Goal: Transaction & Acquisition: Purchase product/service

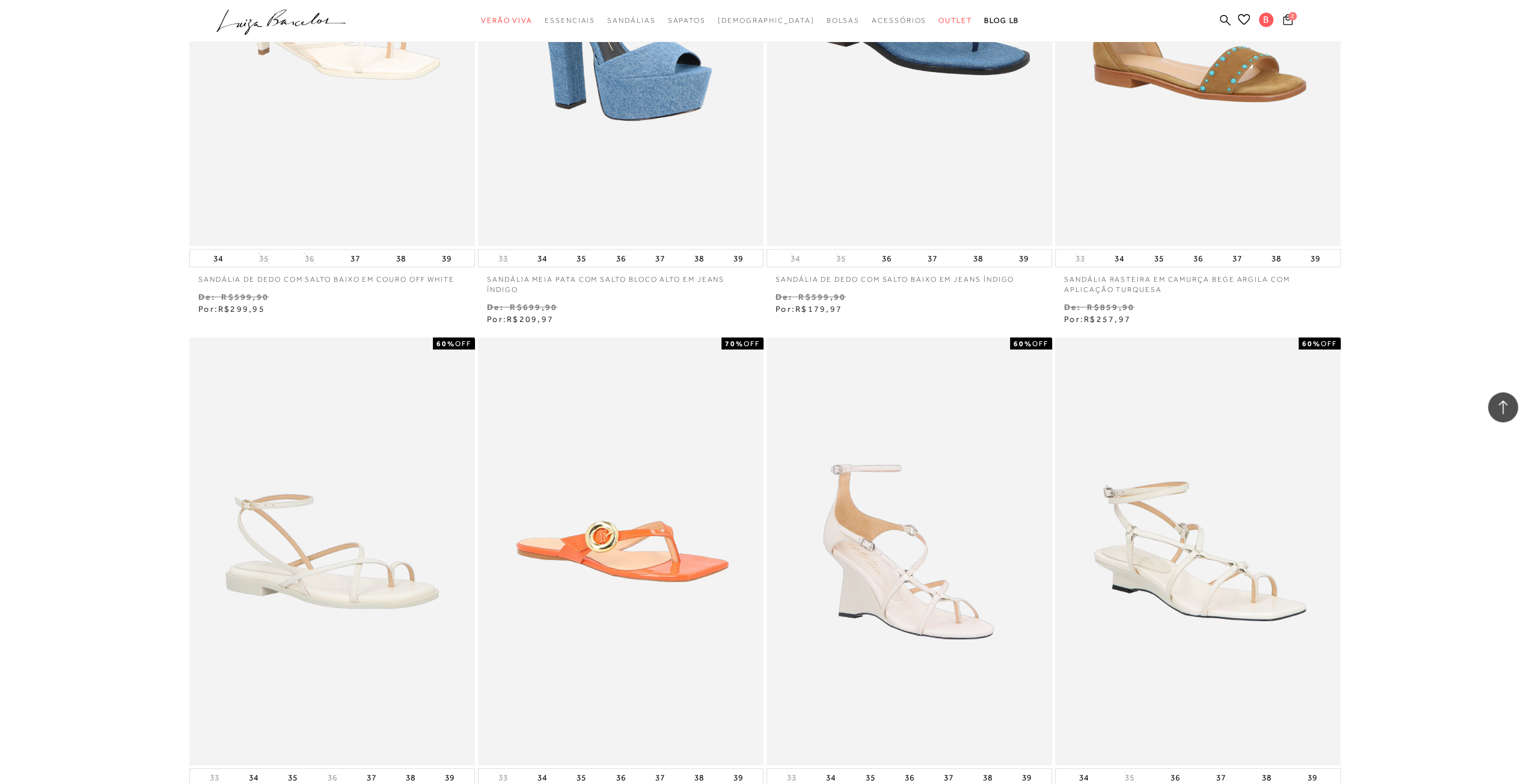
scroll to position [2885, 0]
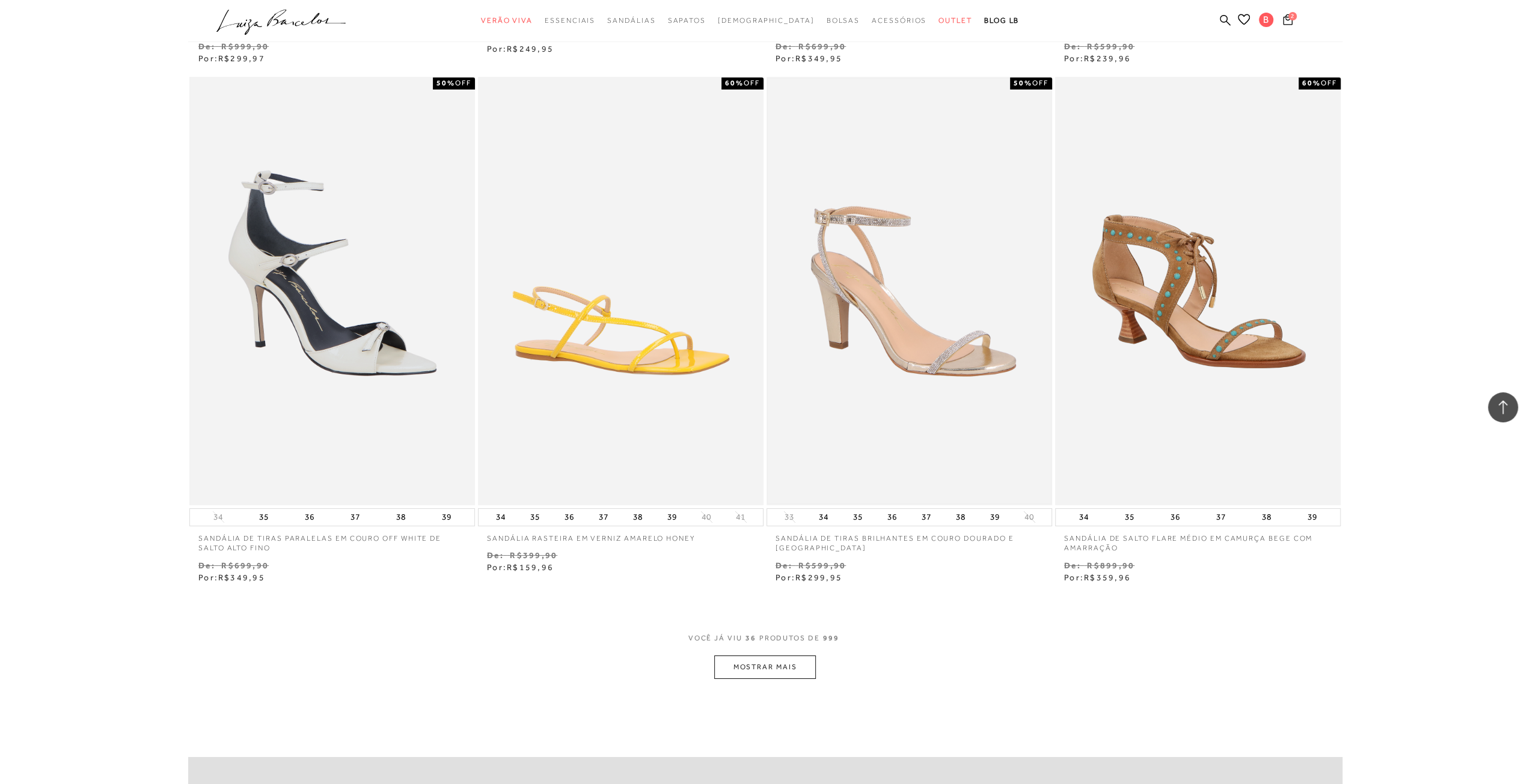
scroll to position [4387, 0]
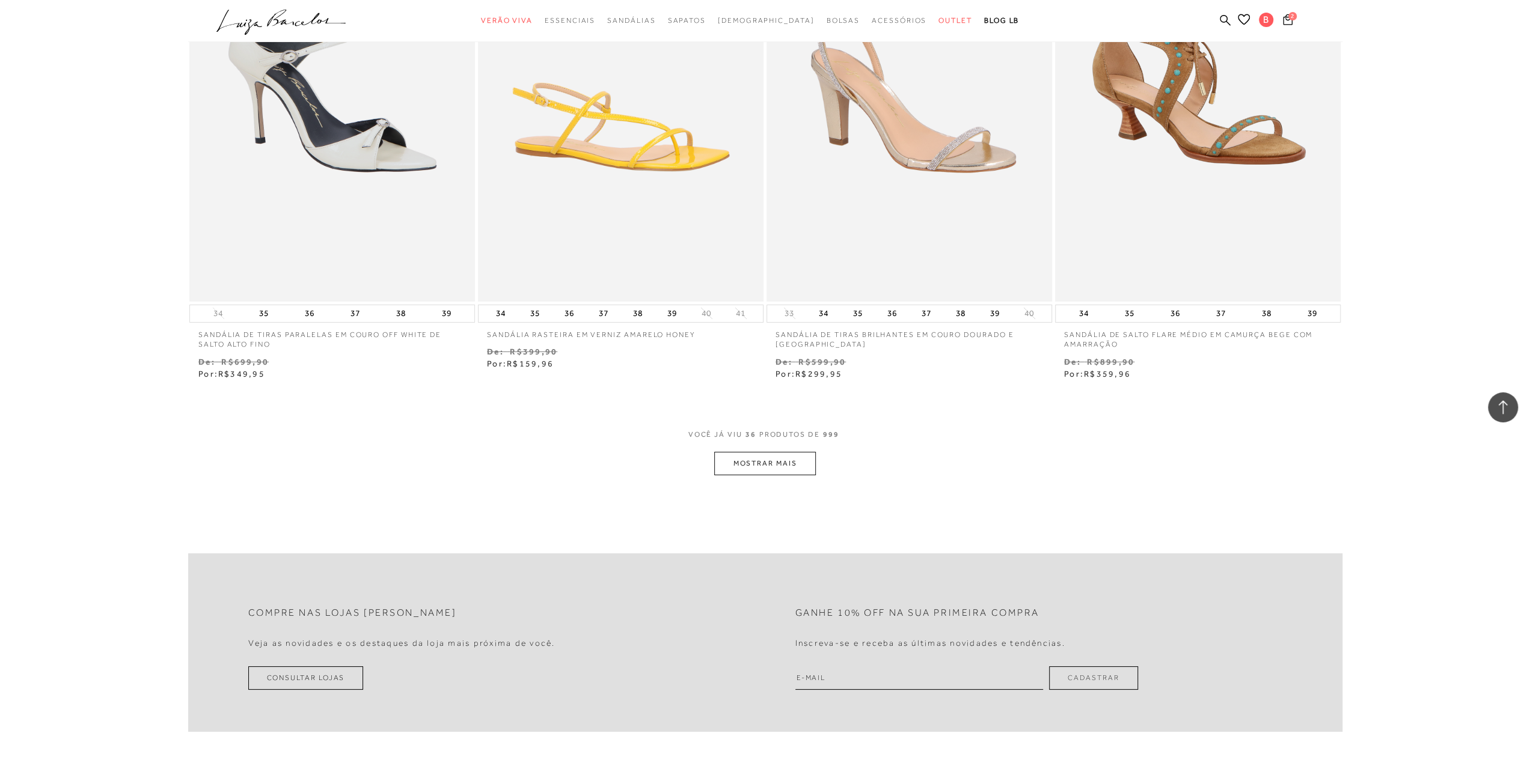
click at [791, 463] on button "MOSTRAR MAIS" at bounding box center [765, 463] width 101 height 23
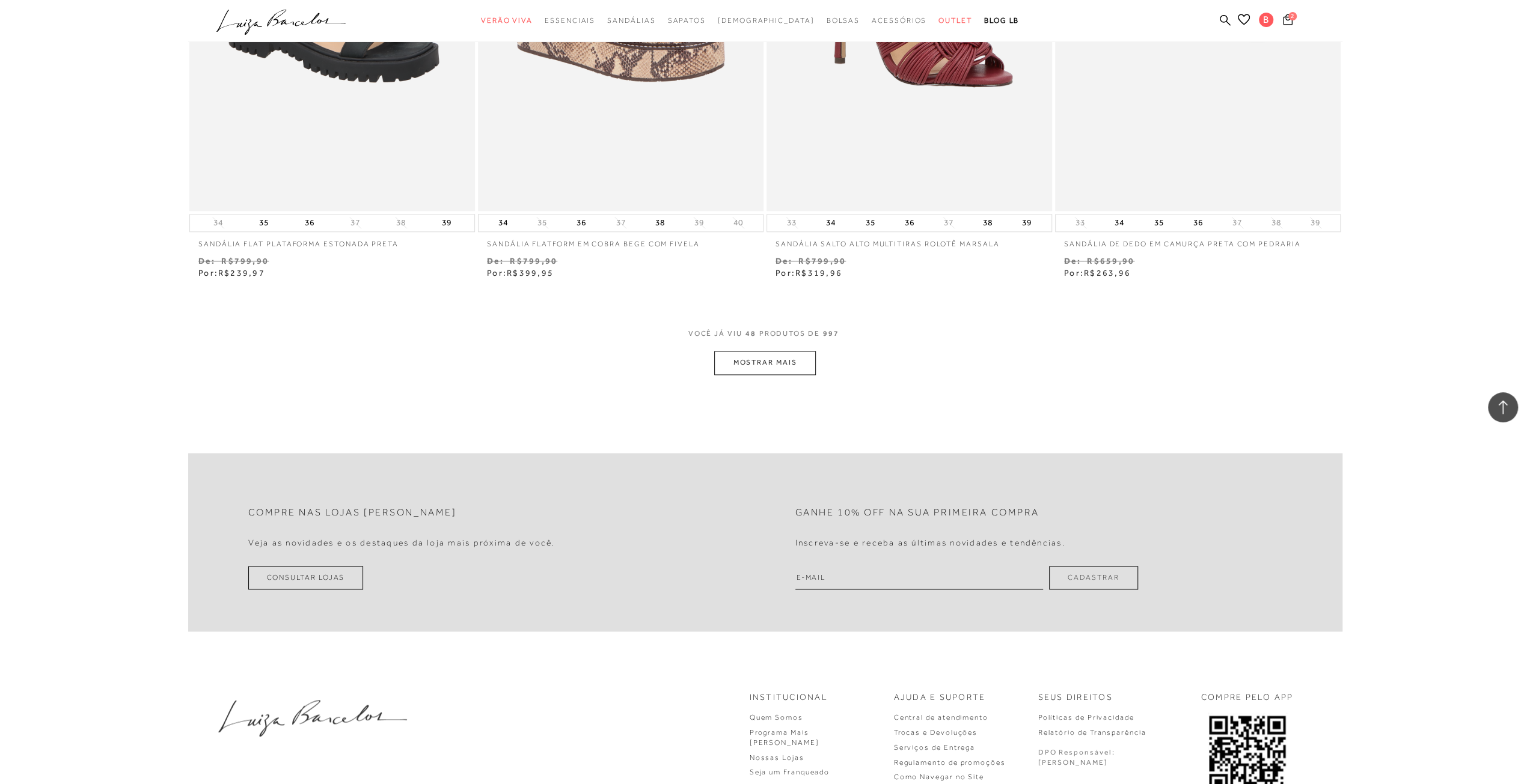
scroll to position [6069, 0]
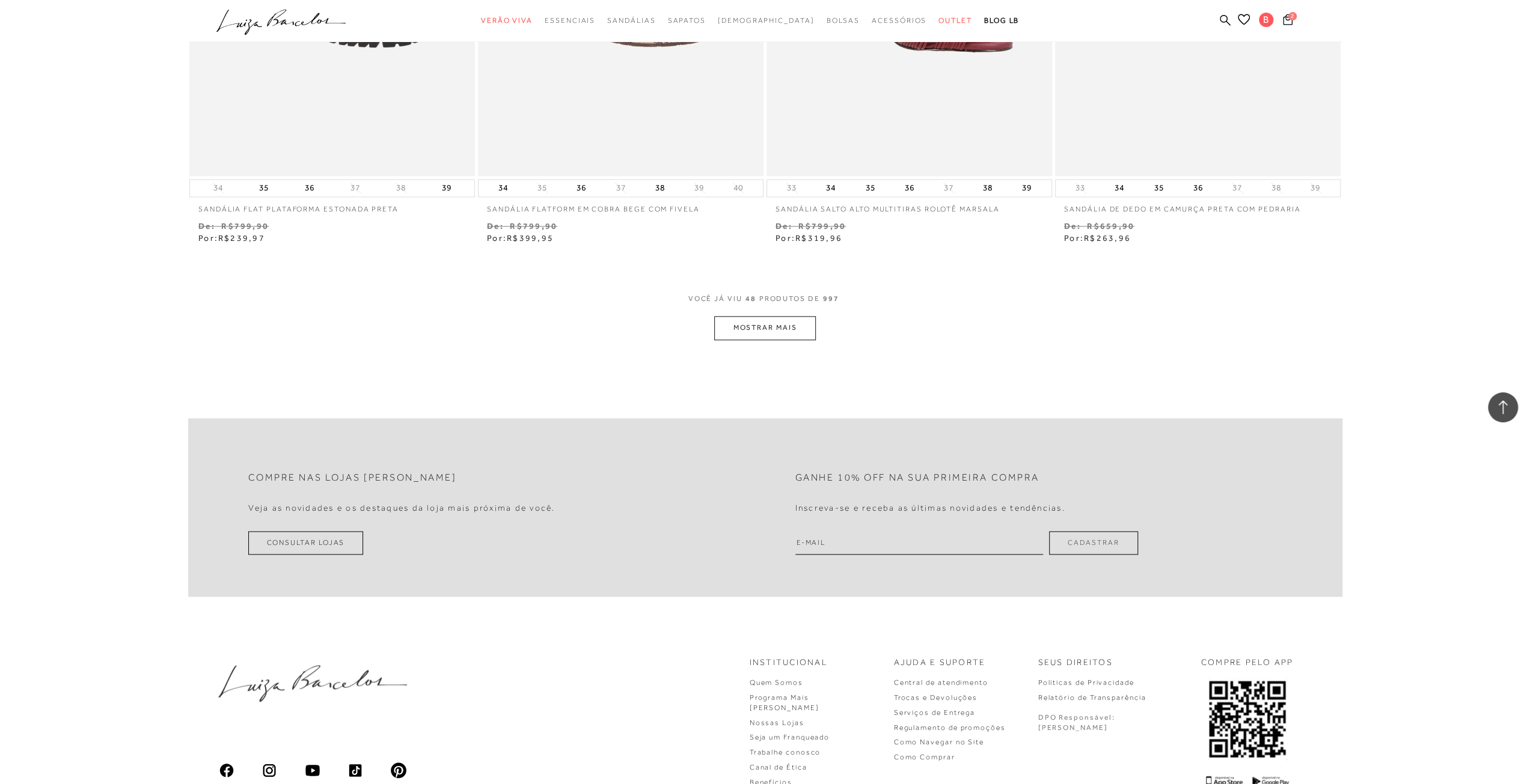
click at [761, 327] on button "MOSTRAR MAIS" at bounding box center [765, 328] width 101 height 23
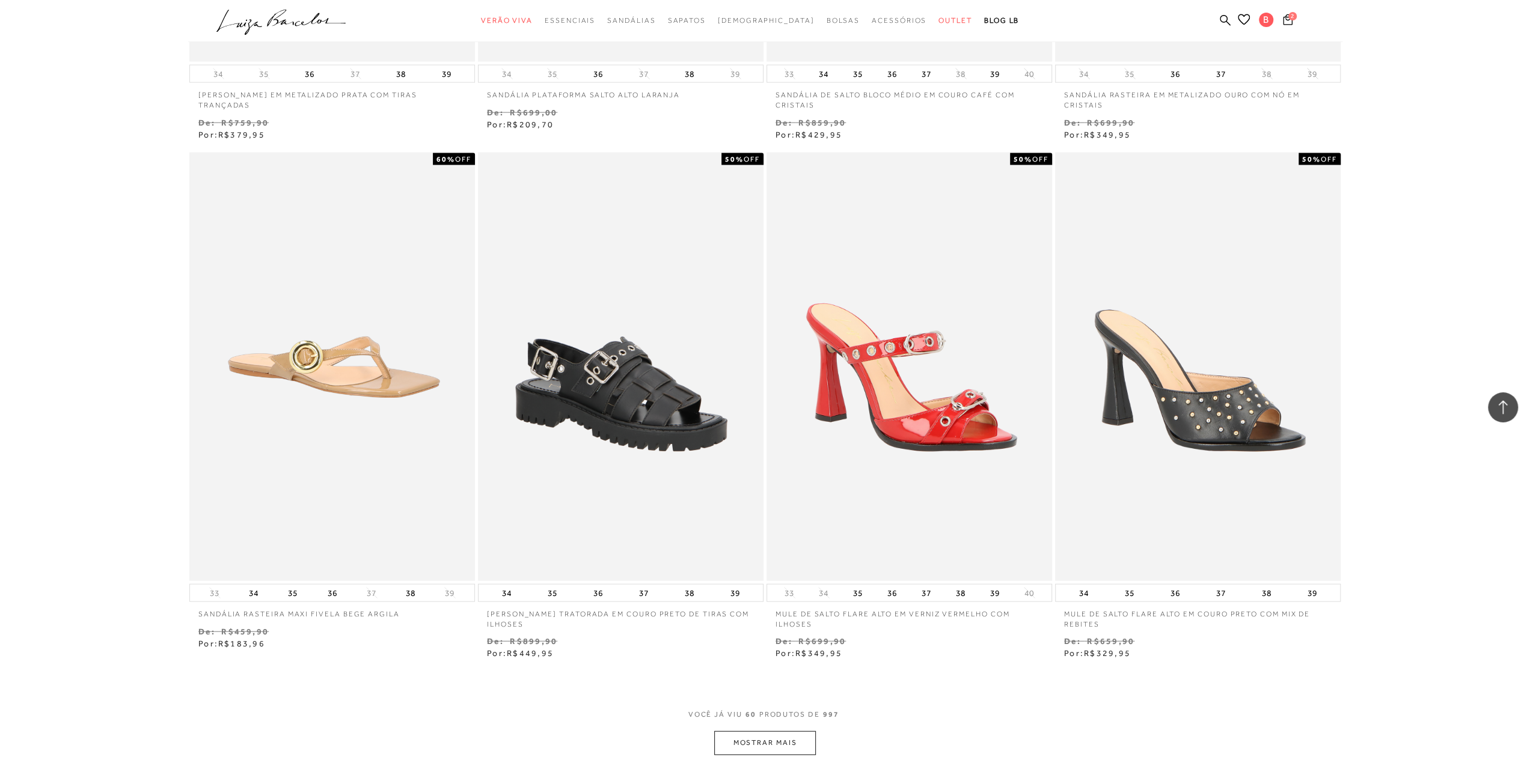
scroll to position [7392, 0]
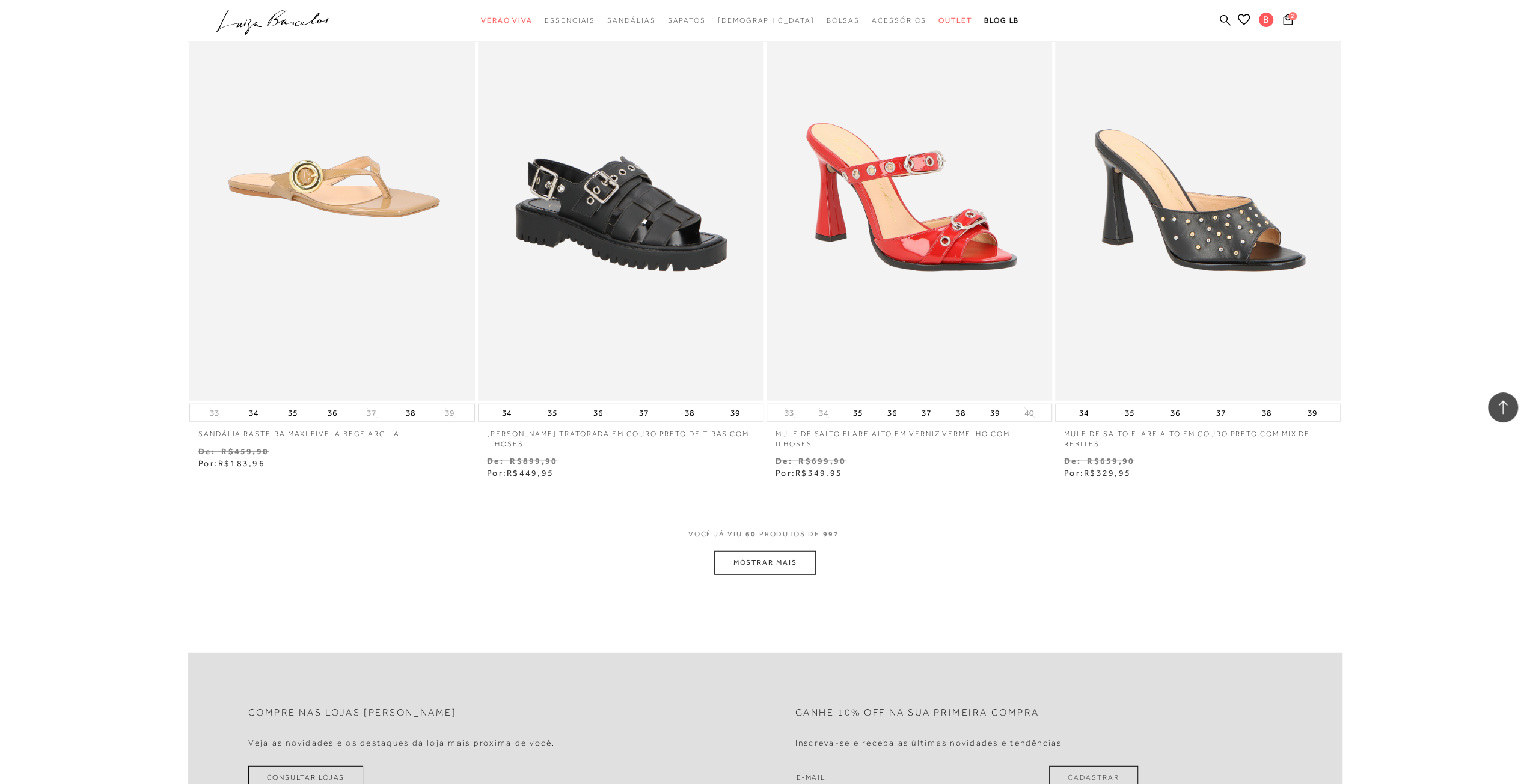
click at [747, 565] on button "MOSTRAR MAIS" at bounding box center [765, 562] width 101 height 23
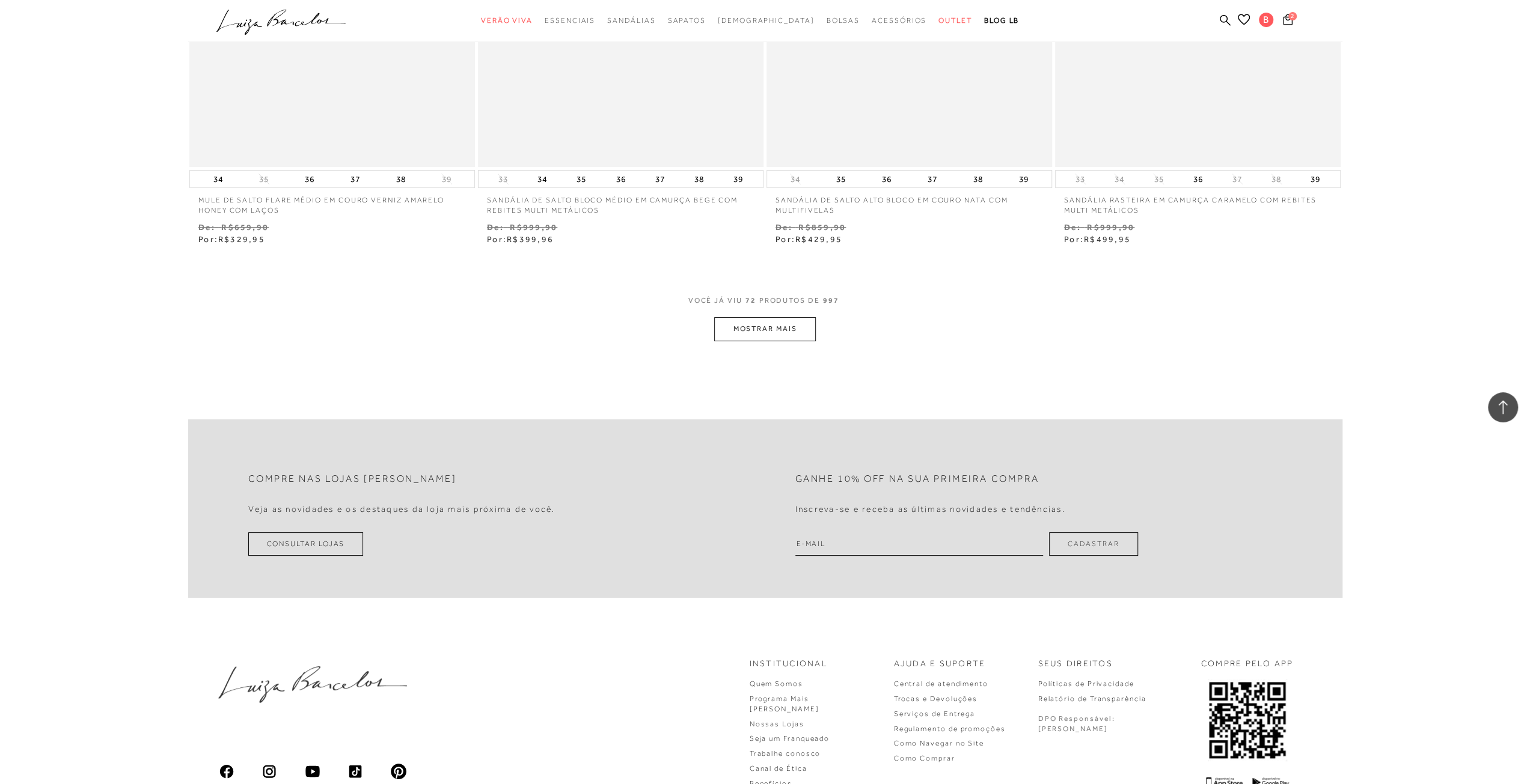
scroll to position [9195, 0]
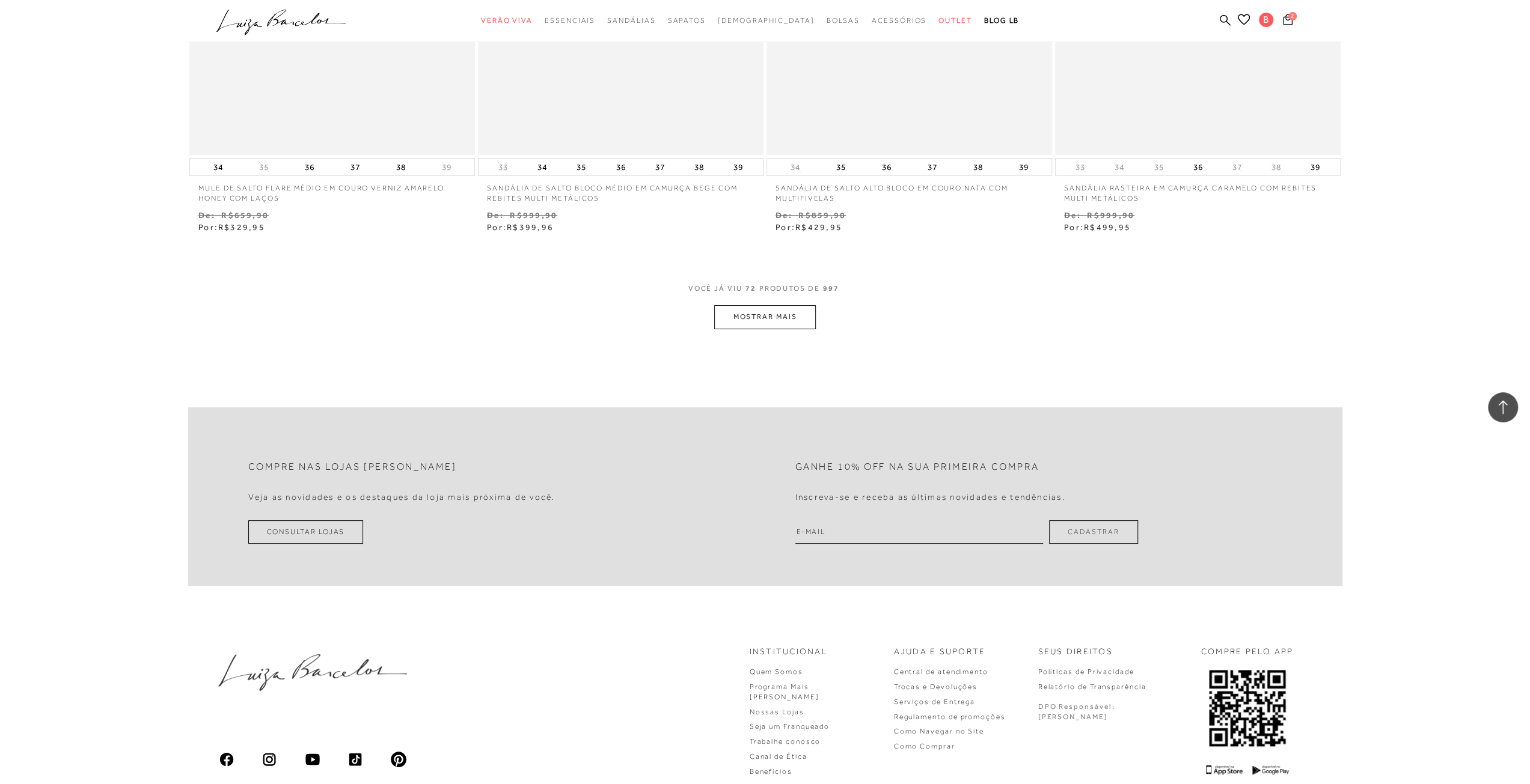
click at [772, 311] on button "MOSTRAR MAIS" at bounding box center [765, 316] width 101 height 23
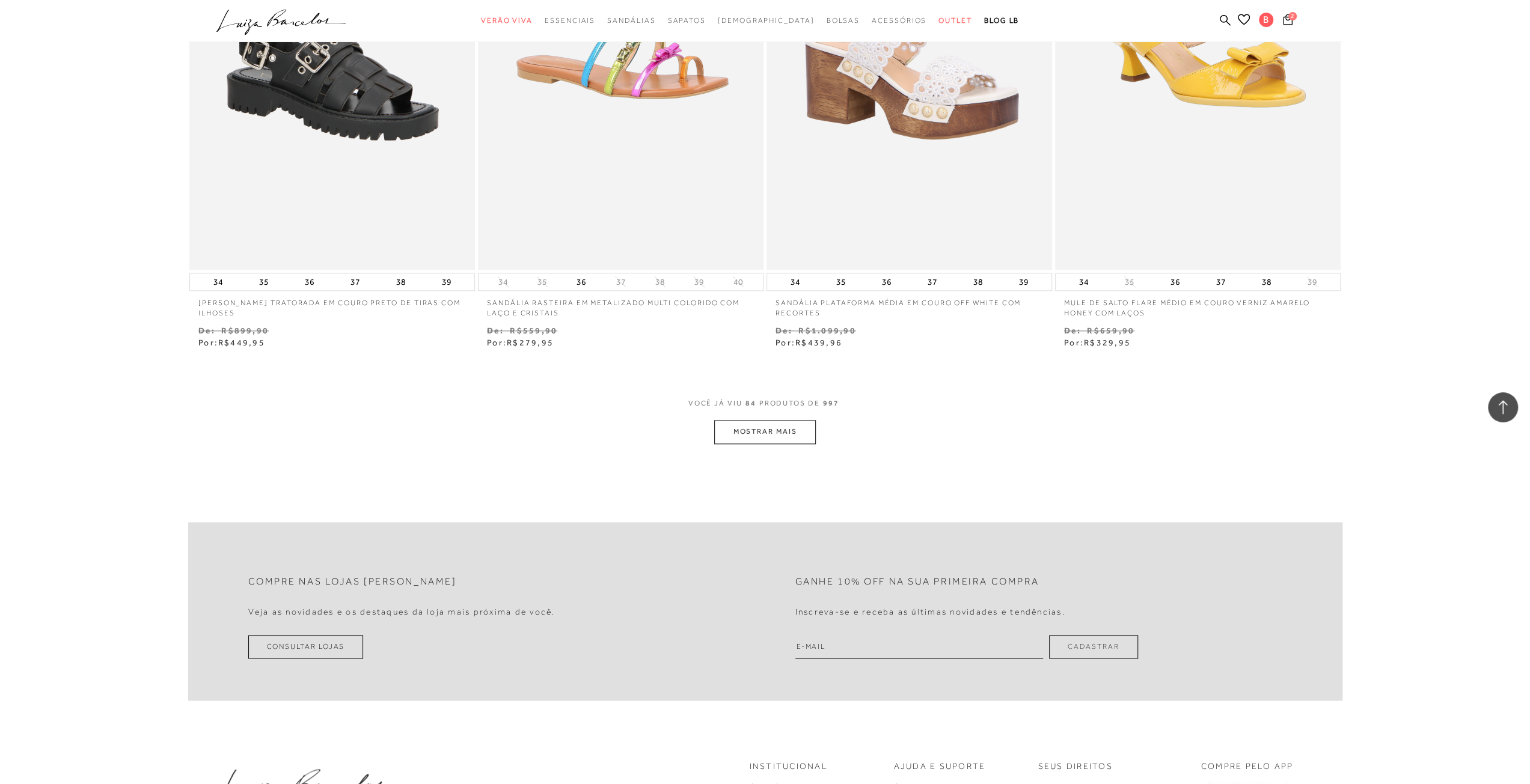
scroll to position [10517, 0]
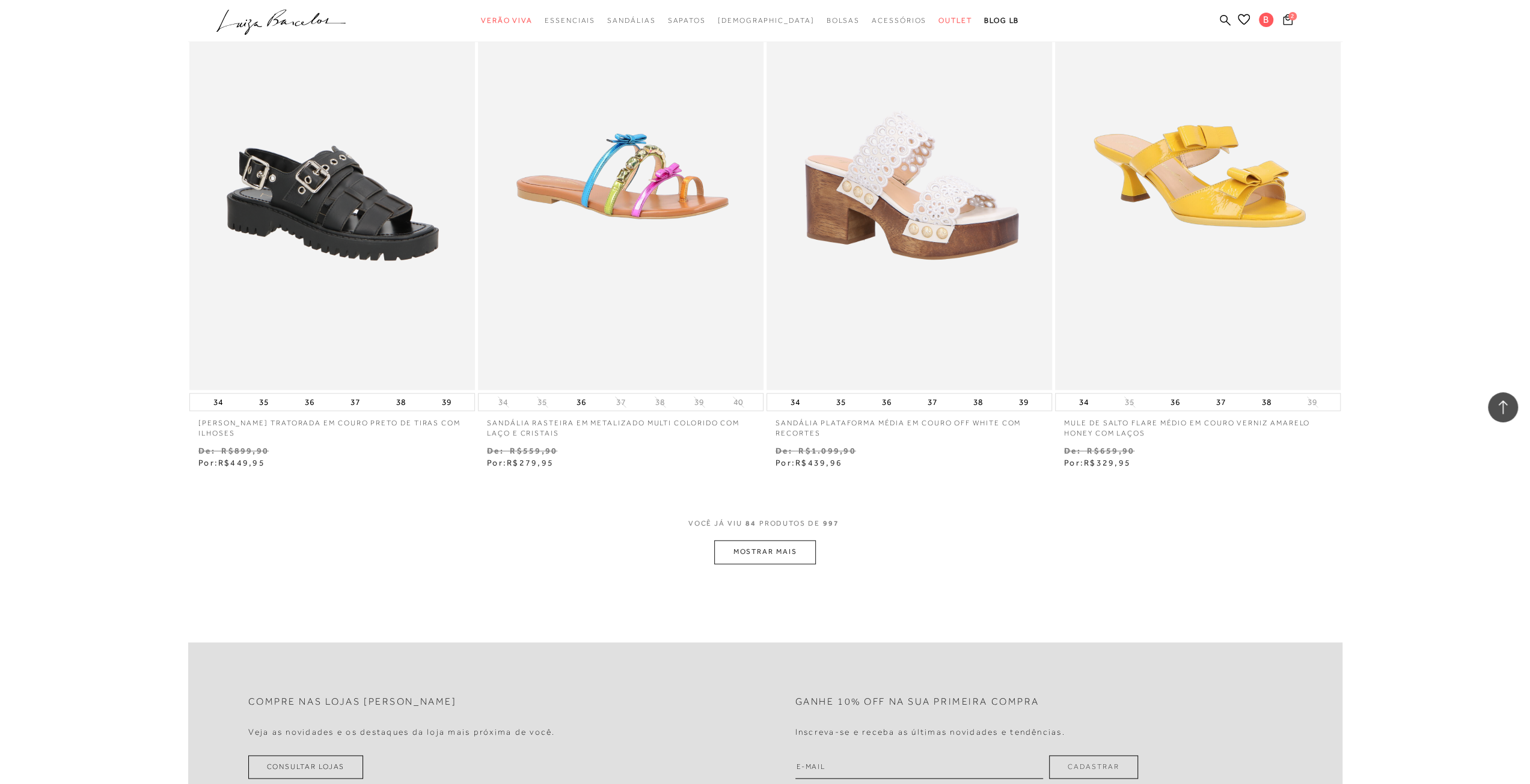
click at [769, 553] on button "MOSTRAR MAIS" at bounding box center [765, 552] width 101 height 23
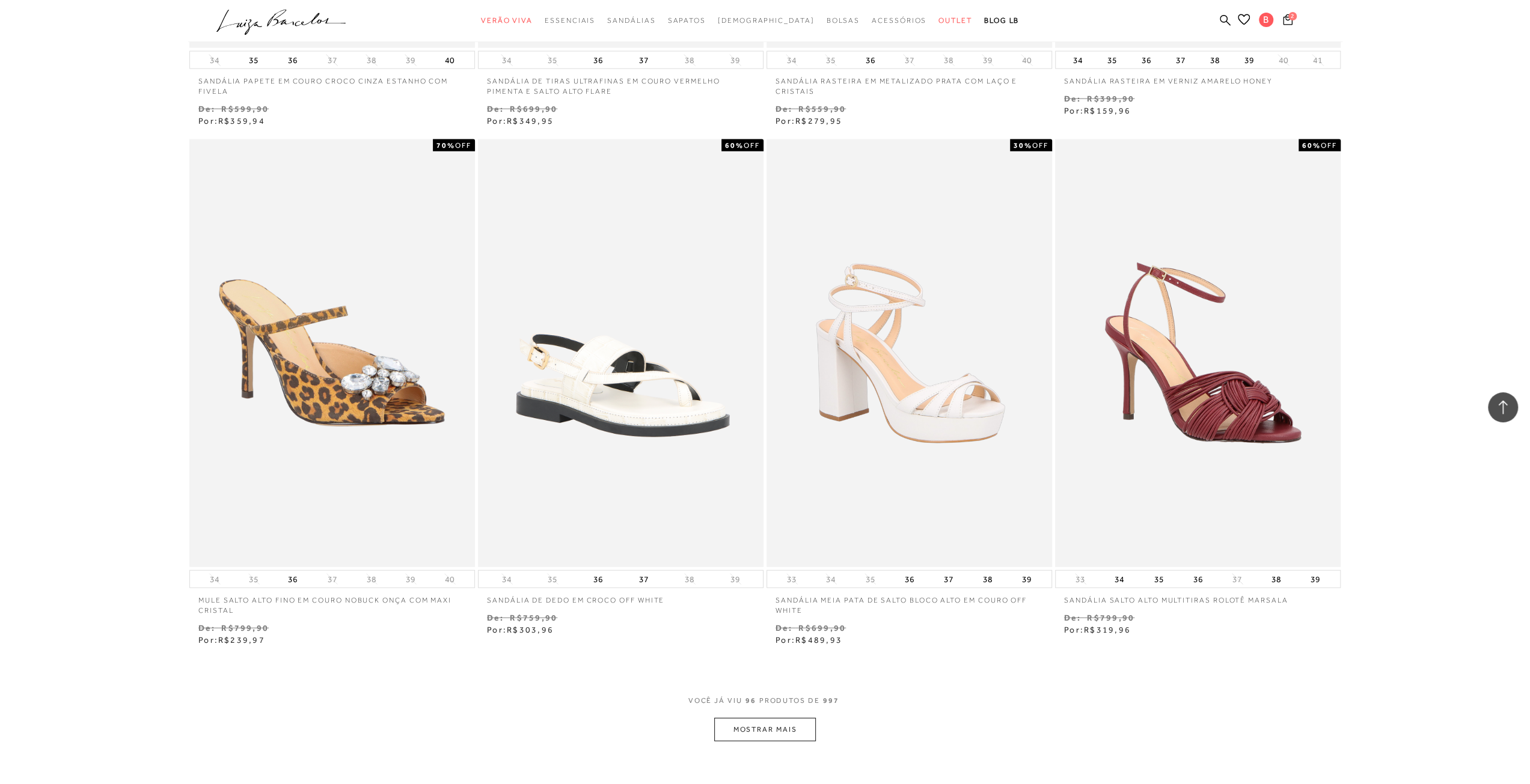
scroll to position [12019, 0]
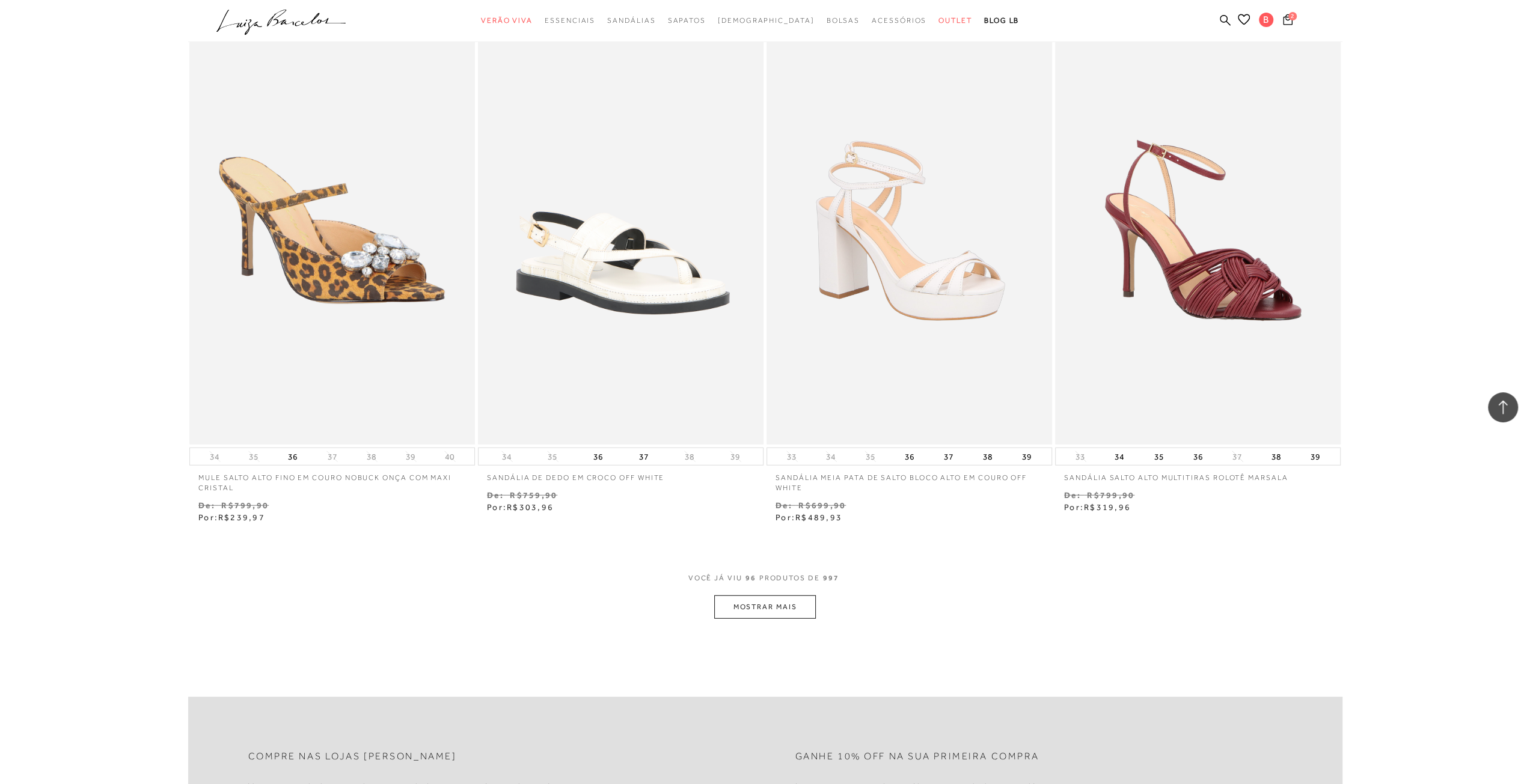
click at [781, 609] on button "MOSTRAR MAIS" at bounding box center [765, 607] width 101 height 23
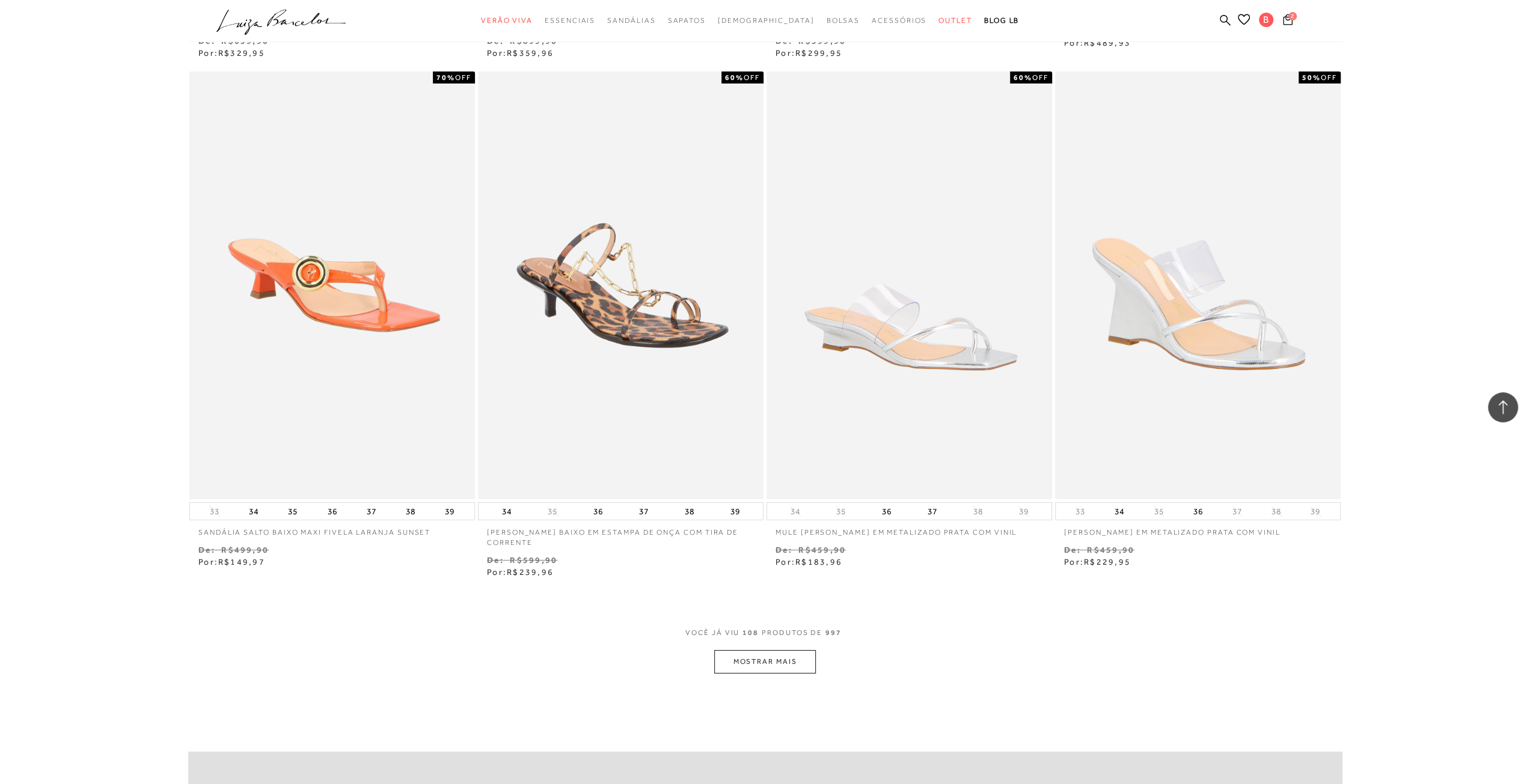
scroll to position [13582, 0]
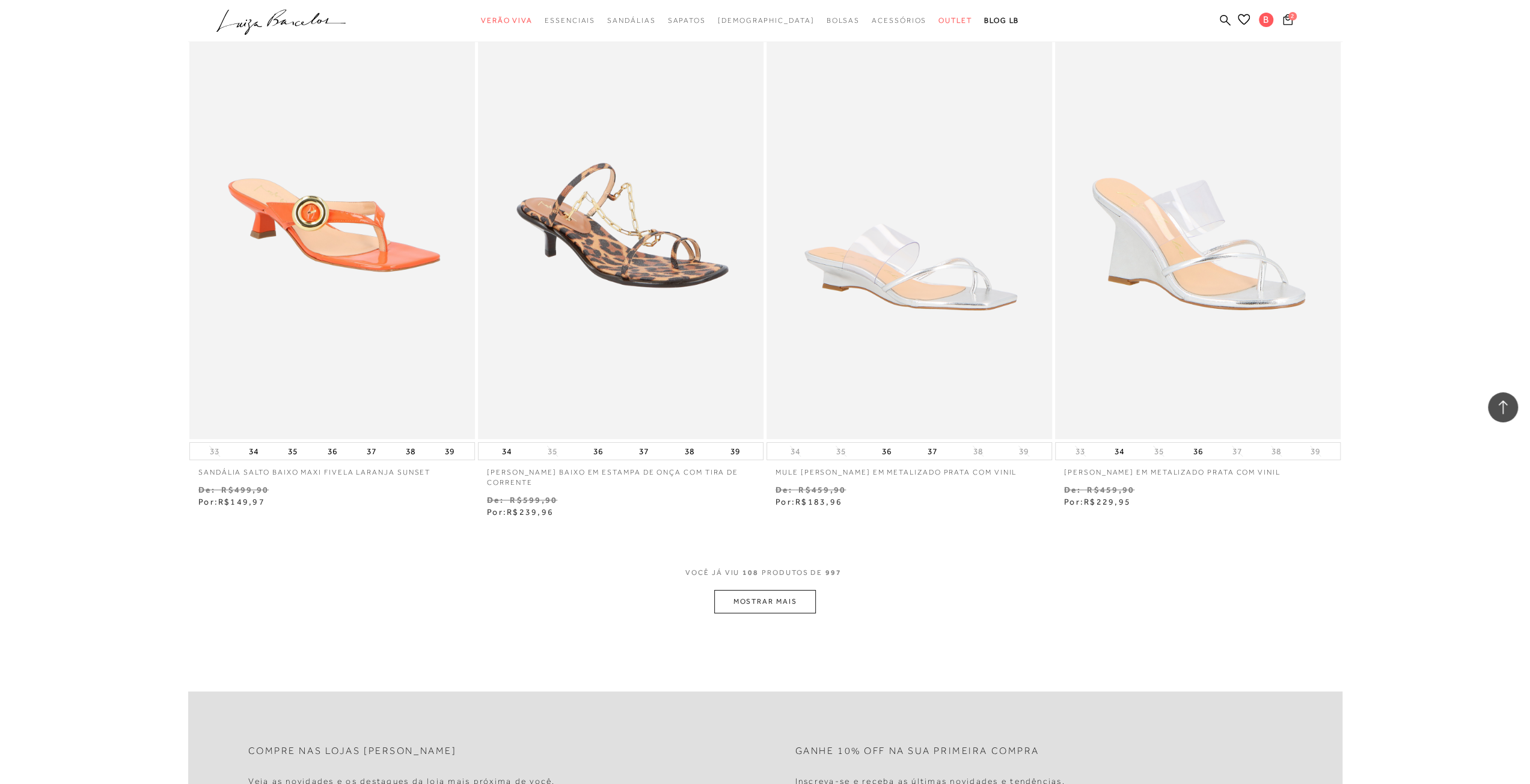
click at [793, 595] on button "MOSTRAR MAIS" at bounding box center [765, 601] width 101 height 23
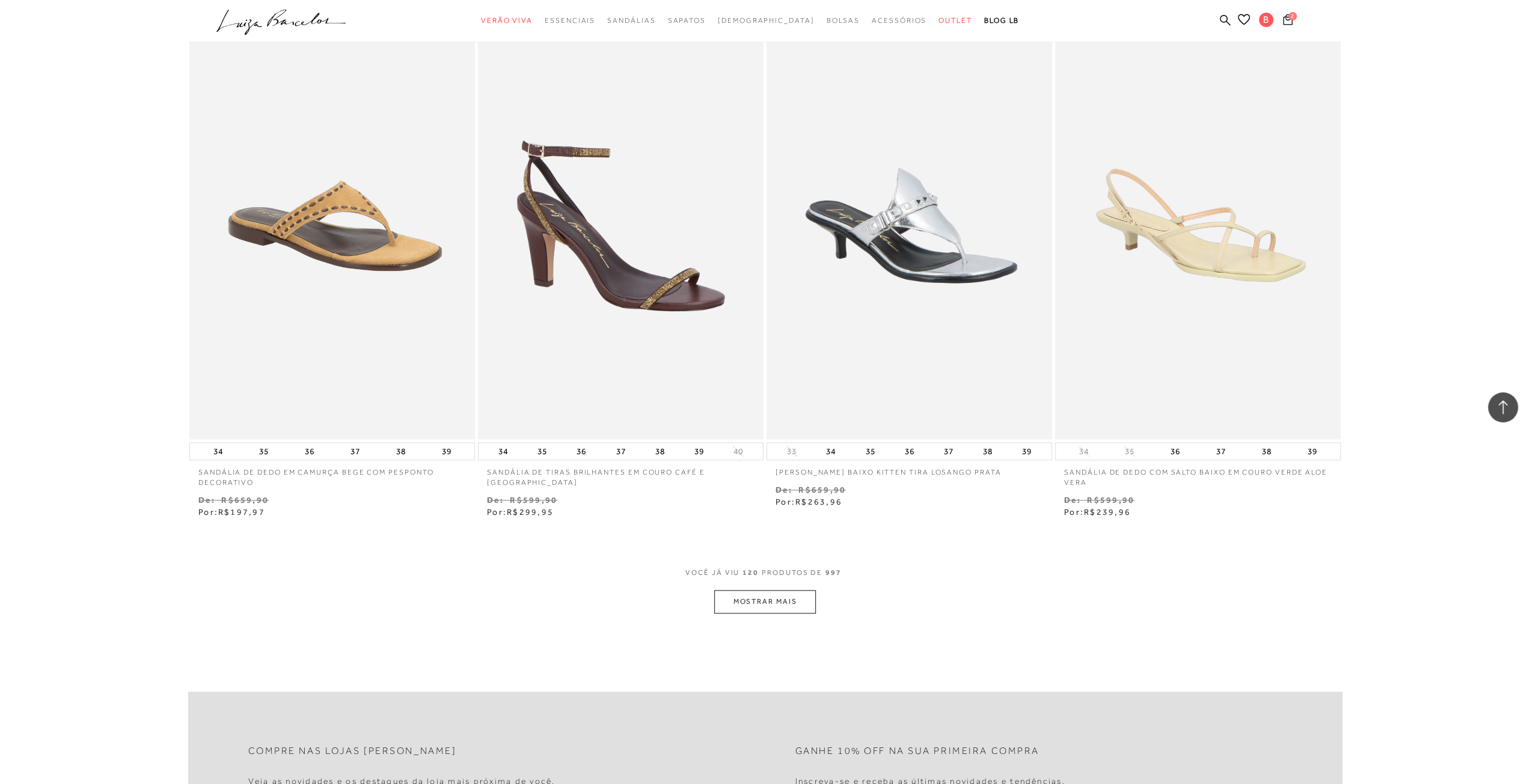
scroll to position [15144, 0]
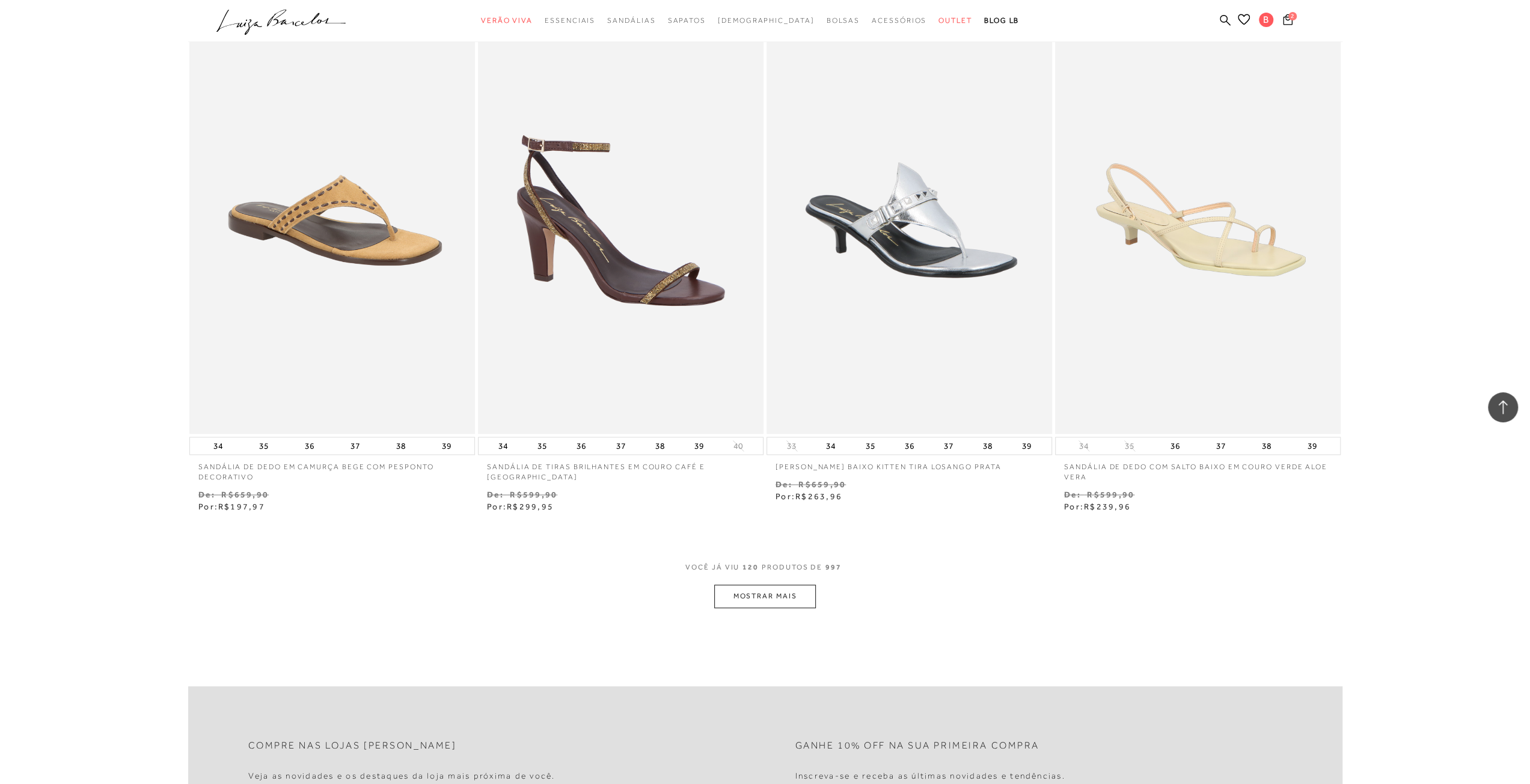
click at [767, 595] on button "MOSTRAR MAIS" at bounding box center [765, 596] width 101 height 23
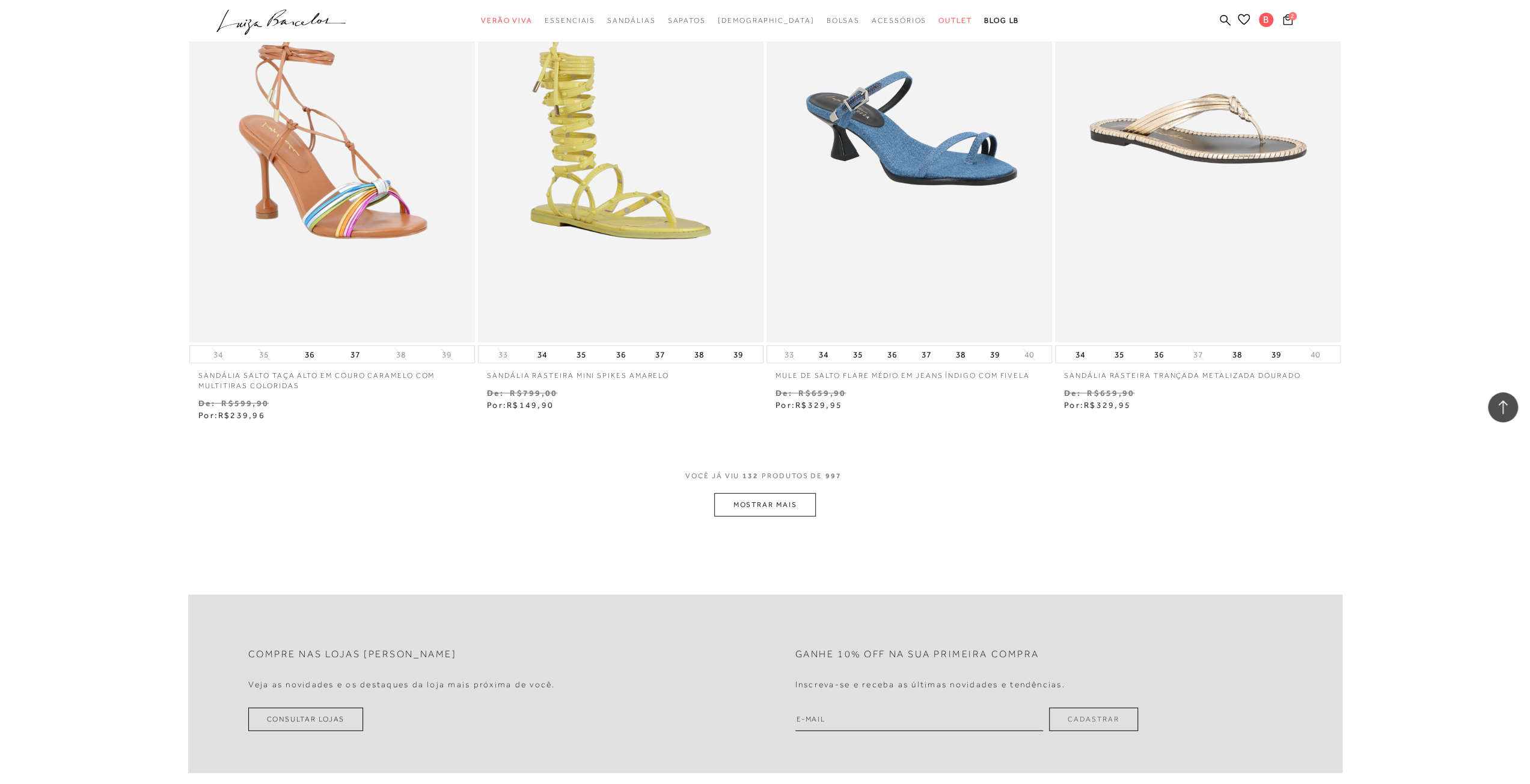
scroll to position [16887, 0]
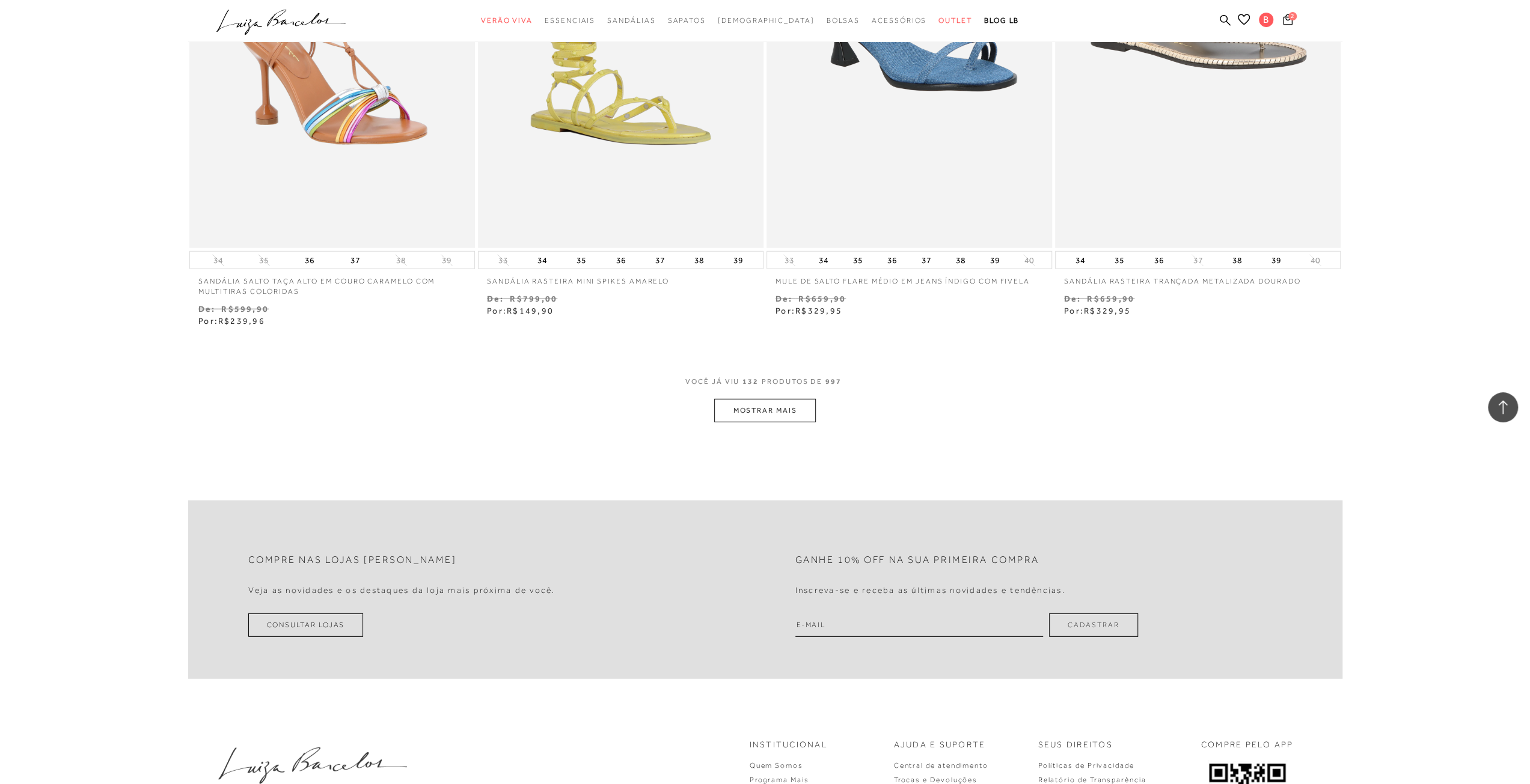
click at [774, 411] on button "MOSTRAR MAIS" at bounding box center [765, 411] width 101 height 23
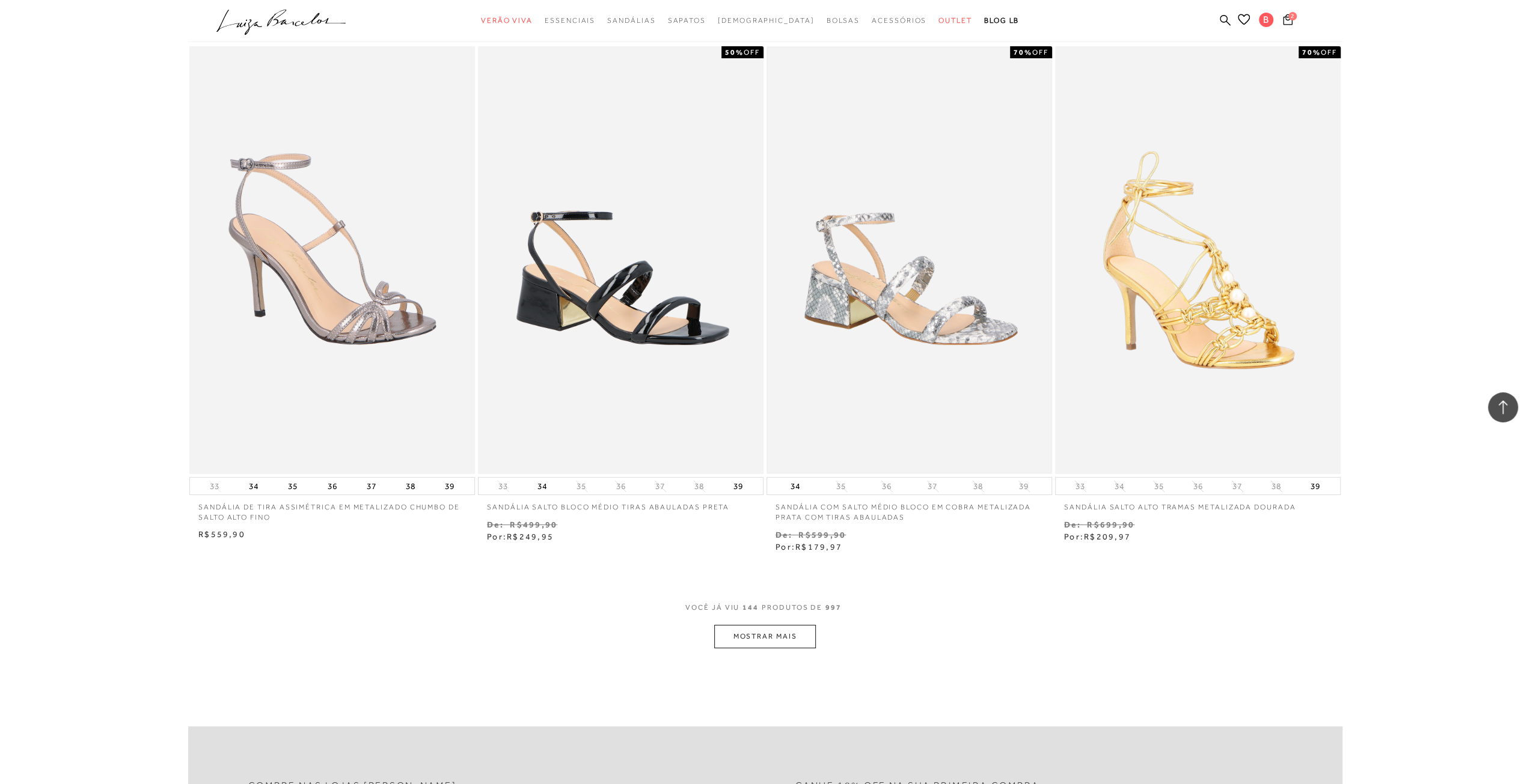
scroll to position [18450, 0]
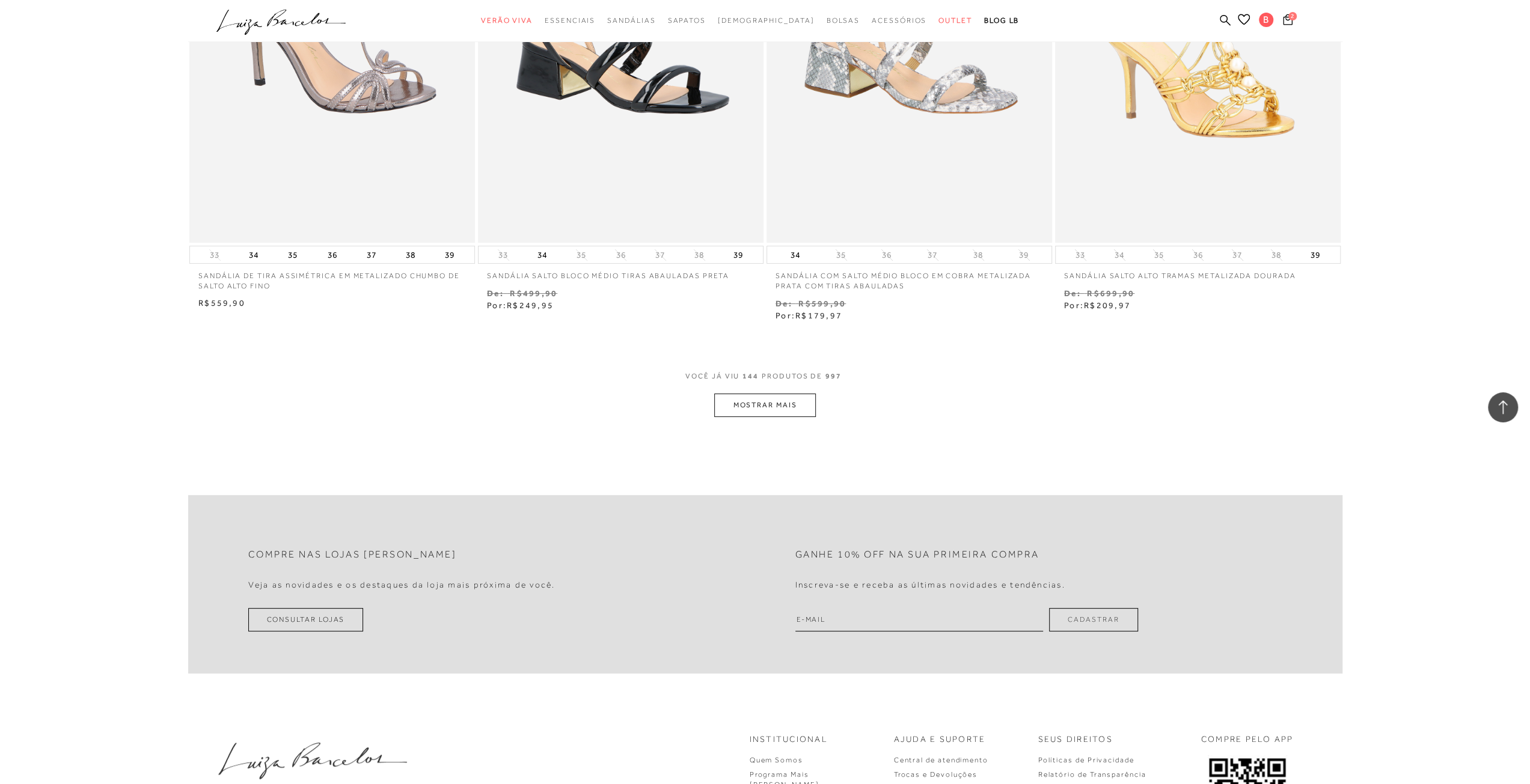
click at [757, 398] on button "MOSTRAR MAIS" at bounding box center [765, 405] width 101 height 23
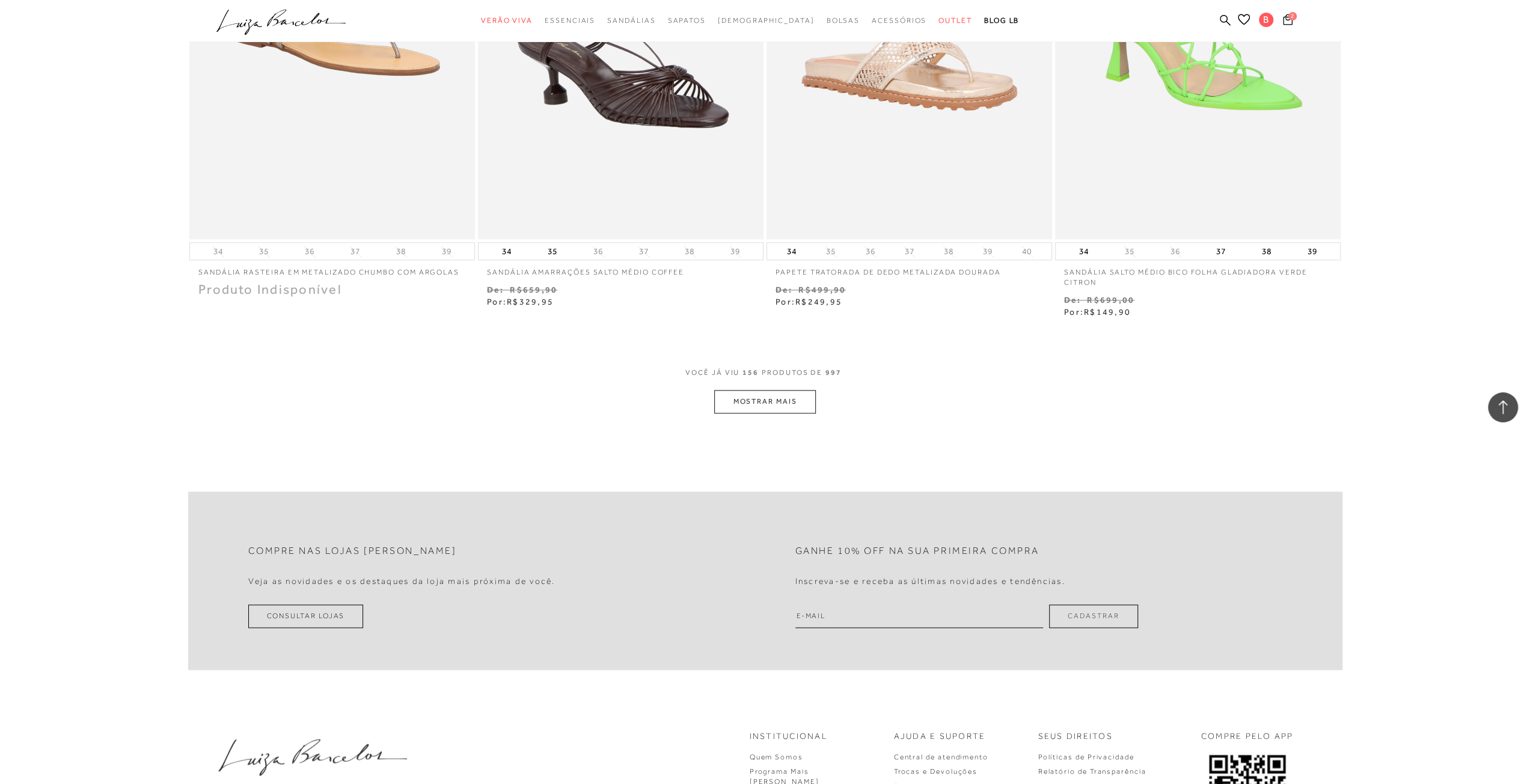
scroll to position [20013, 0]
click at [792, 395] on button "MOSTRAR MAIS" at bounding box center [765, 399] width 101 height 23
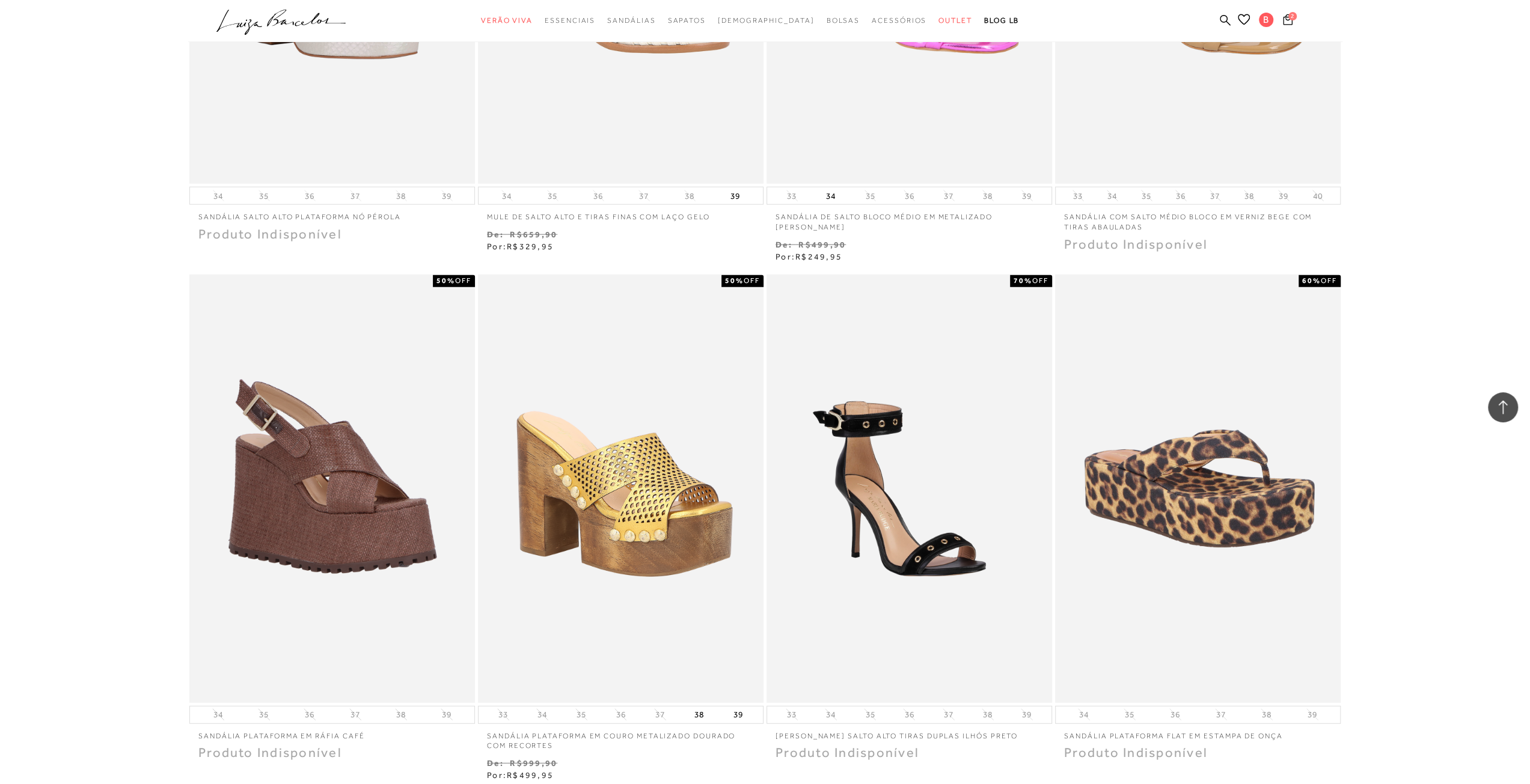
scroll to position [21575, 0]
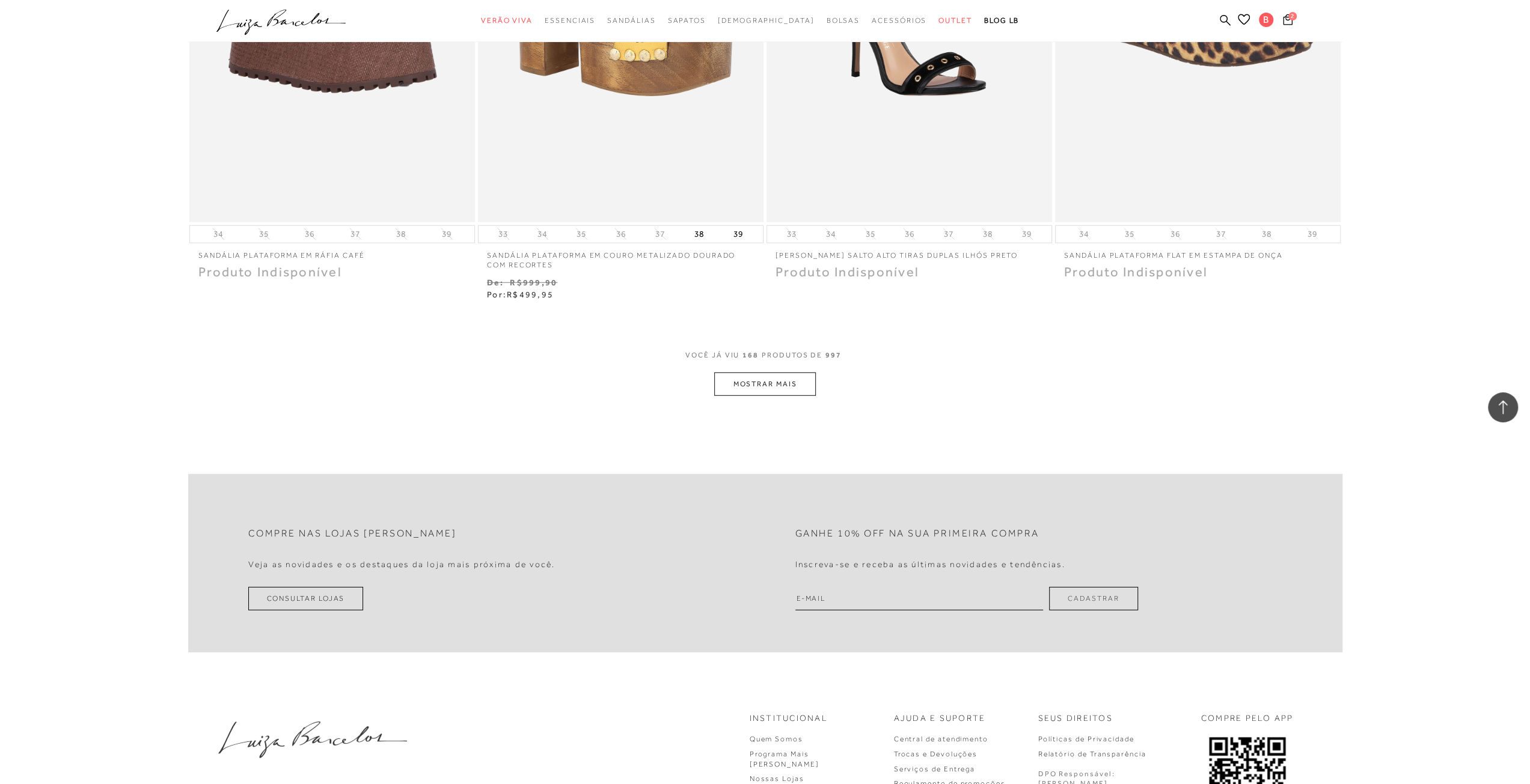
click at [769, 372] on button "MOSTRAR MAIS" at bounding box center [765, 384] width 101 height 23
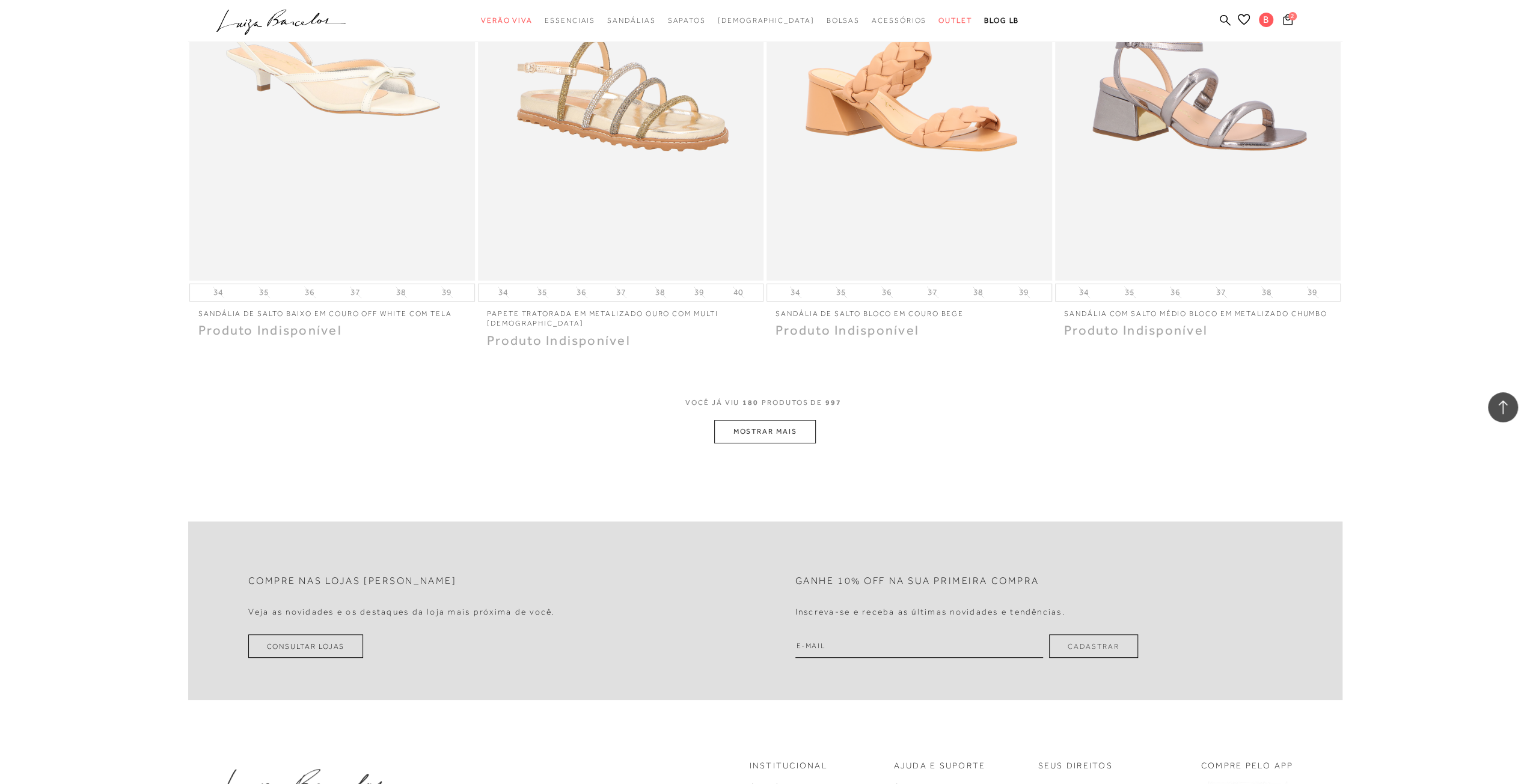
scroll to position [23078, 0]
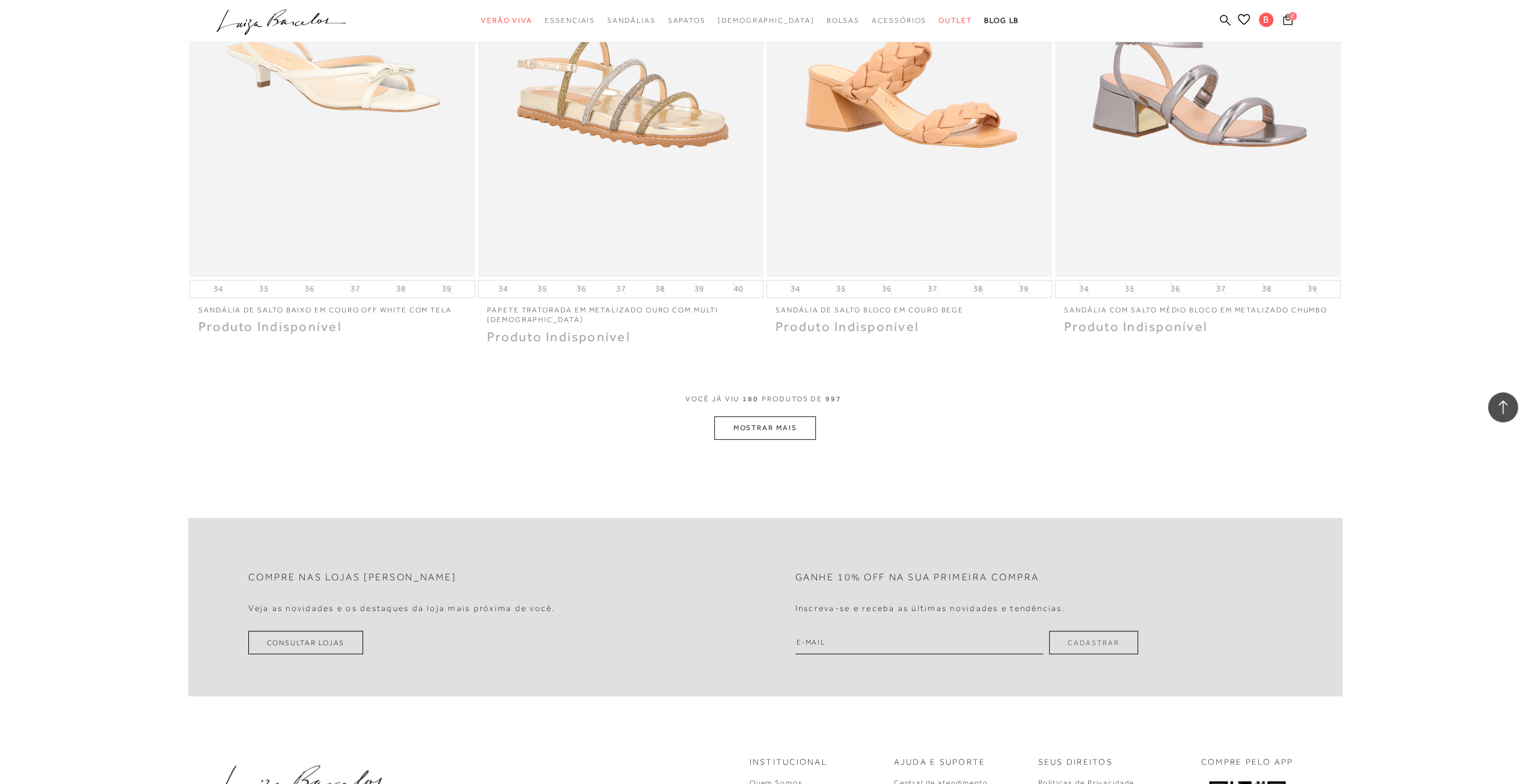
click at [748, 420] on button "MOSTRAR MAIS" at bounding box center [765, 427] width 101 height 23
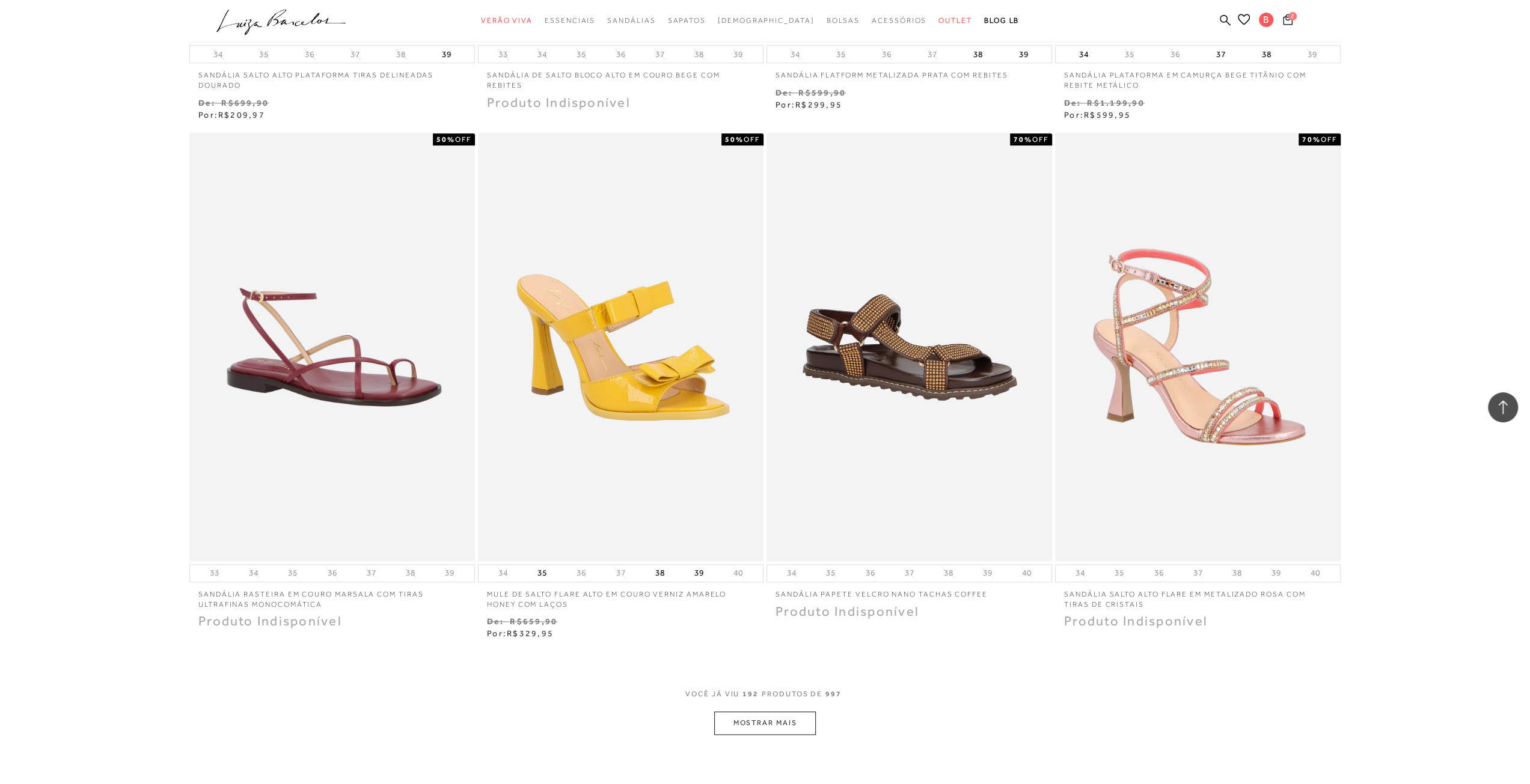
scroll to position [24700, 0]
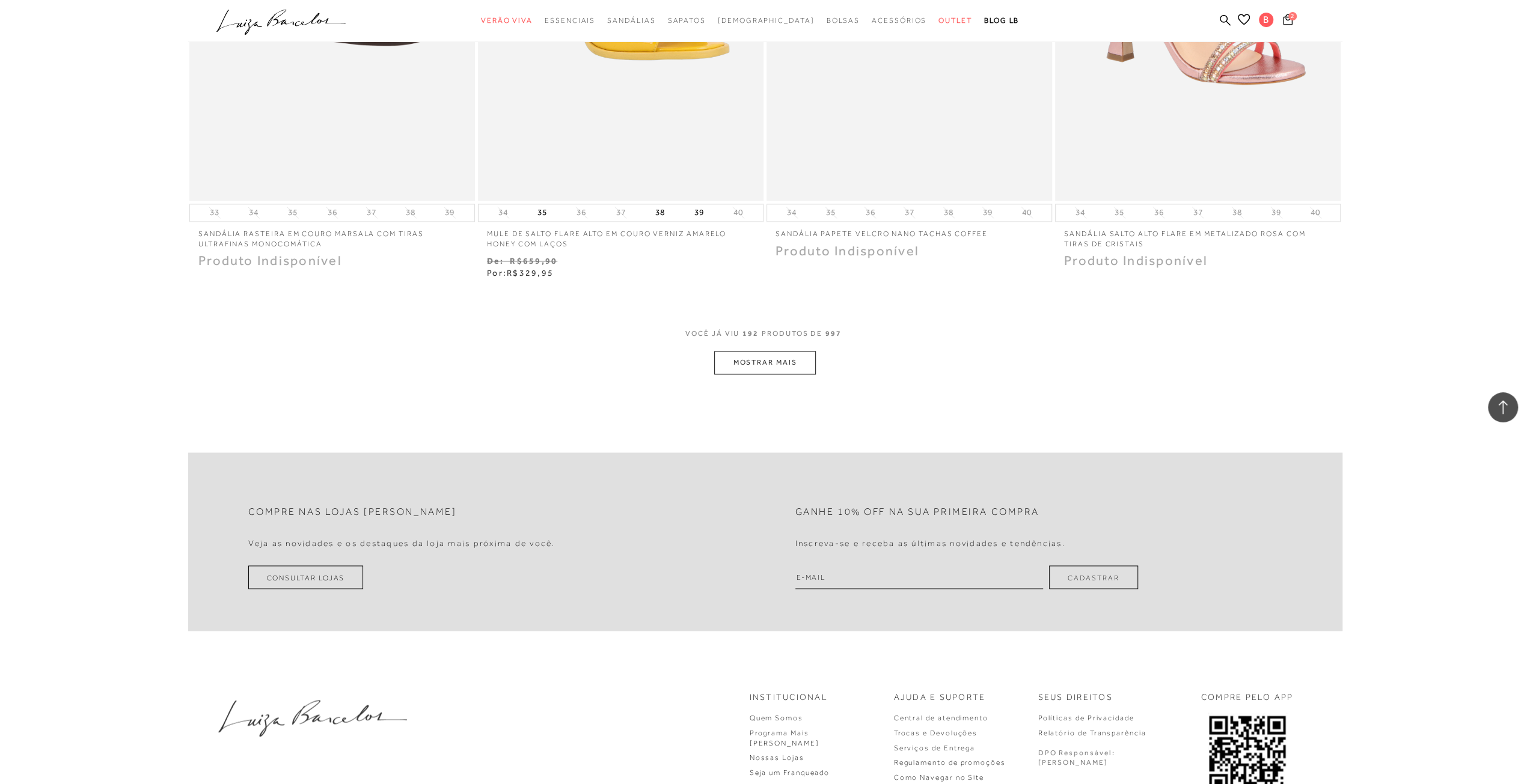
click at [760, 351] on button "MOSTRAR MAIS" at bounding box center [765, 362] width 101 height 23
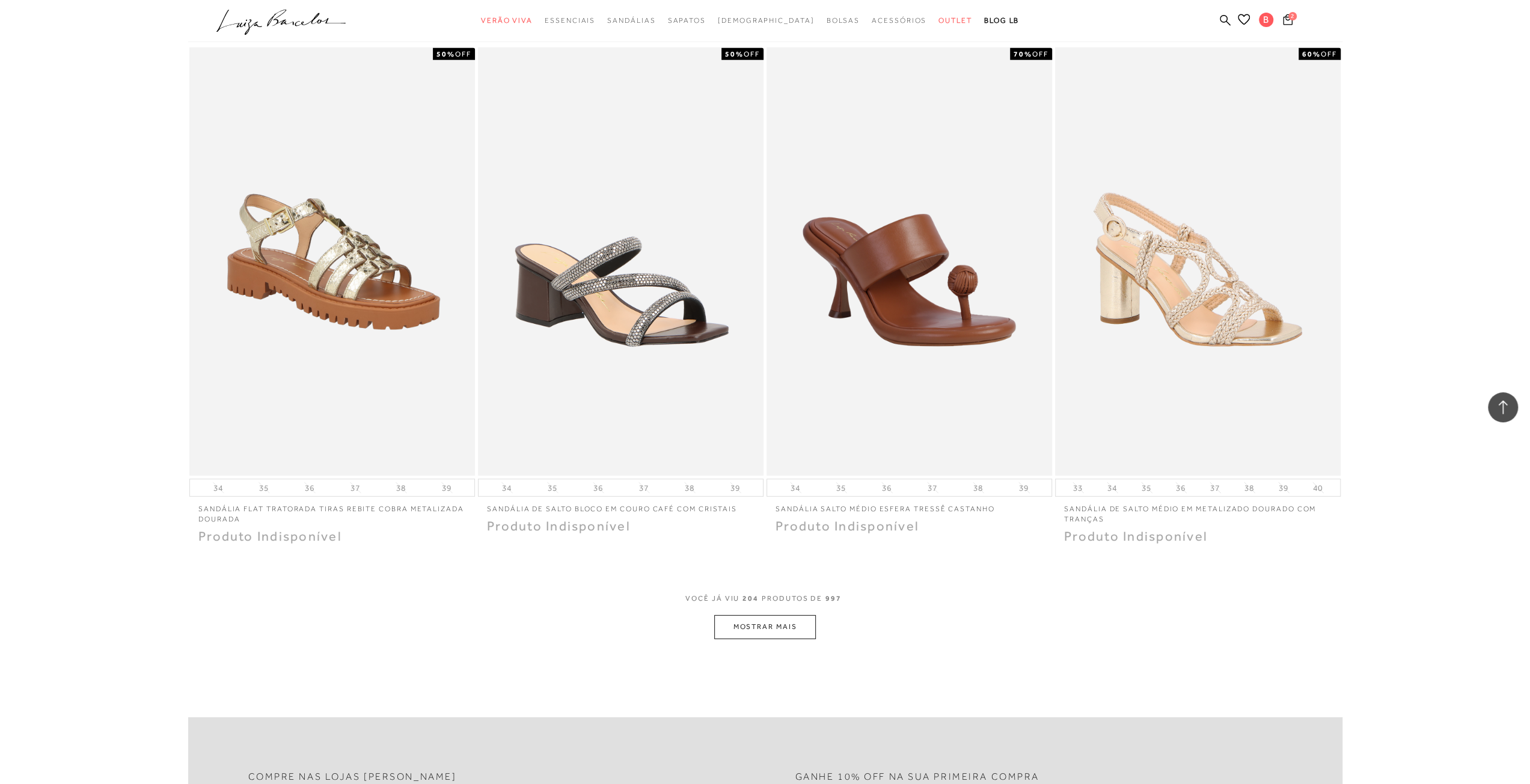
scroll to position [26022, 0]
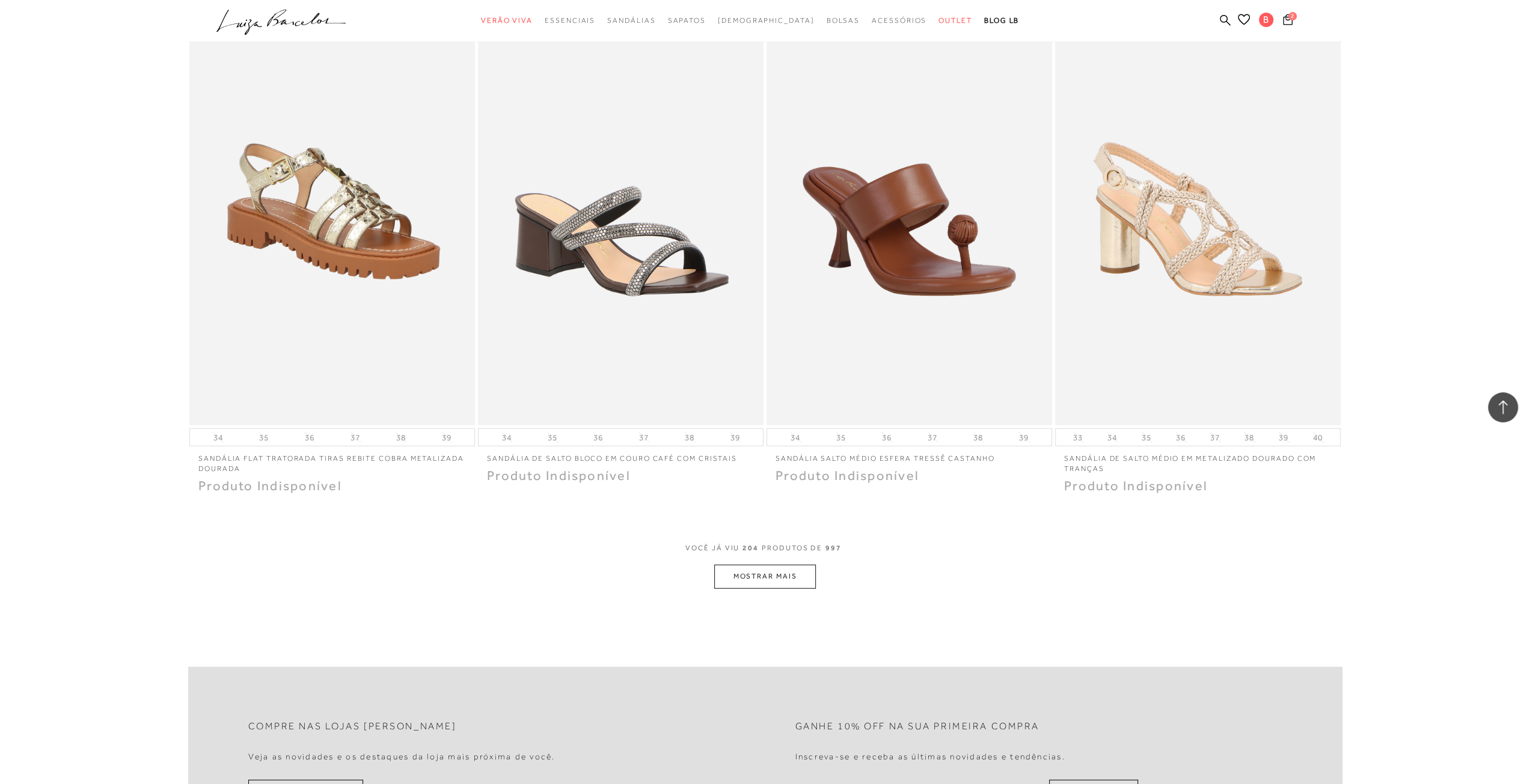
click at [765, 565] on button "MOSTRAR MAIS" at bounding box center [765, 576] width 101 height 23
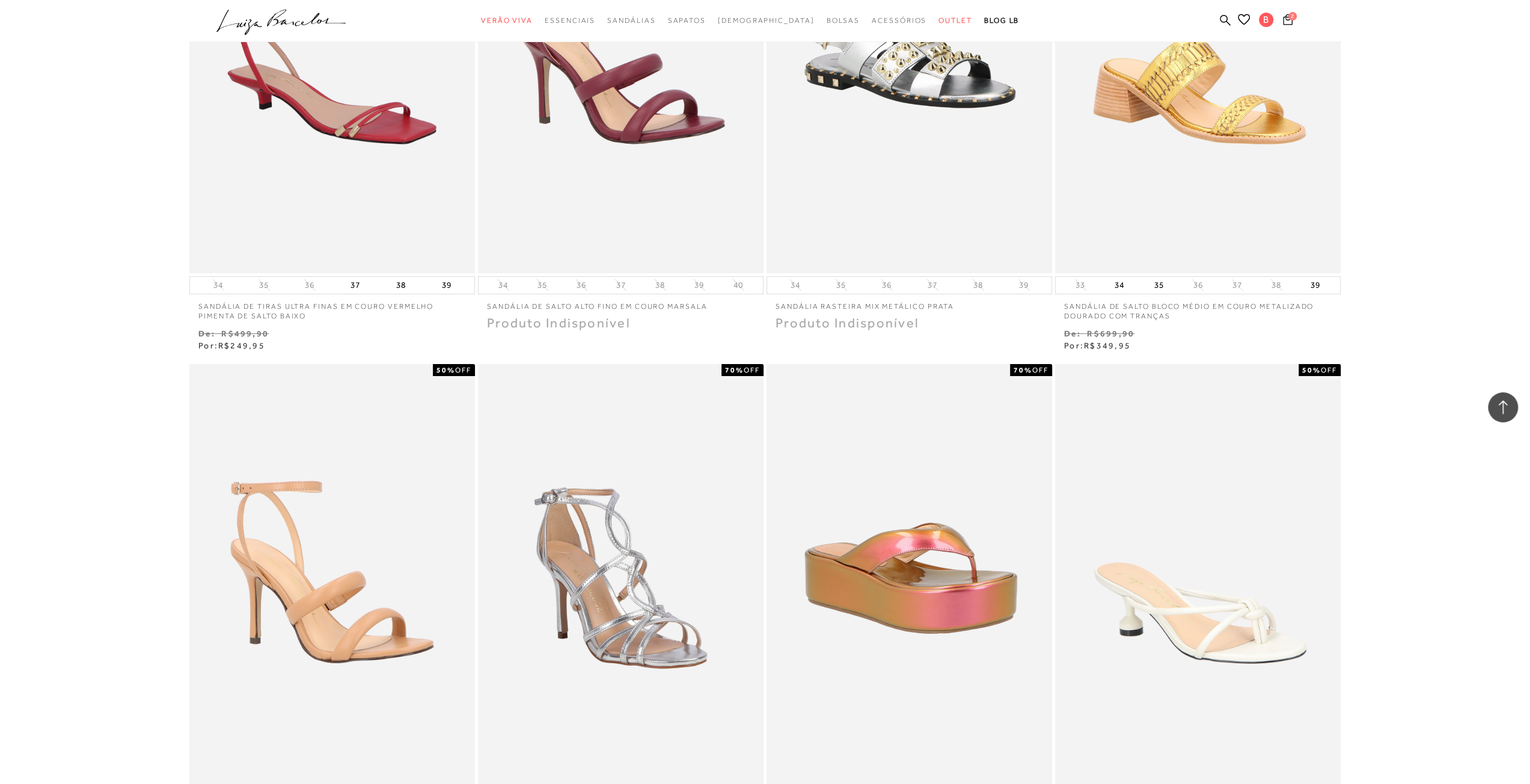
scroll to position [26863, 0]
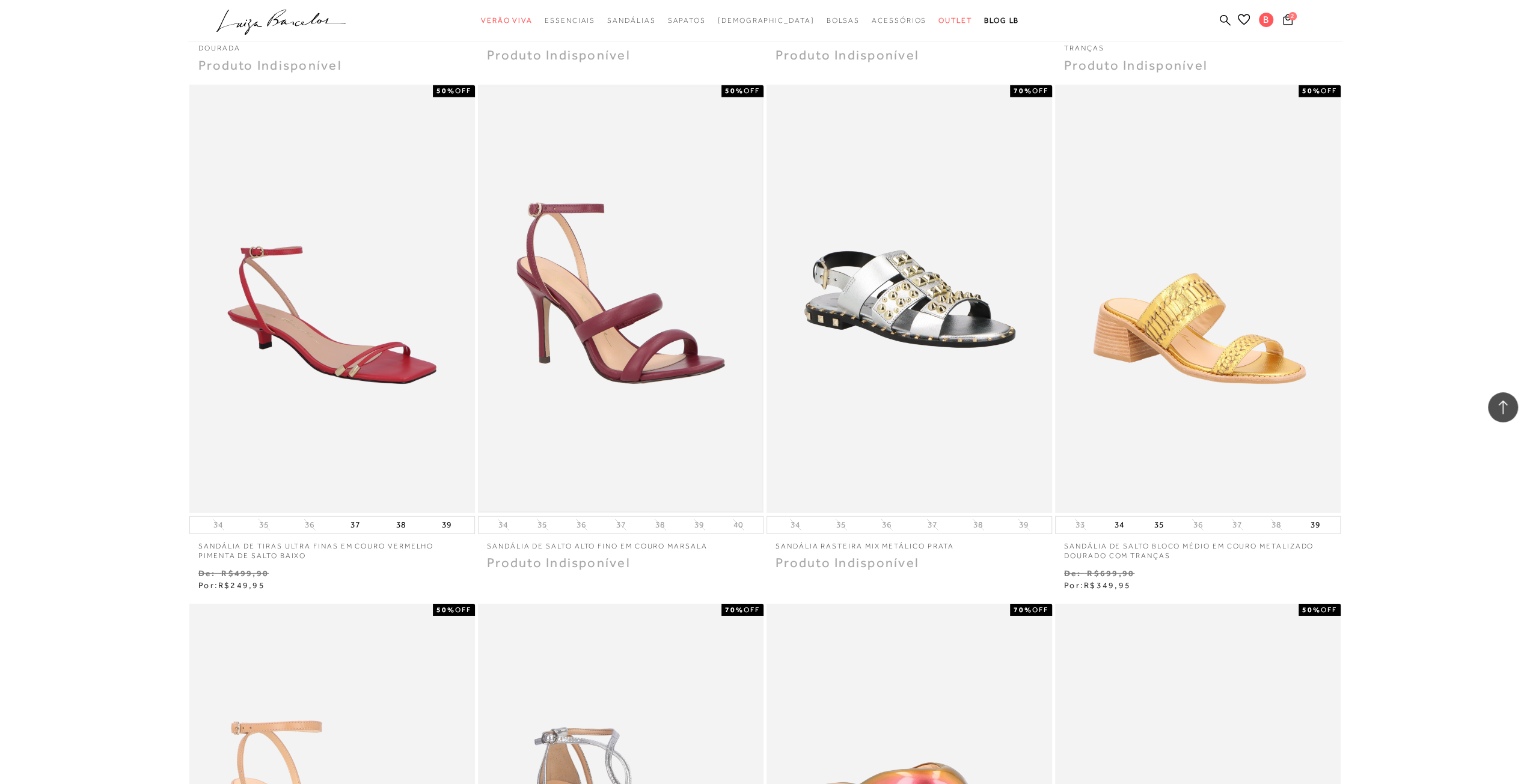
click at [597, 290] on img at bounding box center [620, 299] width 283 height 425
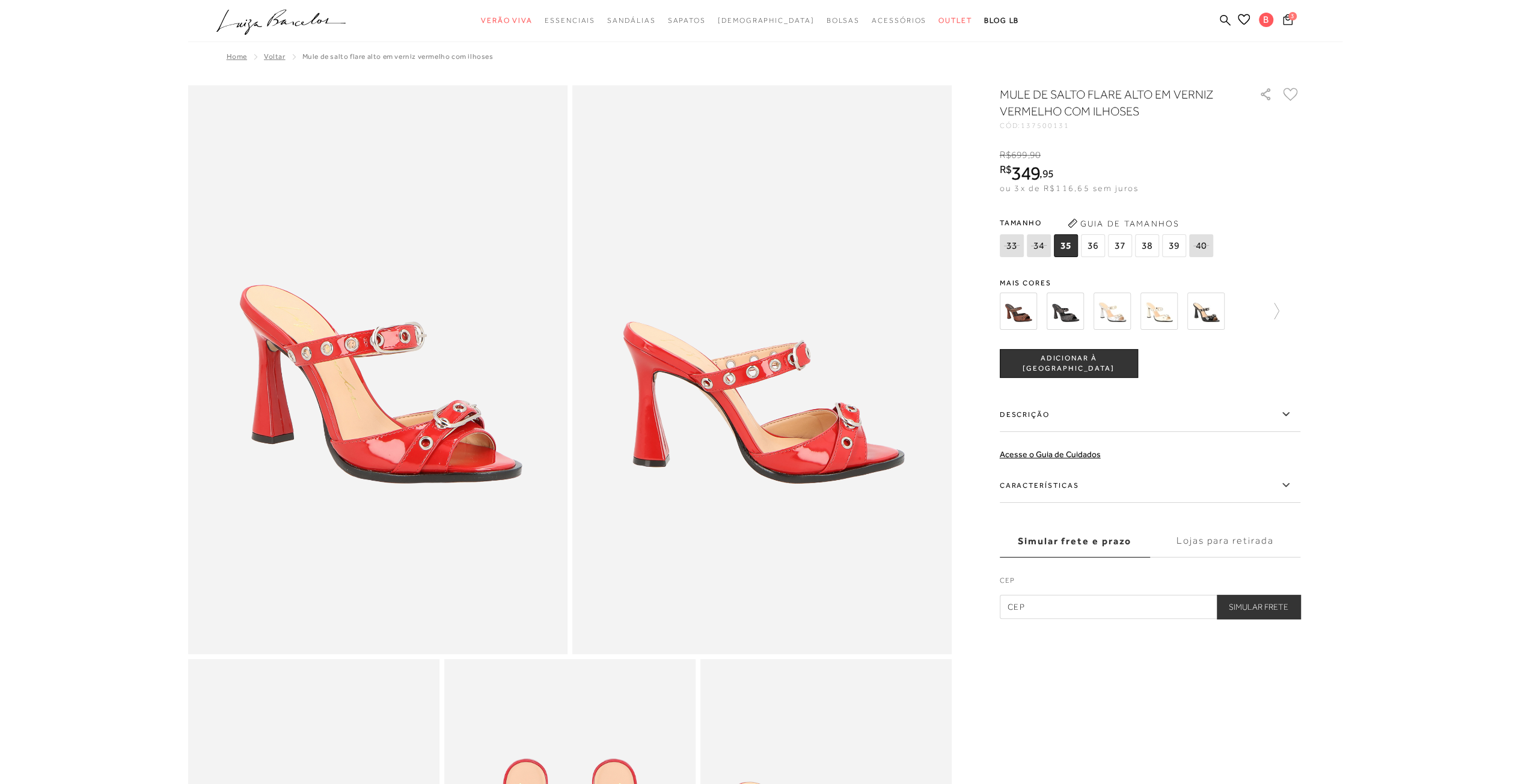
click at [1010, 312] on img at bounding box center [1018, 312] width 37 height 37
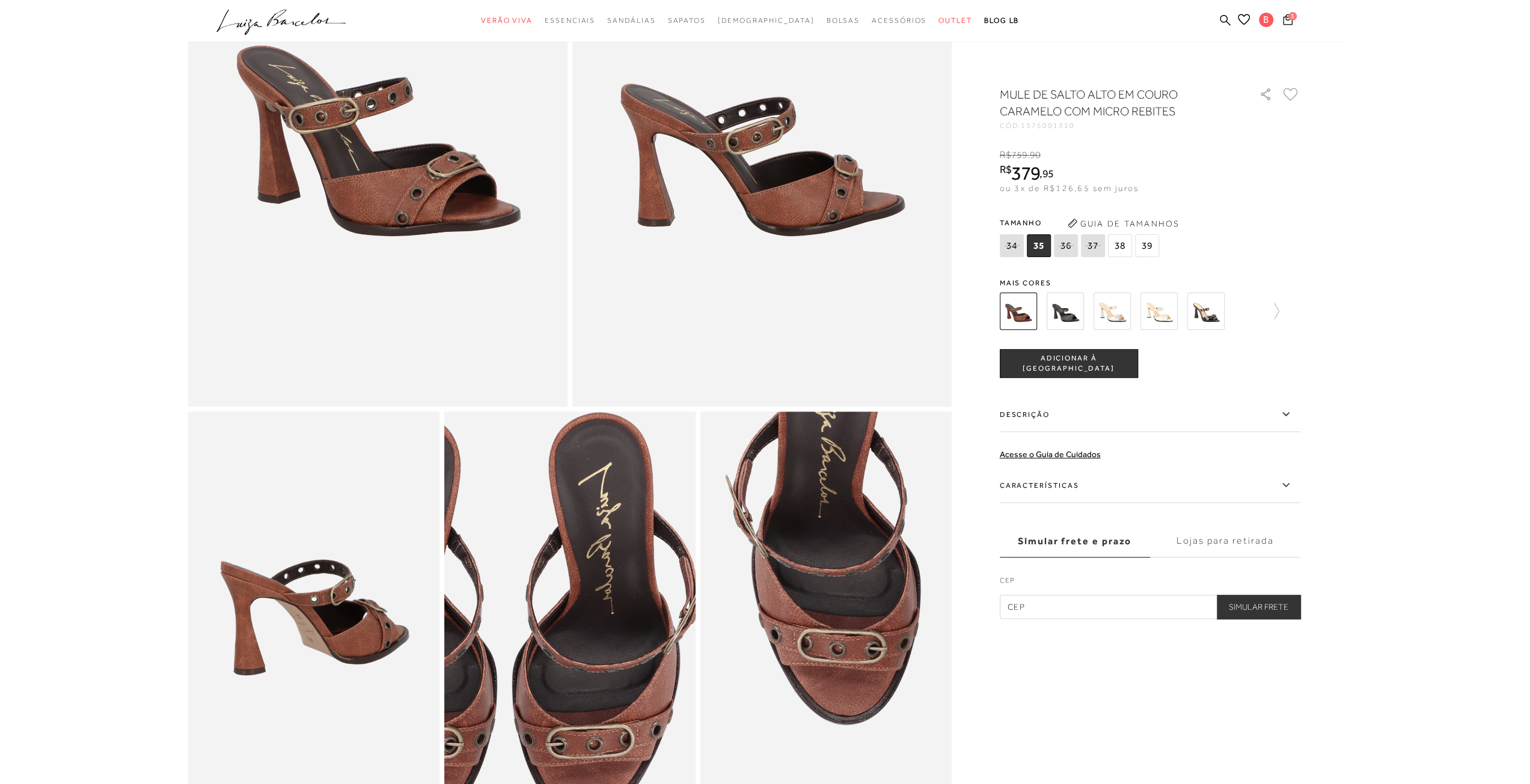
scroll to position [60, 0]
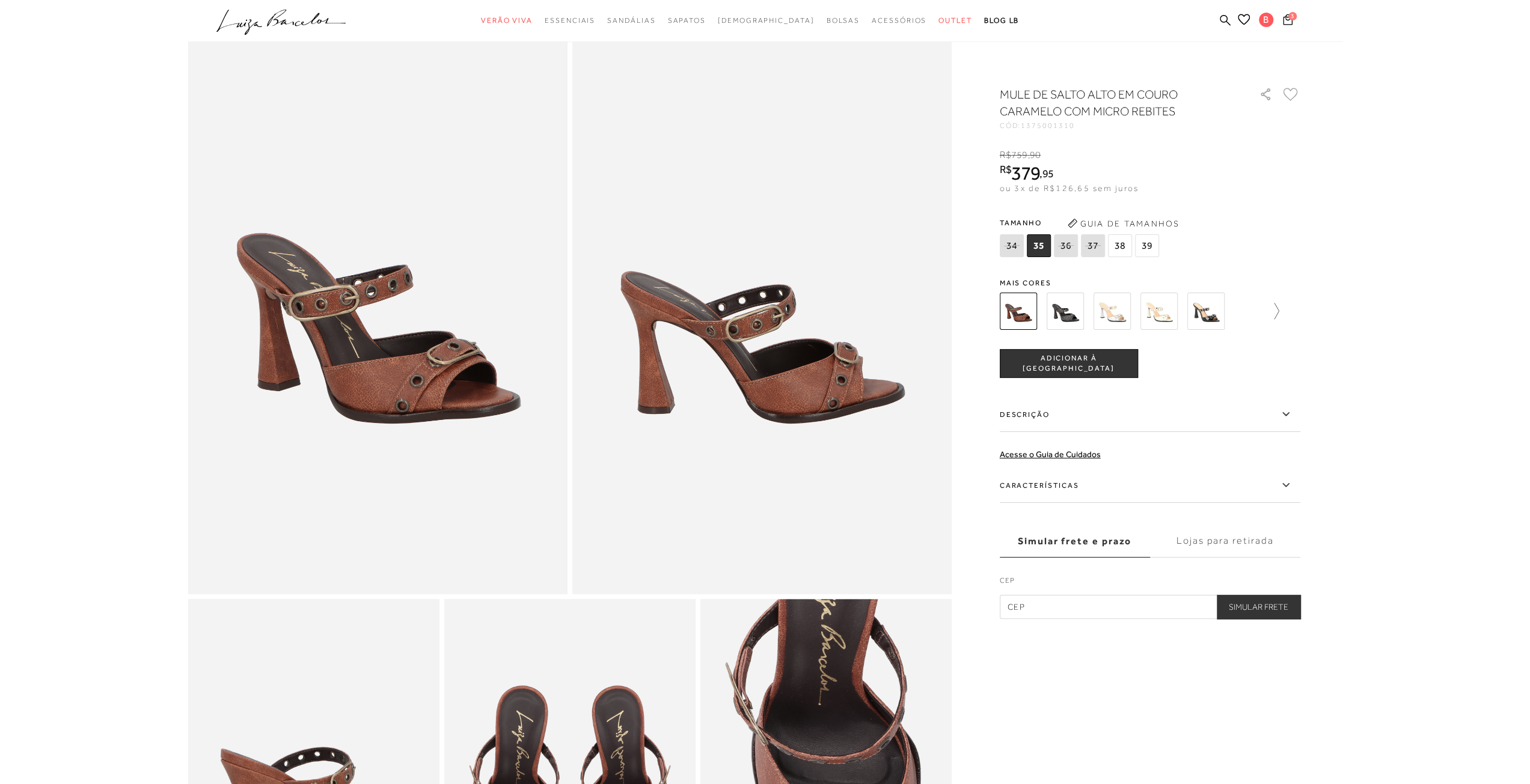
click at [1272, 312] on icon at bounding box center [1270, 312] width 17 height 17
click at [1002, 313] on icon at bounding box center [1008, 312] width 17 height 17
click at [1208, 319] on img at bounding box center [1206, 312] width 37 height 37
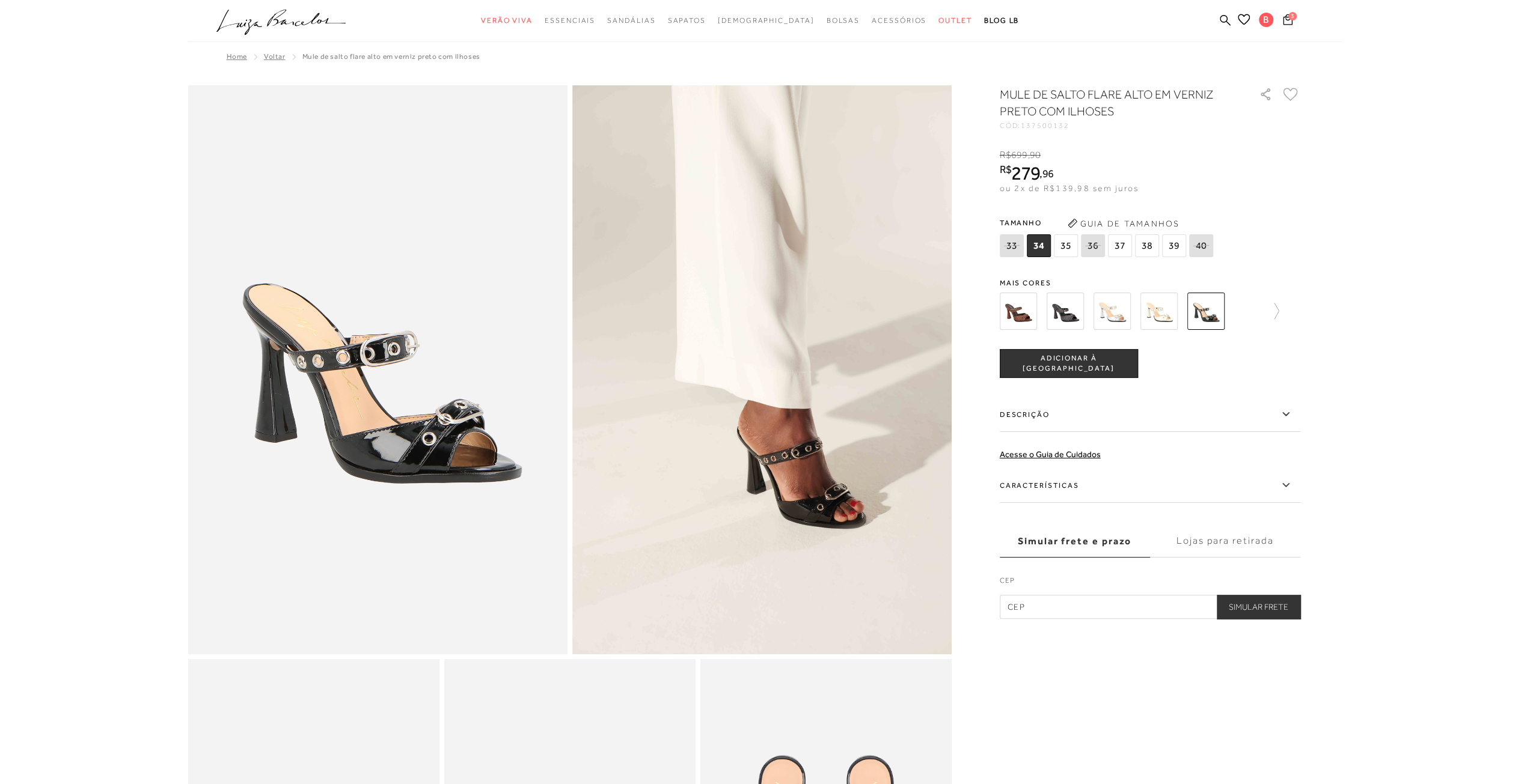
click at [1166, 319] on img at bounding box center [1158, 312] width 37 height 37
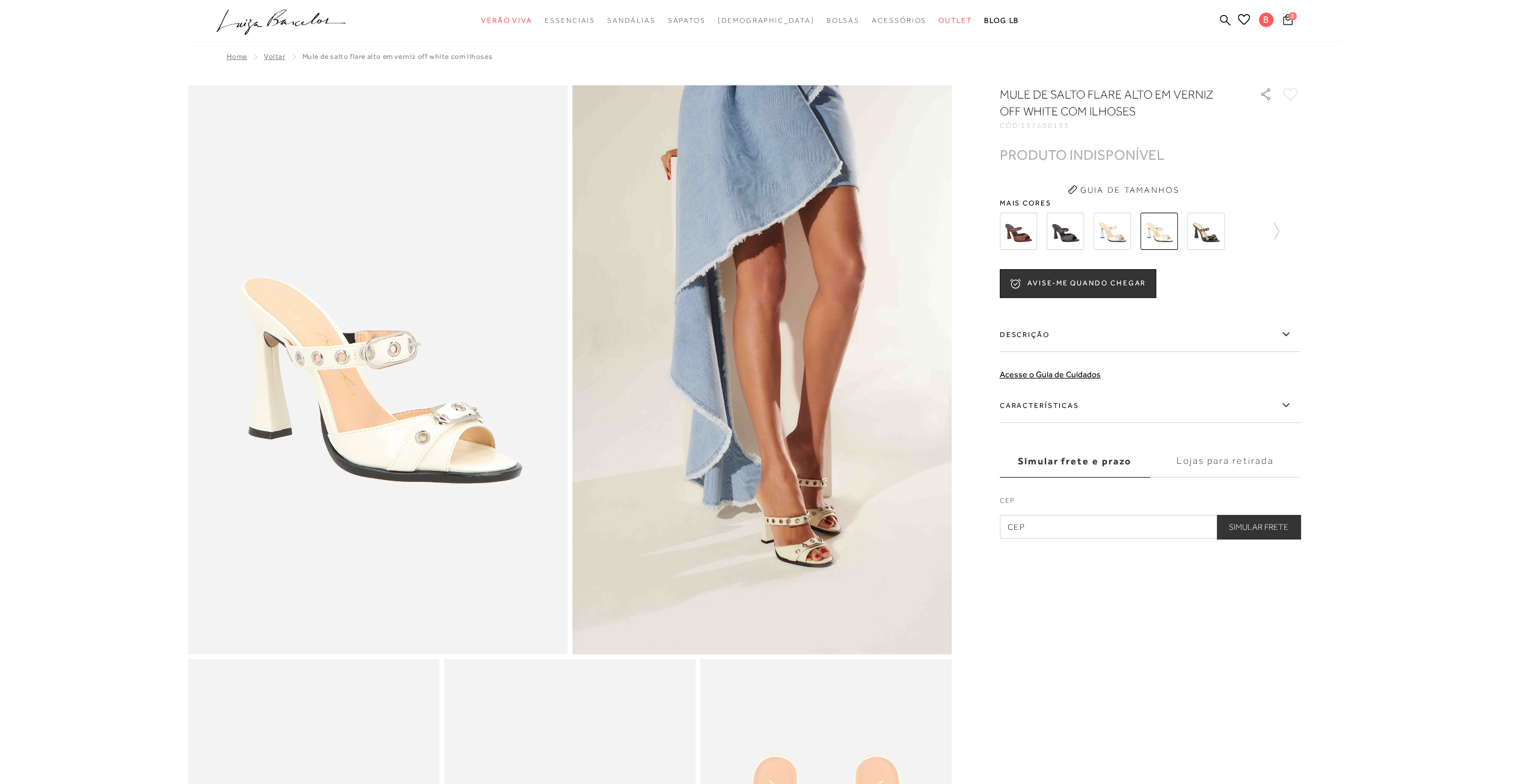
click at [1115, 238] on img at bounding box center [1112, 231] width 37 height 37
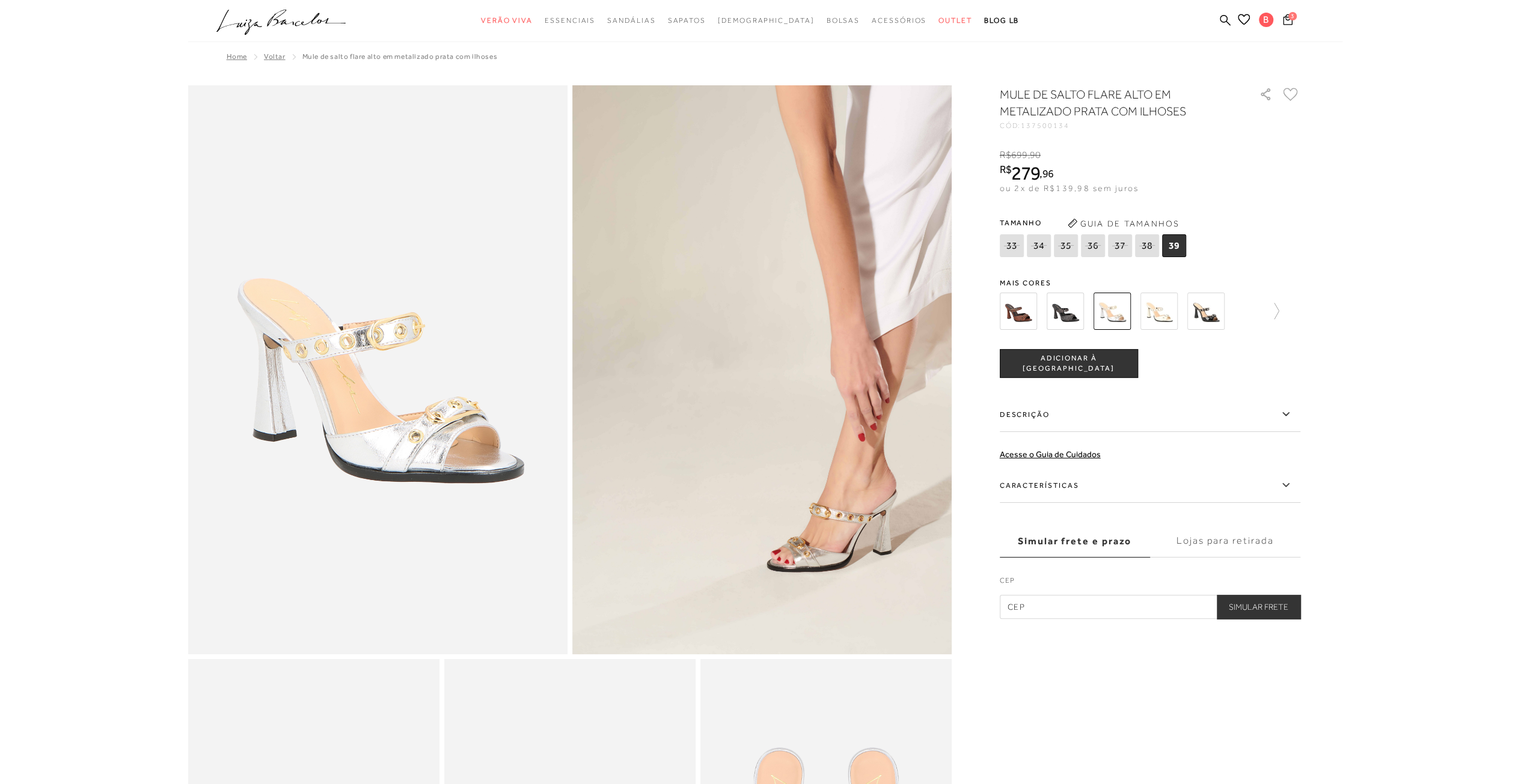
click at [1061, 319] on img at bounding box center [1065, 312] width 37 height 37
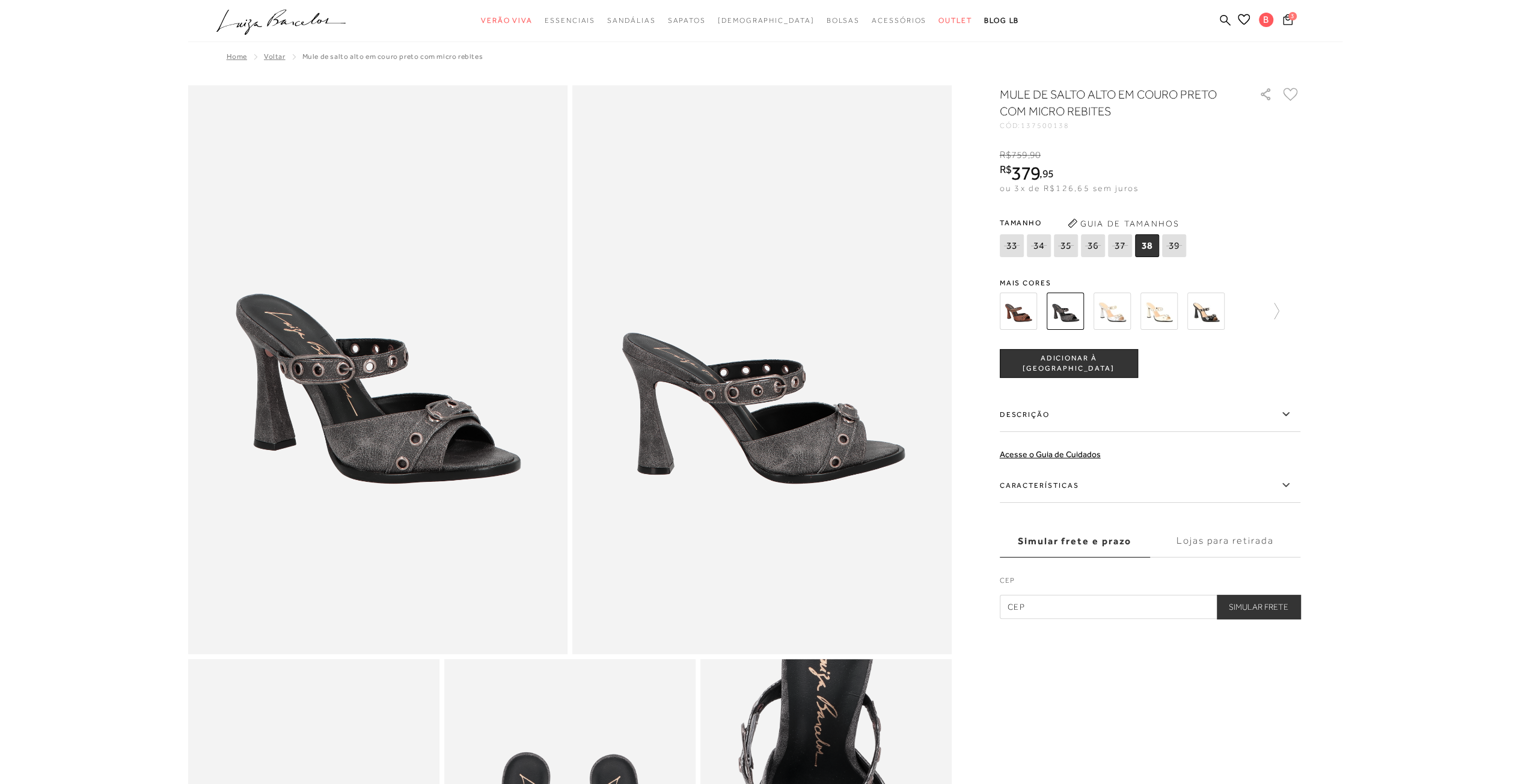
click at [1203, 312] on img at bounding box center [1206, 312] width 37 height 37
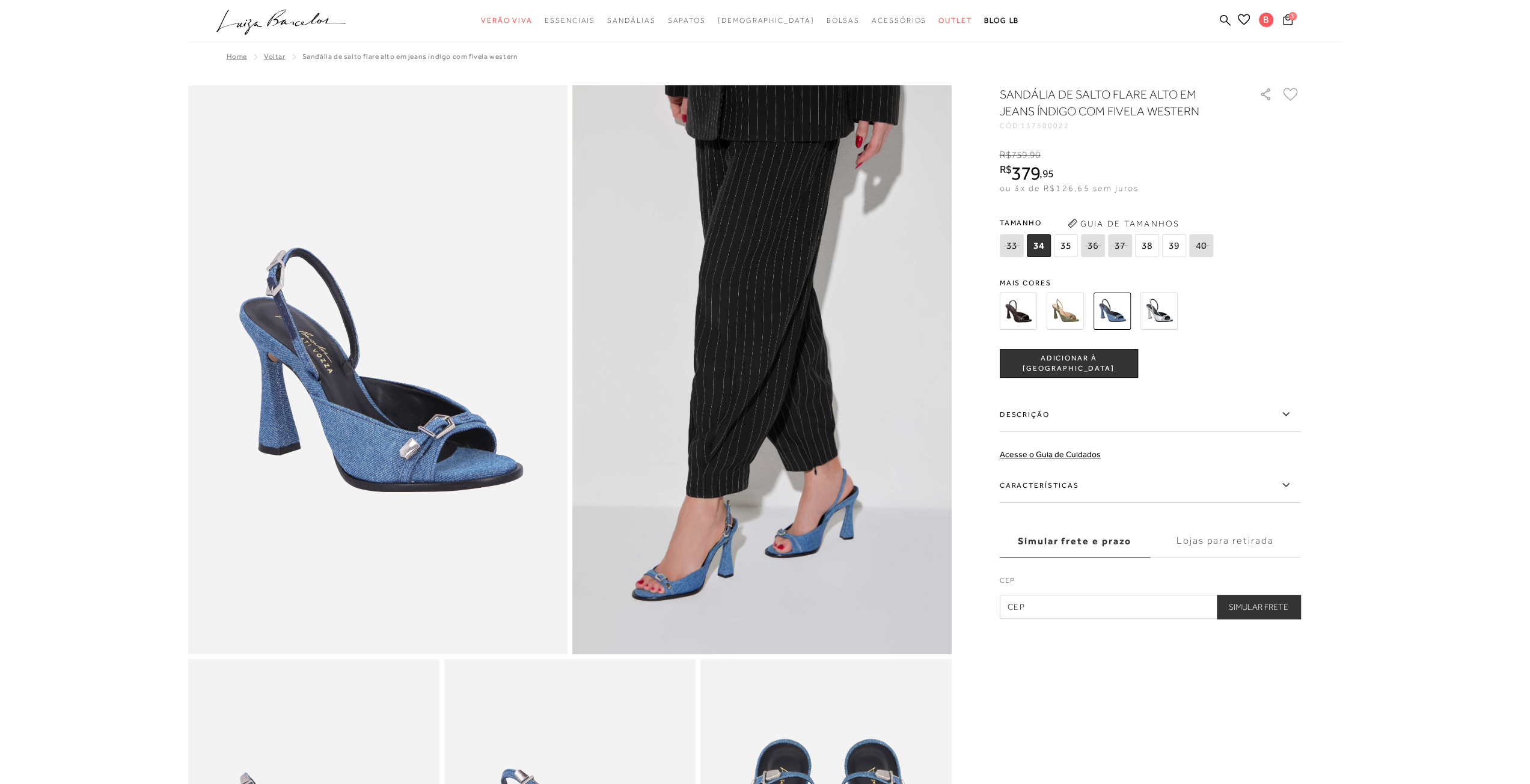
click at [1074, 315] on img at bounding box center [1065, 312] width 37 height 37
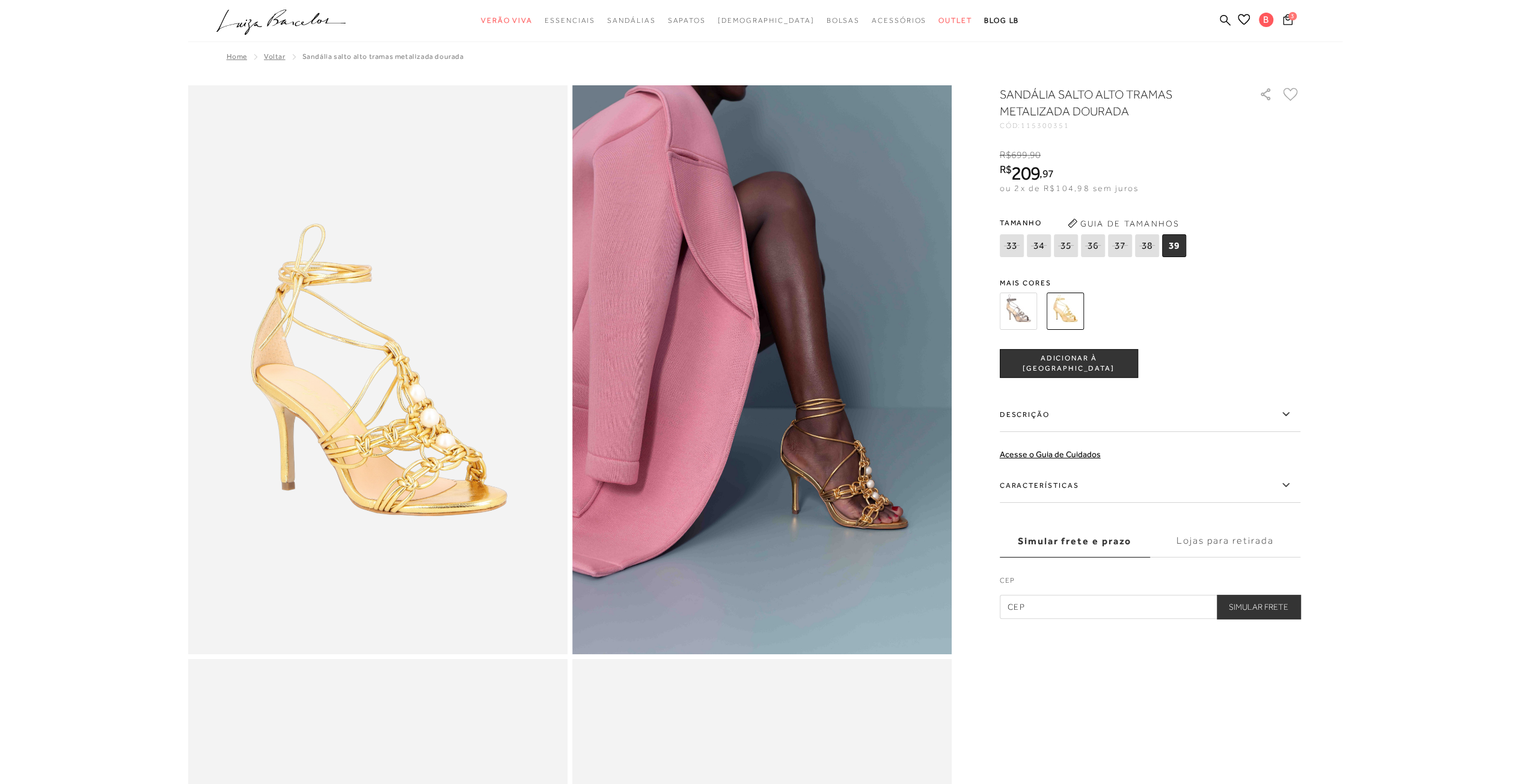
click at [1016, 311] on img at bounding box center [1018, 312] width 37 height 37
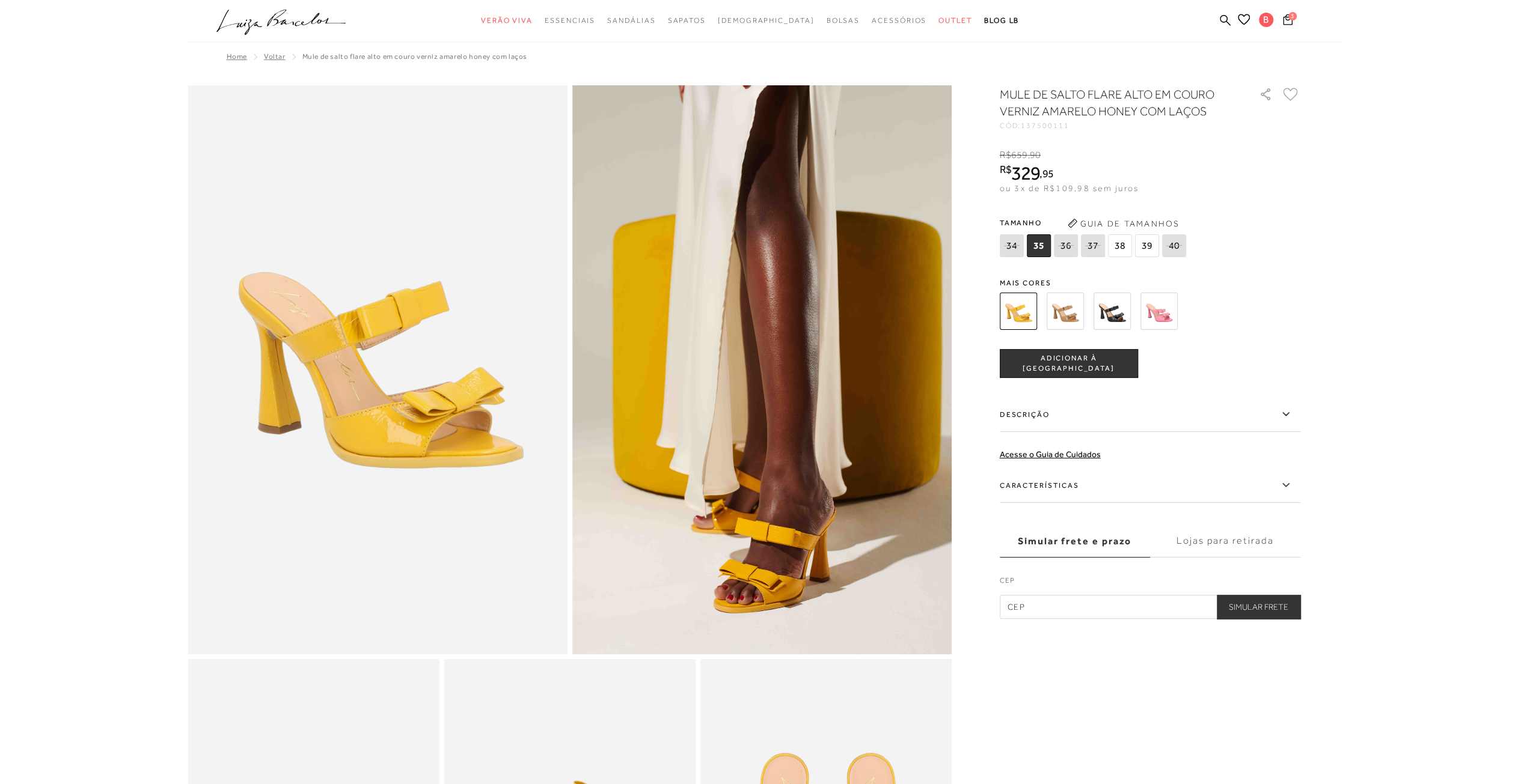
click at [1155, 320] on img at bounding box center [1158, 312] width 37 height 37
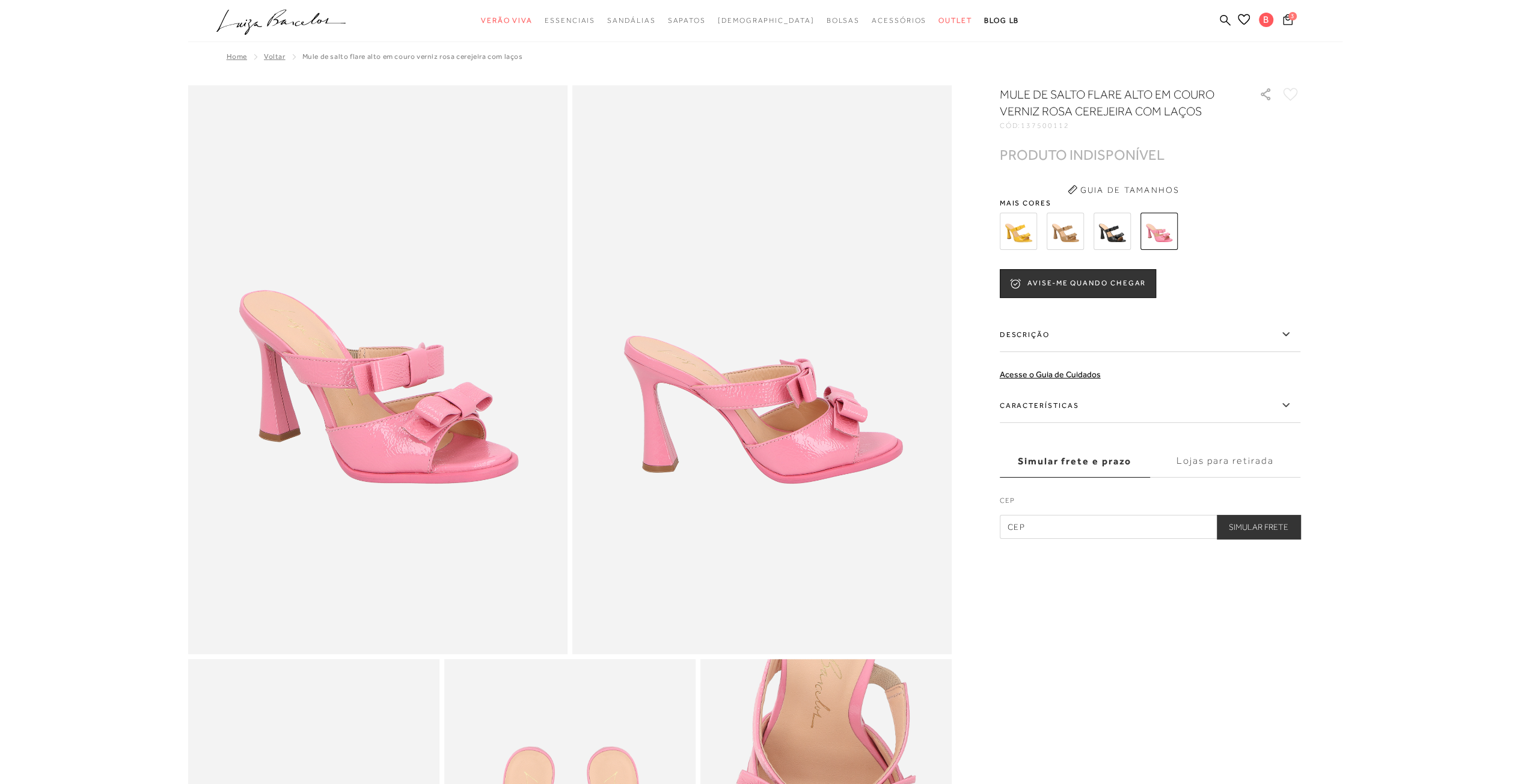
click at [1054, 234] on img at bounding box center [1065, 231] width 37 height 37
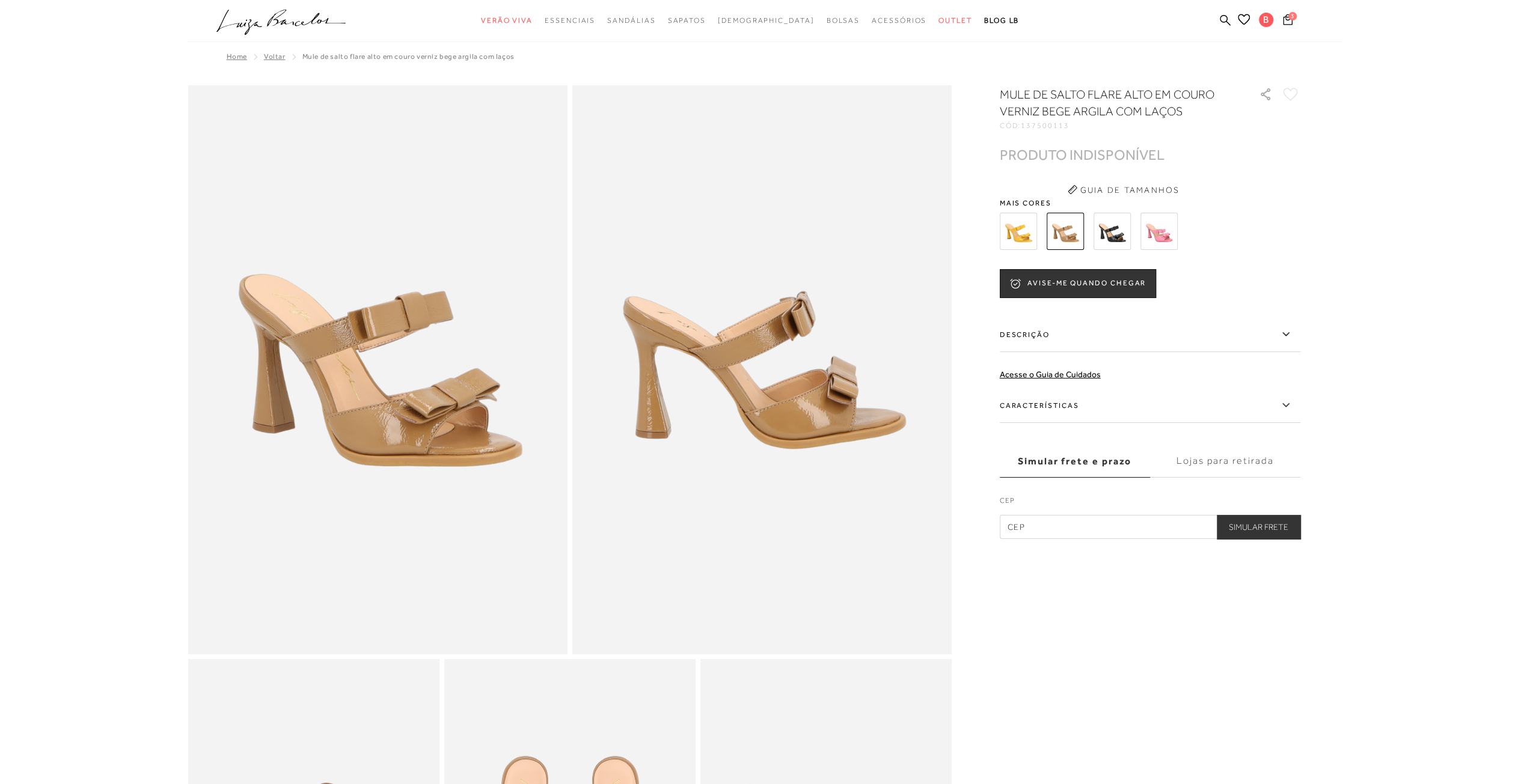
click at [1129, 236] on img at bounding box center [1112, 231] width 37 height 37
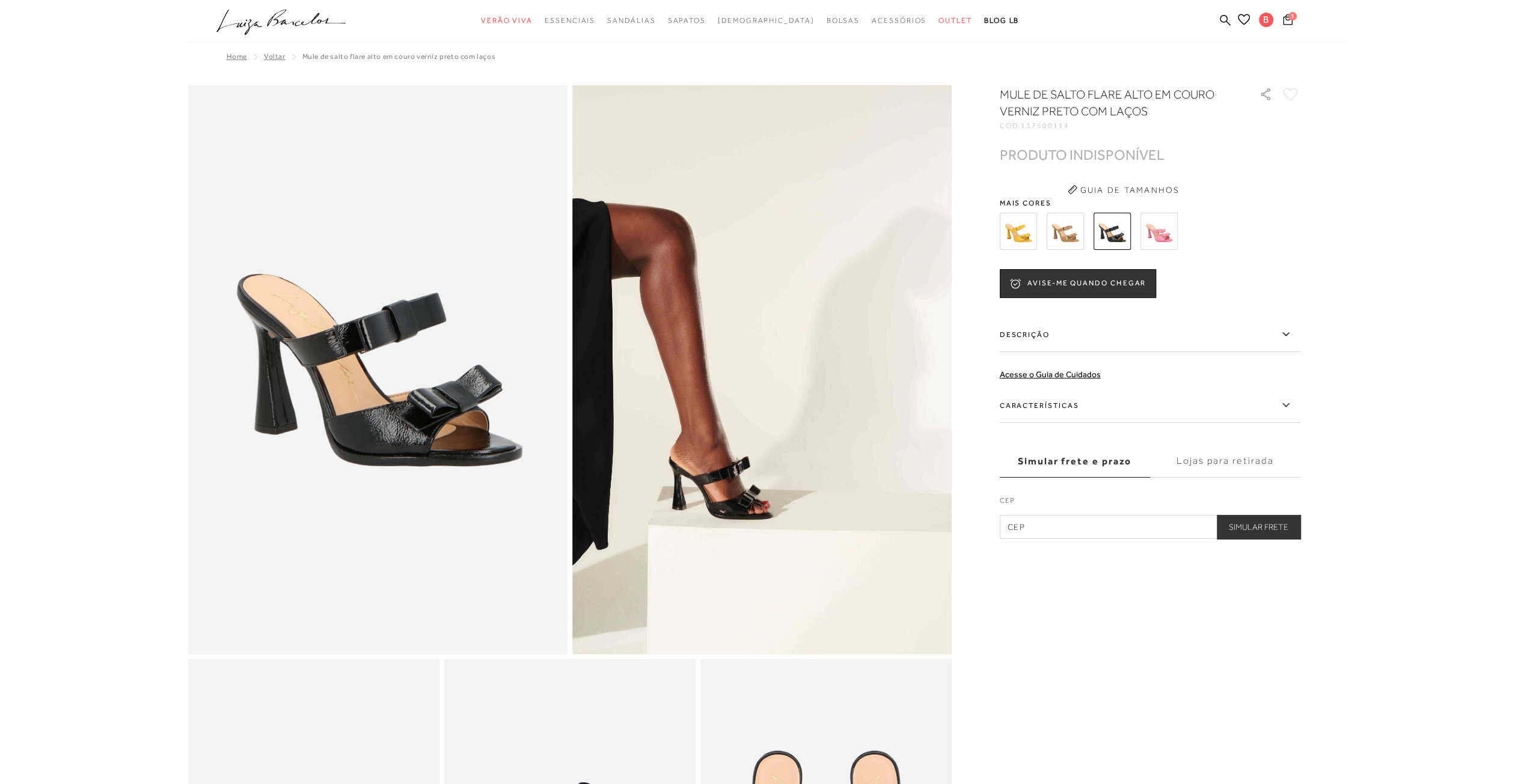
click at [1027, 236] on img at bounding box center [1018, 231] width 37 height 37
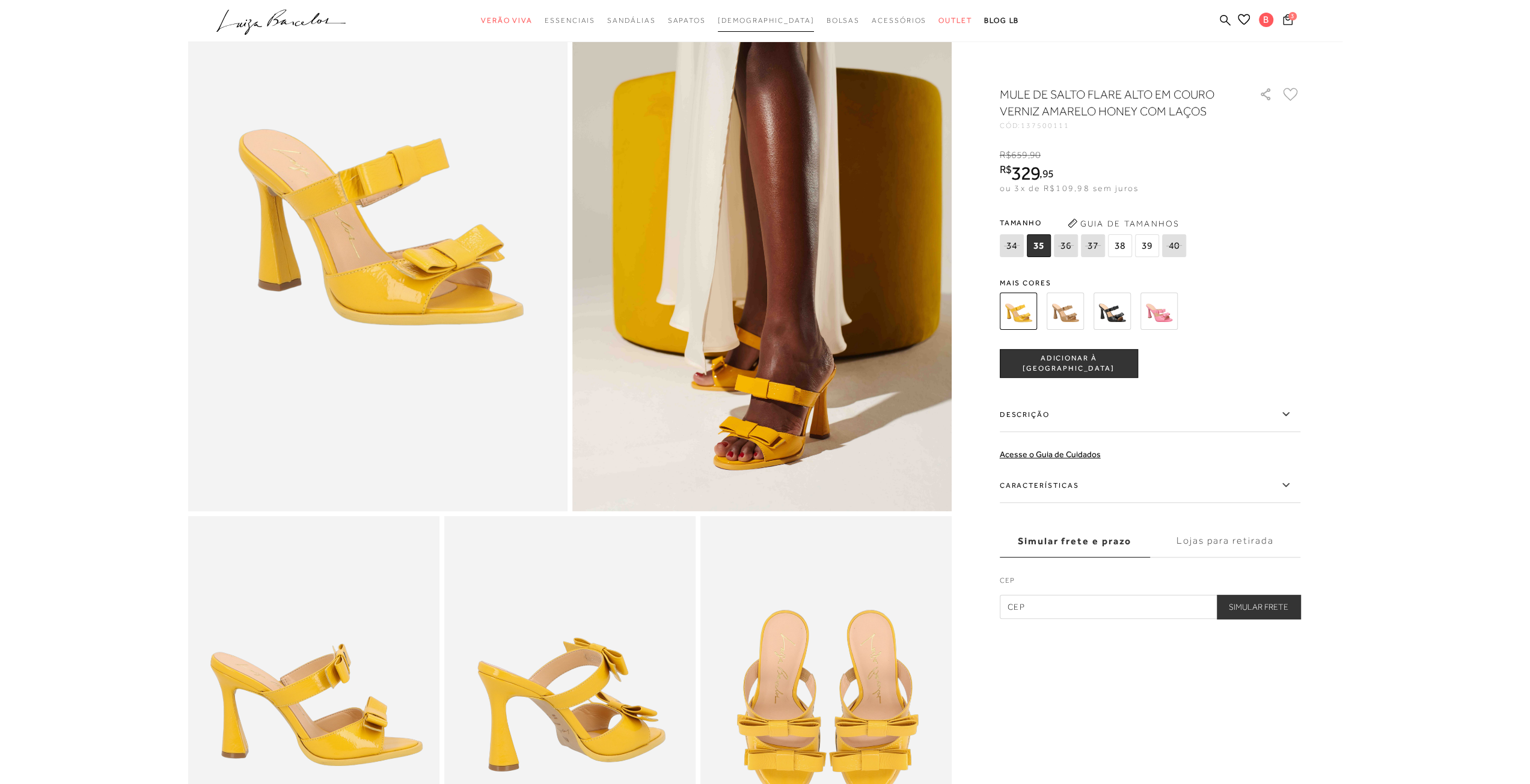
scroll to position [721, 0]
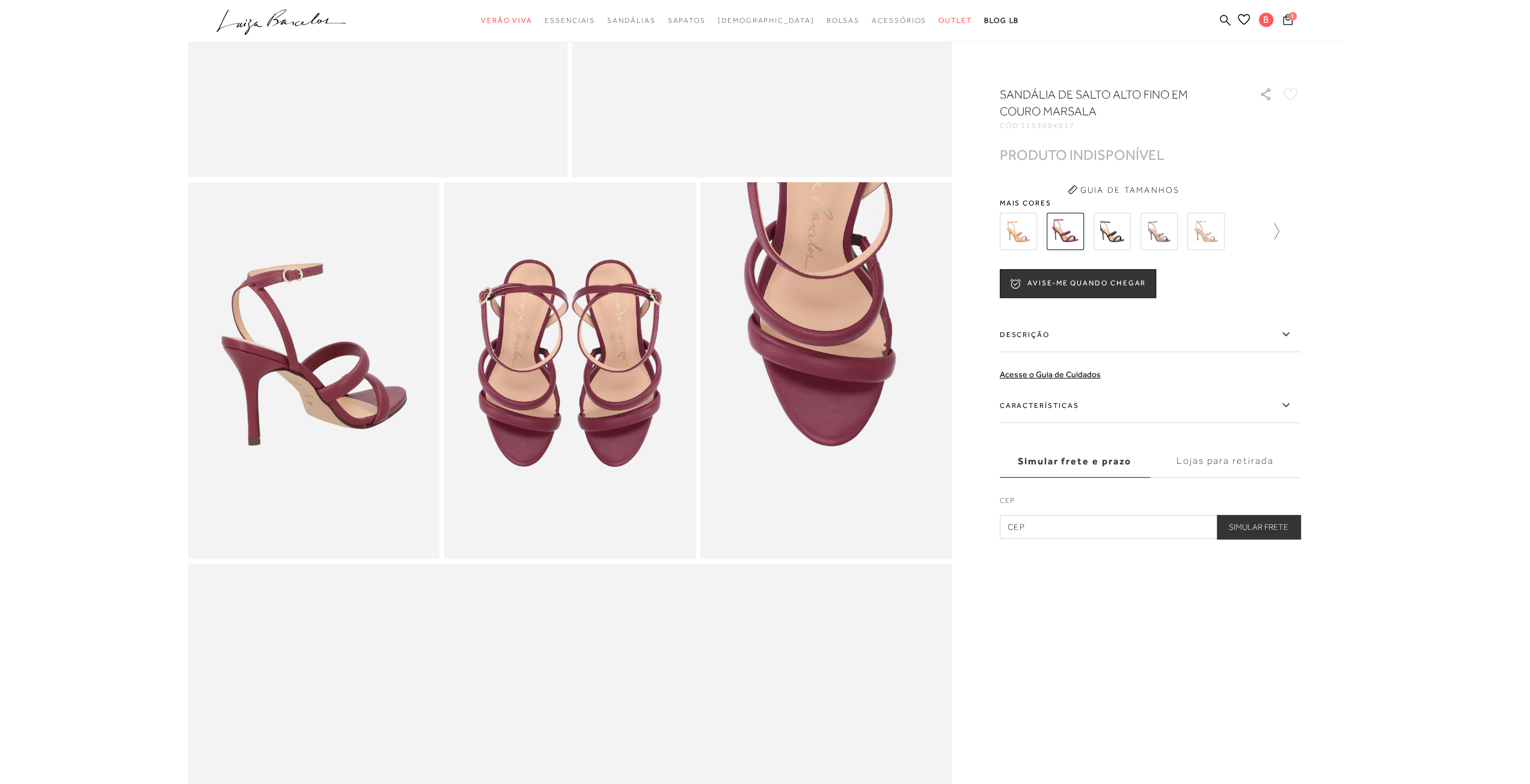
click at [1275, 233] on icon at bounding box center [1270, 231] width 17 height 17
click at [1275, 233] on div at bounding box center [1150, 231] width 301 height 45
click at [1299, 224] on div at bounding box center [765, 658] width 1154 height 2100
click at [1297, 229] on icon at bounding box center [1292, 231] width 17 height 17
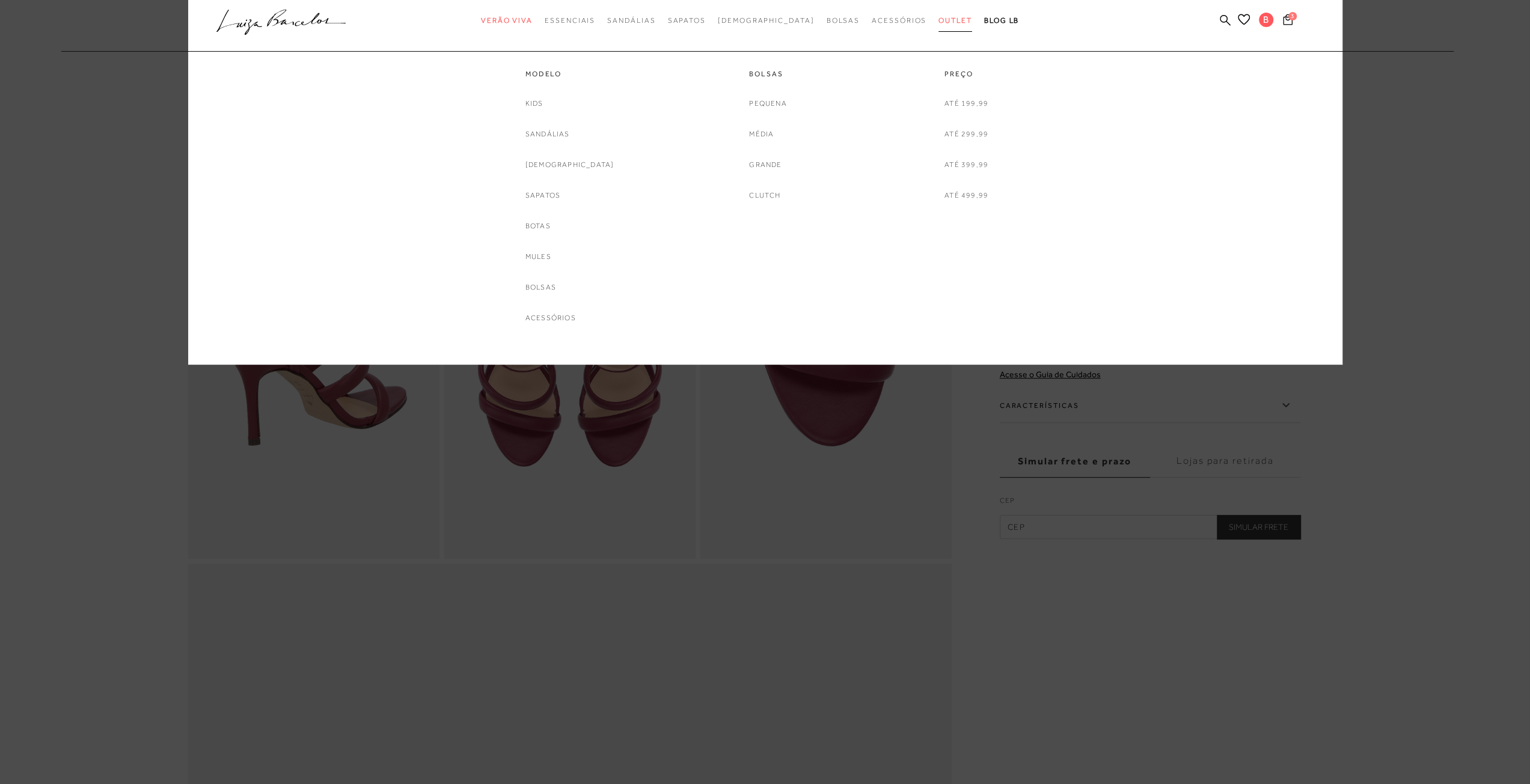
click at [938, 18] on span "Outlet" at bounding box center [955, 20] width 34 height 8
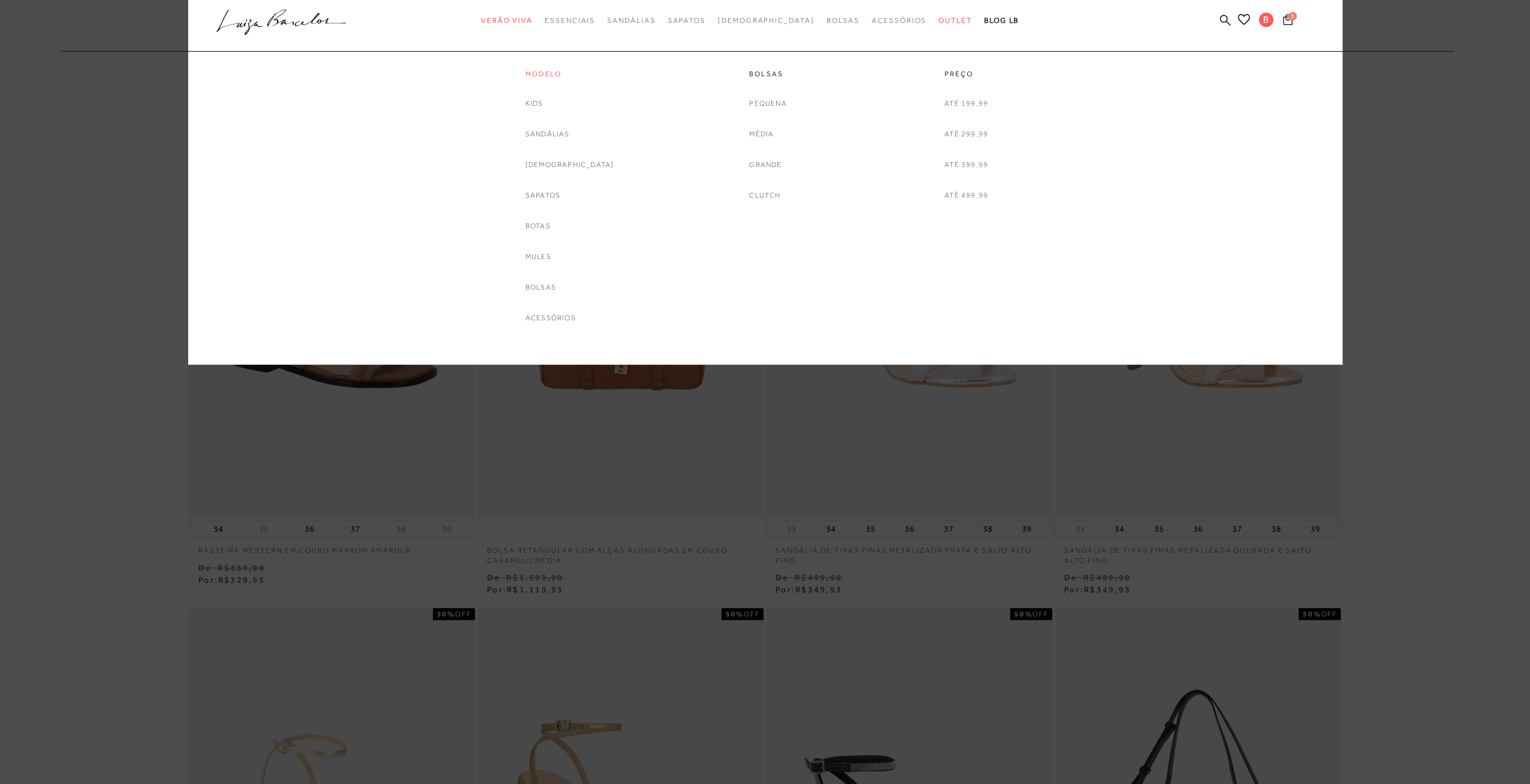
click at [575, 72] on link "Modelo" at bounding box center [569, 74] width 89 height 10
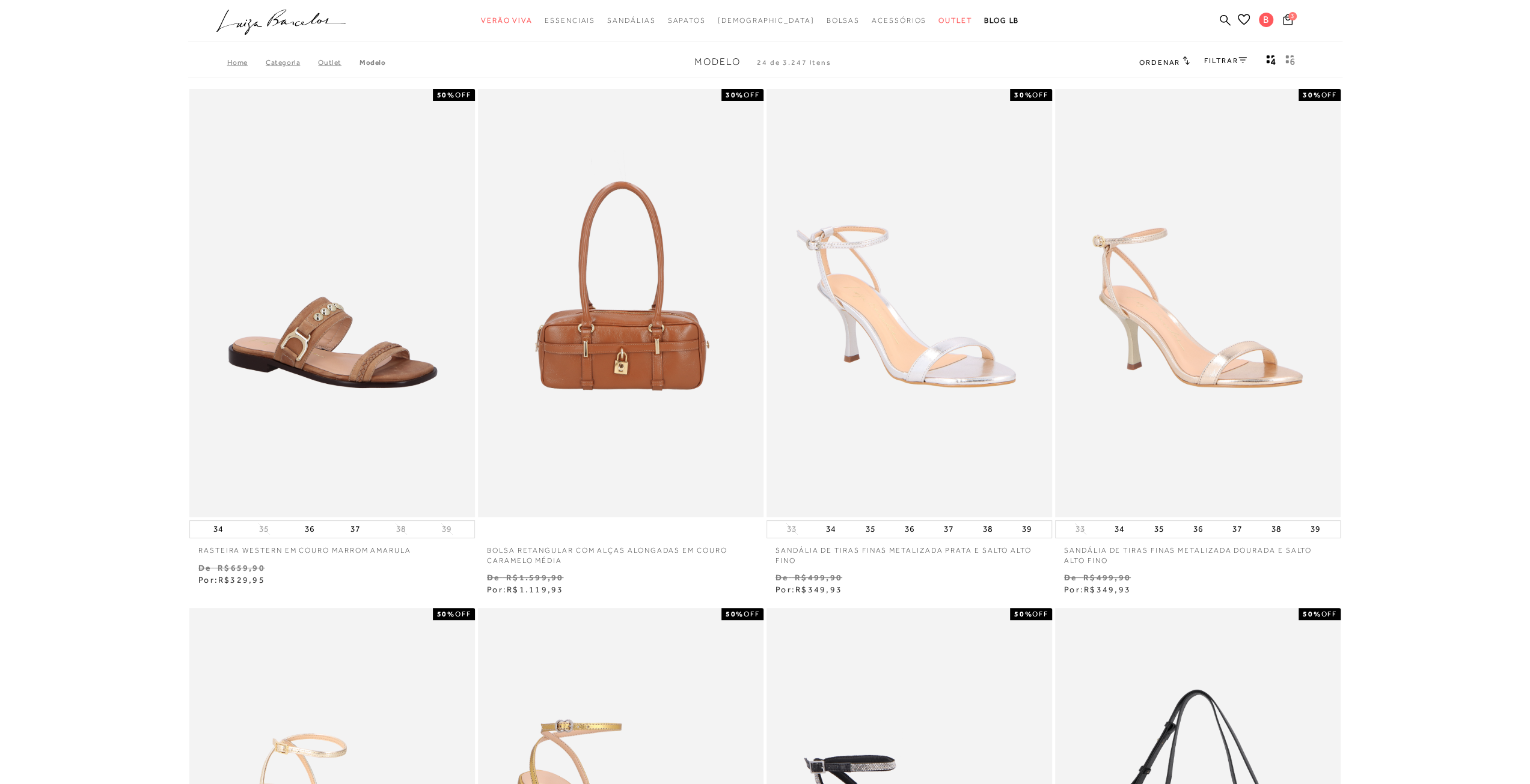
click at [1220, 62] on link "FILTRAR" at bounding box center [1225, 61] width 42 height 8
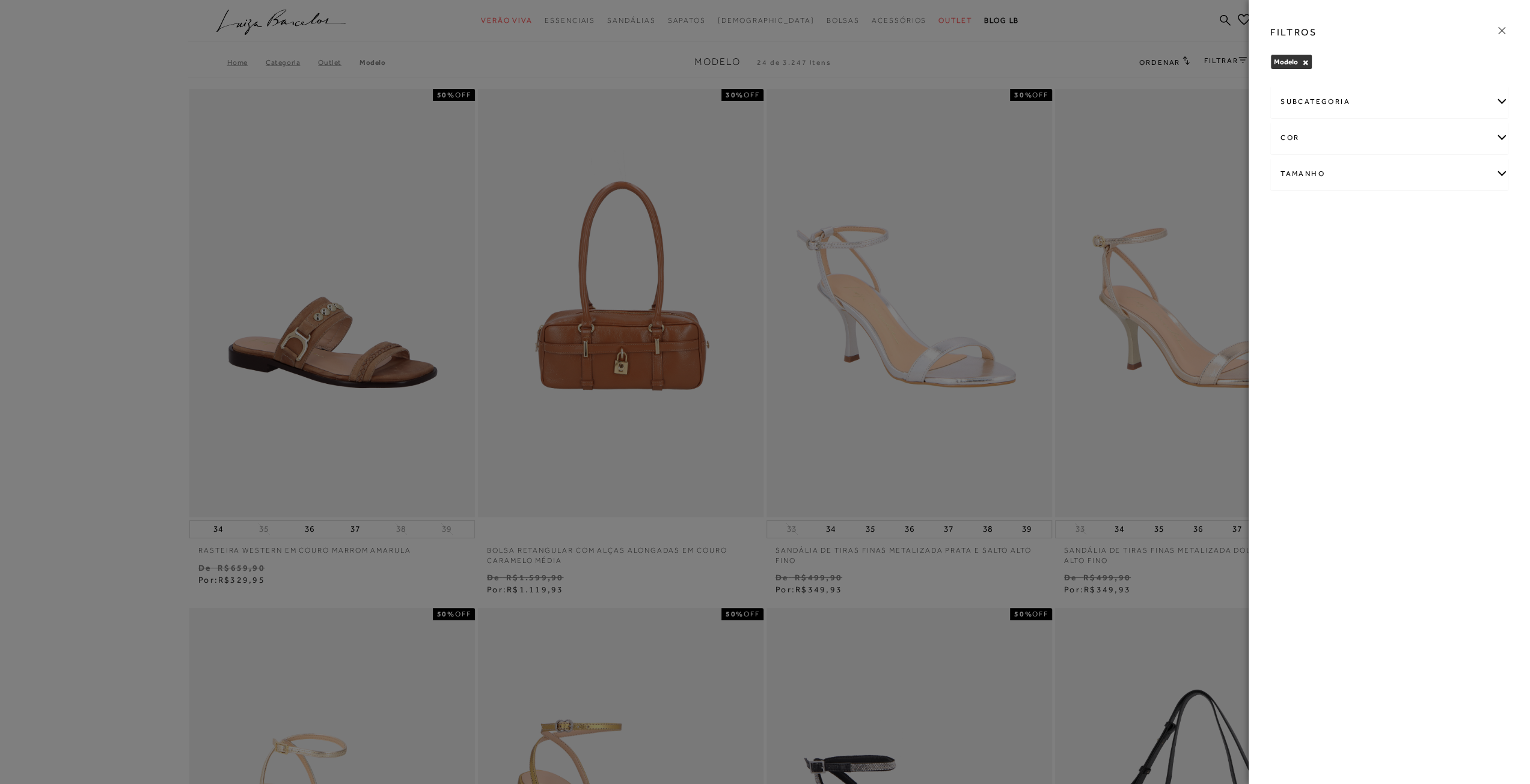
click at [1315, 172] on div "Tamanho" at bounding box center [1389, 174] width 237 height 32
click at [1340, 273] on span "36" at bounding box center [1334, 276] width 18 height 9
click at [1335, 273] on input "36" at bounding box center [1328, 278] width 12 height 12
checkbox input "true"
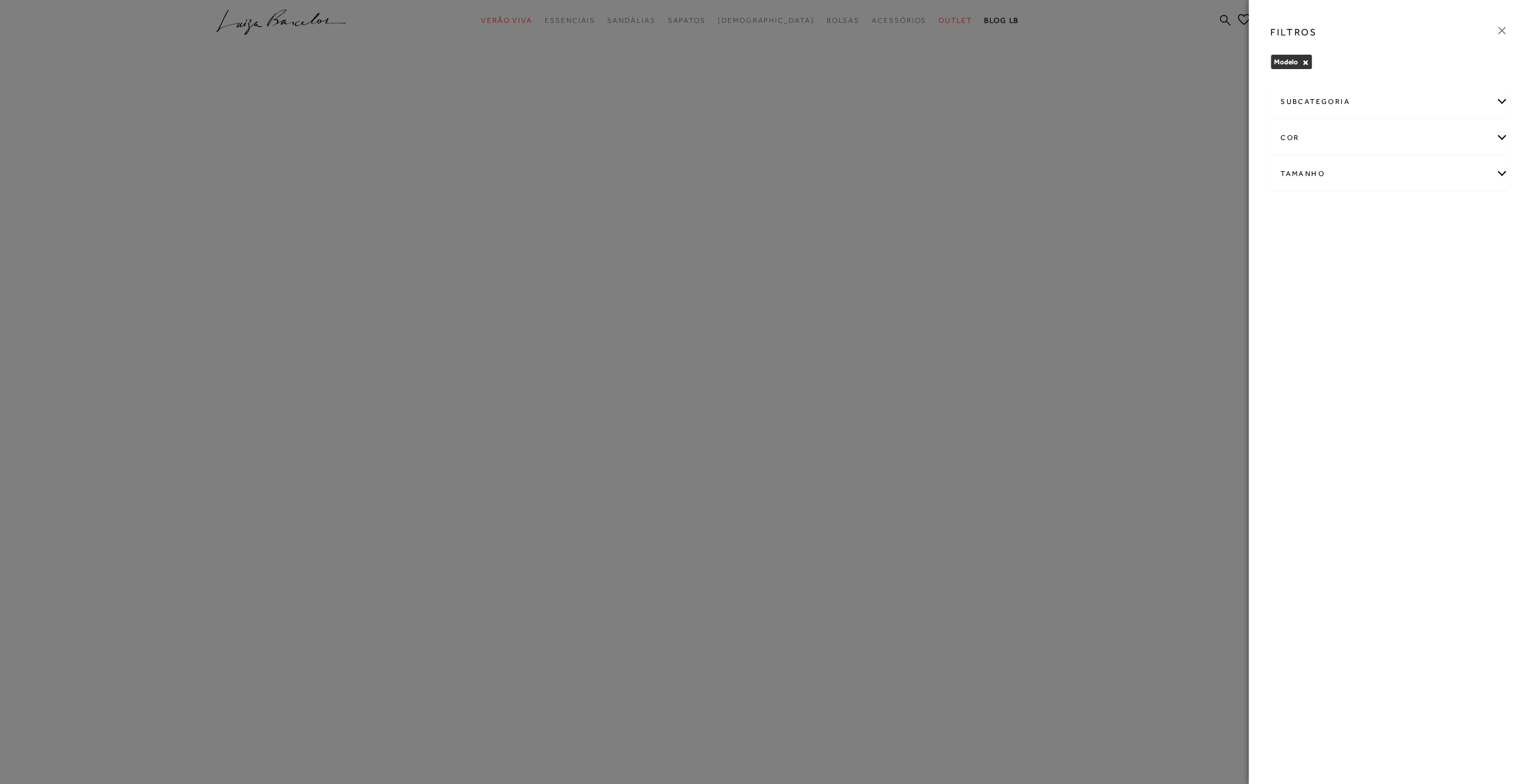
click at [1311, 135] on div "cor" at bounding box center [1389, 138] width 237 height 32
click at [1309, 133] on div "cor" at bounding box center [1389, 138] width 237 height 32
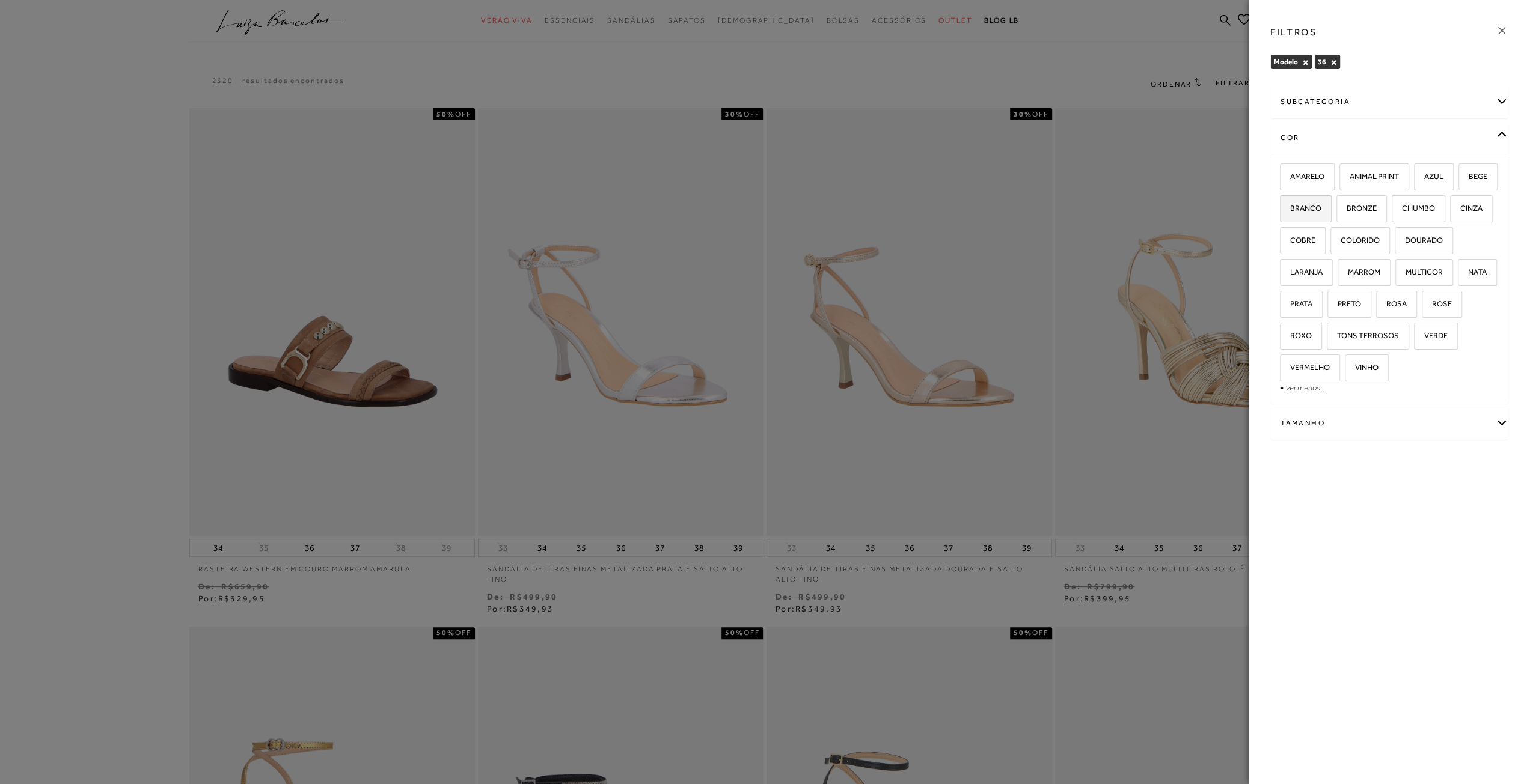
click at [1304, 210] on span "BRANCO" at bounding box center [1300, 208] width 40 height 9
click at [1290, 210] on input "BRANCO" at bounding box center [1284, 210] width 12 height 12
checkbox input "true"
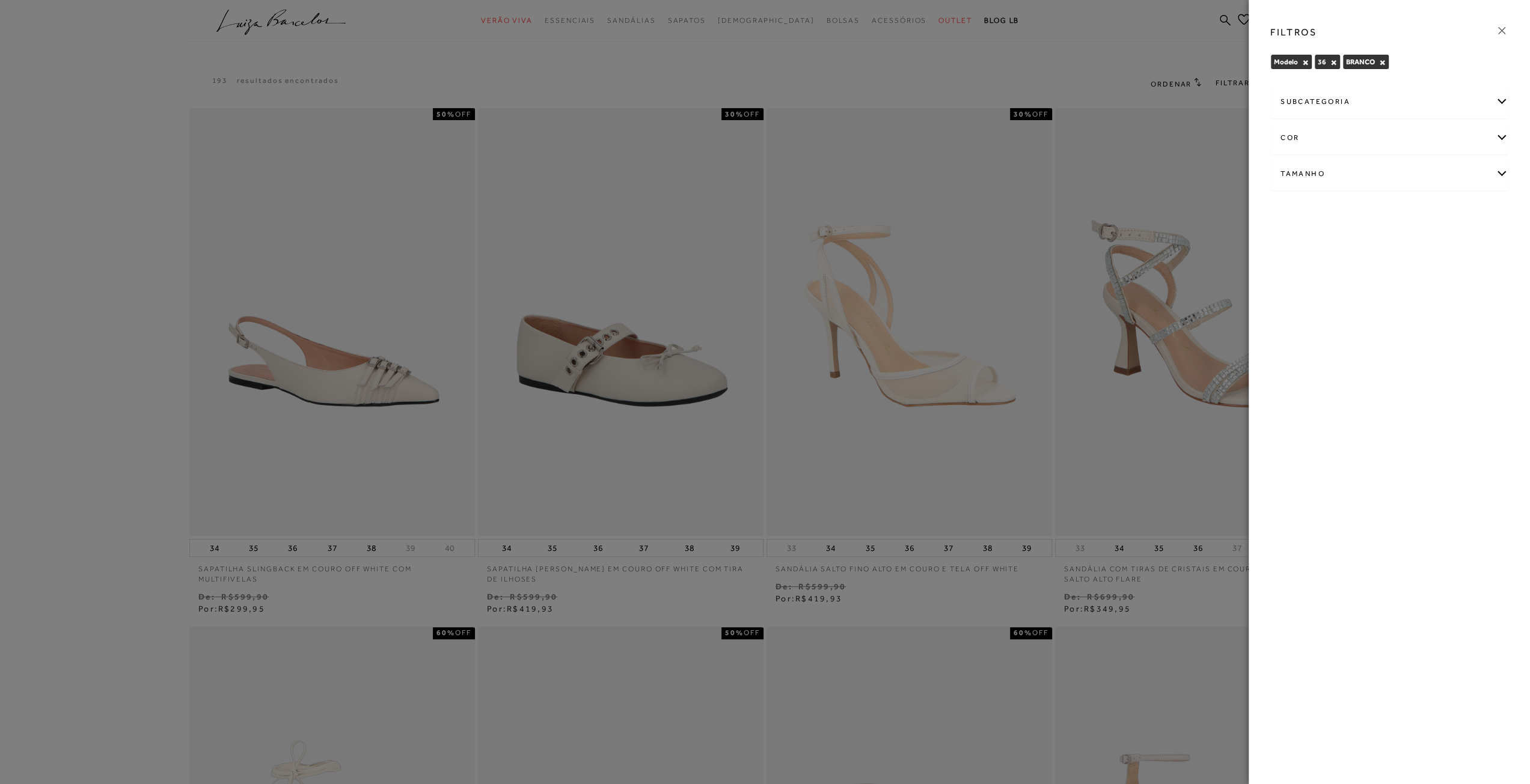
click at [131, 243] on div at bounding box center [765, 392] width 1530 height 784
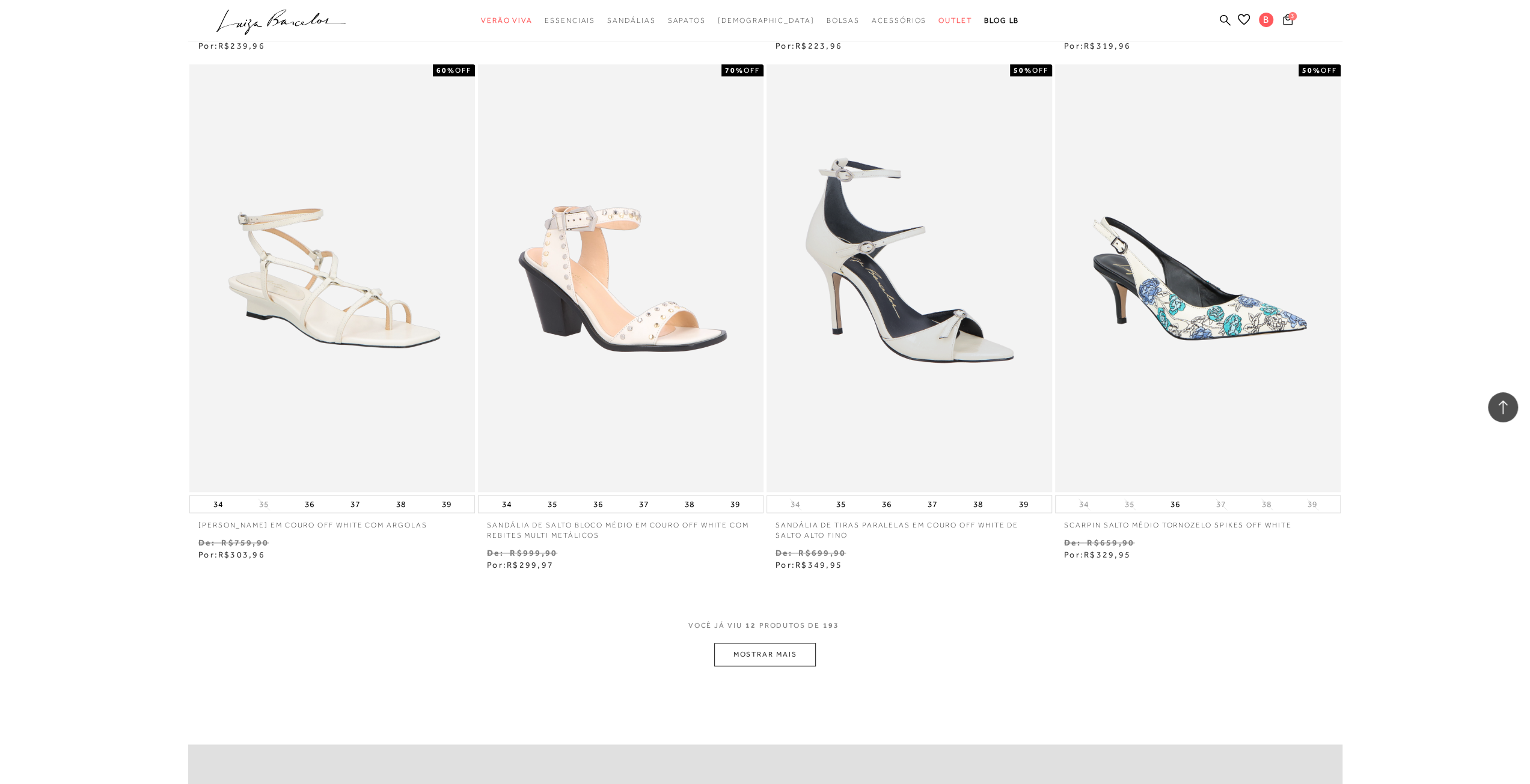
scroll to position [1323, 0]
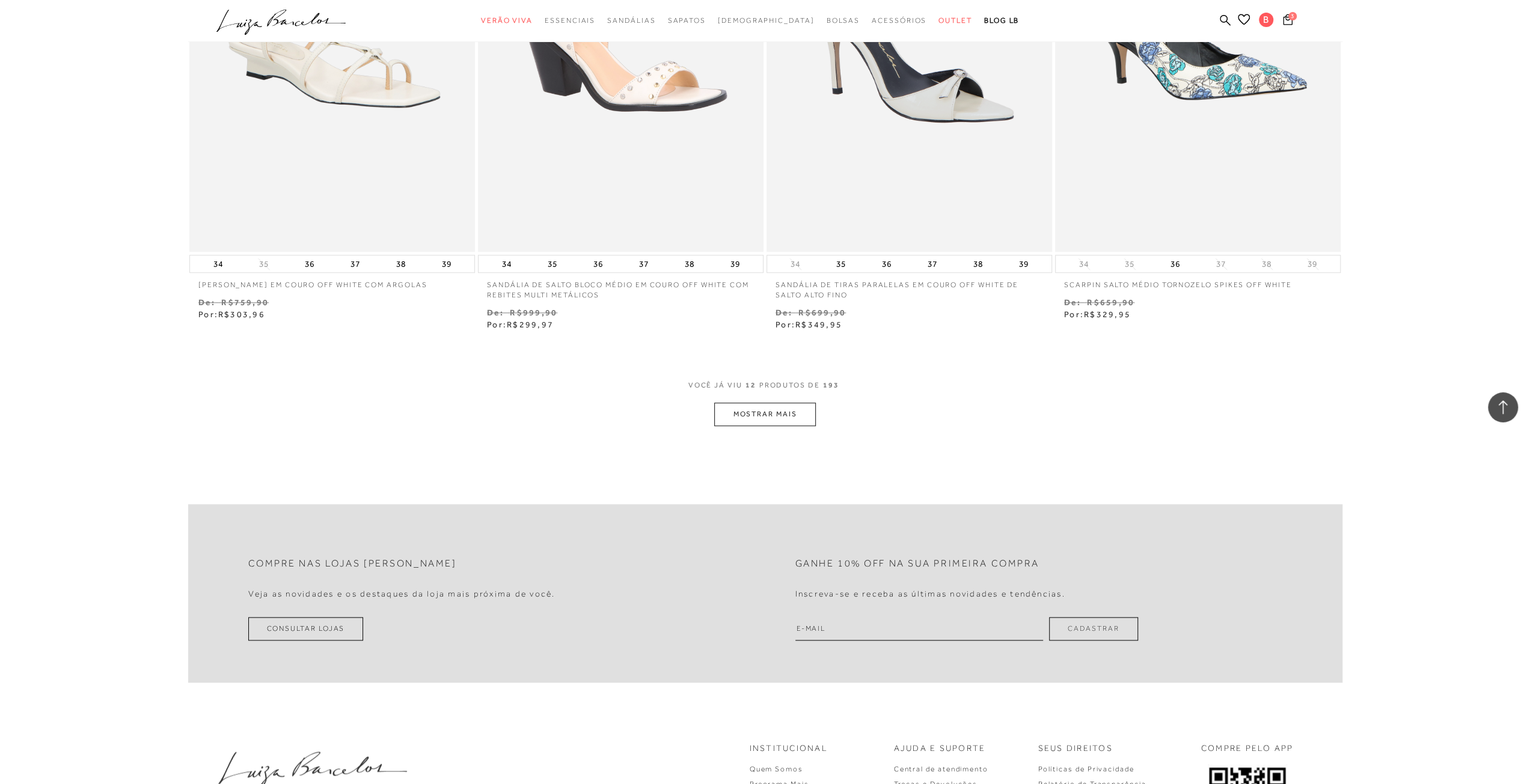
click at [803, 411] on button "MOSTRAR MAIS" at bounding box center [765, 413] width 101 height 23
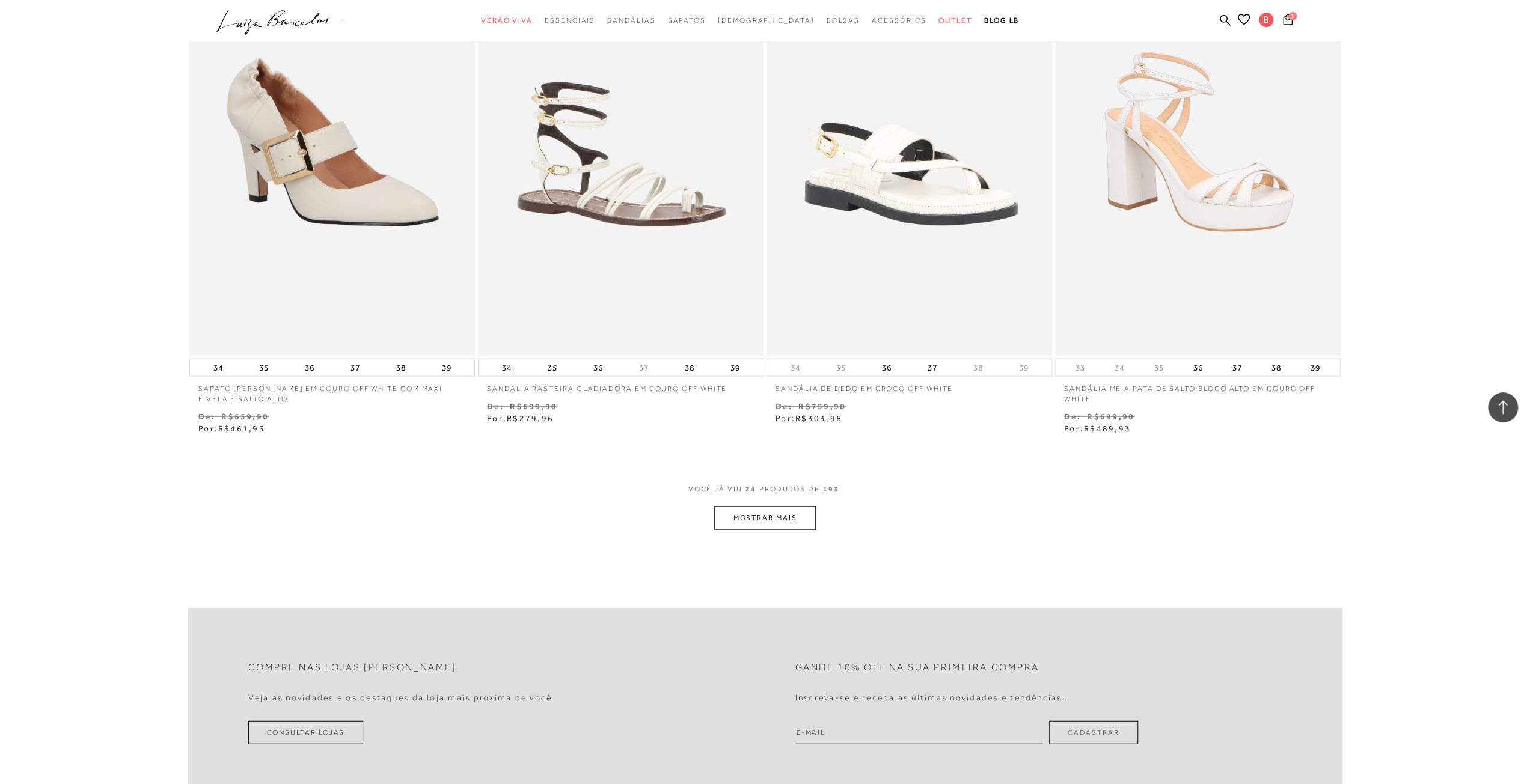
scroll to position [2765, 0]
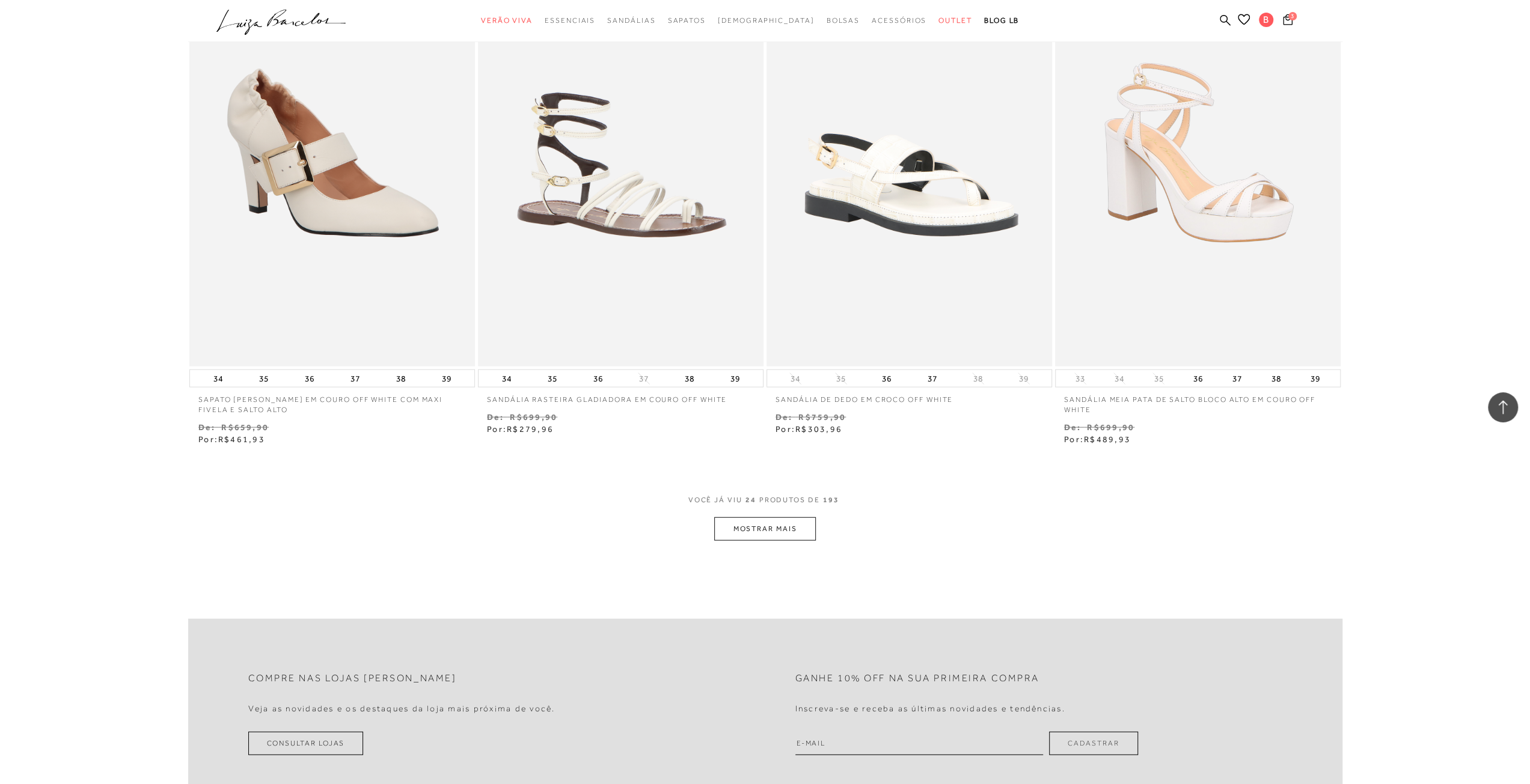
click at [751, 521] on button "MOSTRAR MAIS" at bounding box center [765, 528] width 101 height 23
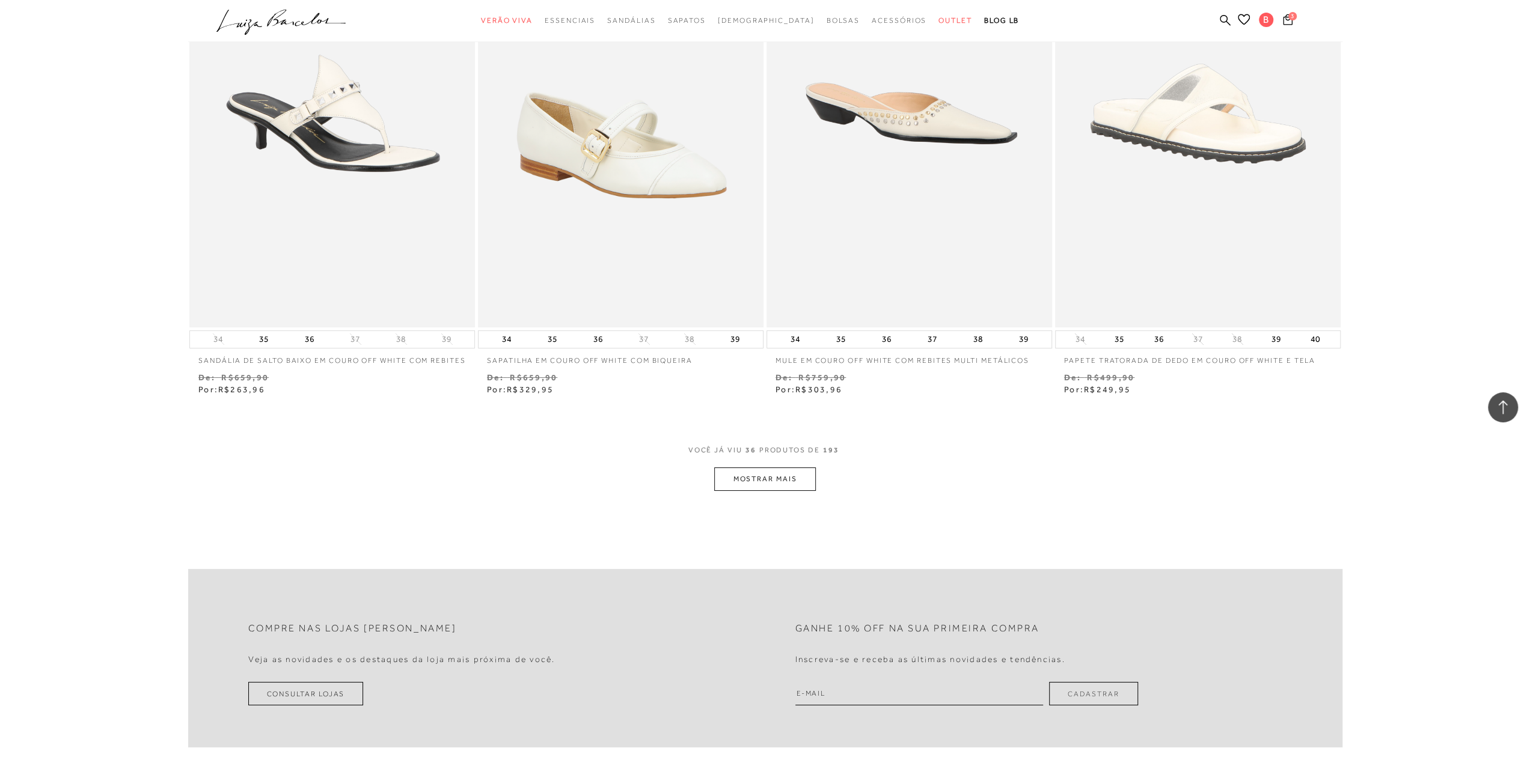
scroll to position [4387, 0]
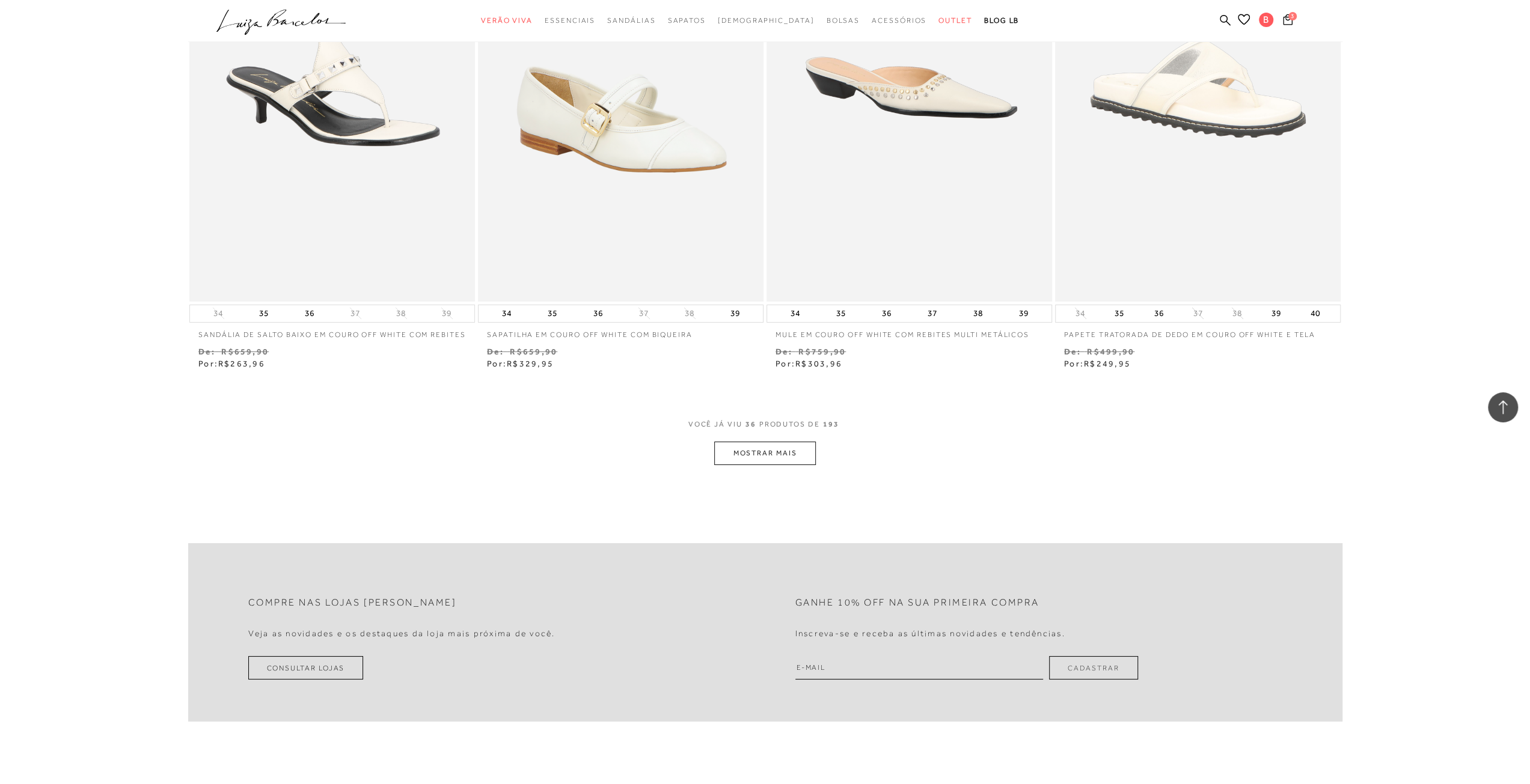
click at [776, 465] on button "MOSTRAR MAIS" at bounding box center [765, 453] width 101 height 23
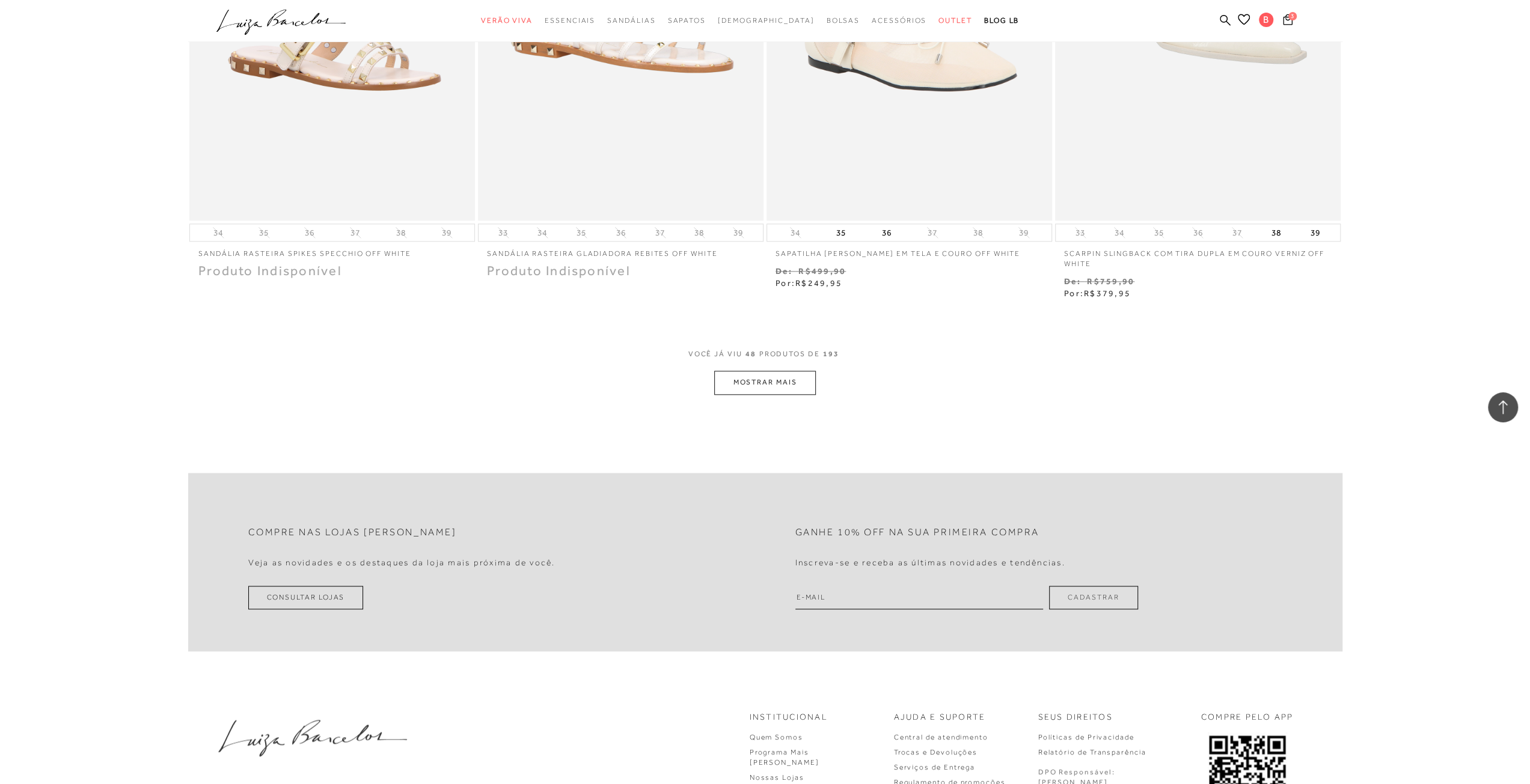
scroll to position [6010, 0]
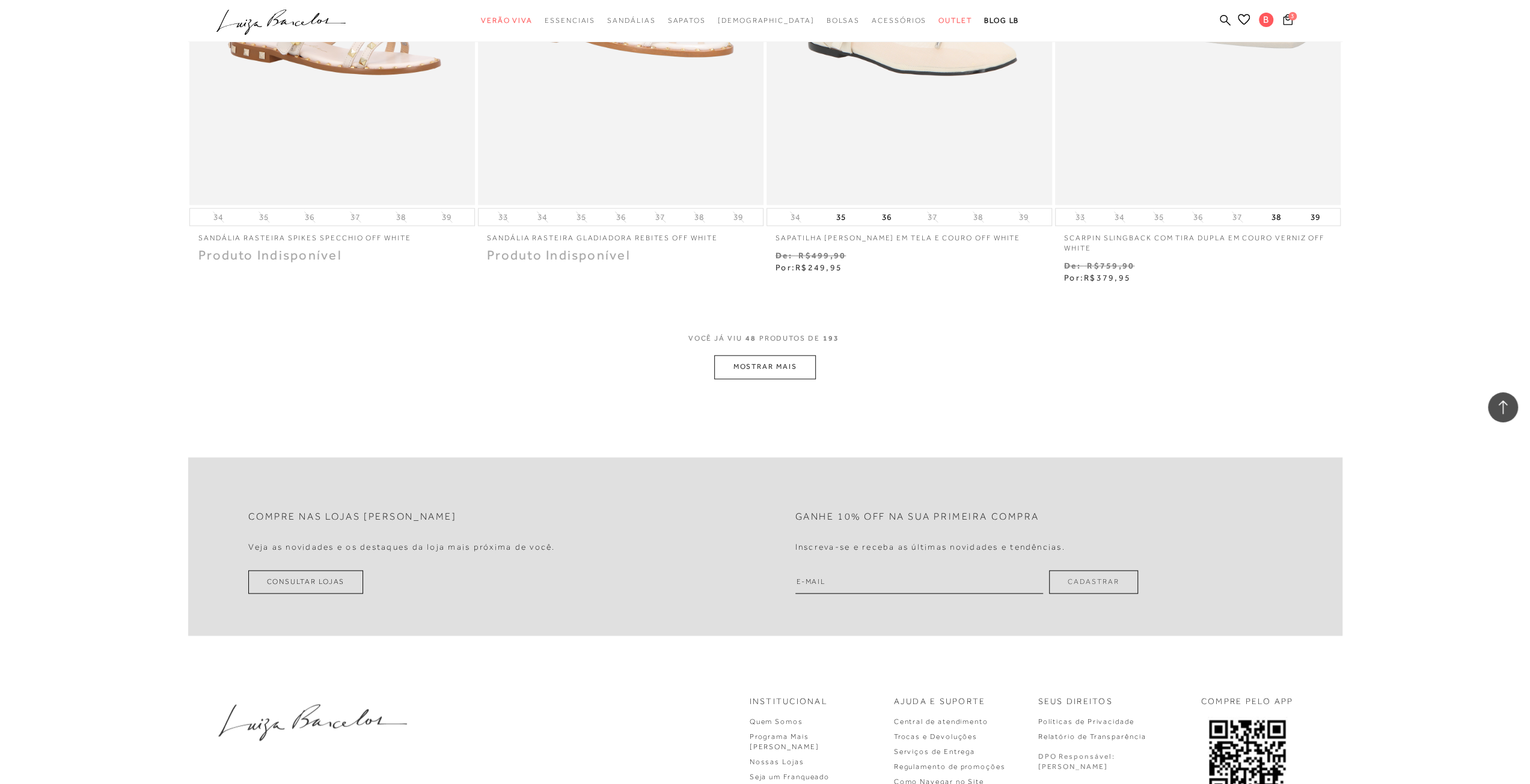
click at [788, 377] on button "MOSTRAR MAIS" at bounding box center [765, 367] width 101 height 23
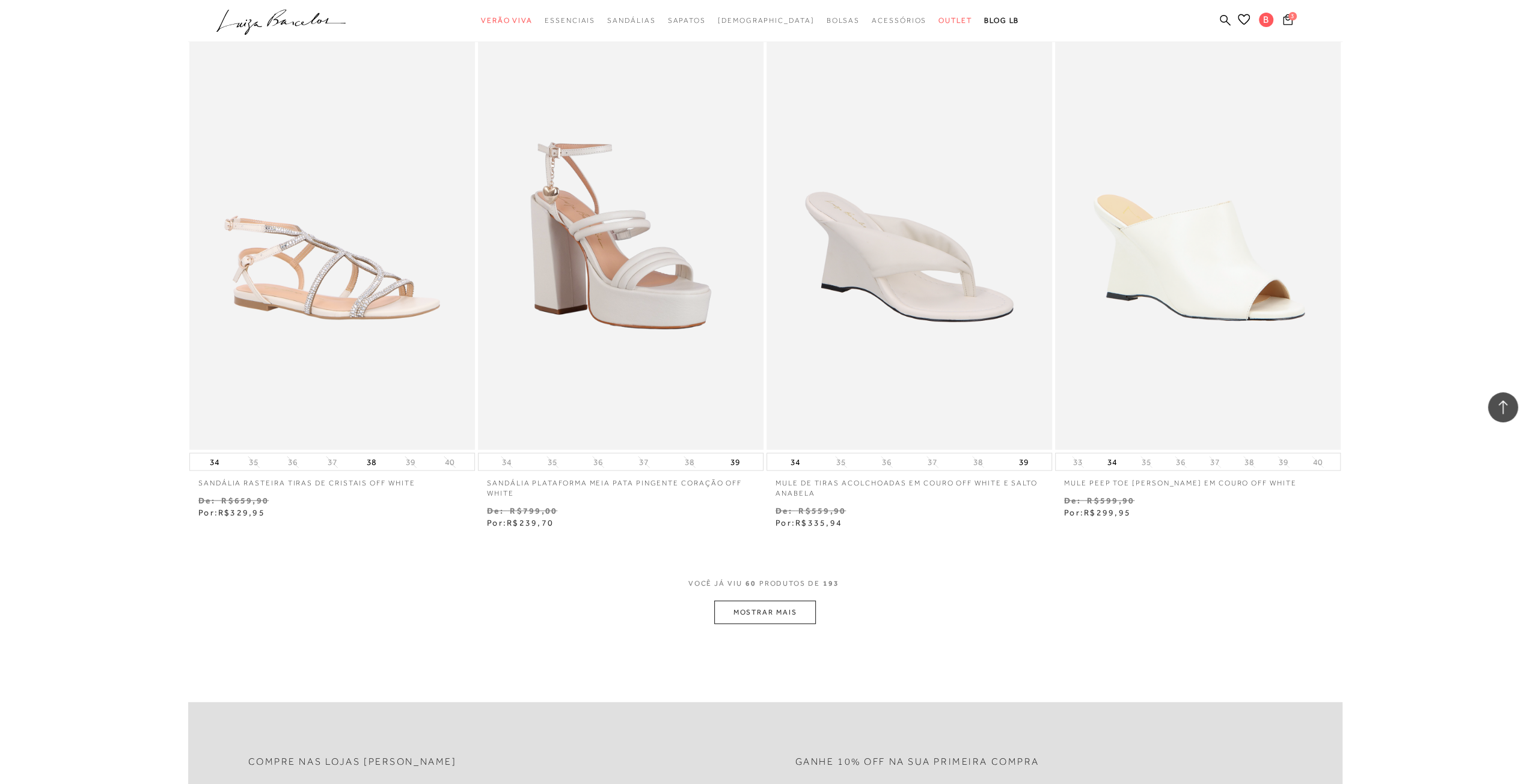
scroll to position [7332, 0]
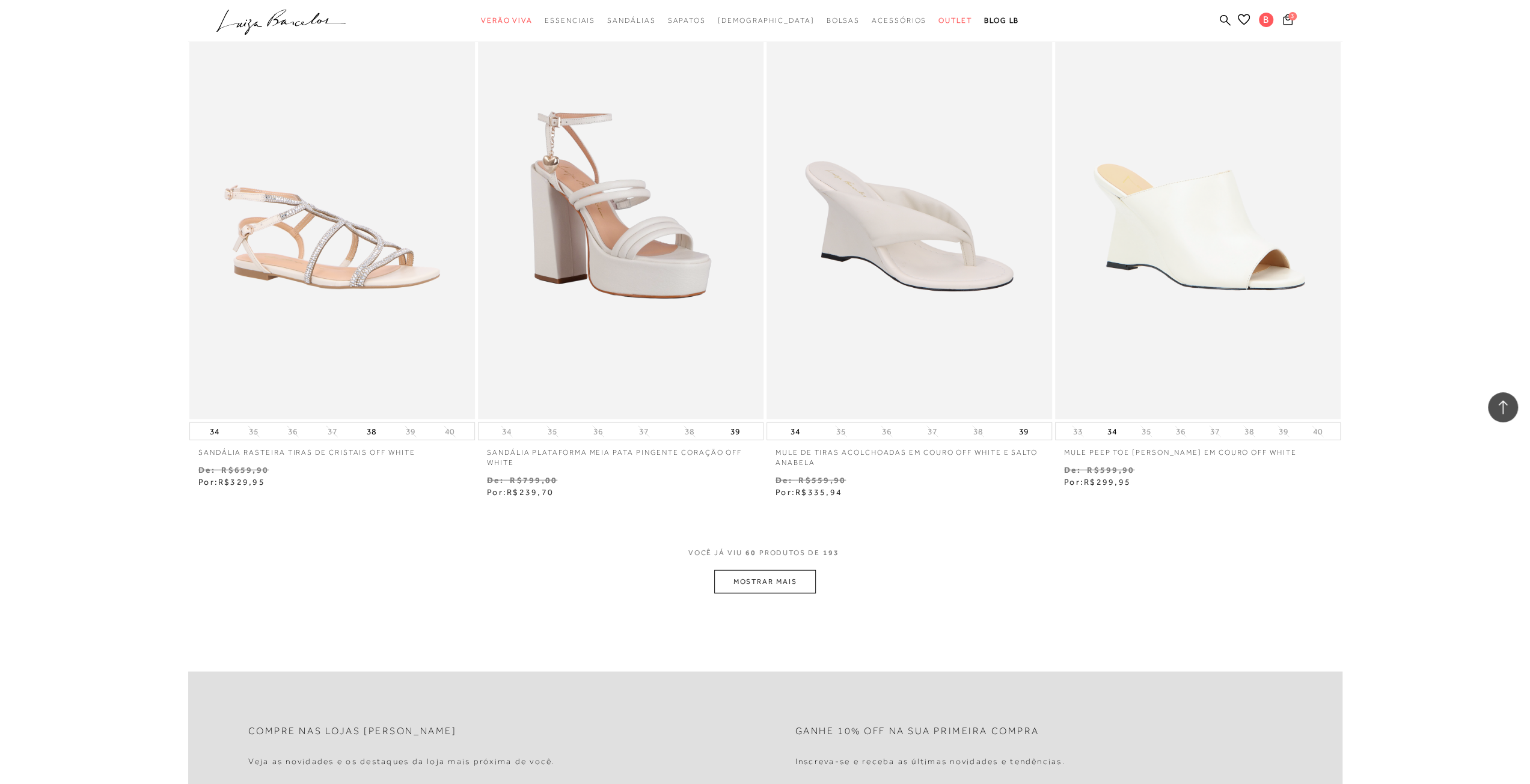
click at [755, 594] on button "MOSTRAR MAIS" at bounding box center [765, 581] width 101 height 23
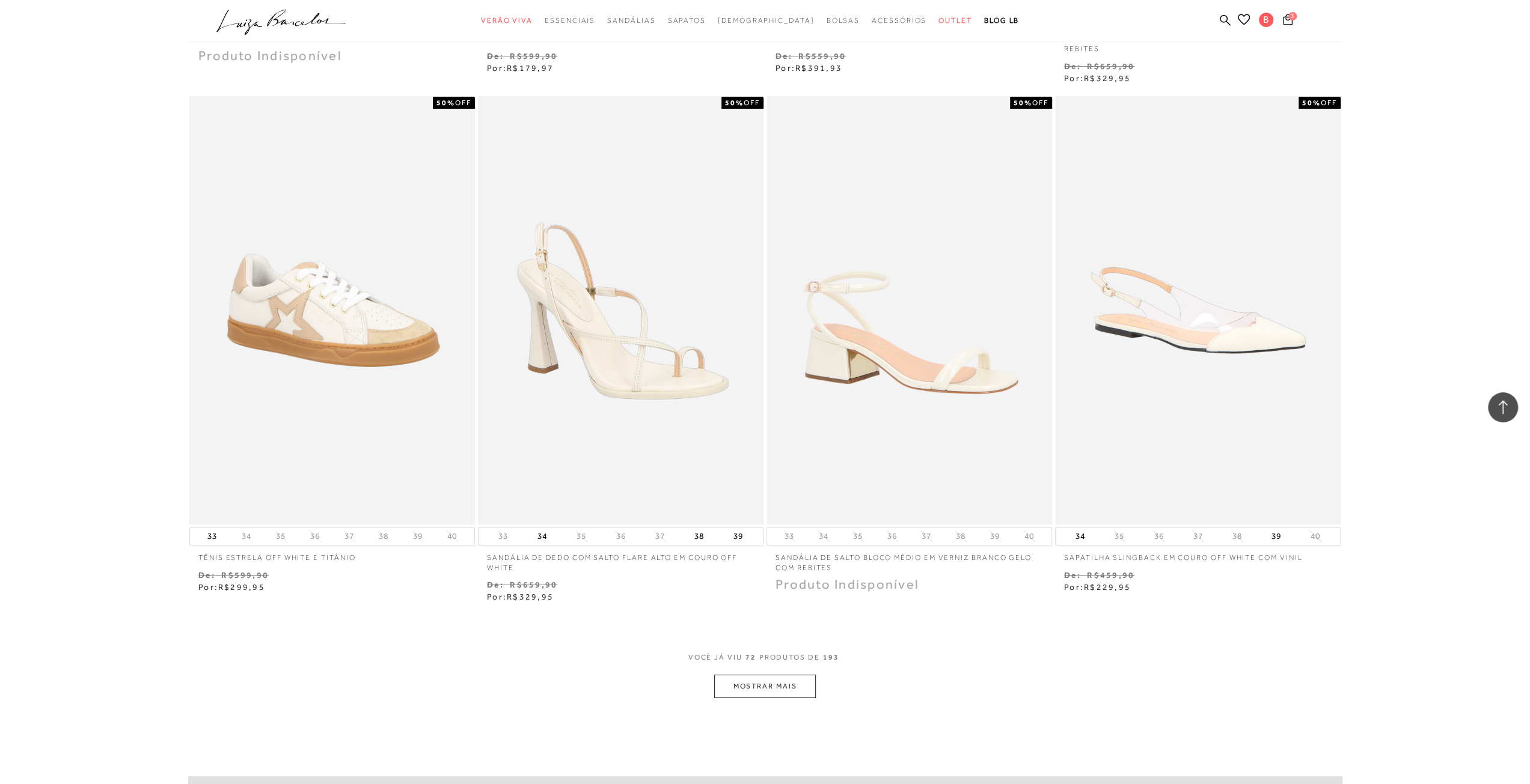
scroll to position [9135, 0]
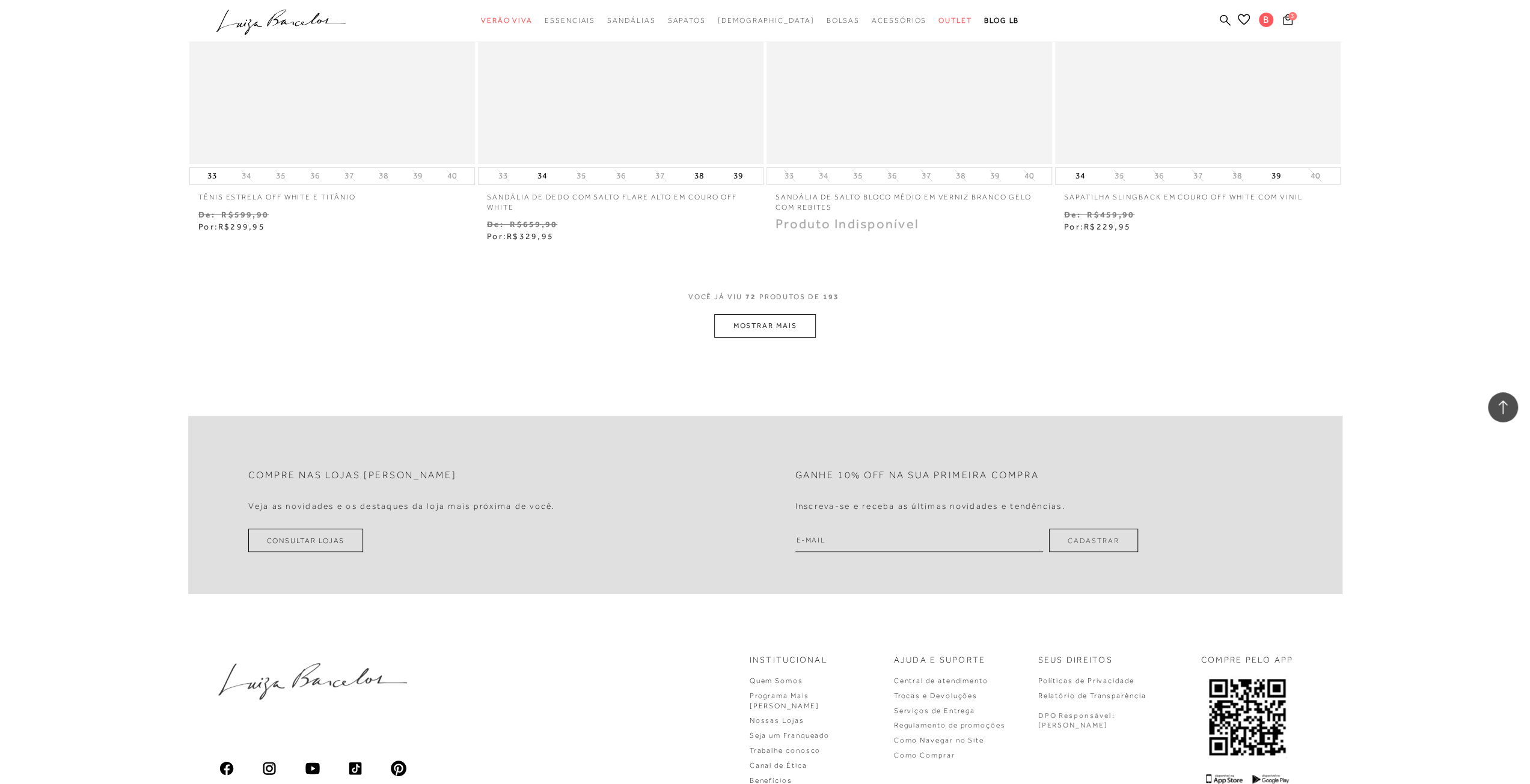
click at [777, 338] on button "MOSTRAR MAIS" at bounding box center [765, 326] width 101 height 23
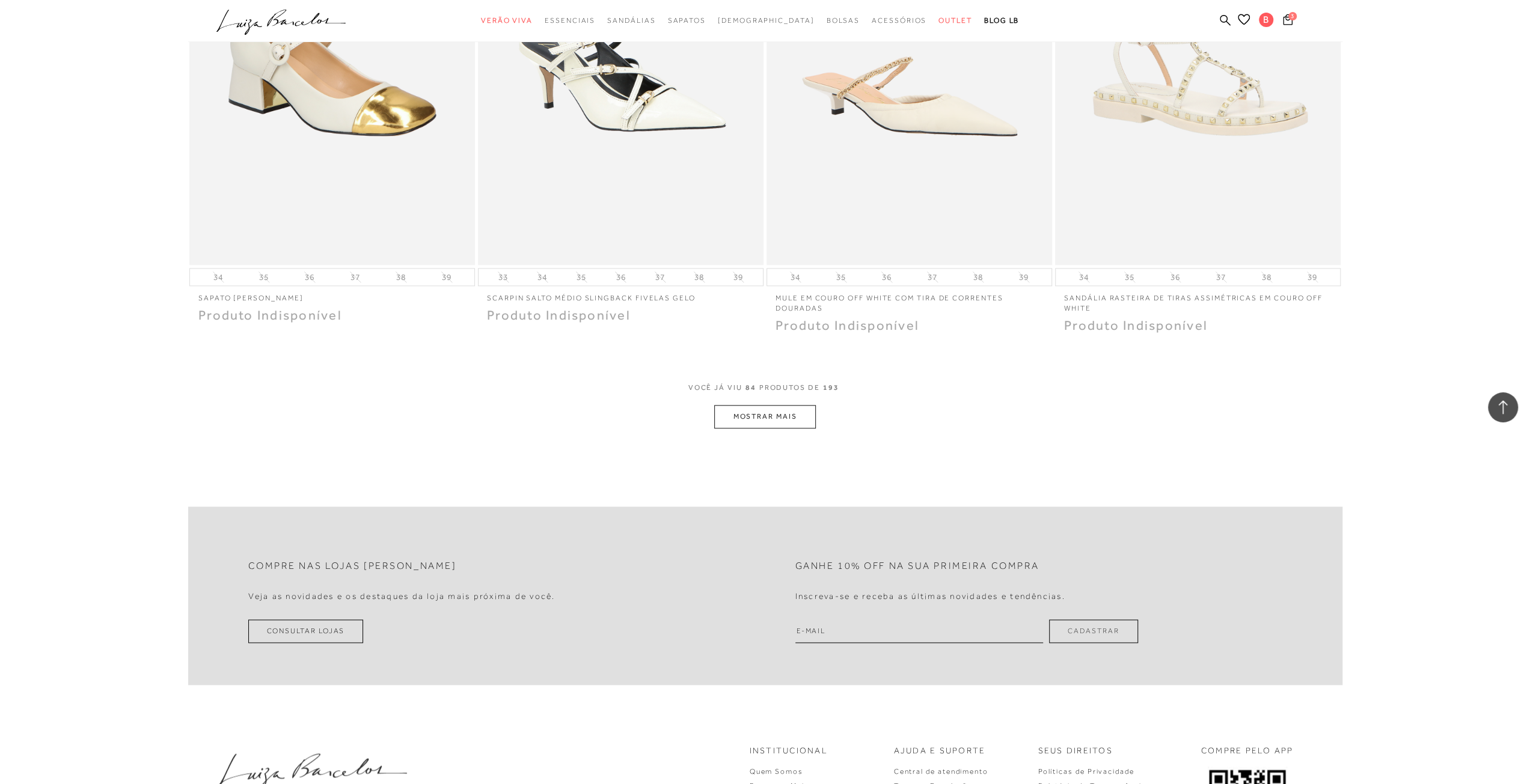
scroll to position [10577, 0]
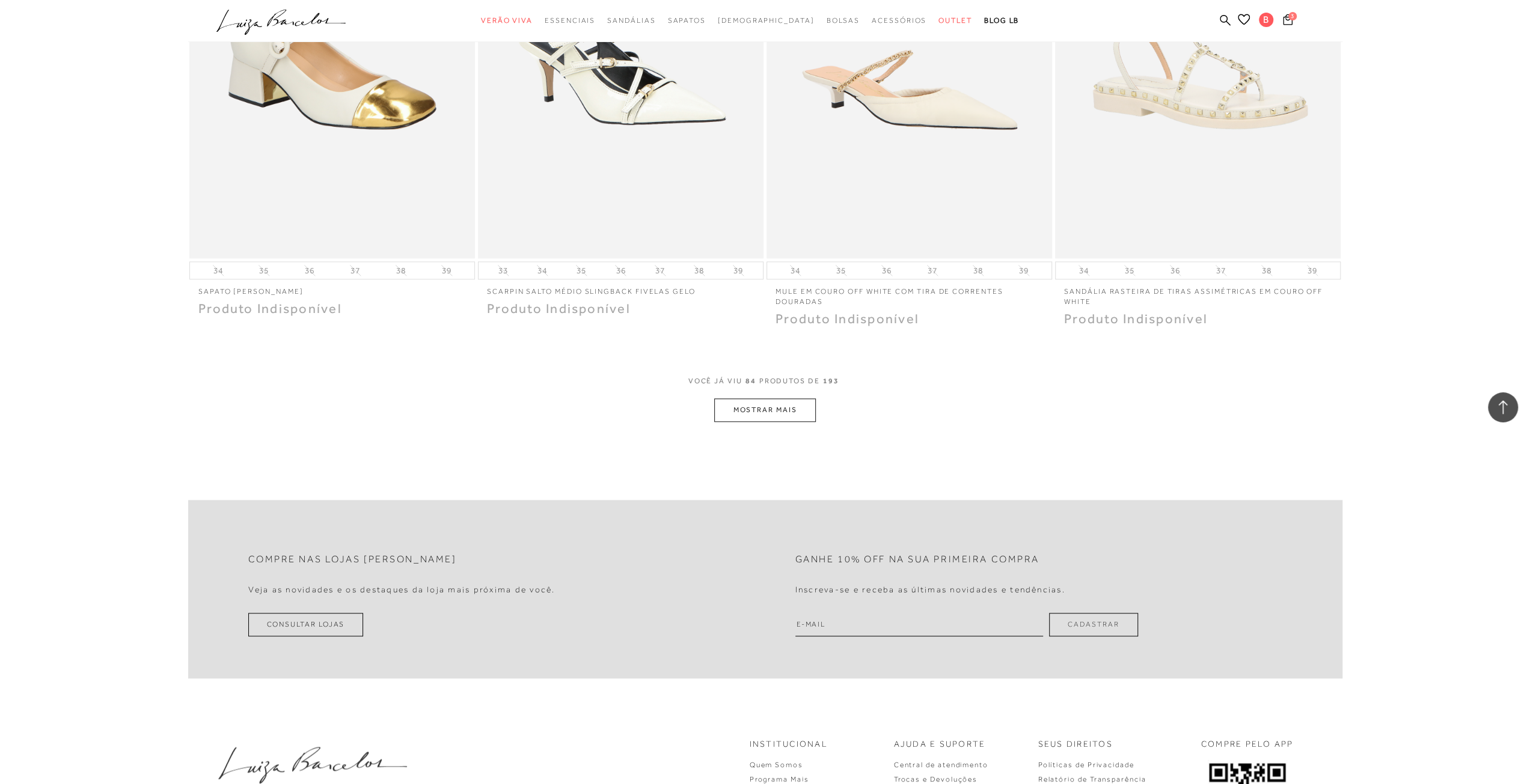
click at [796, 422] on button "MOSTRAR MAIS" at bounding box center [765, 410] width 101 height 23
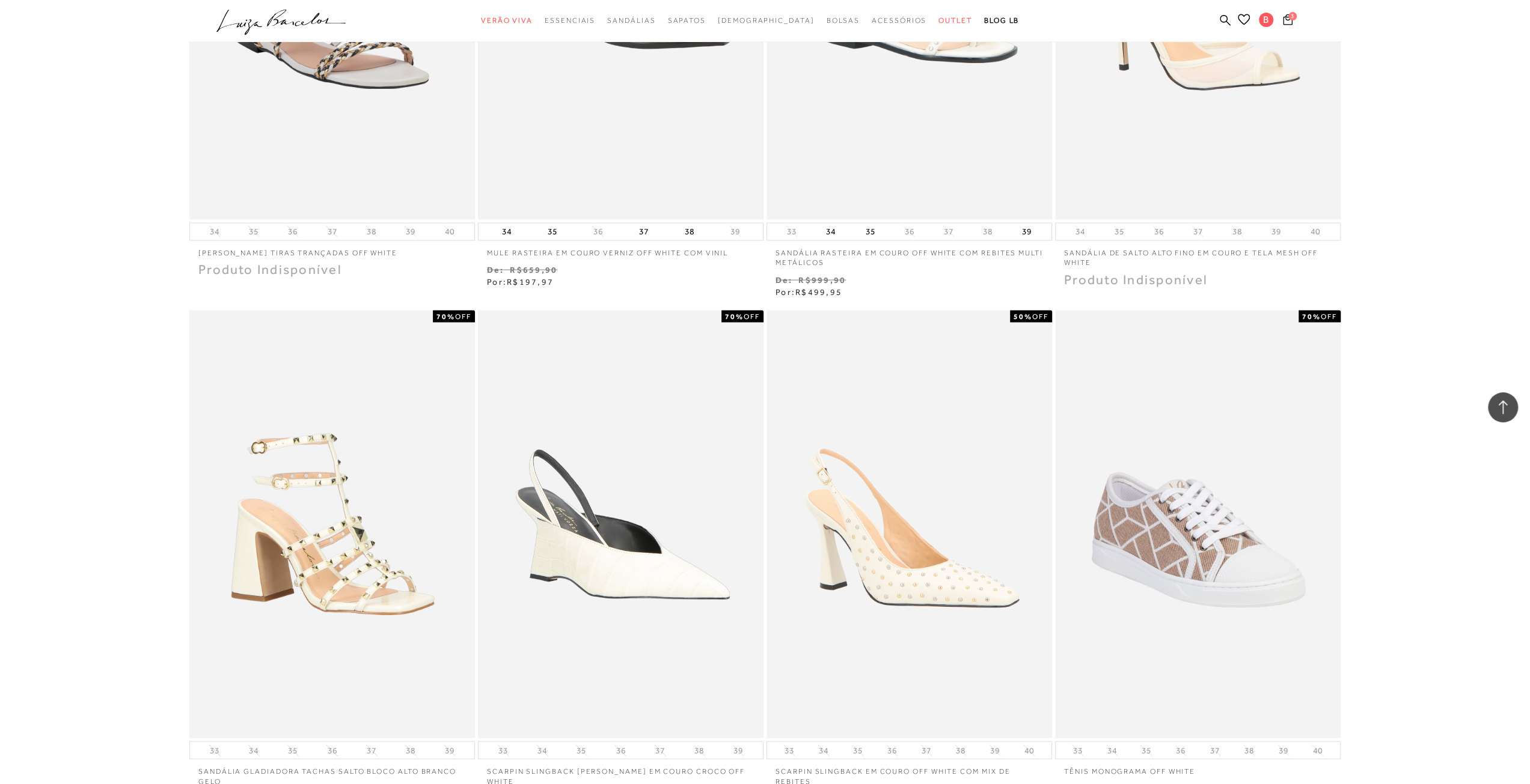
scroll to position [11599, 0]
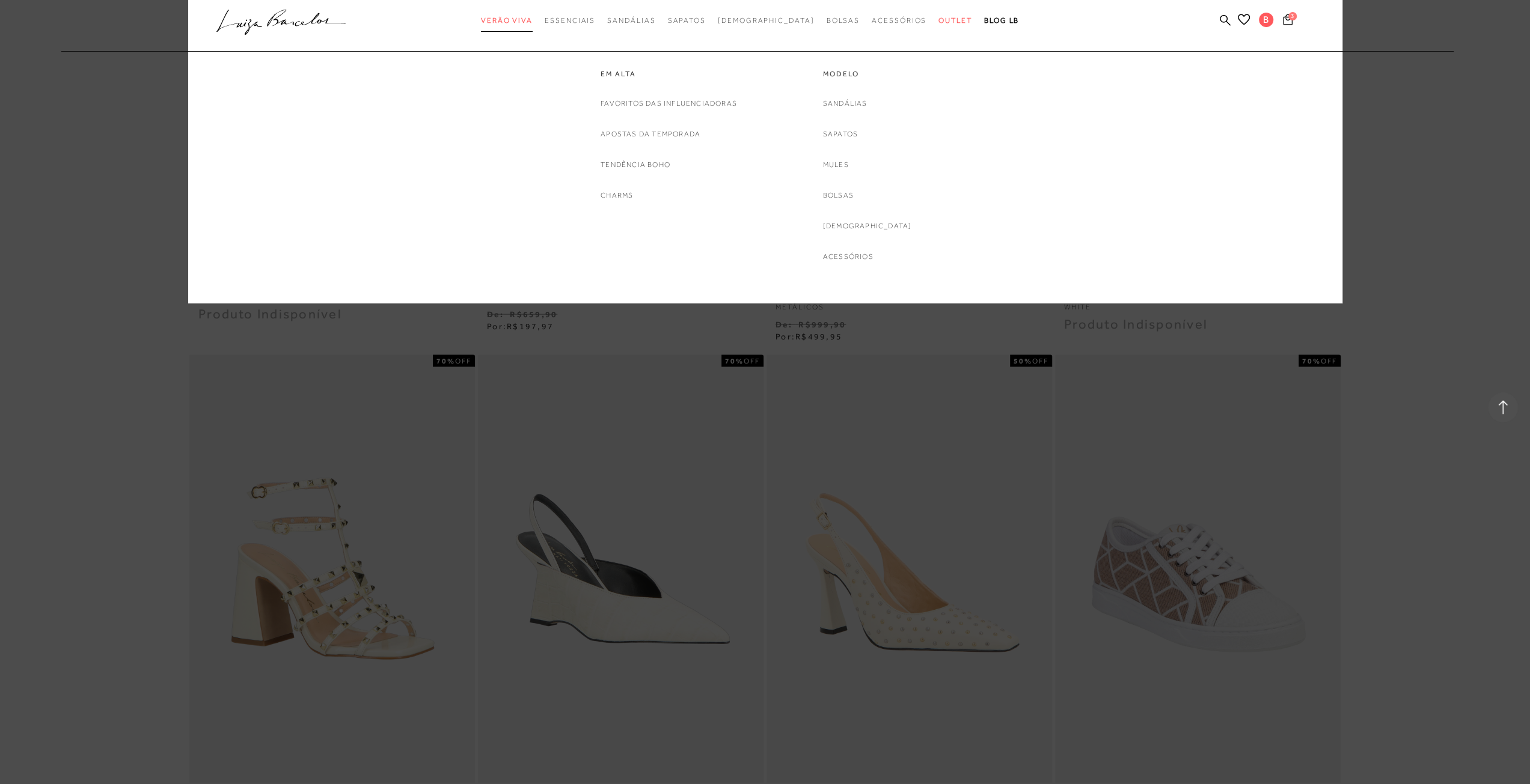
click at [532, 14] on link "Verão Viva" at bounding box center [506, 21] width 51 height 22
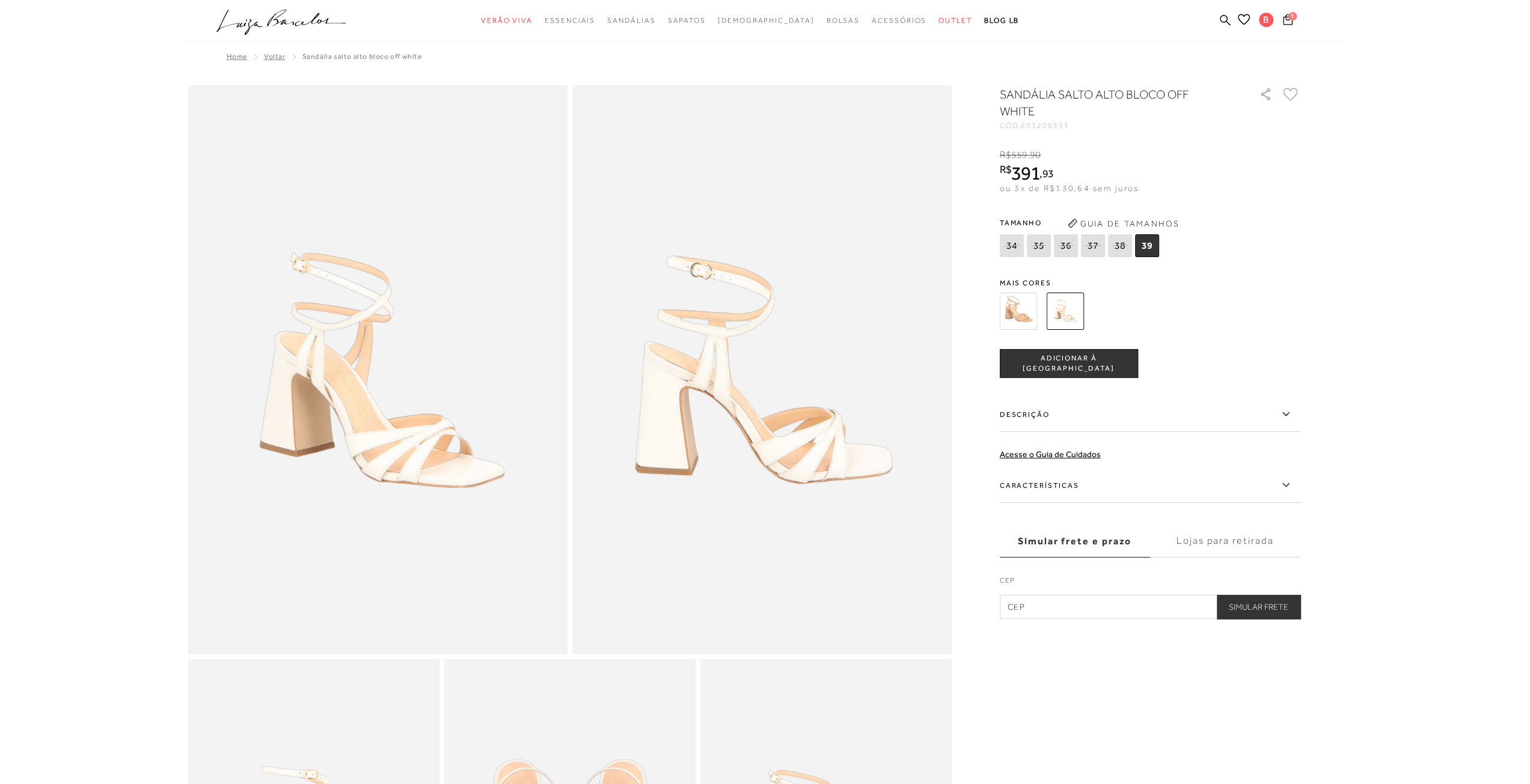
click at [1023, 313] on img at bounding box center [1018, 312] width 37 height 37
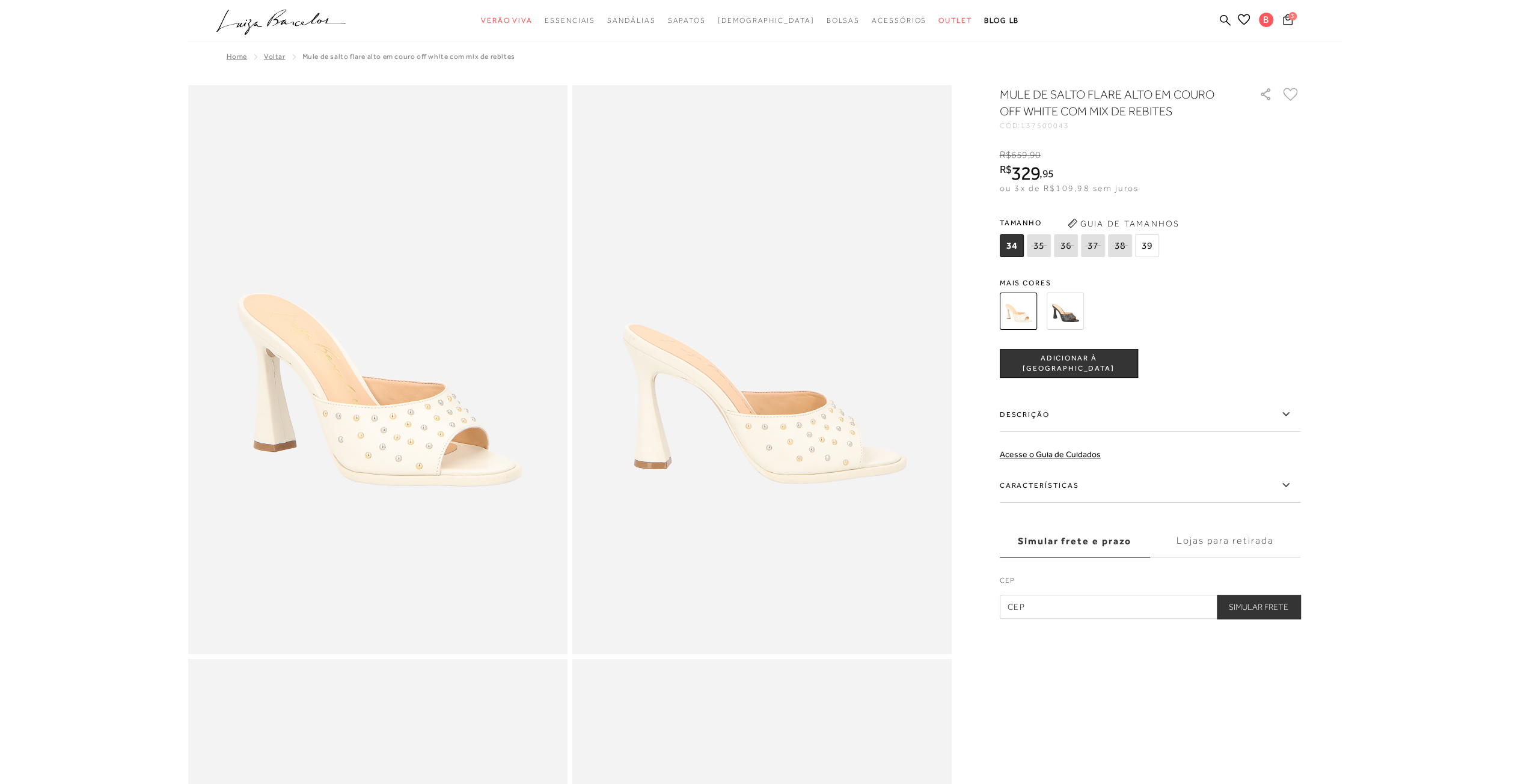
click at [1074, 310] on img at bounding box center [1065, 312] width 37 height 37
click at [1076, 315] on img at bounding box center [1065, 312] width 37 height 37
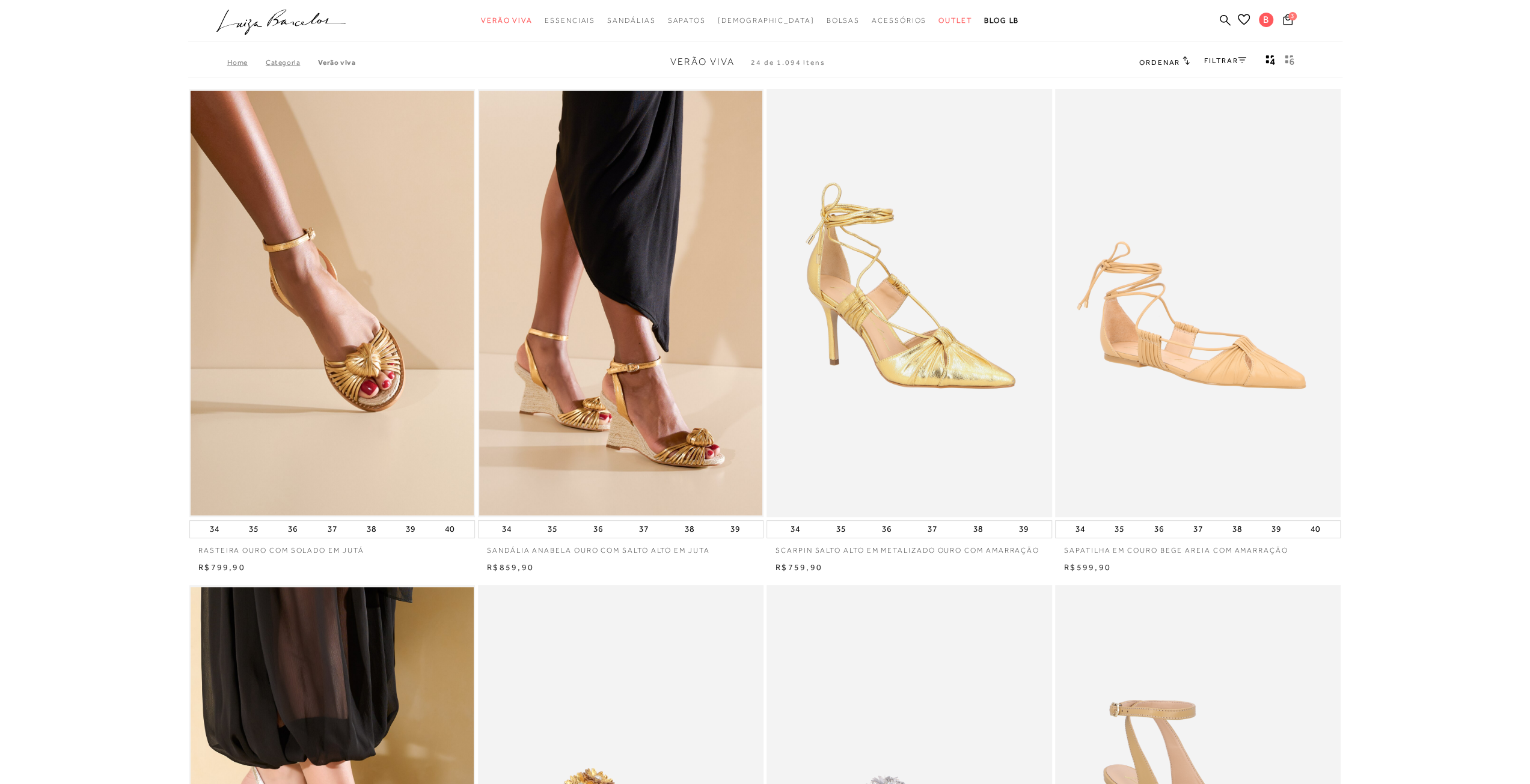
click at [1239, 64] on link "FILTRAR" at bounding box center [1225, 61] width 42 height 8
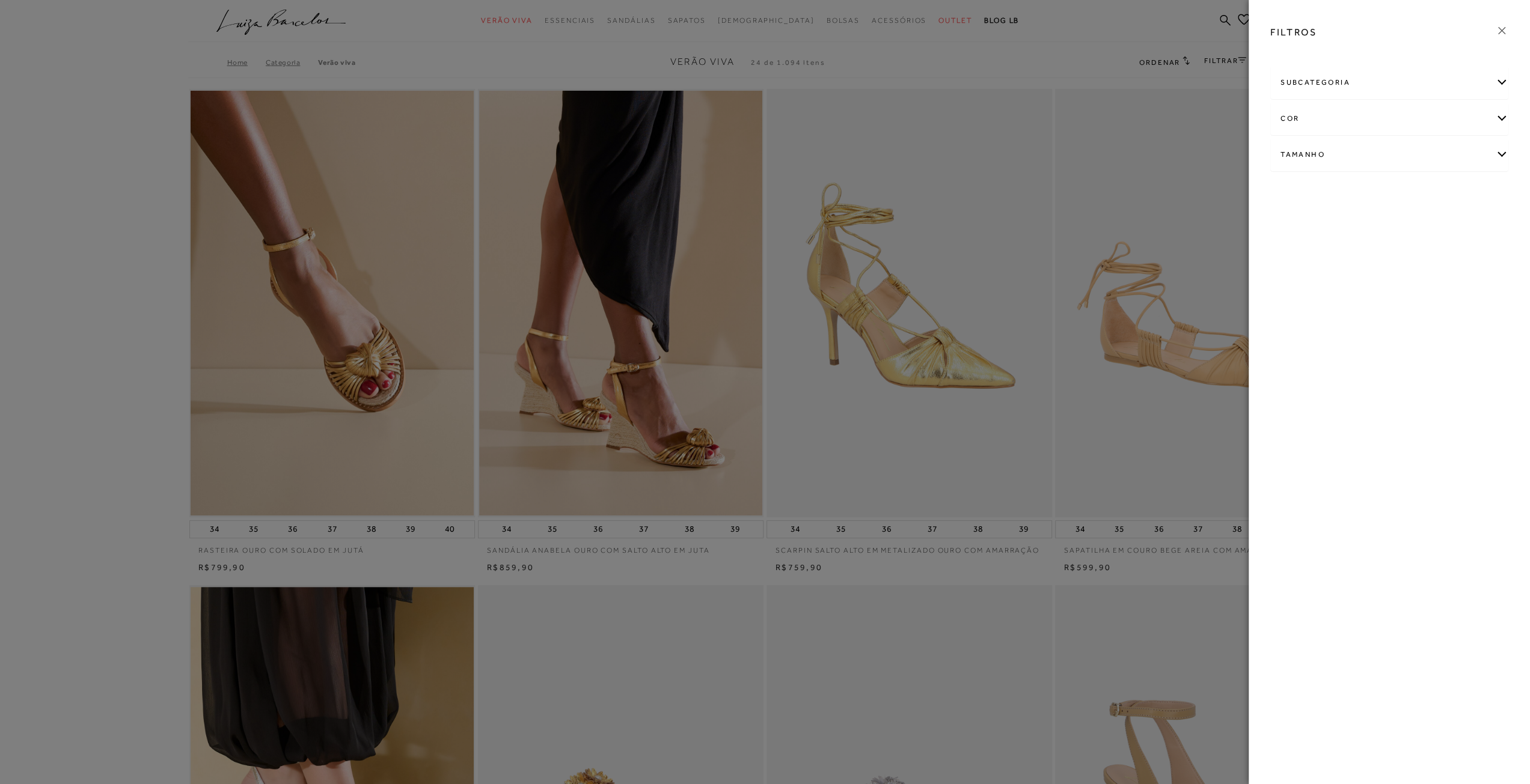
click at [1319, 124] on div "cor" at bounding box center [1389, 119] width 237 height 32
click at [1320, 186] on label "BRANCO" at bounding box center [1305, 189] width 50 height 26
click at [1290, 186] on input "BRANCO" at bounding box center [1284, 190] width 12 height 12
checkbox input "true"
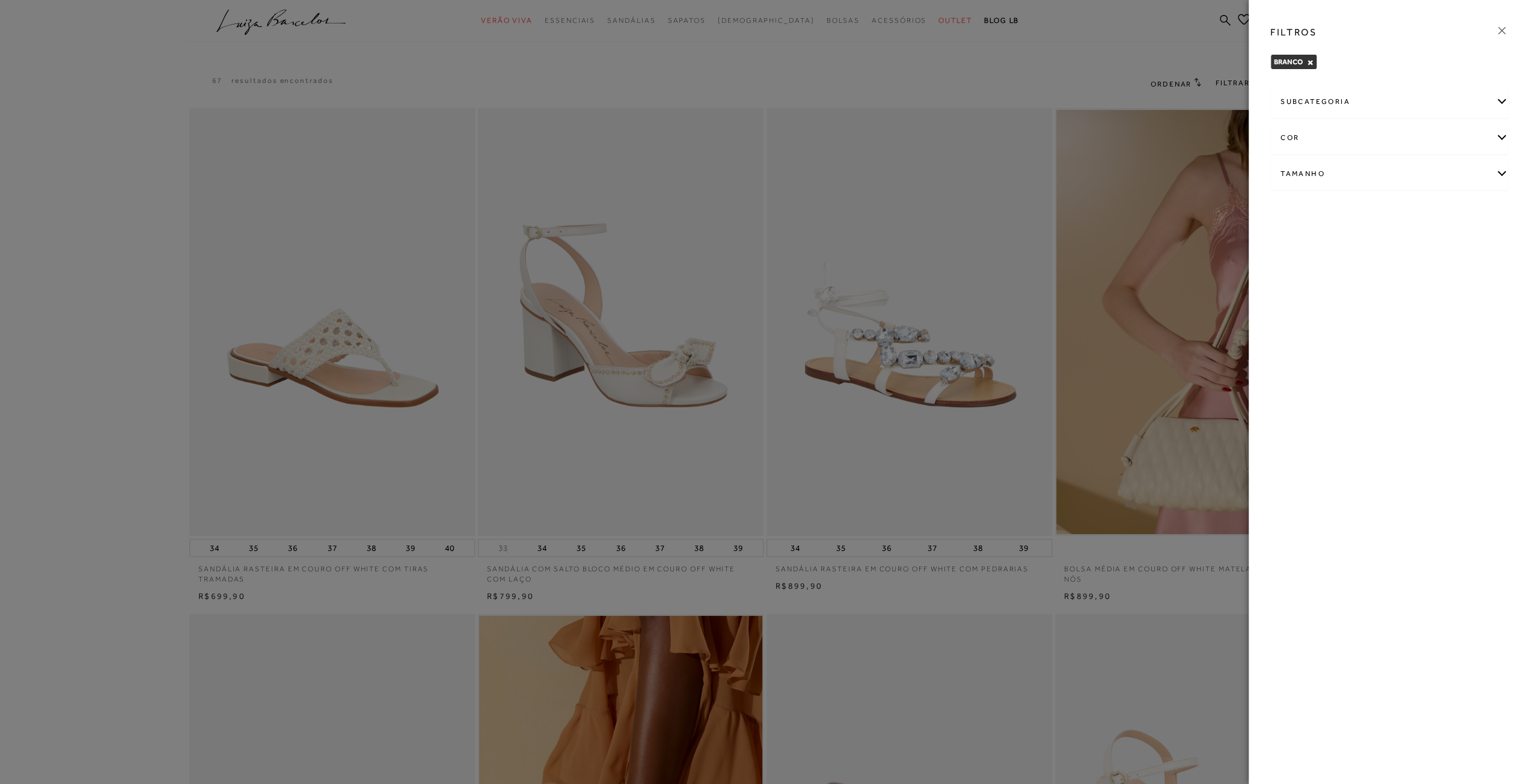
click at [164, 300] on div at bounding box center [765, 392] width 1530 height 784
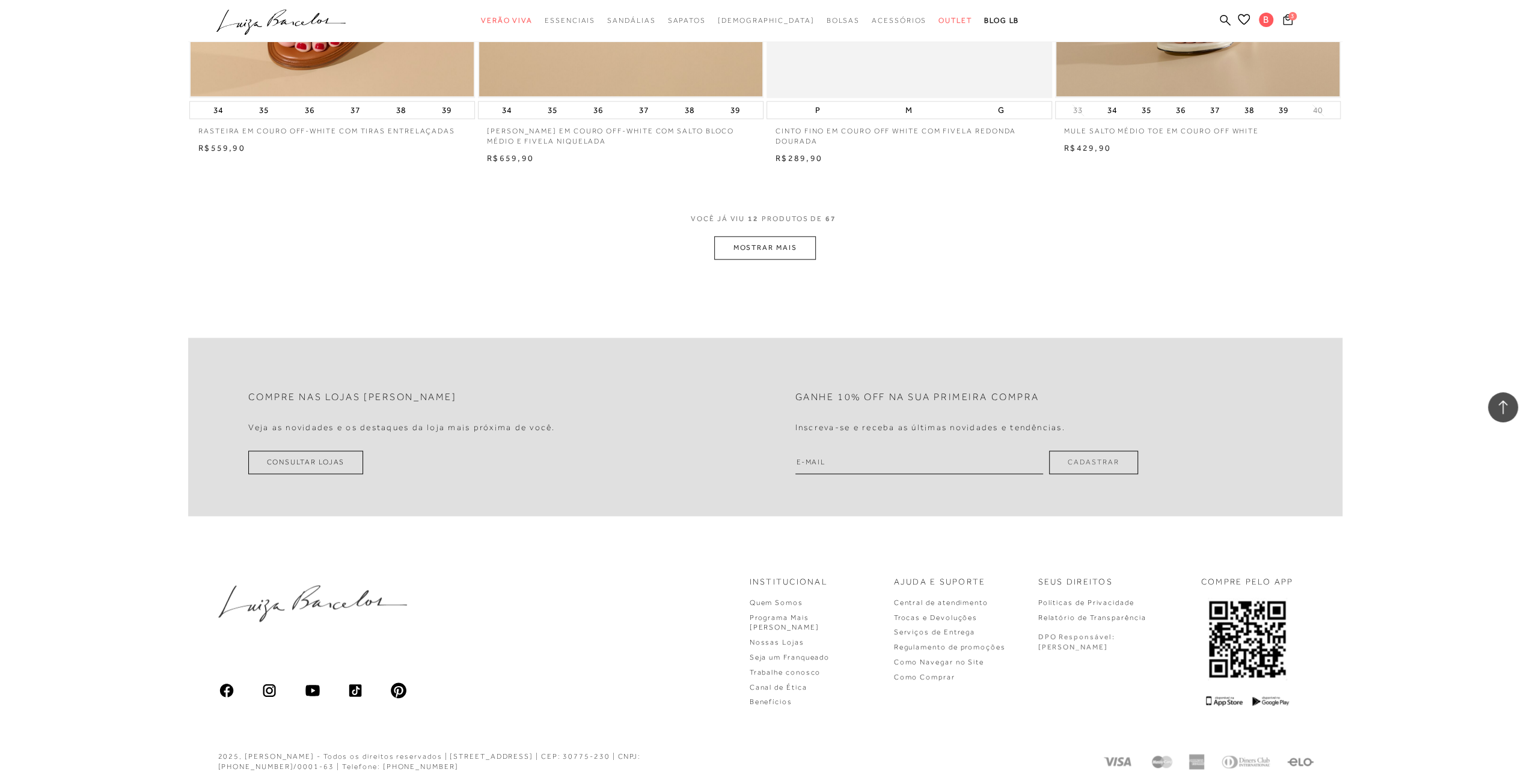
scroll to position [1090, 0]
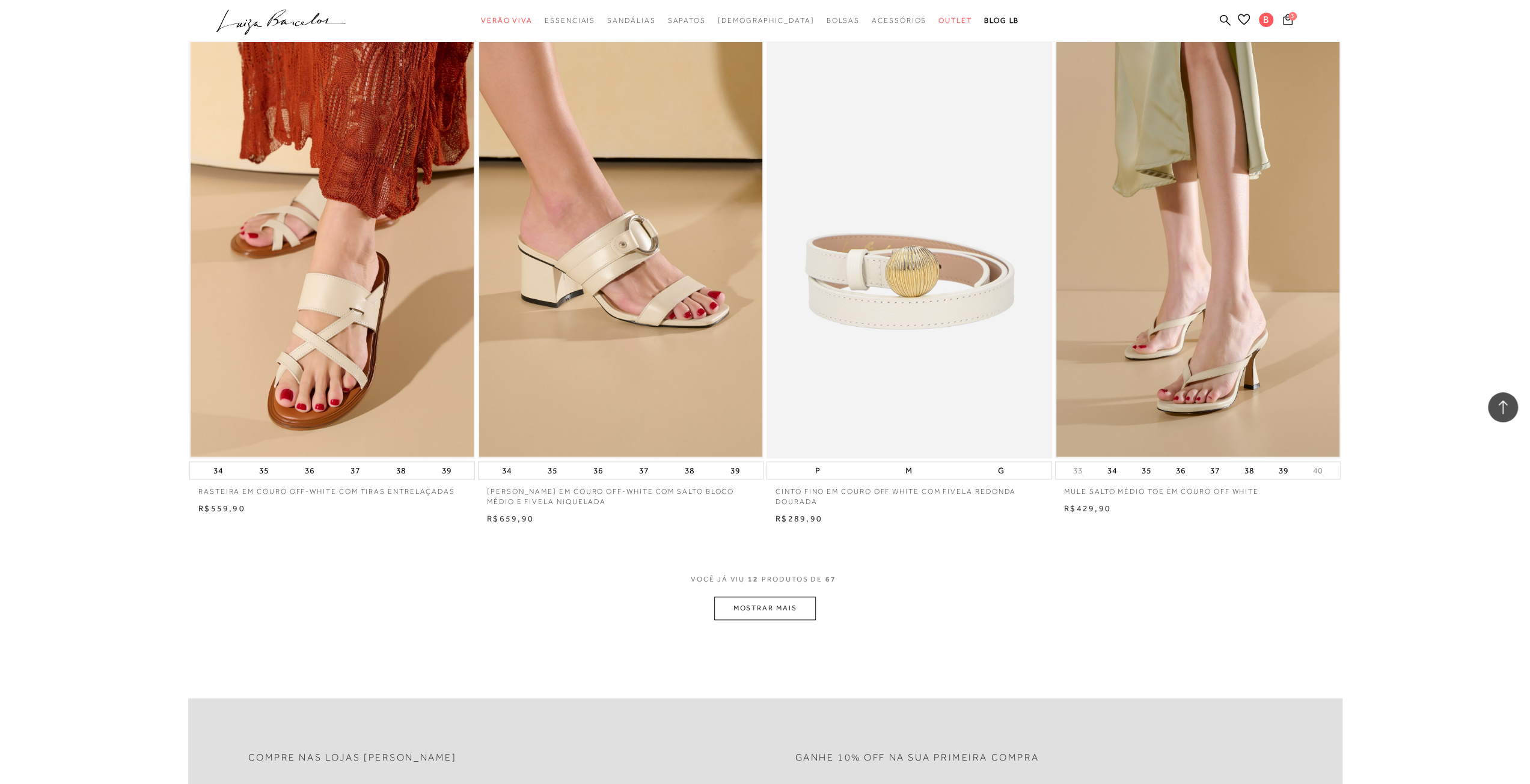
click at [753, 609] on button "MOSTRAR MAIS" at bounding box center [765, 608] width 101 height 23
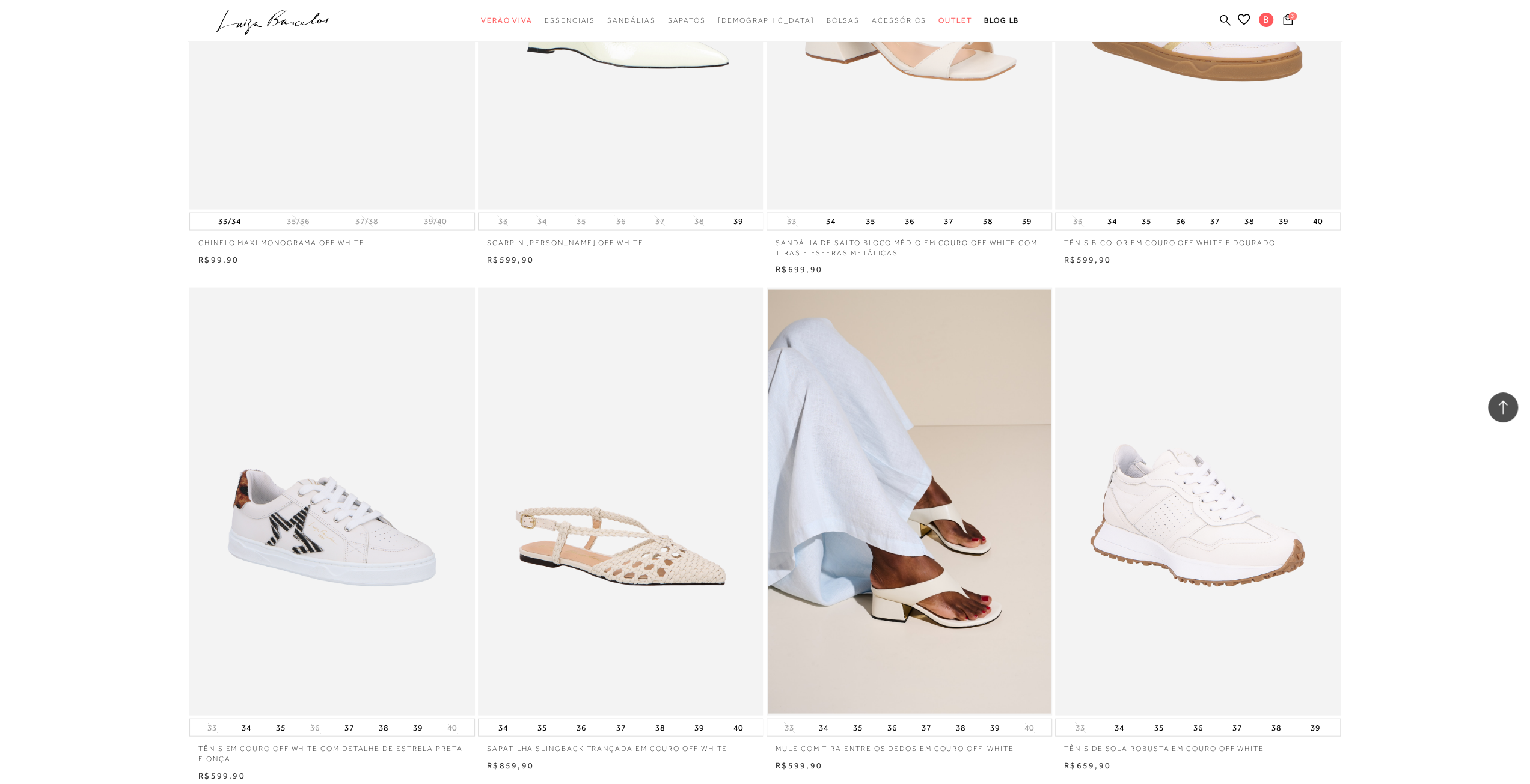
scroll to position [2833, 0]
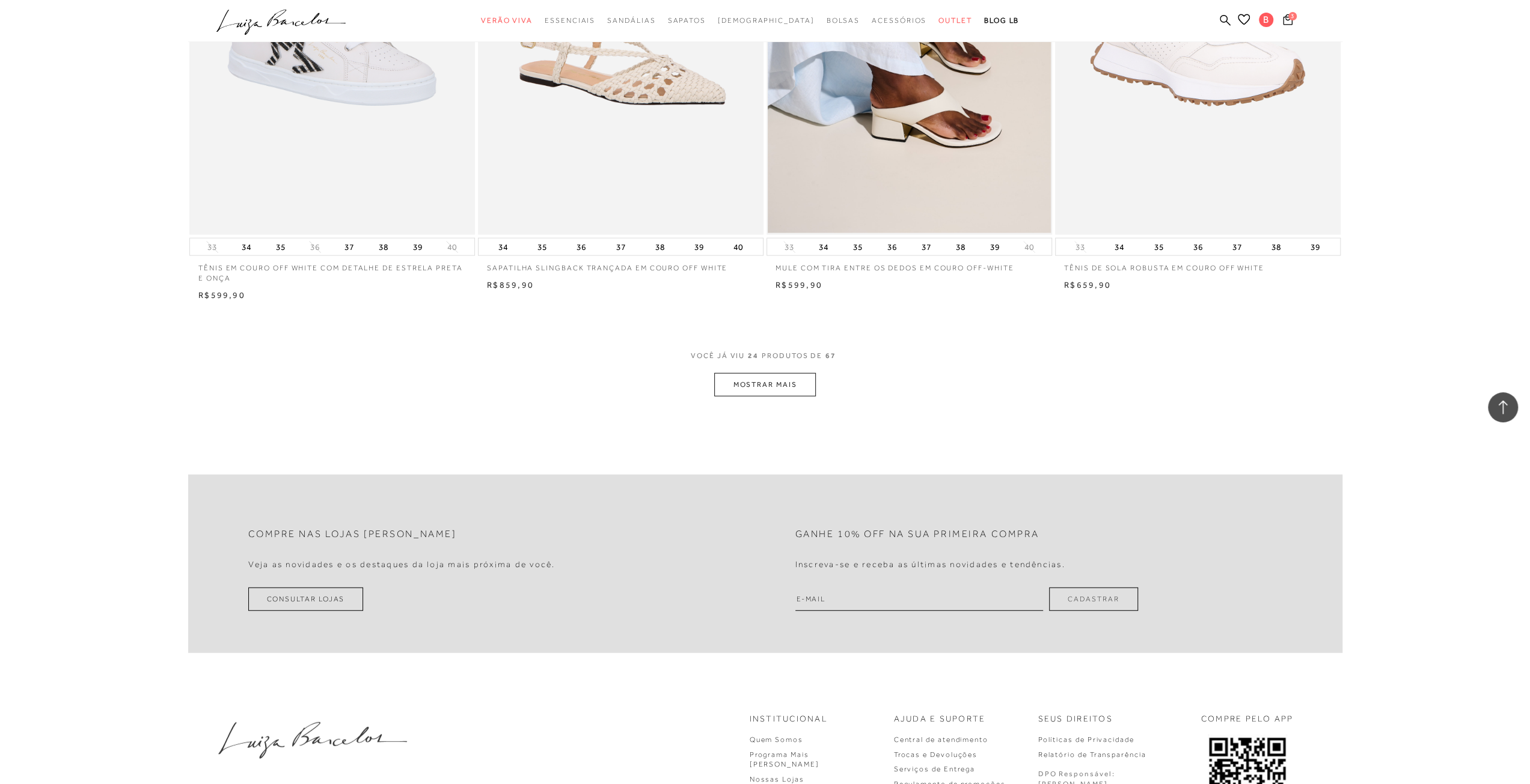
click at [793, 387] on button "MOSTRAR MAIS" at bounding box center [765, 385] width 101 height 23
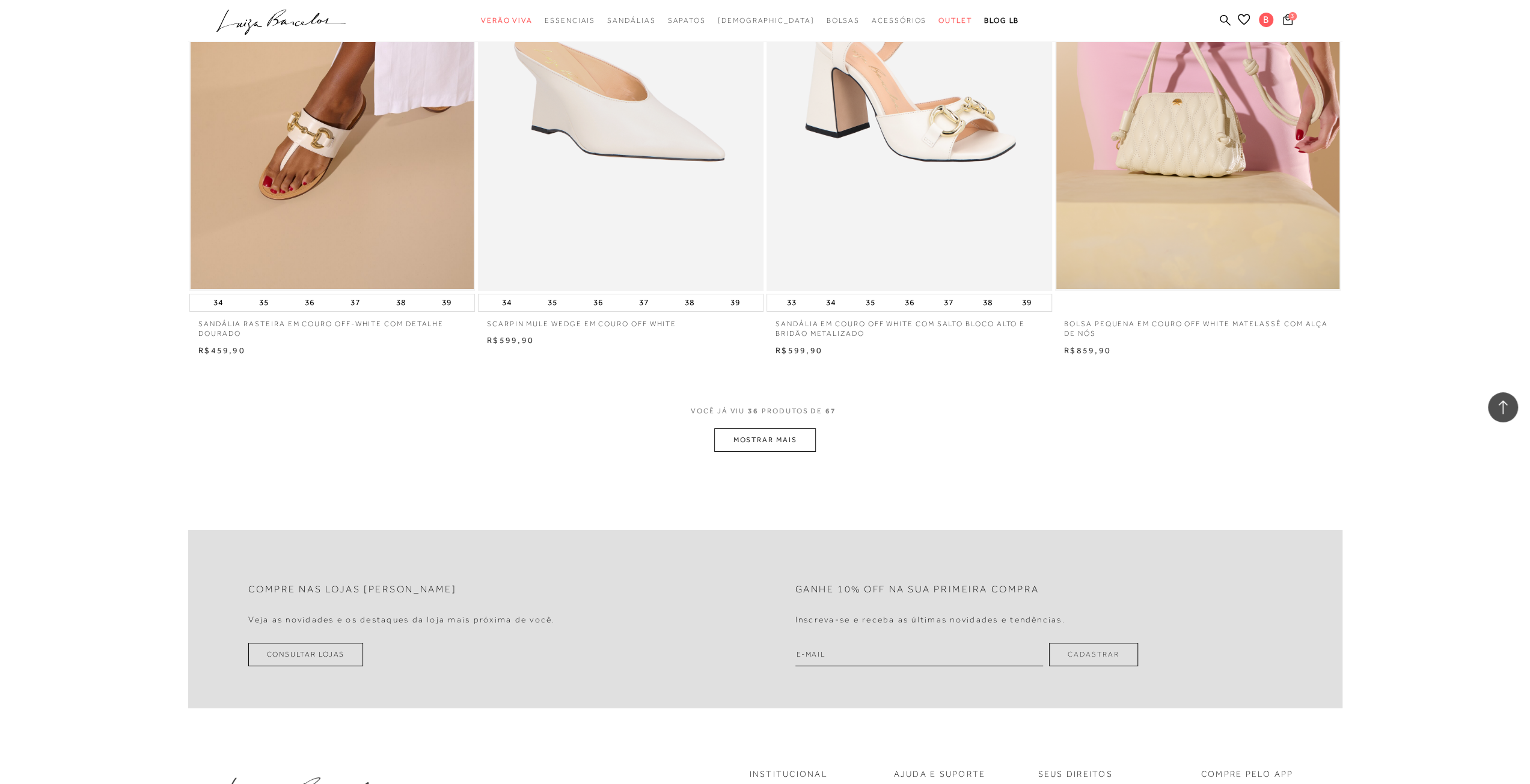
scroll to position [4155, 0]
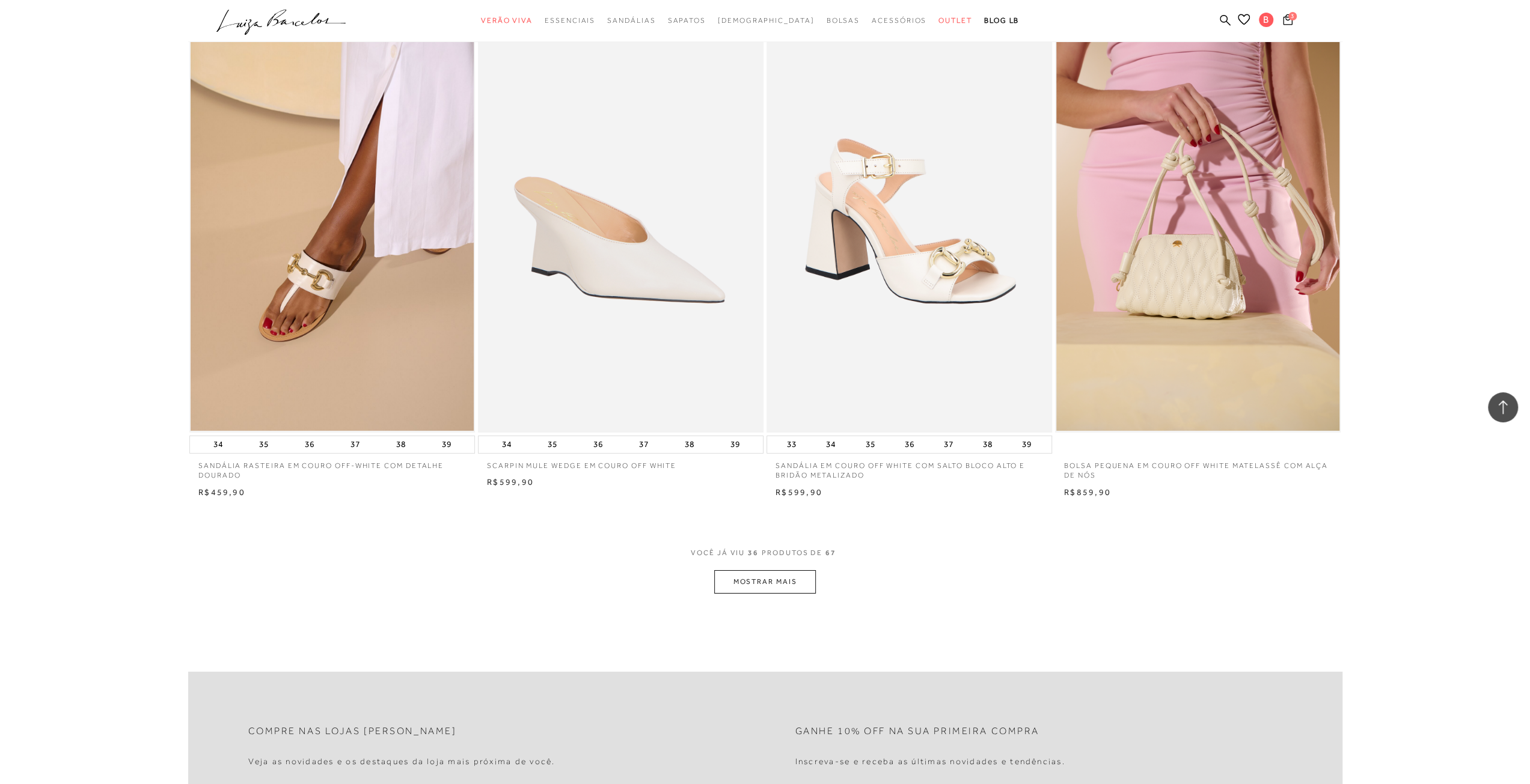
click at [786, 576] on button "MOSTRAR MAIS" at bounding box center [765, 581] width 101 height 23
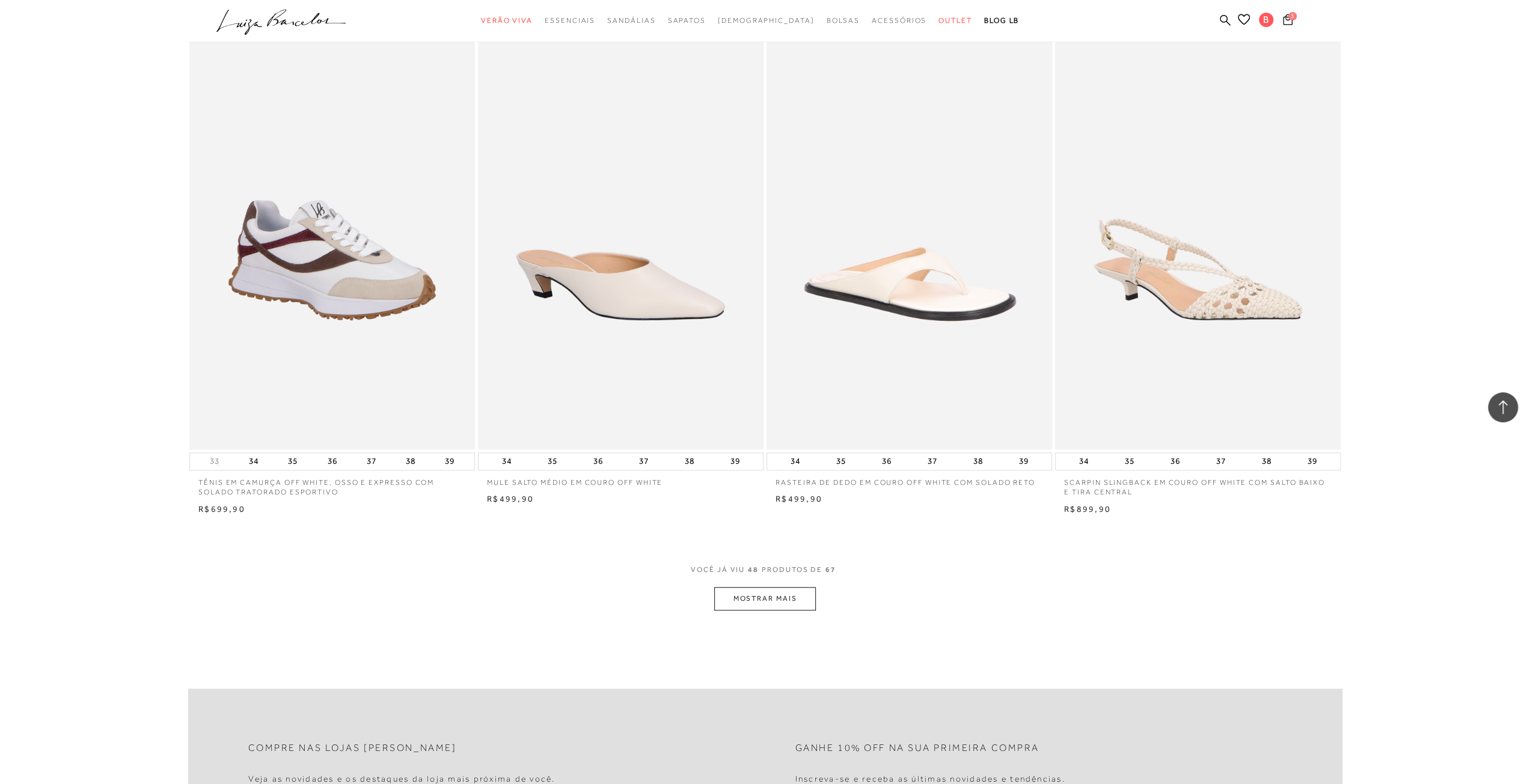
scroll to position [6009, 0]
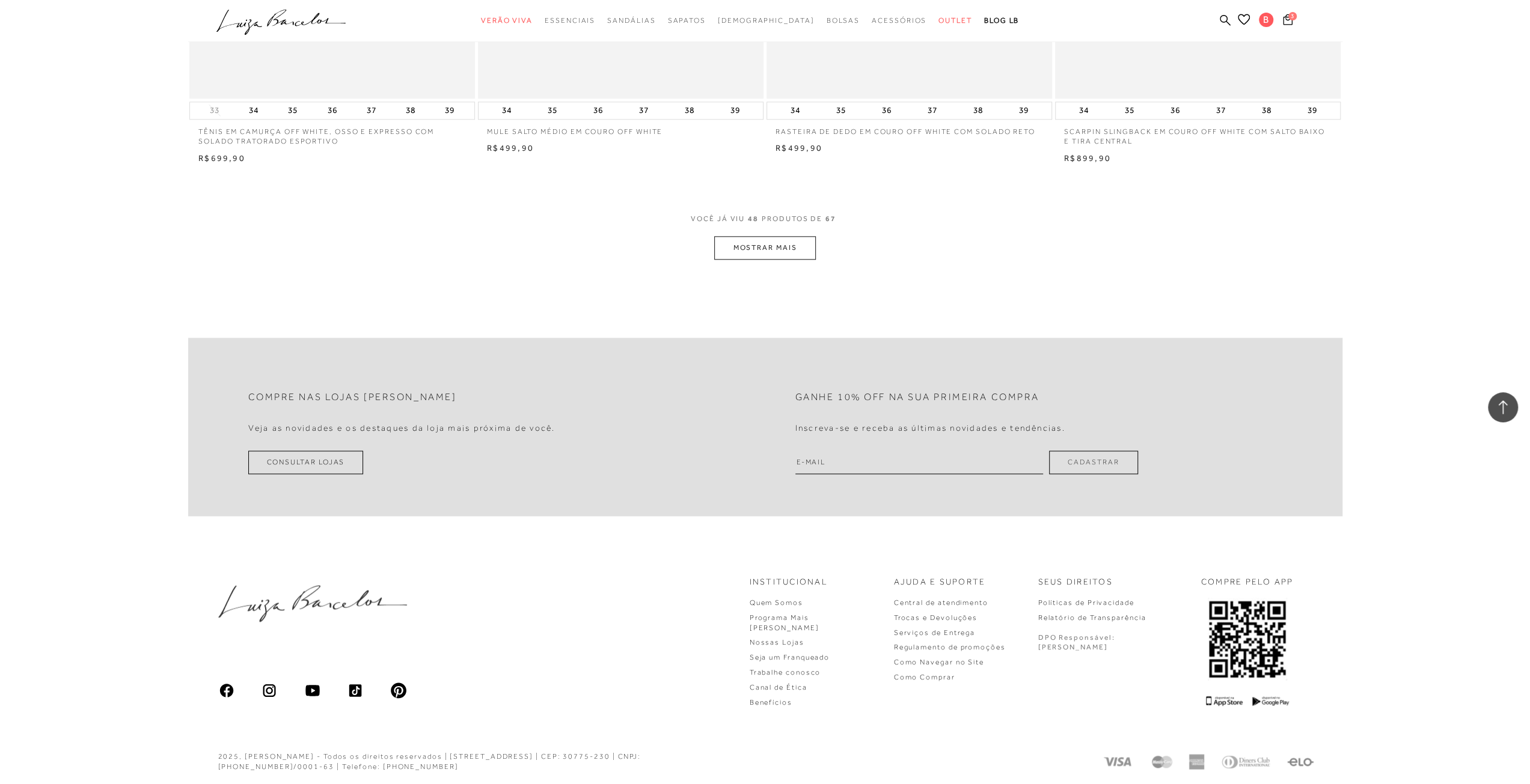
click at [731, 253] on button "MOSTRAR MAIS" at bounding box center [765, 247] width 101 height 23
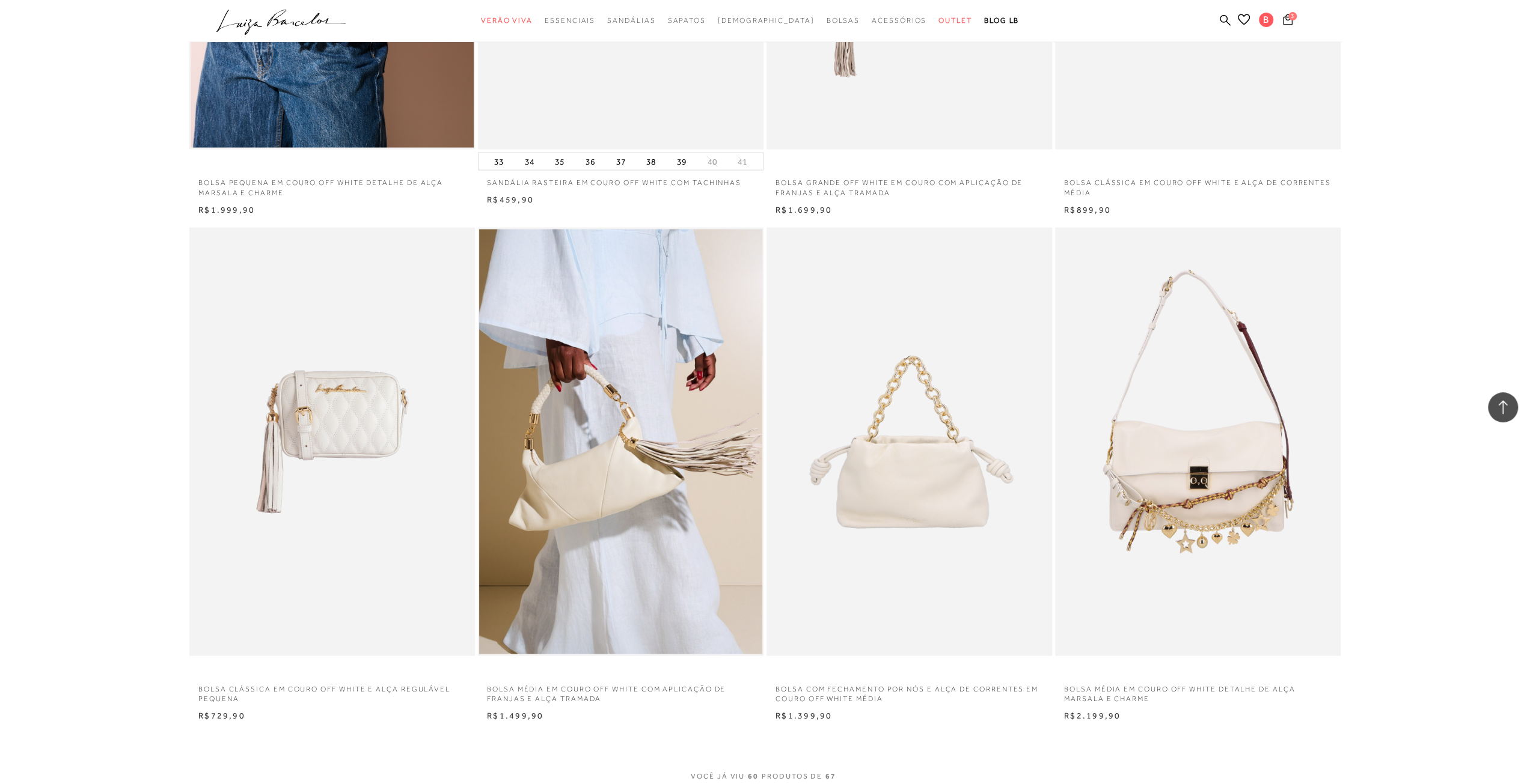
scroll to position [7511, 0]
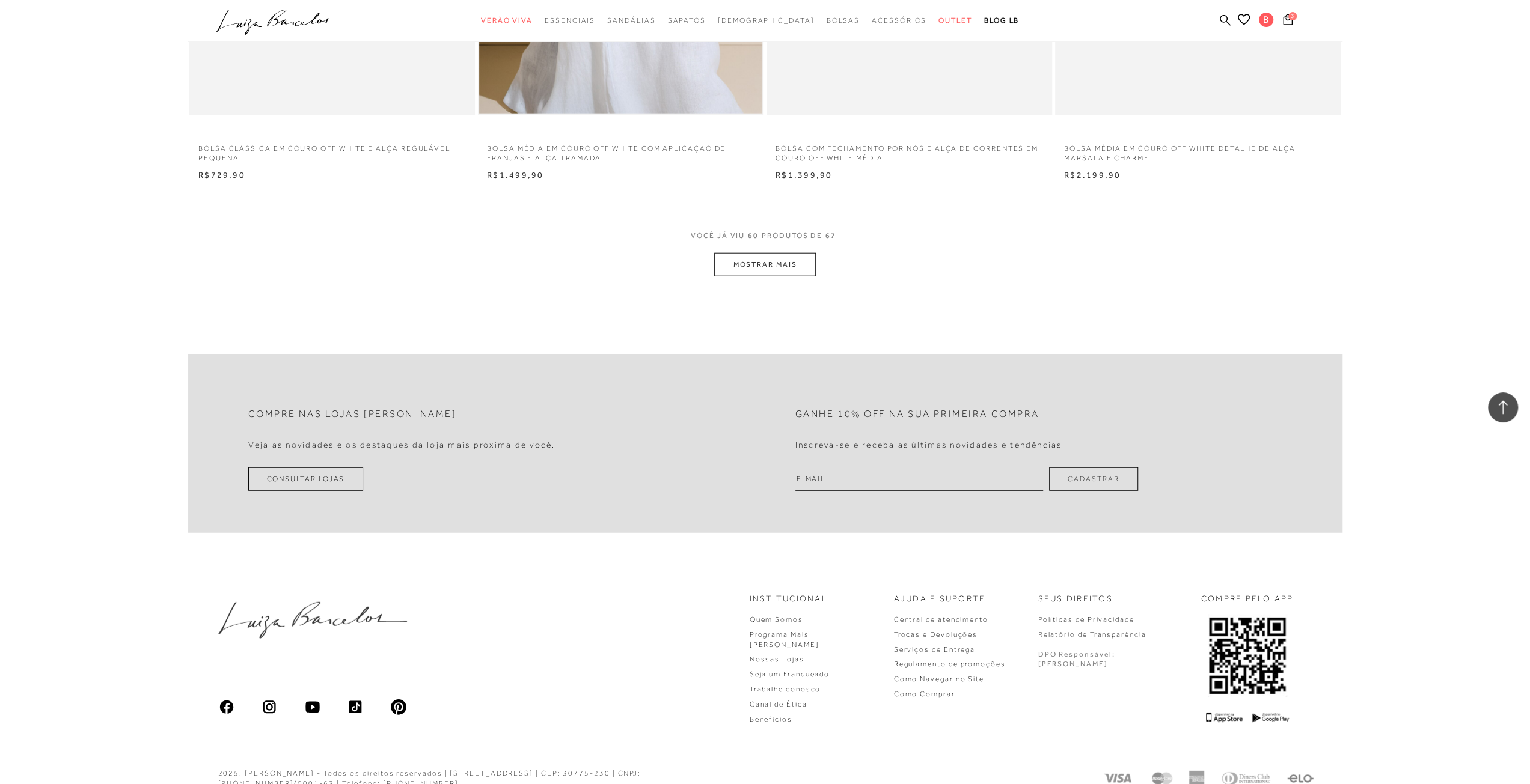
click at [752, 257] on button "MOSTRAR MAIS" at bounding box center [765, 264] width 101 height 23
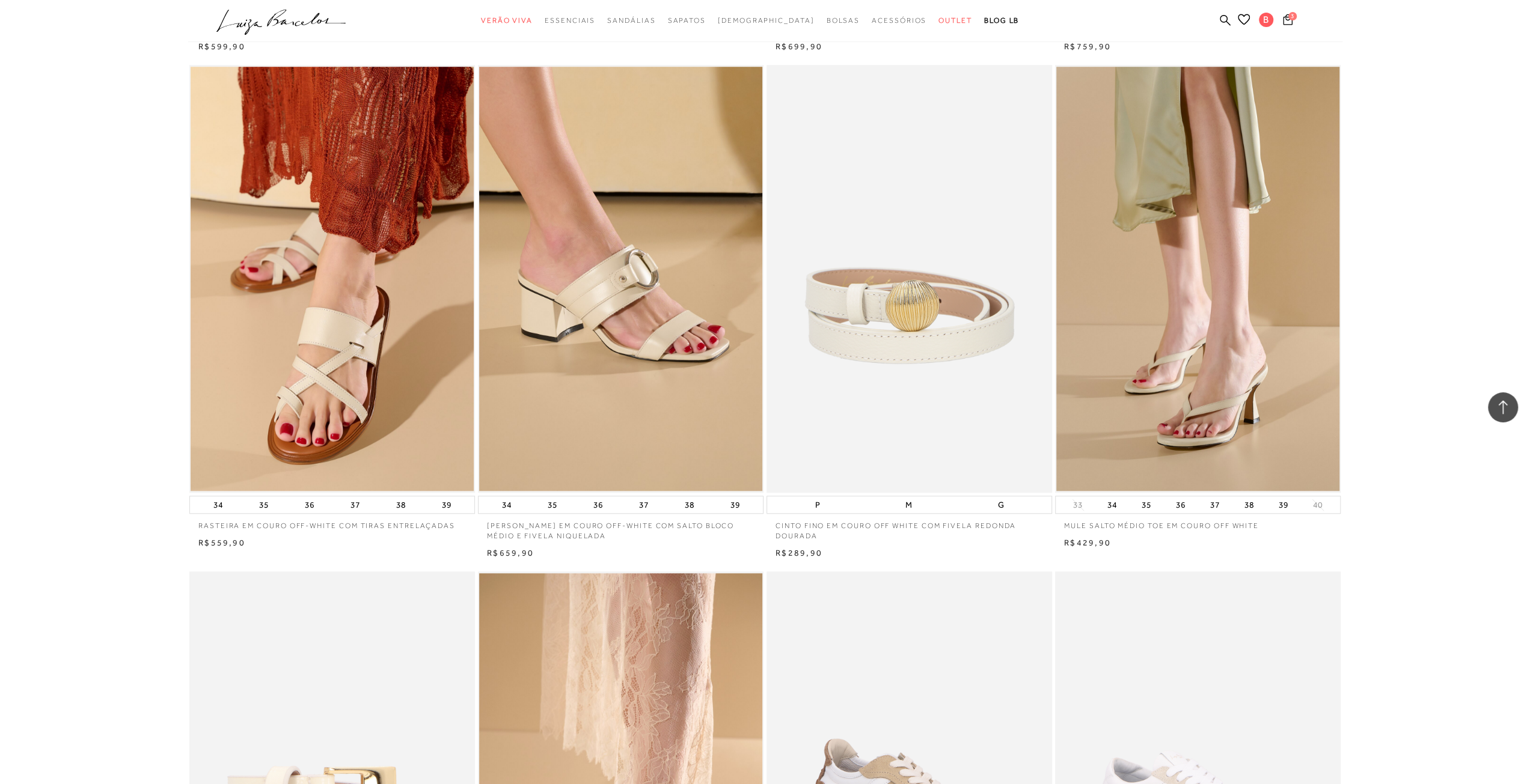
scroll to position [1054, 0]
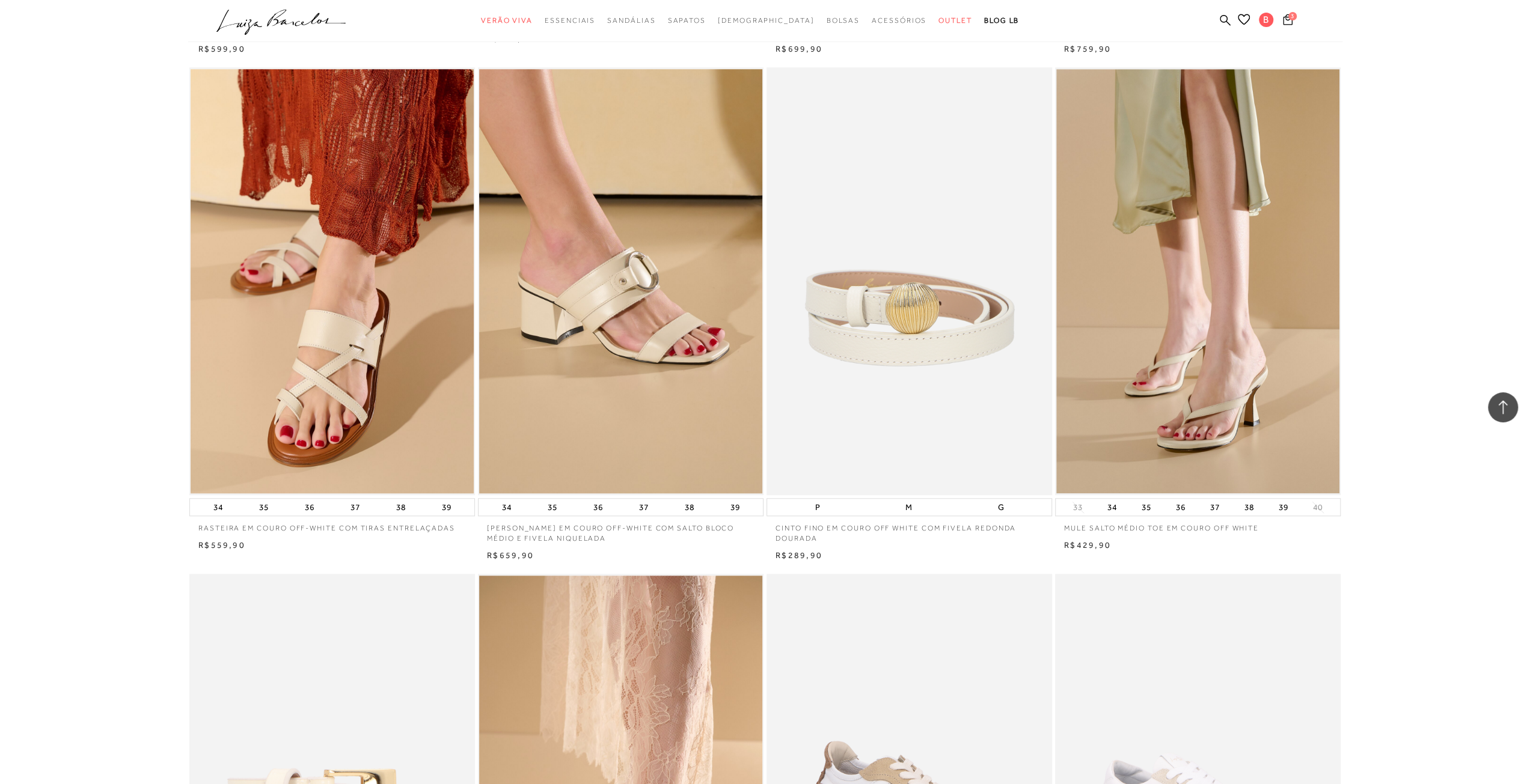
click at [1216, 358] on img at bounding box center [1197, 281] width 283 height 425
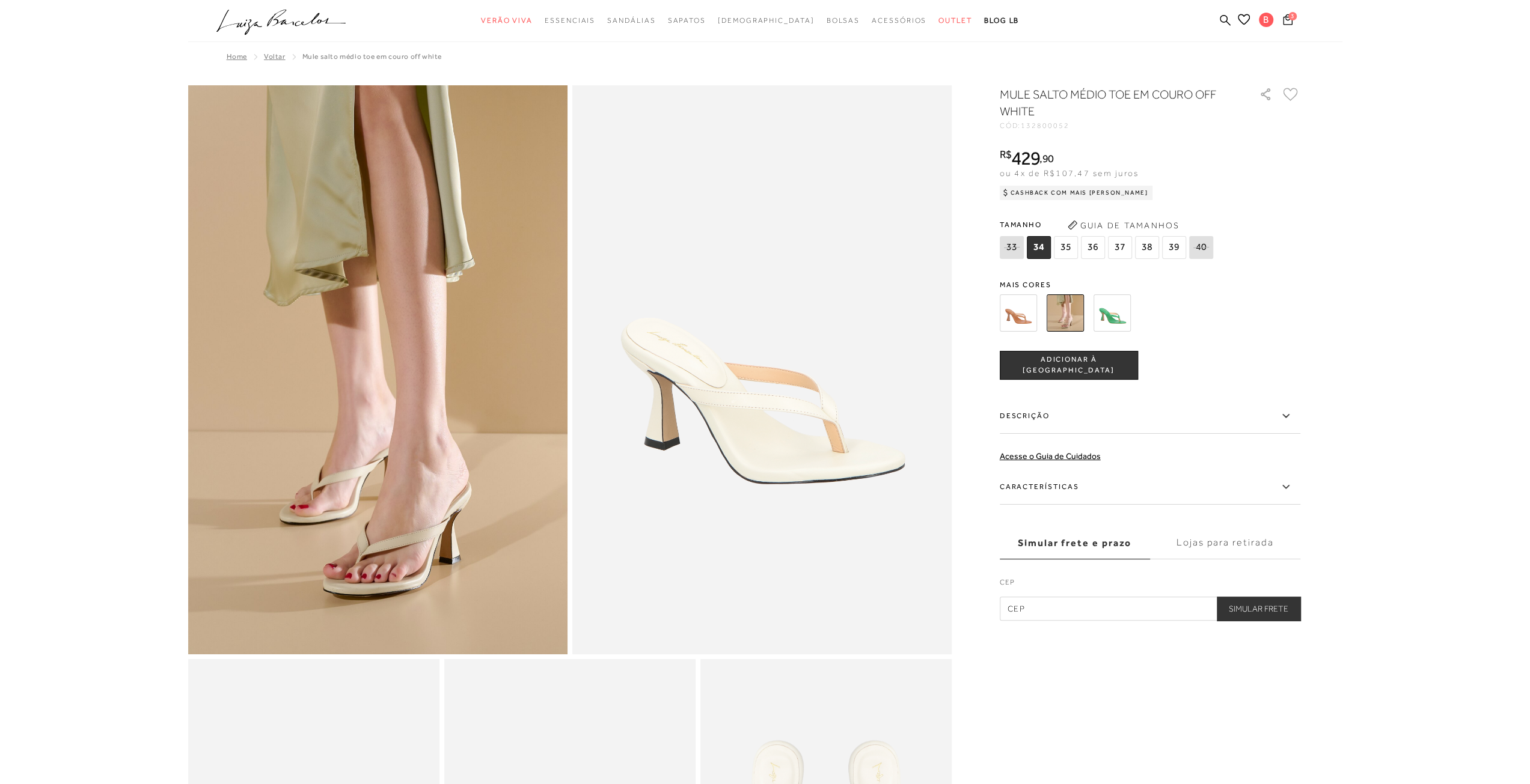
click at [1067, 419] on label "Descrição" at bounding box center [1150, 416] width 301 height 35
click at [0, 0] on input "Descrição" at bounding box center [0, 0] width 0 height 0
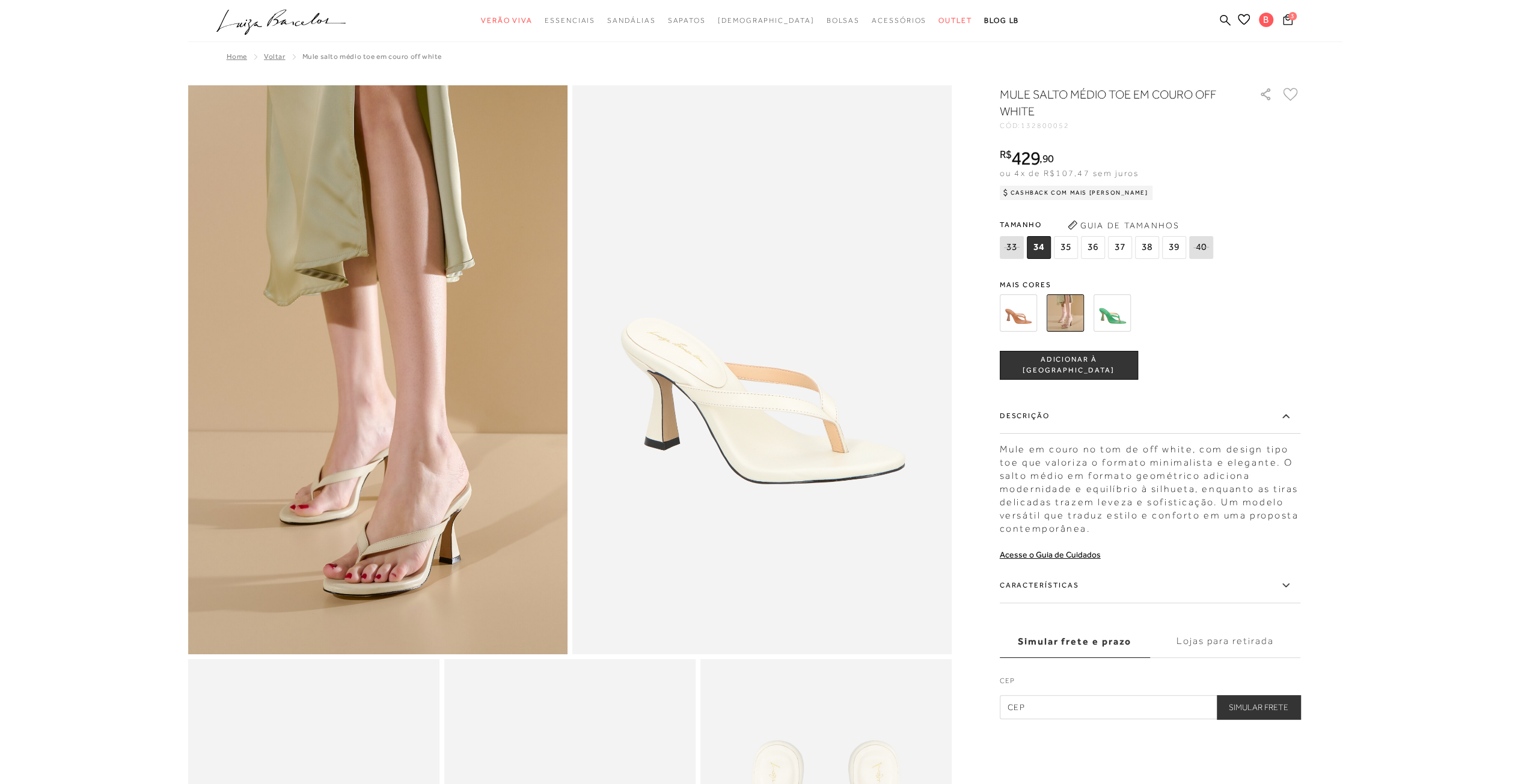
click at [1060, 574] on label "Características" at bounding box center [1150, 585] width 301 height 35
click at [0, 0] on input "Características" at bounding box center [0, 0] width 0 height 0
click at [1115, 320] on img at bounding box center [1112, 314] width 37 height 37
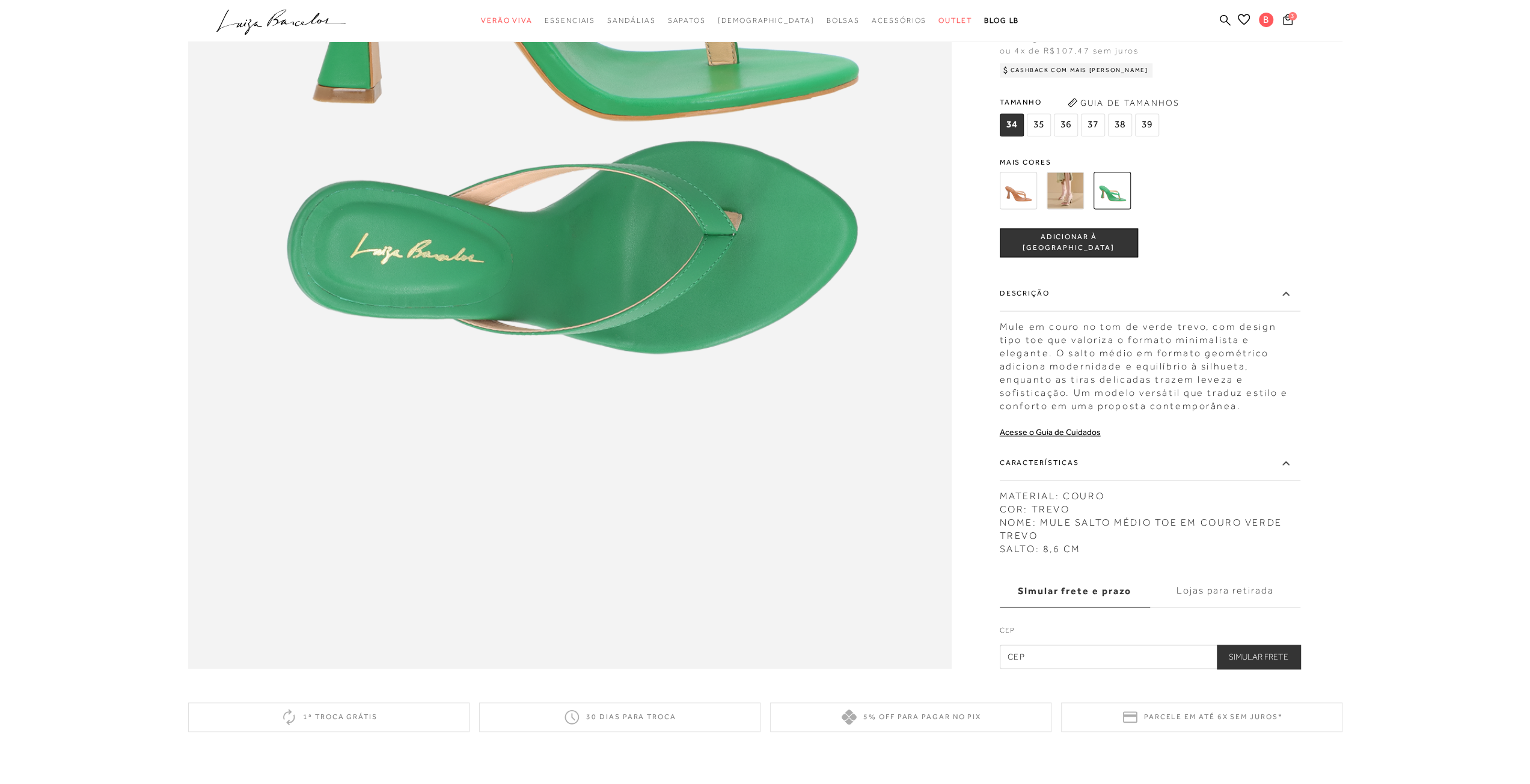
scroll to position [1623, 0]
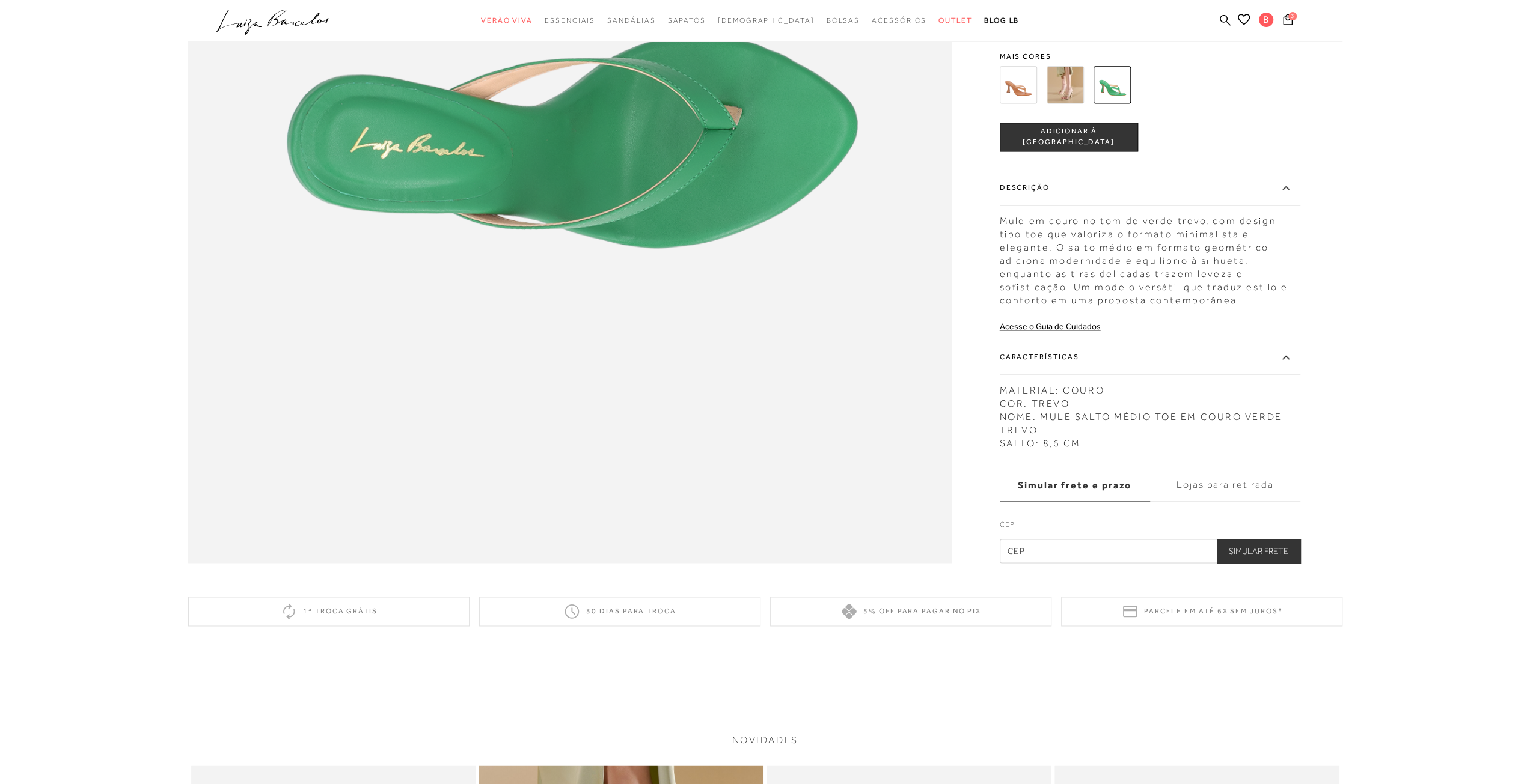
click at [1064, 75] on img at bounding box center [1065, 84] width 37 height 37
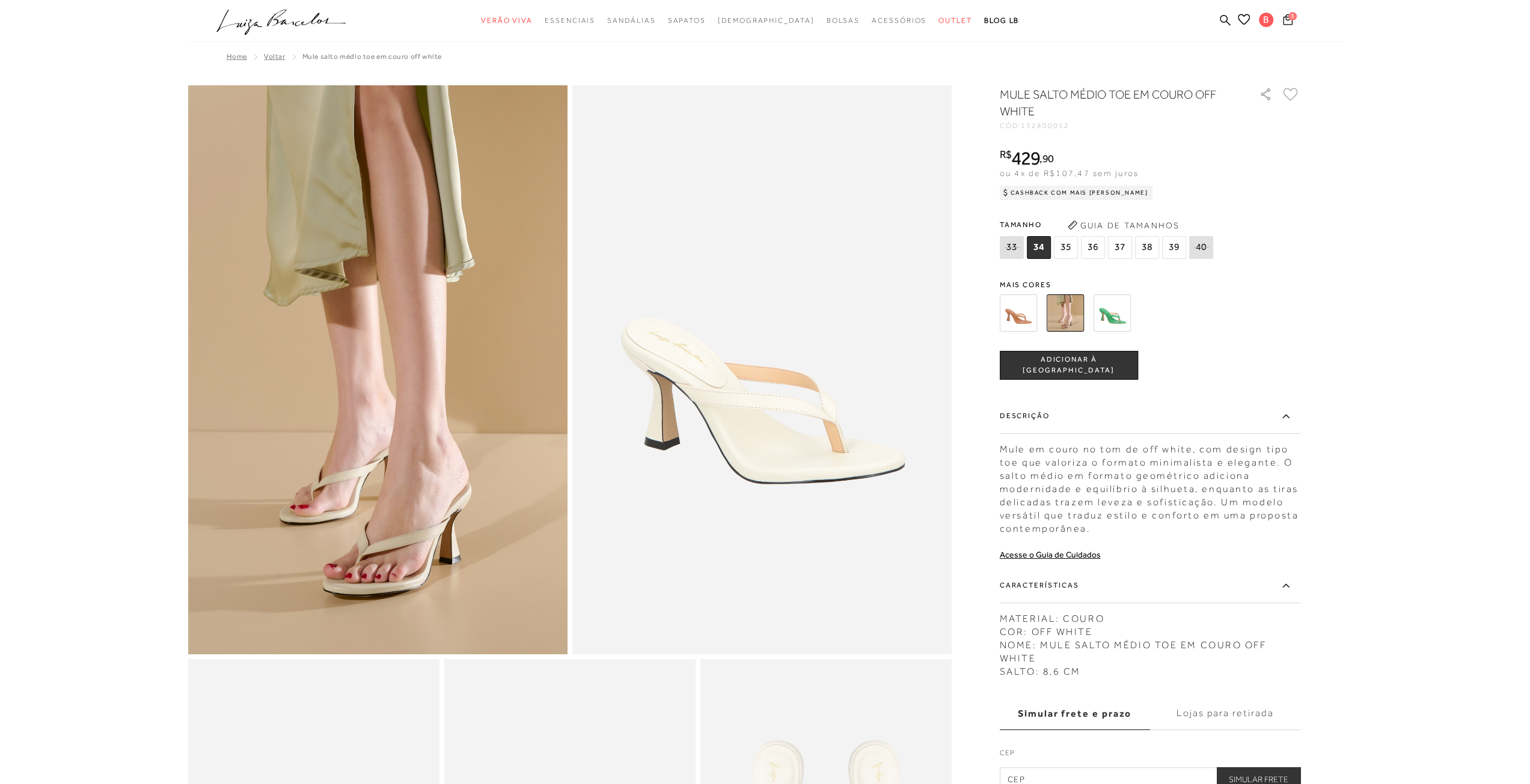
click at [1019, 315] on img at bounding box center [1018, 314] width 37 height 37
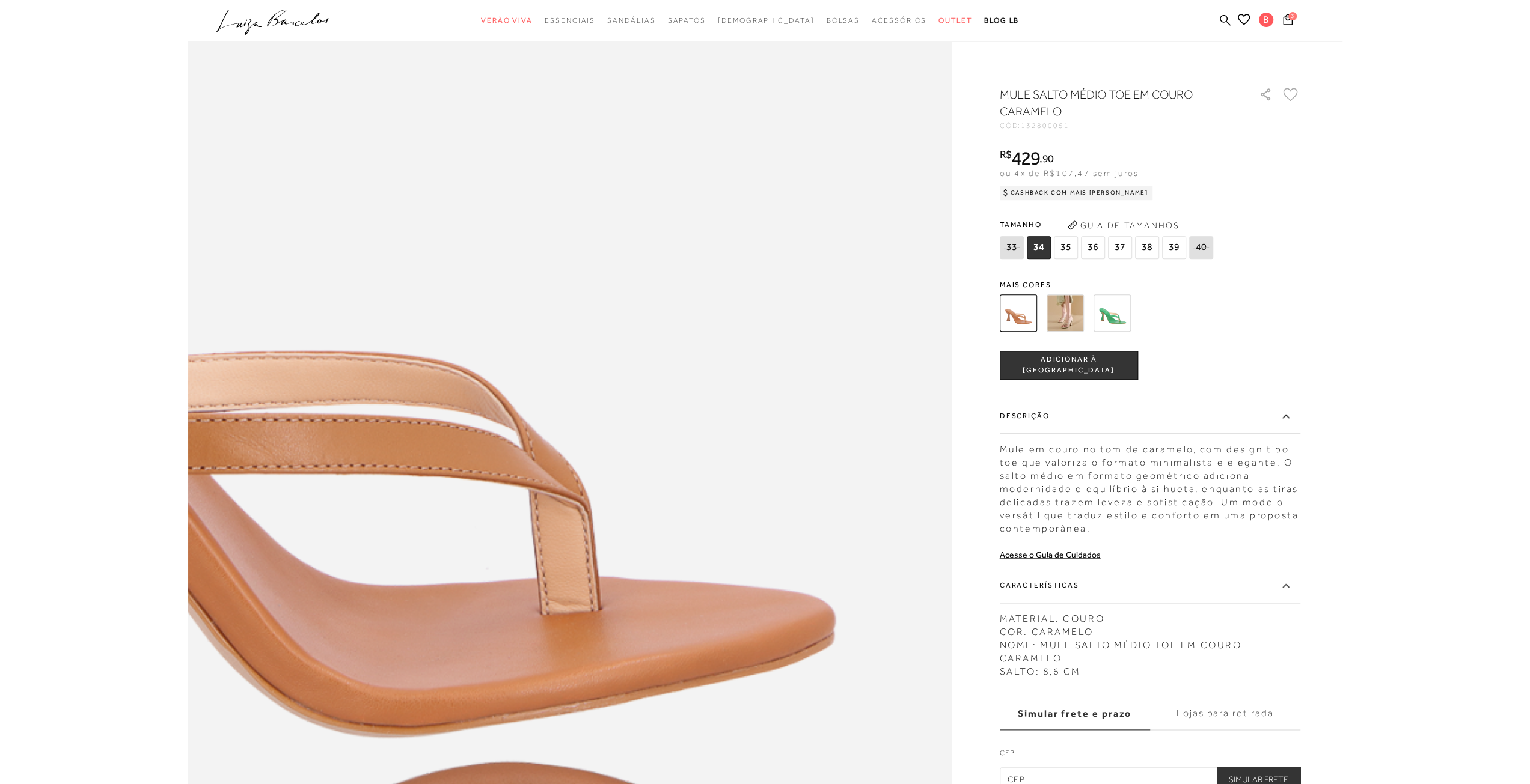
scroll to position [1262, 0]
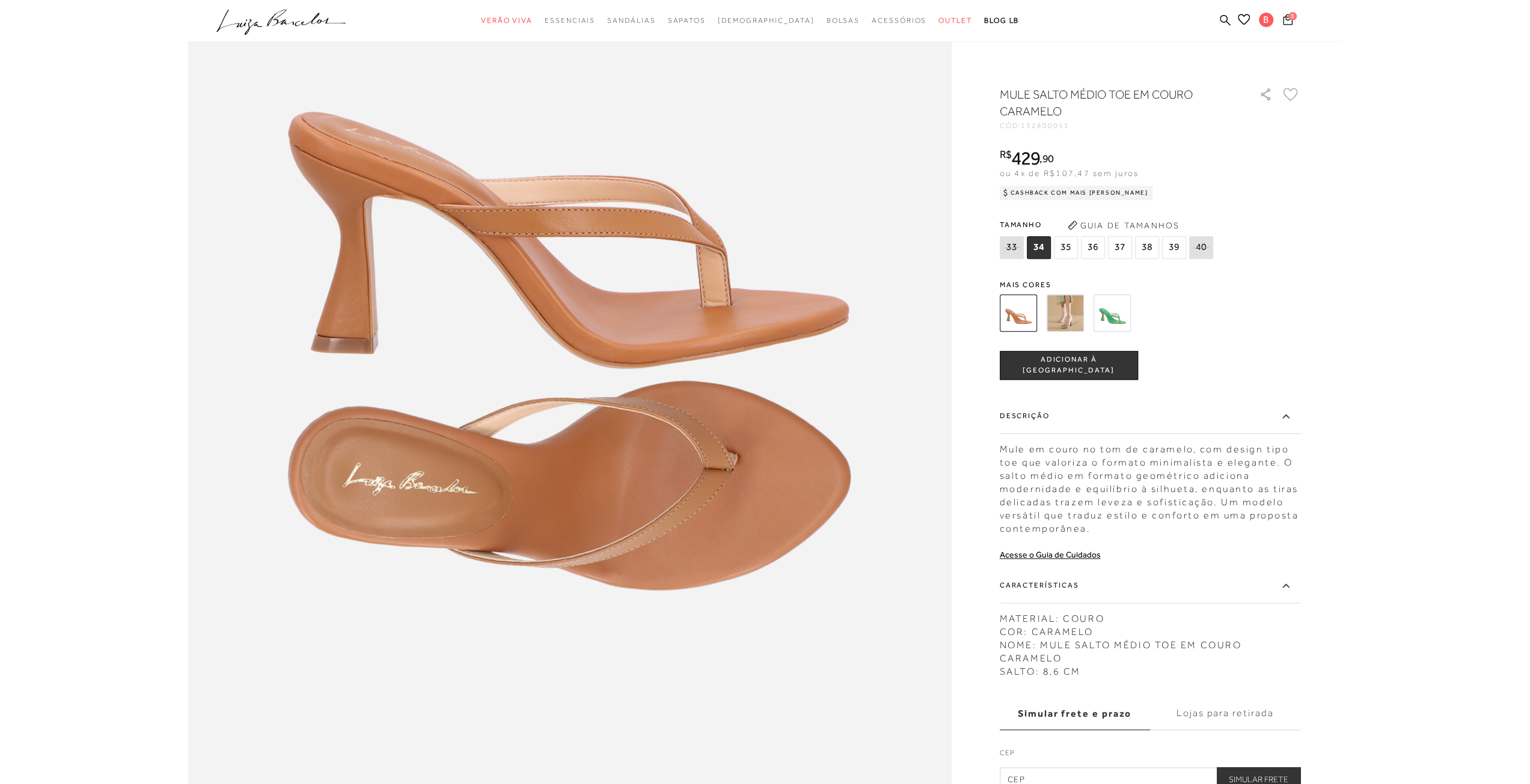
click at [1062, 315] on img at bounding box center [1065, 314] width 37 height 37
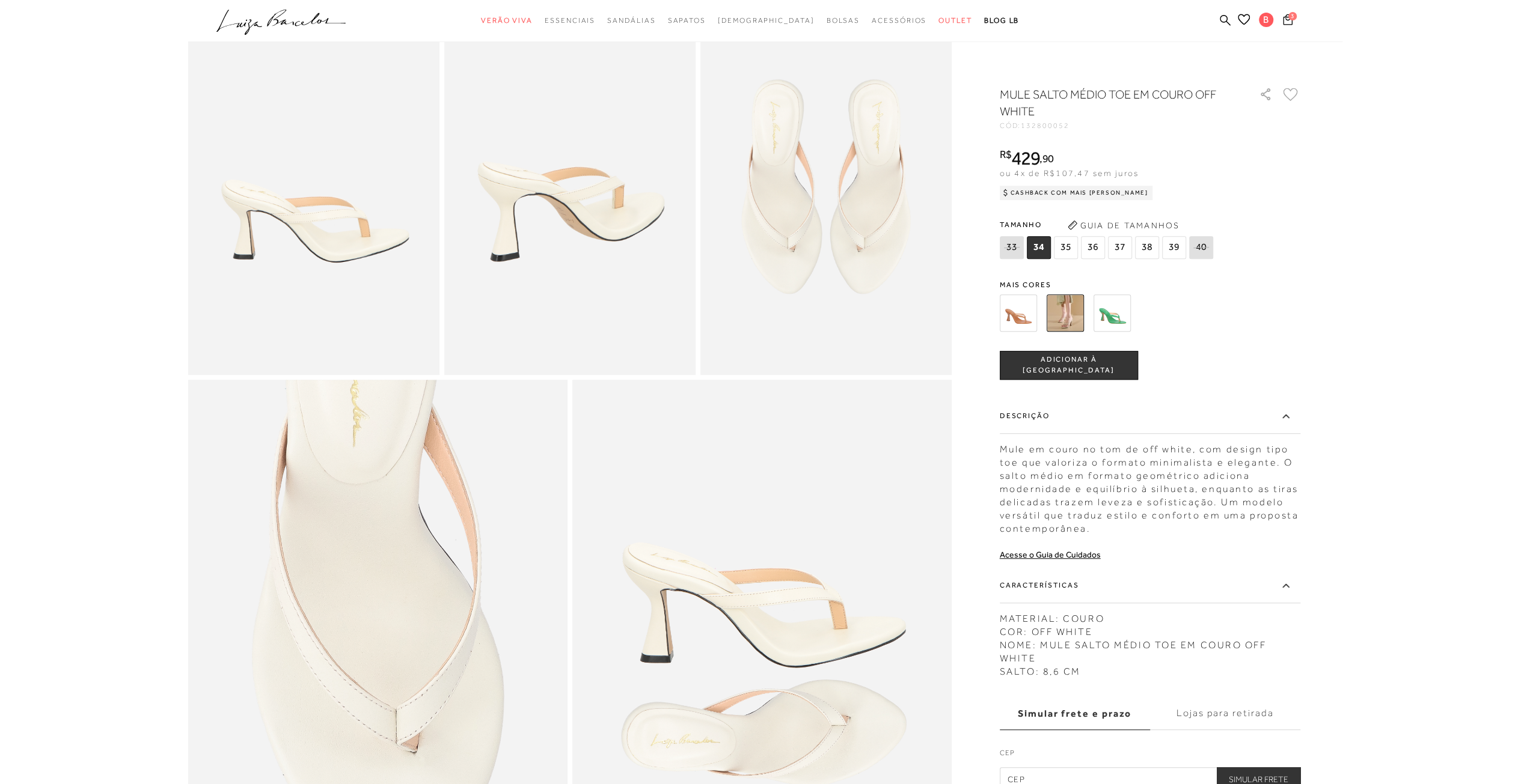
scroll to position [481, 0]
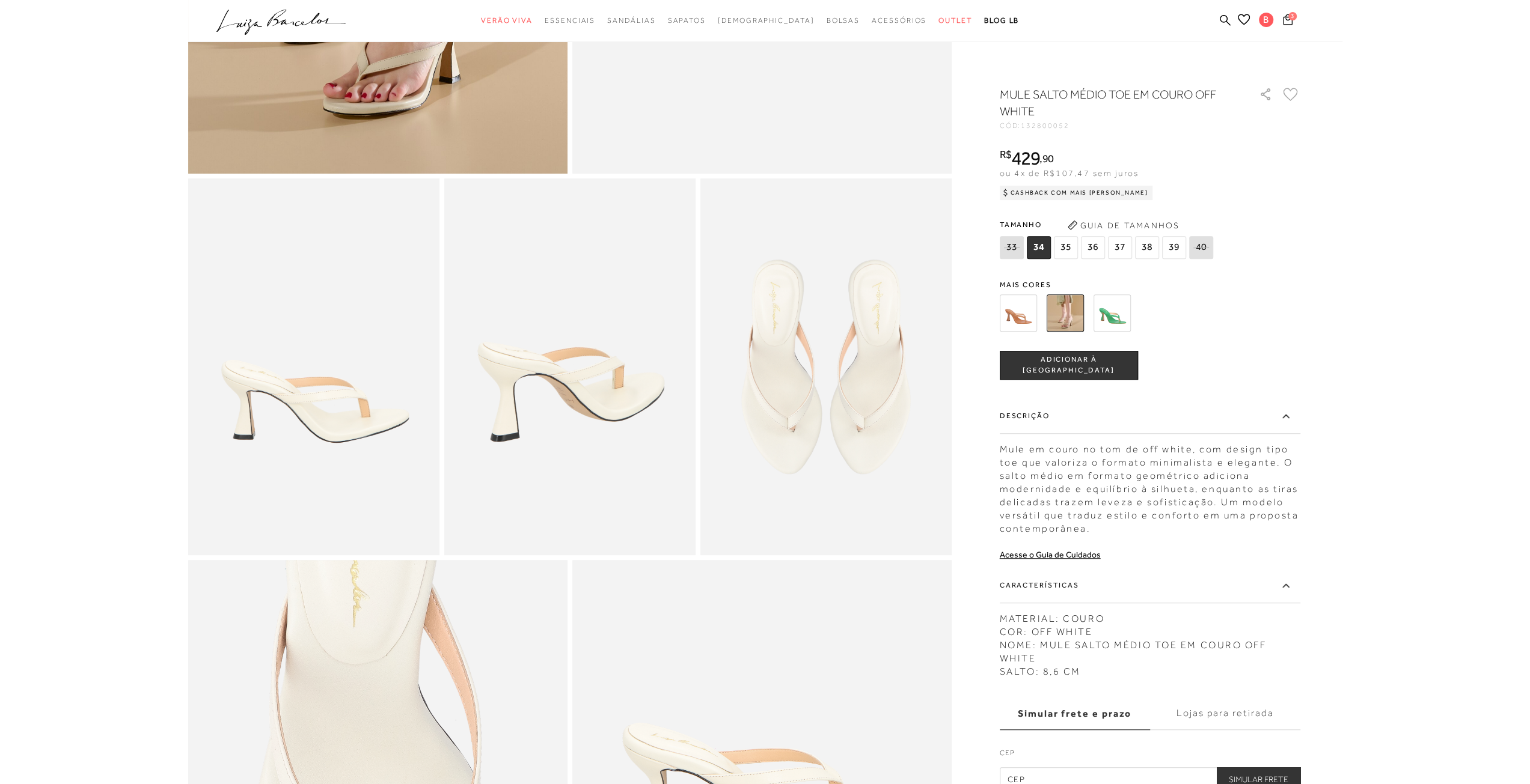
click at [1095, 249] on span "36" at bounding box center [1093, 247] width 24 height 22
click at [1056, 358] on button "ADICIONAR À [GEOGRAPHIC_DATA]" at bounding box center [1069, 365] width 138 height 29
click at [1289, 22] on icon at bounding box center [1287, 20] width 9 height 11
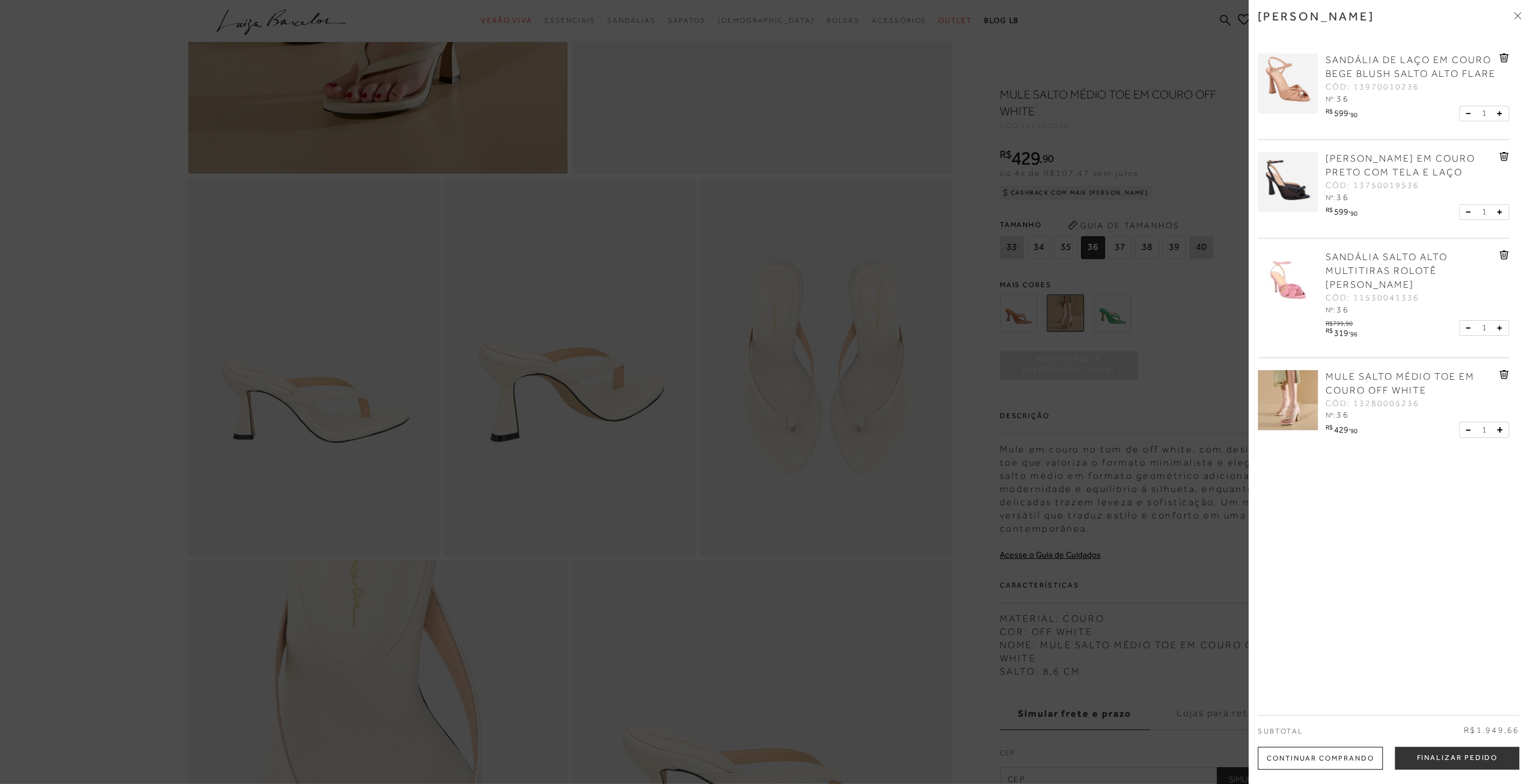
click at [108, 434] on div at bounding box center [765, 392] width 1530 height 784
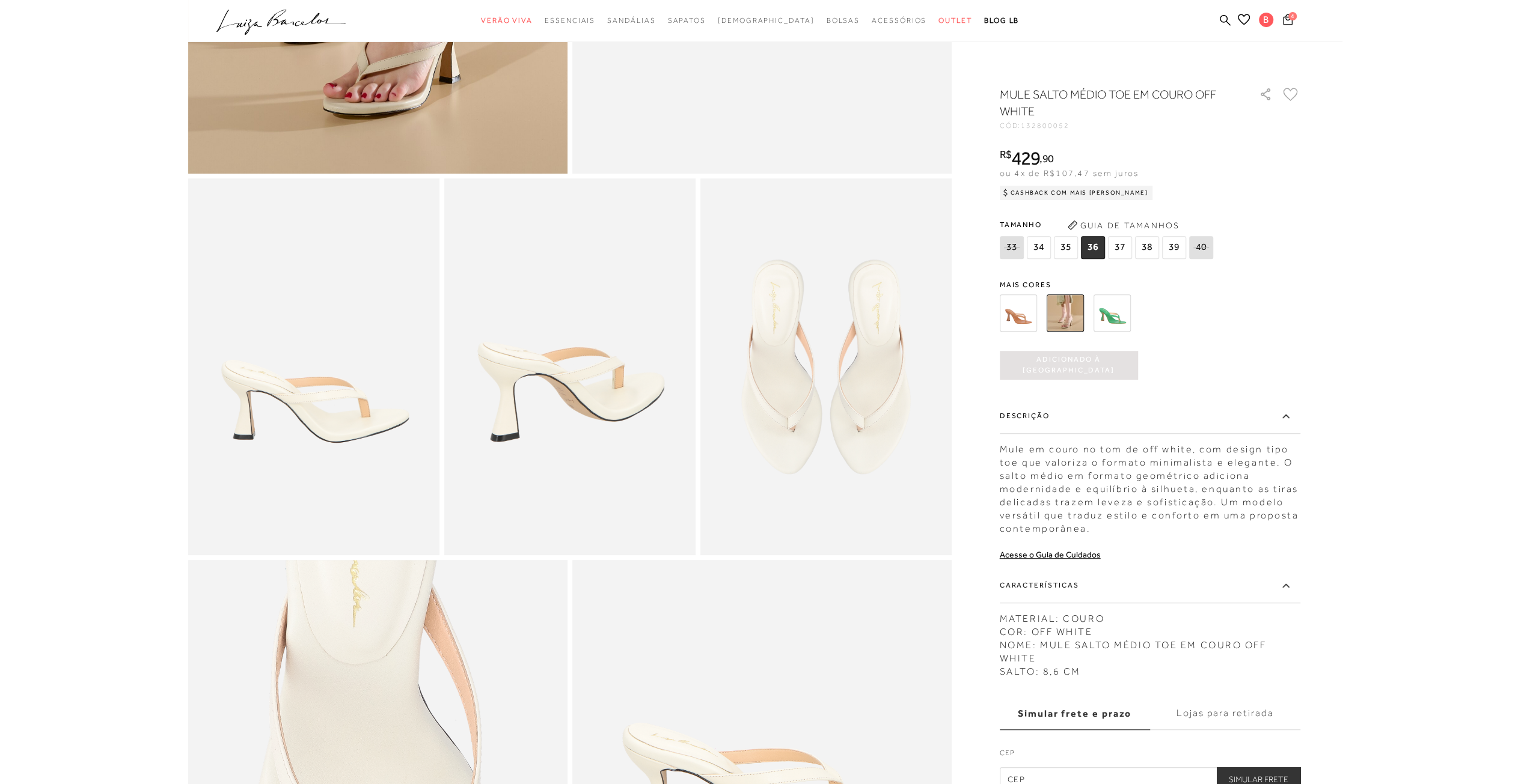
scroll to position [120, 0]
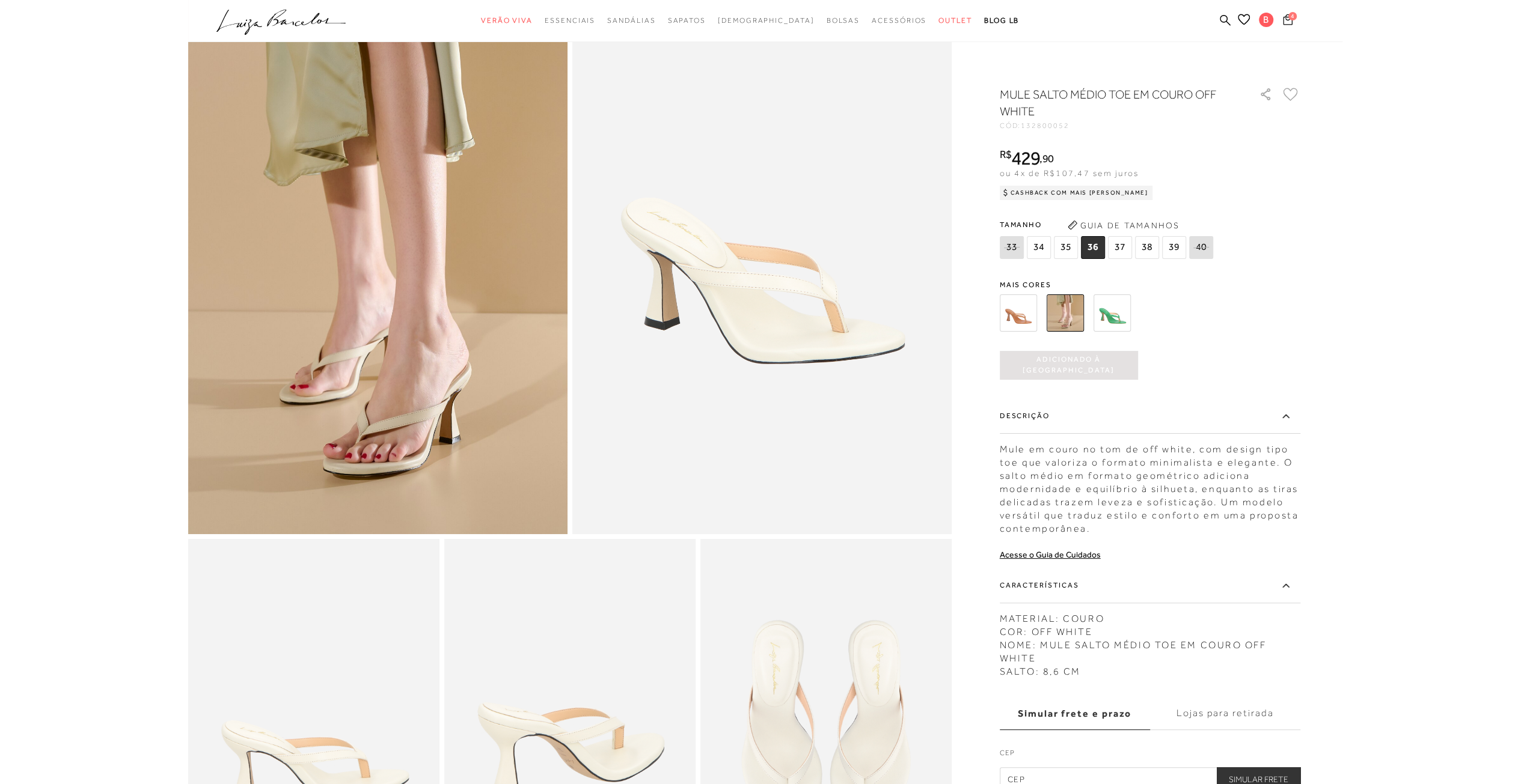
click at [1284, 20] on icon at bounding box center [1287, 20] width 9 height 11
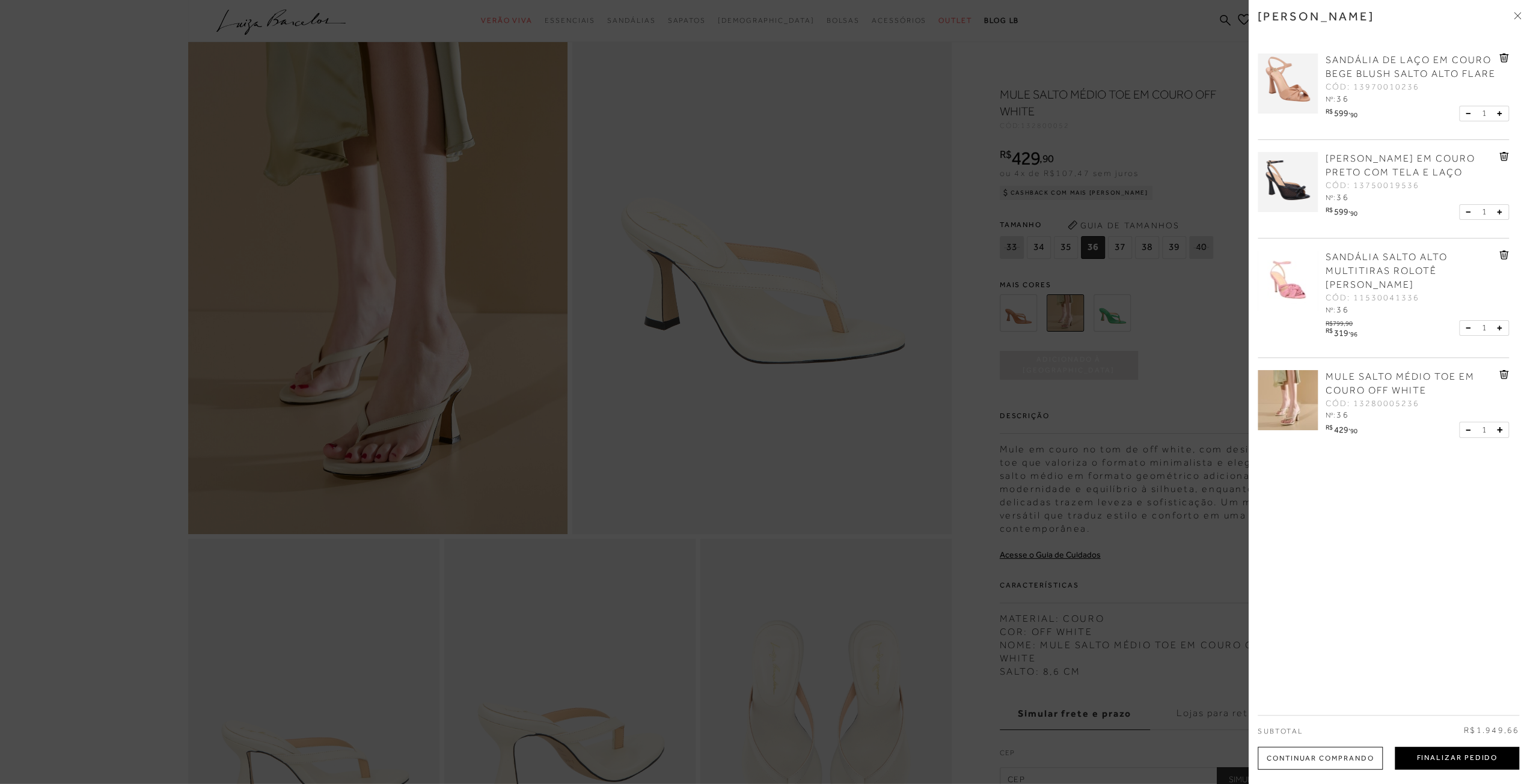
click at [1468, 763] on button "Finalizar Pedido" at bounding box center [1456, 758] width 124 height 22
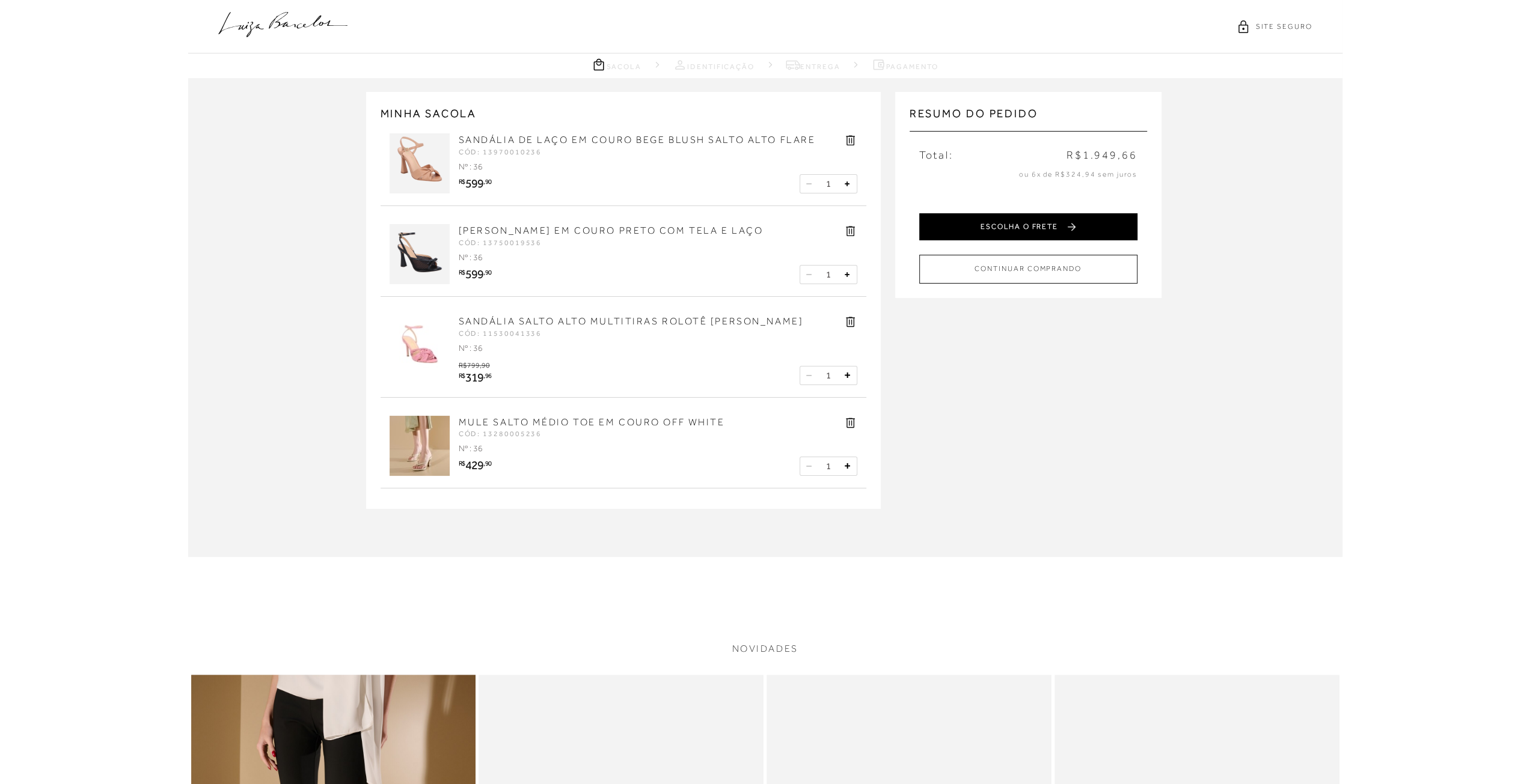
click at [981, 220] on button "ESCOLHA O FRETE" at bounding box center [1029, 227] width 218 height 27
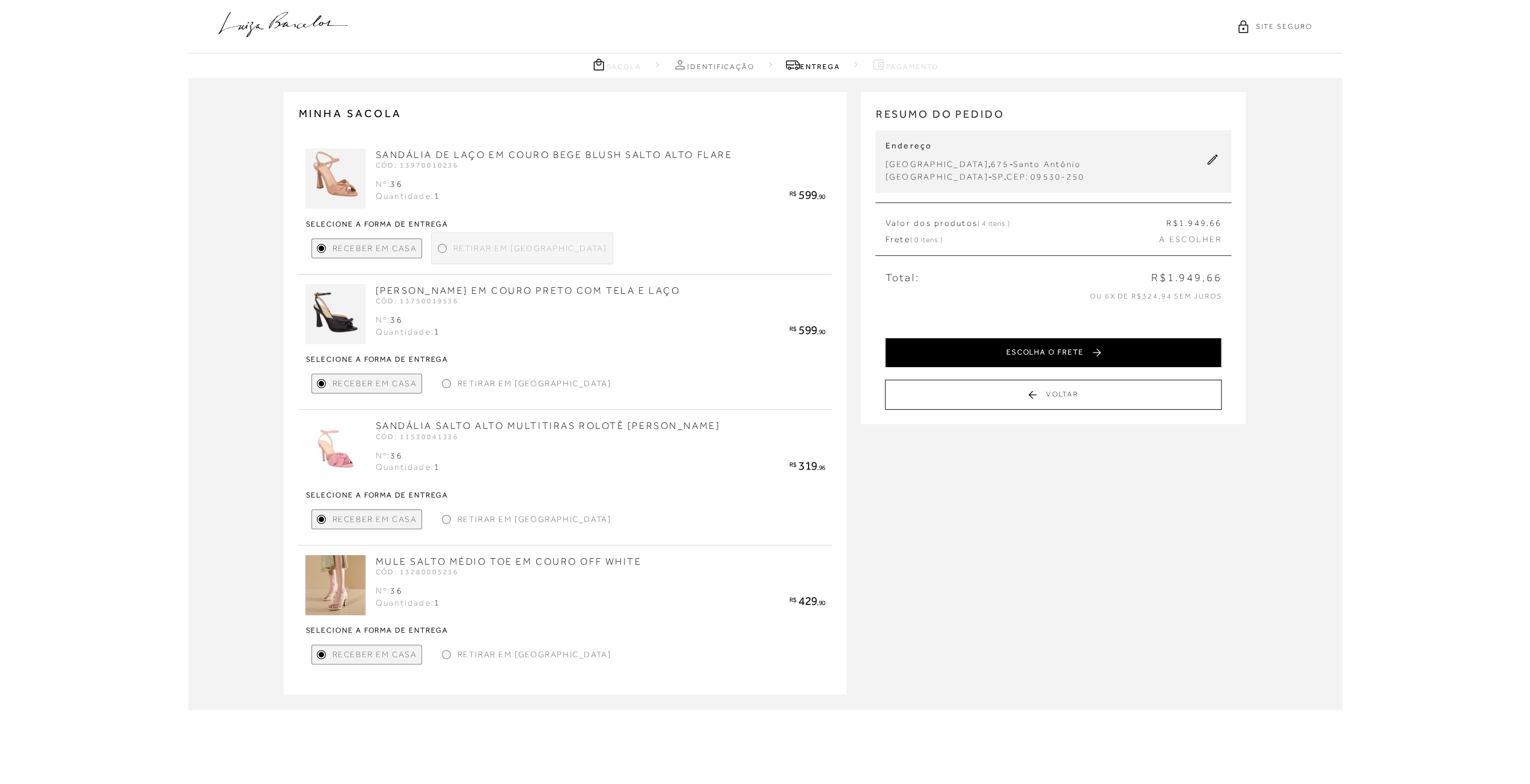
click at [1073, 352] on button "ESCOLHA O FRETE" at bounding box center [1053, 353] width 337 height 30
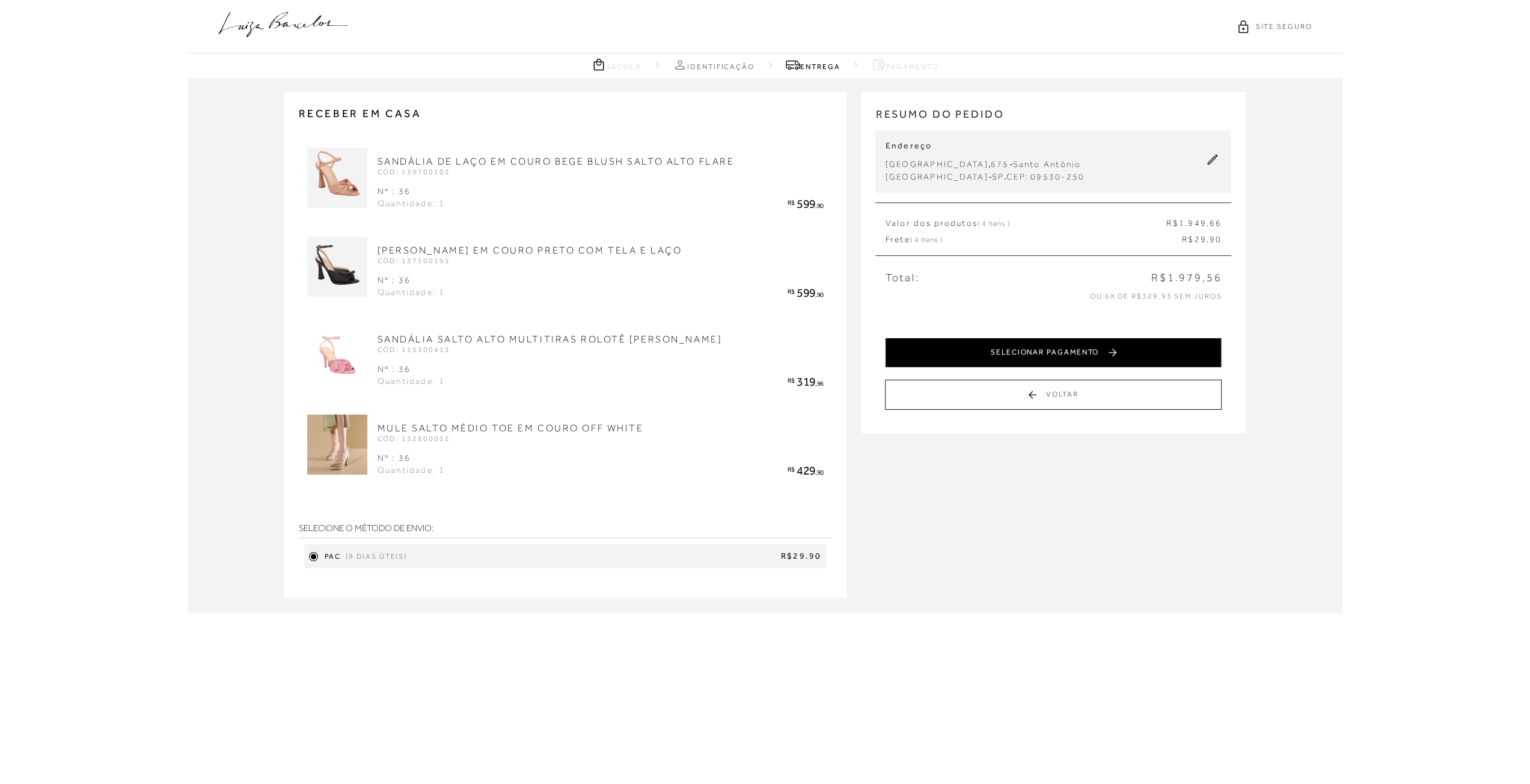
click at [1060, 349] on button "SELECIONAR PAGAMENTO" at bounding box center [1053, 353] width 337 height 30
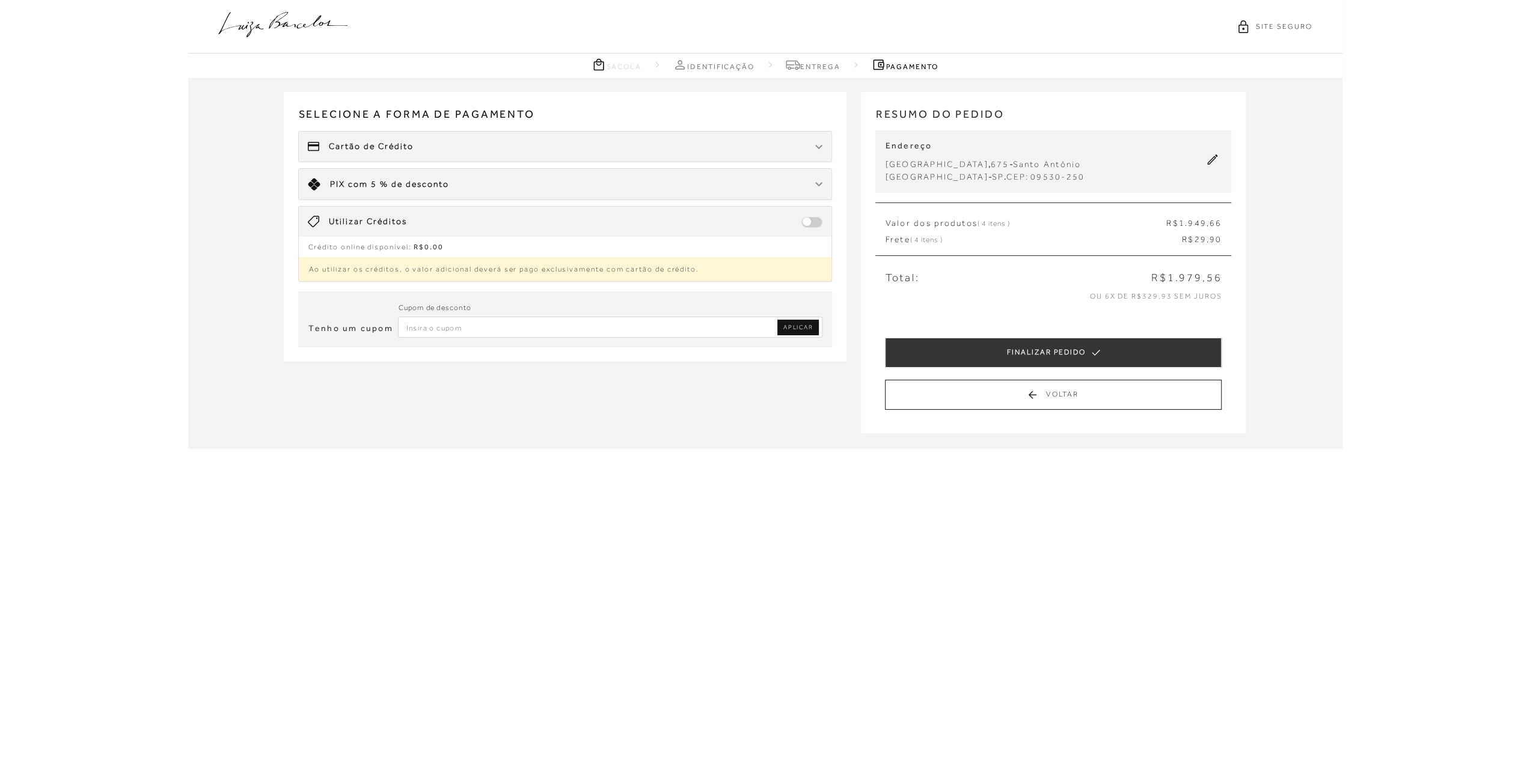
click at [451, 146] on div "Cartão de Crédito" at bounding box center [565, 147] width 532 height 30
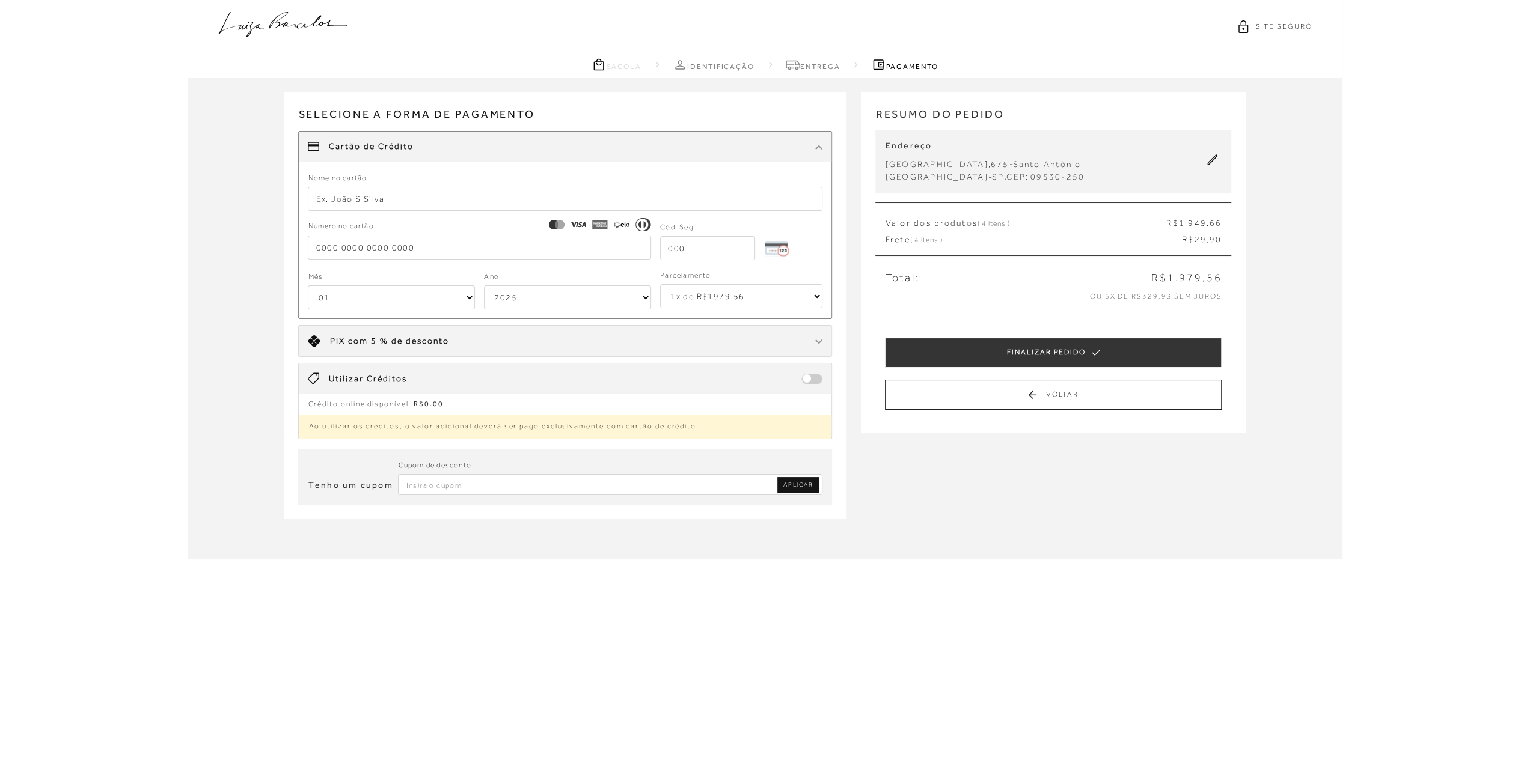
click at [753, 292] on select "1x de R$1979.56 2x de R$989.78 sem juros 3x de R$659.86 sem juros 4x de R$494.8…" at bounding box center [741, 297] width 162 height 24
select select "6"
click at [660, 285] on select "1x de R$1979.56 2x de R$989.78 sem juros 3x de R$659.86 sem juros 4x de R$494.8…" at bounding box center [741, 297] width 162 height 24
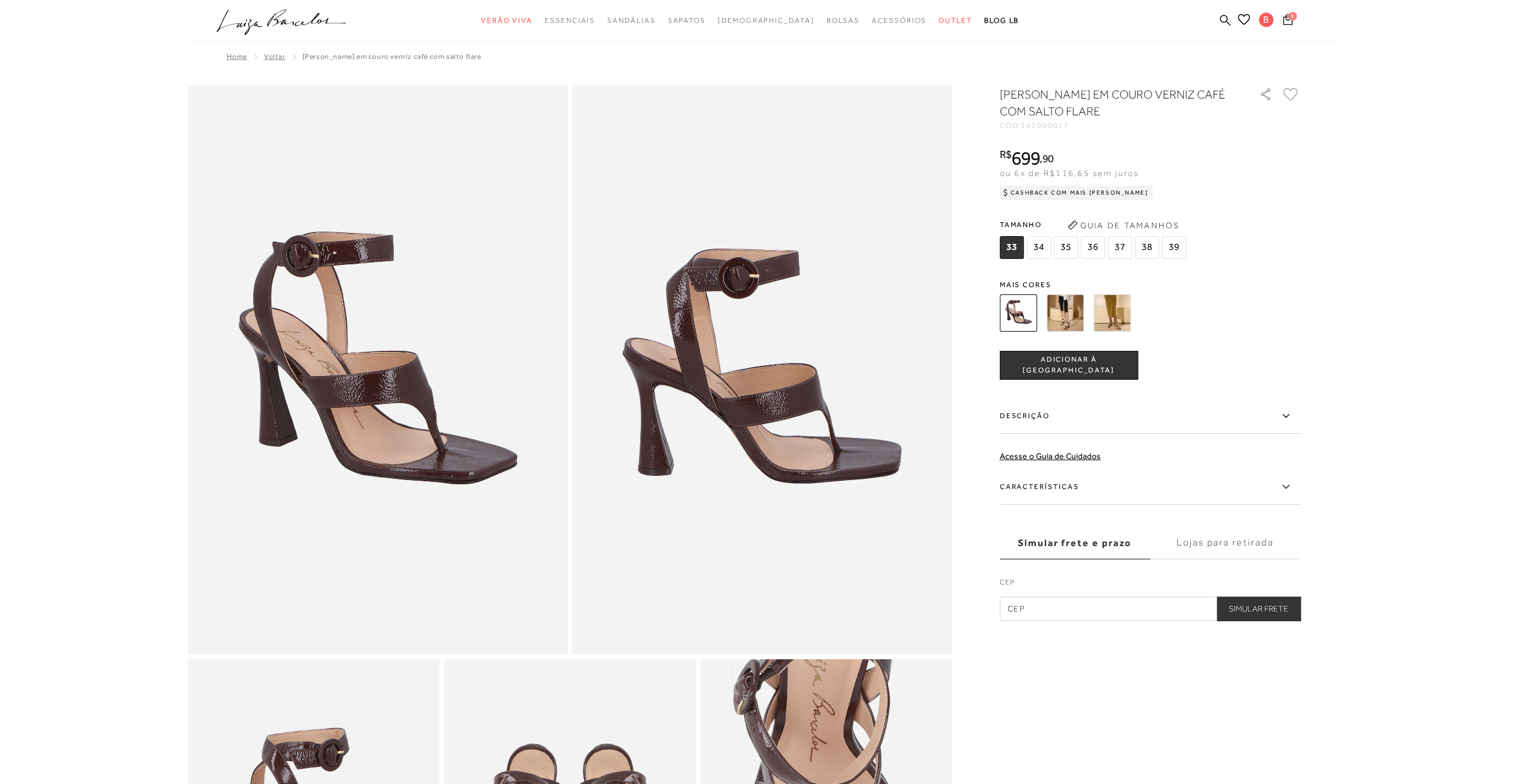
click at [1111, 308] on img at bounding box center [1112, 314] width 37 height 37
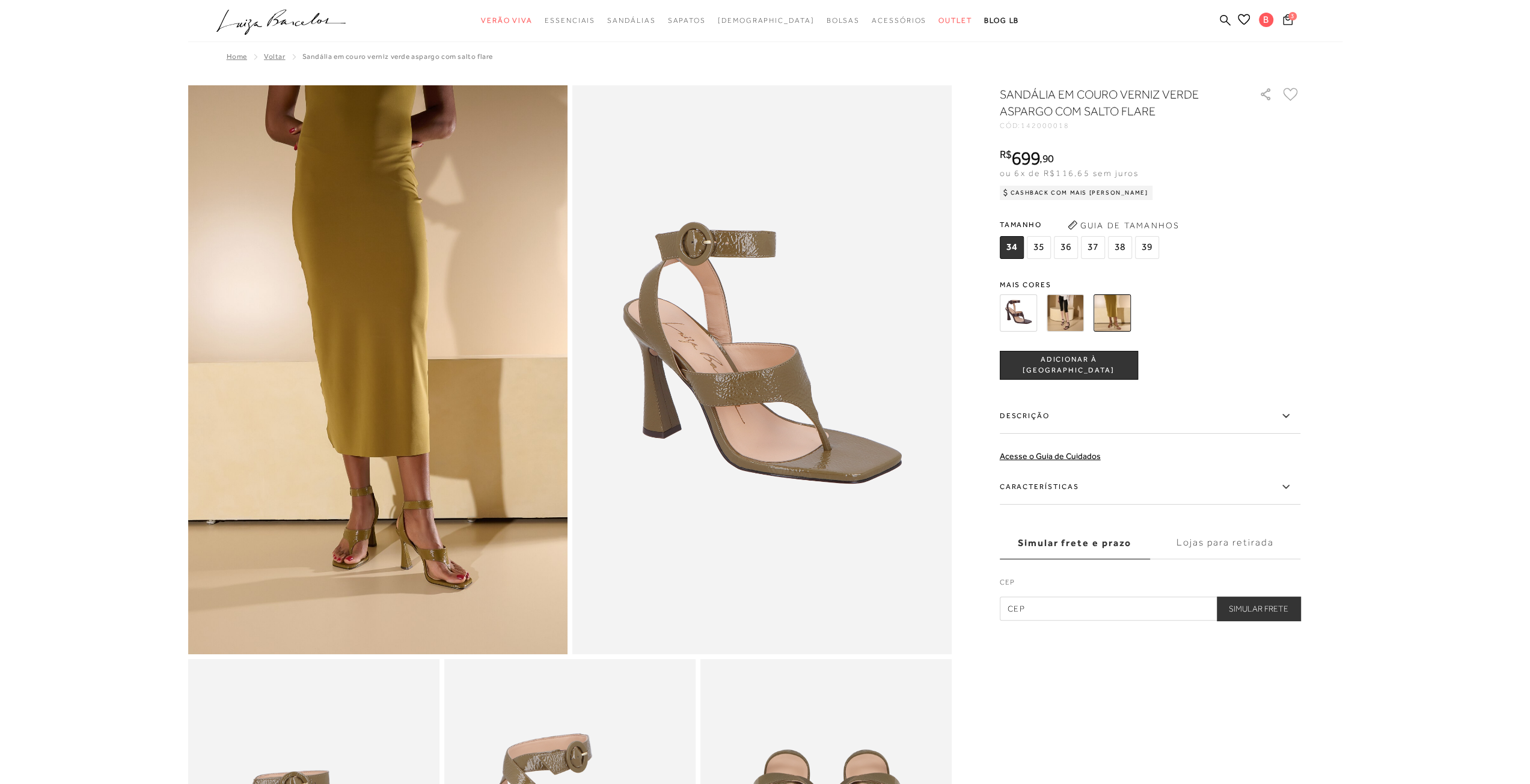
click at [1064, 305] on img at bounding box center [1065, 314] width 37 height 37
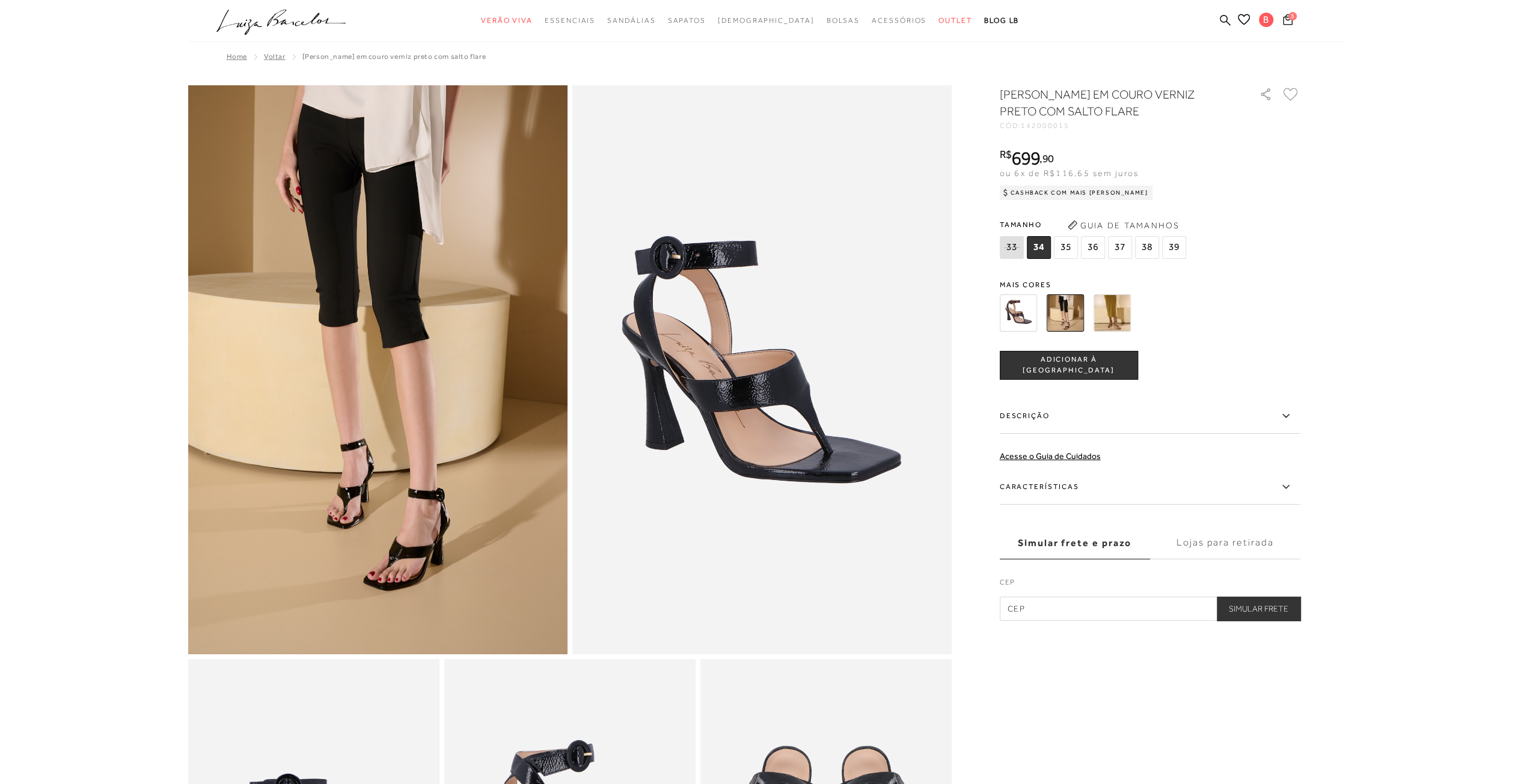
click at [1018, 300] on img at bounding box center [1018, 314] width 37 height 37
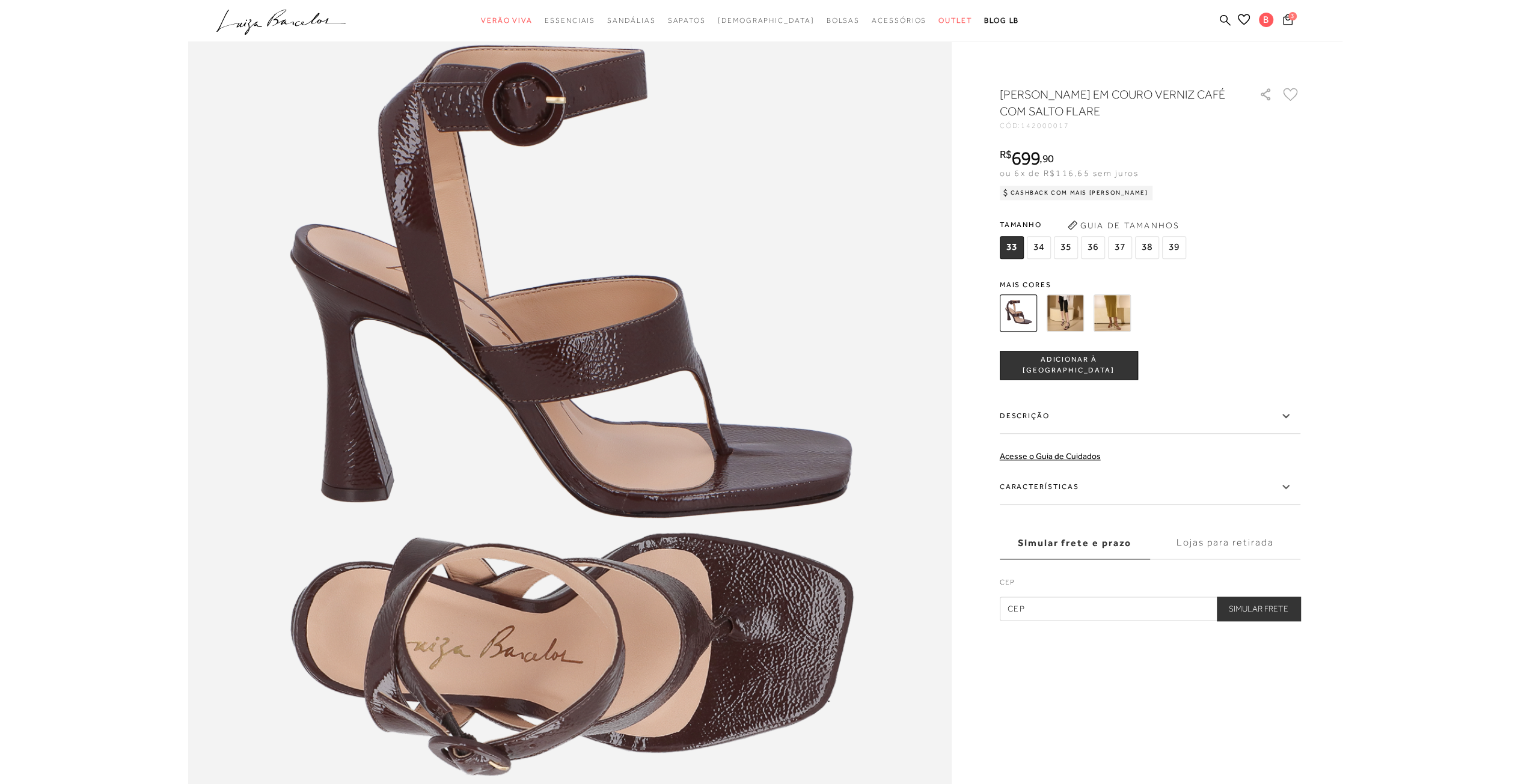
scroll to position [1202, 0]
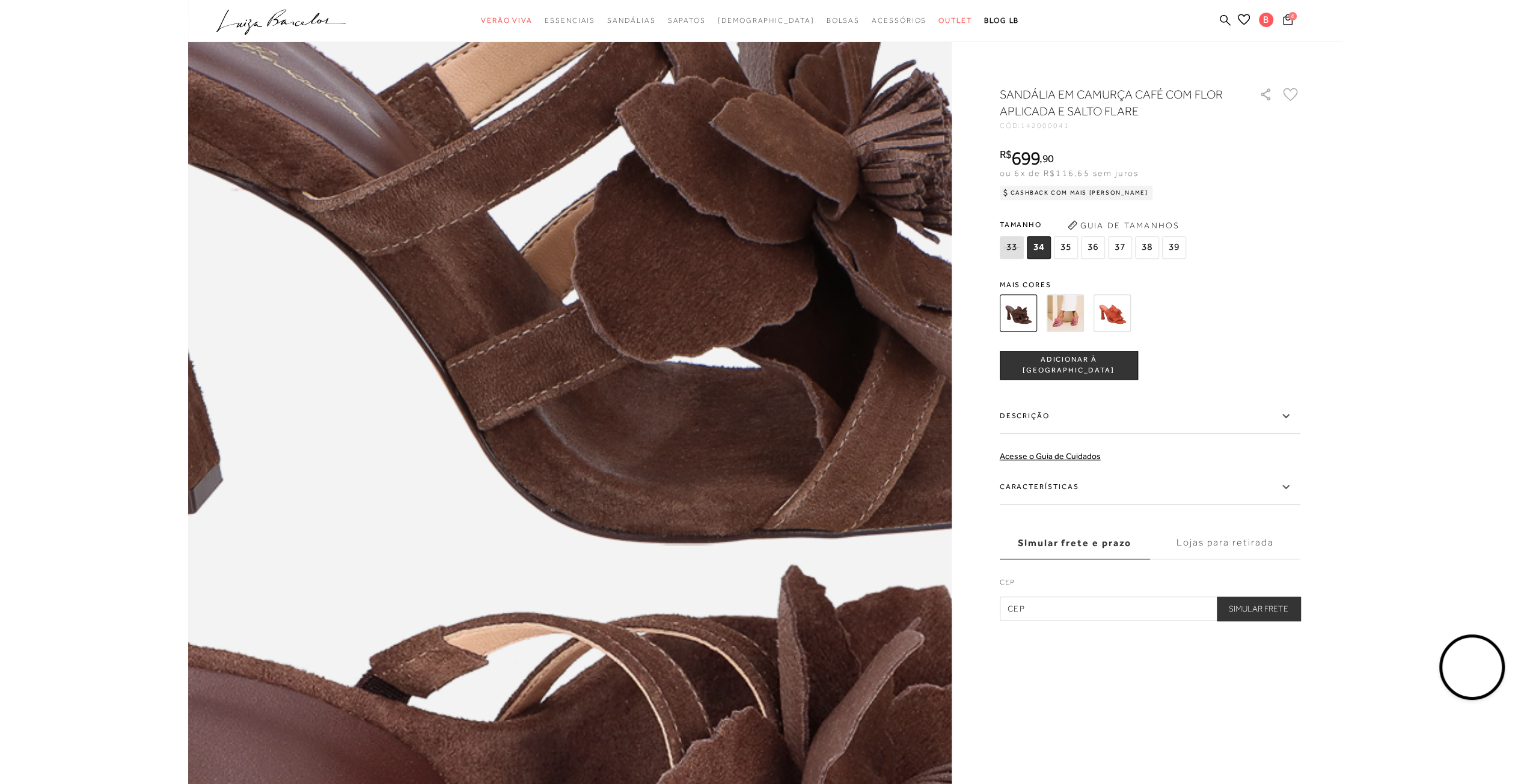
scroll to position [1202, 0]
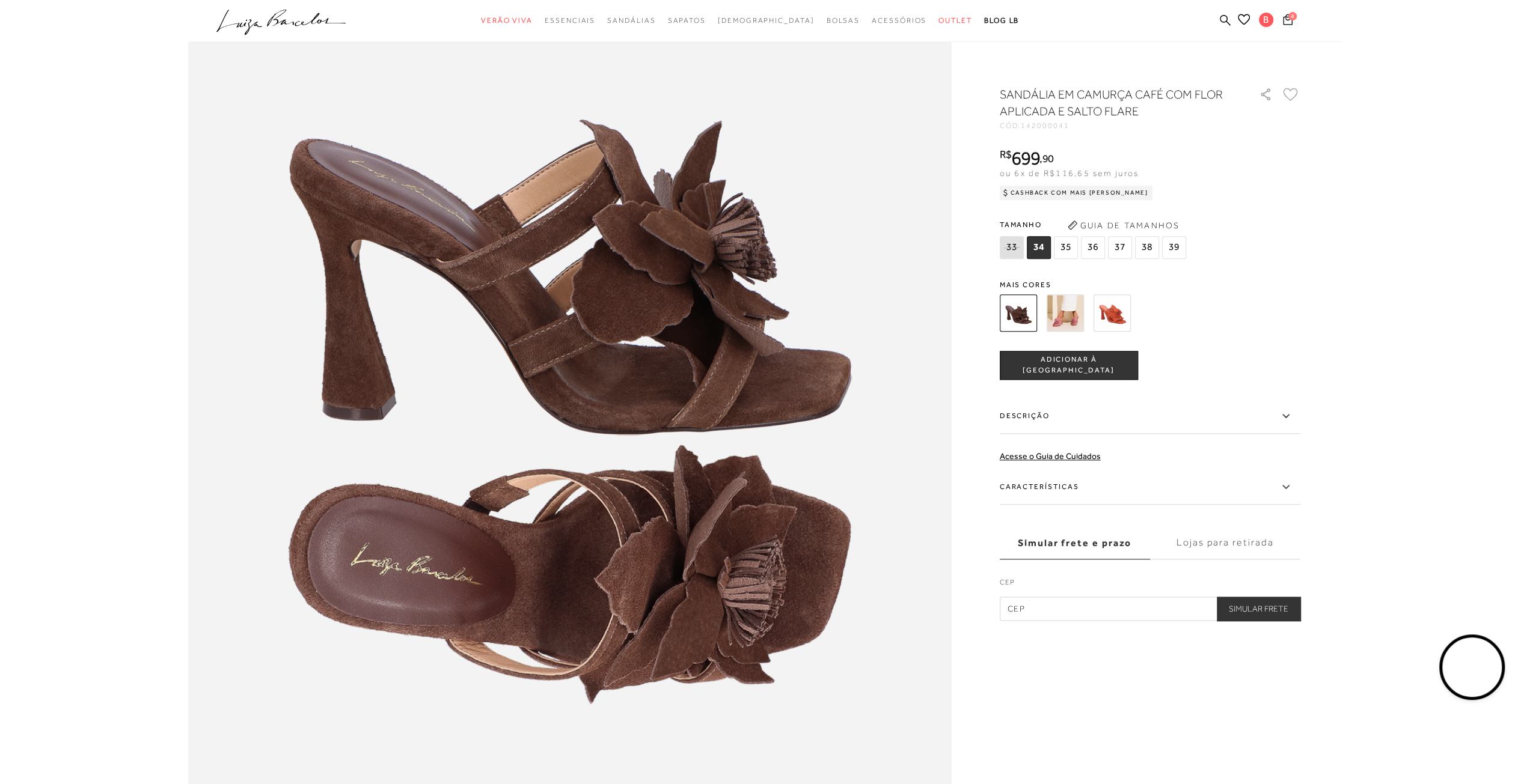
click at [1019, 482] on label "Características" at bounding box center [1150, 487] width 301 height 35
click at [0, 0] on input "Características" at bounding box center [0, 0] width 0 height 0
click at [1074, 327] on img at bounding box center [1065, 314] width 37 height 37
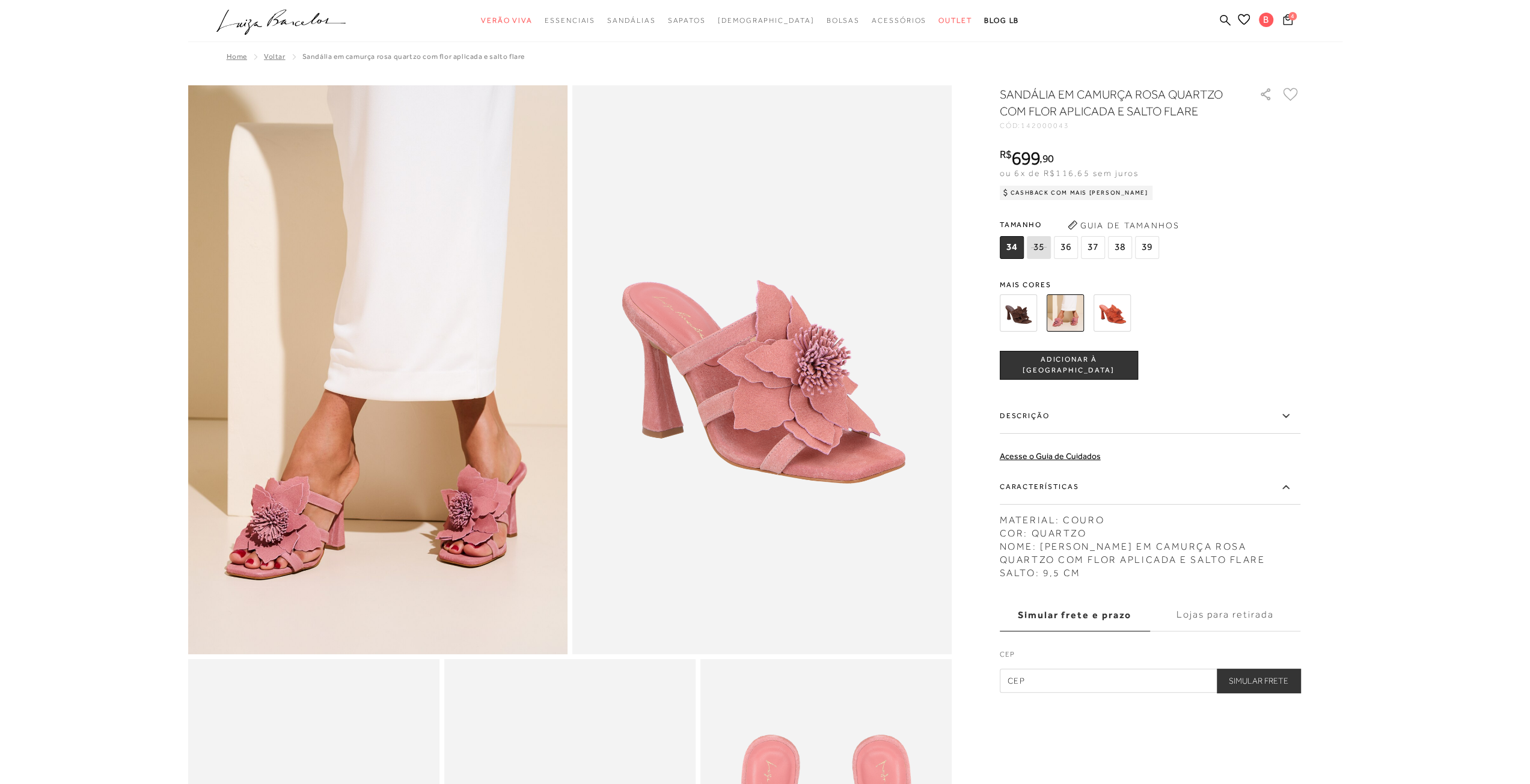
click at [1104, 307] on img at bounding box center [1112, 314] width 37 height 37
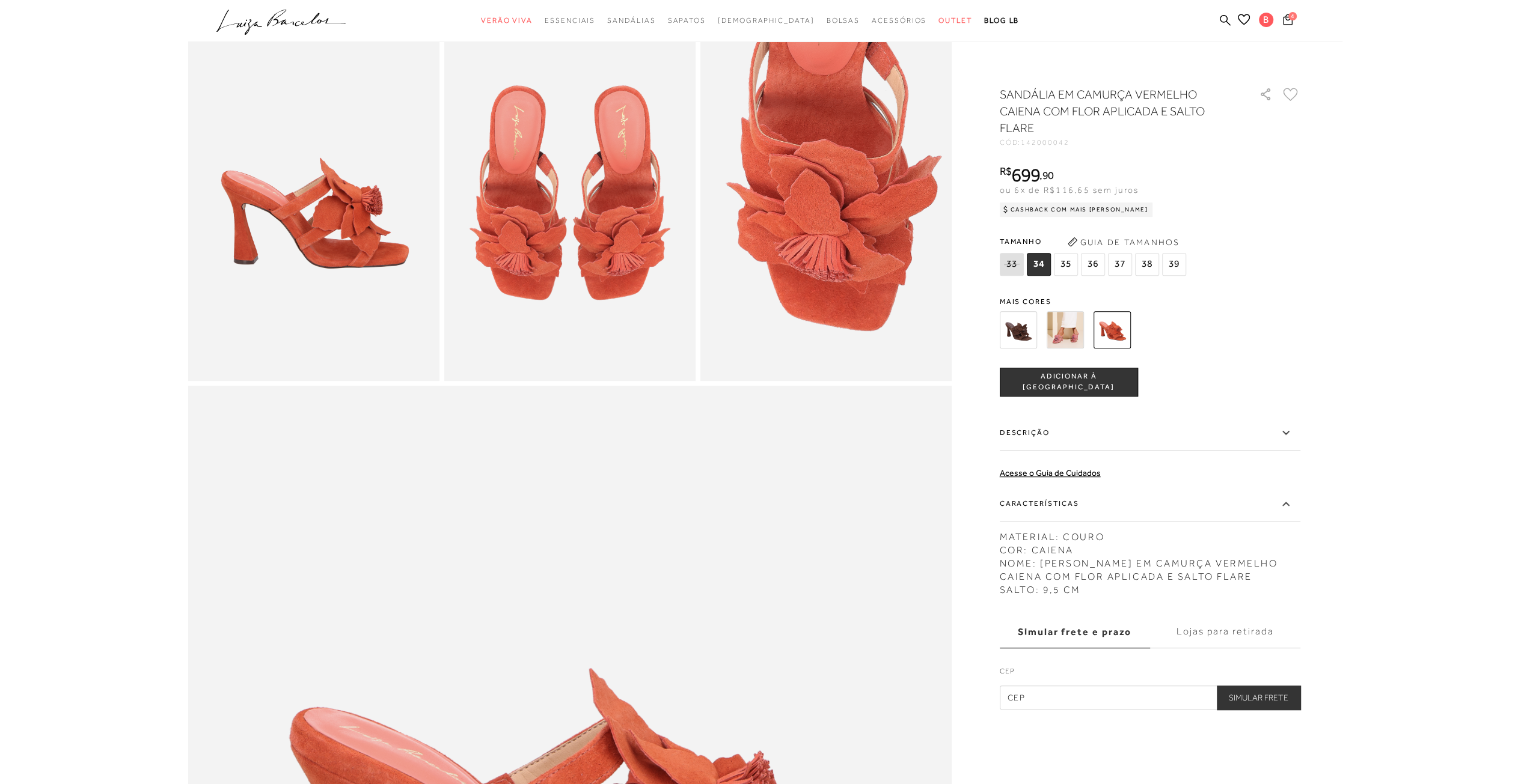
scroll to position [601, 0]
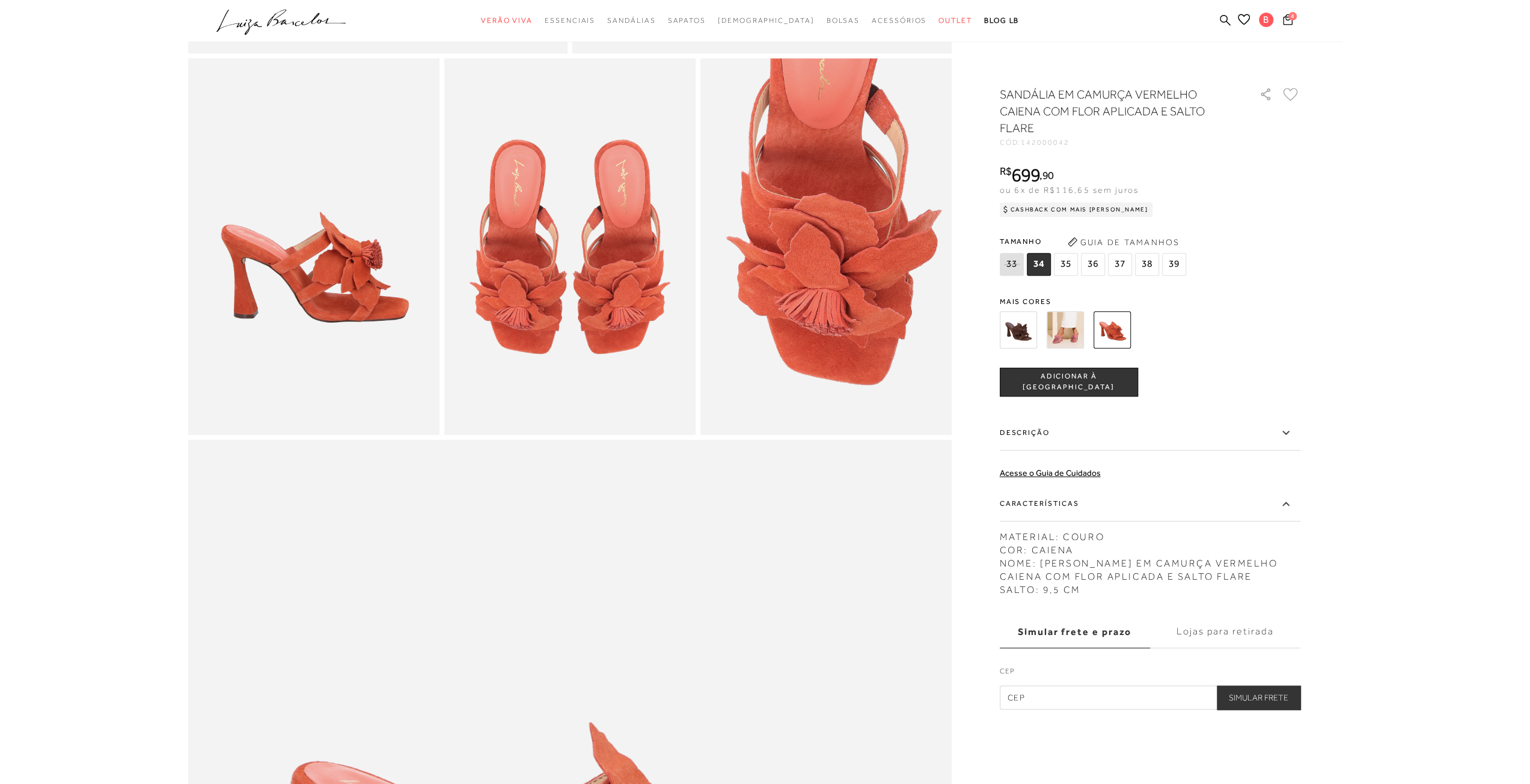
click at [1289, 94] on icon at bounding box center [1290, 94] width 15 height 13
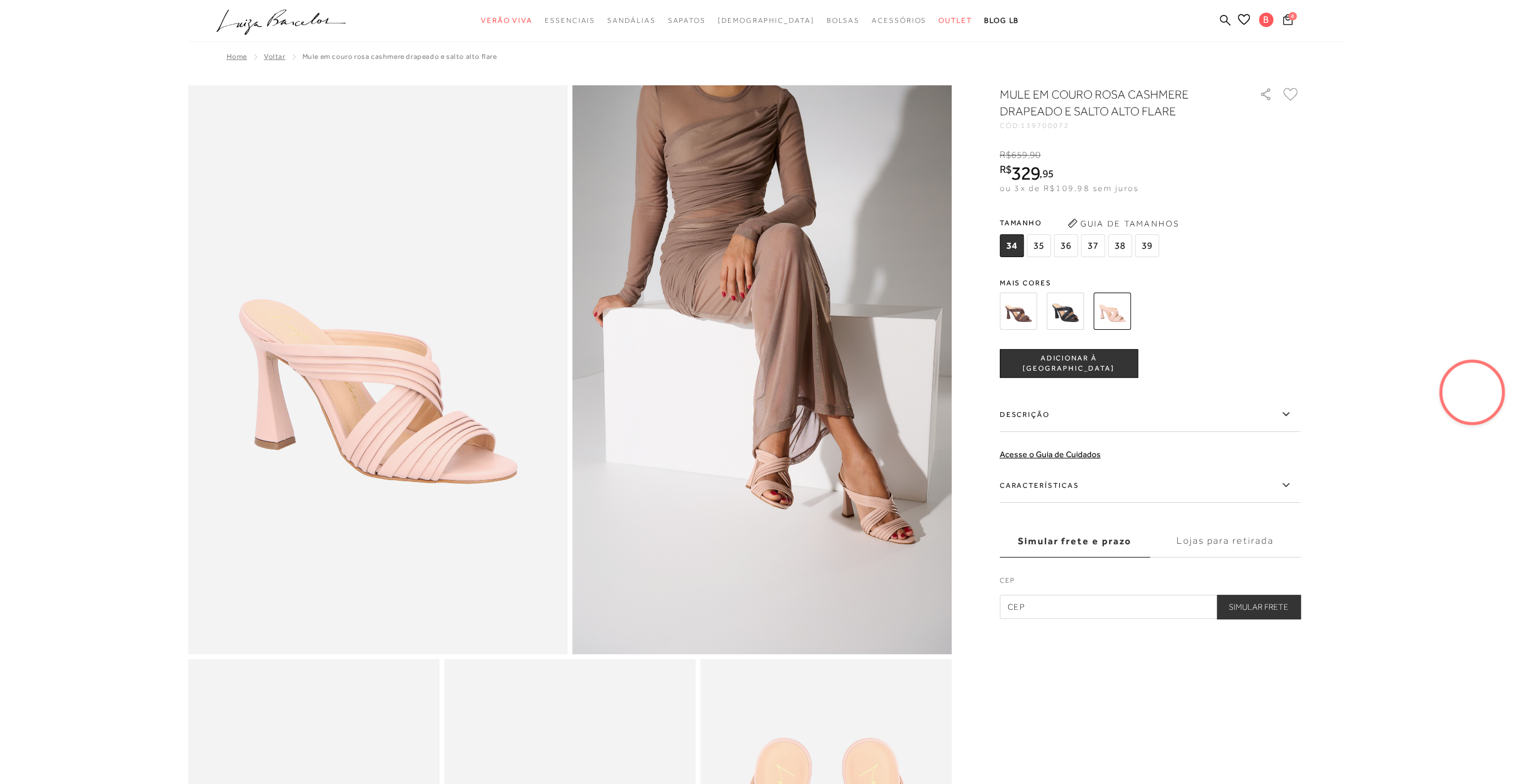
click at [1017, 306] on img at bounding box center [1018, 312] width 37 height 37
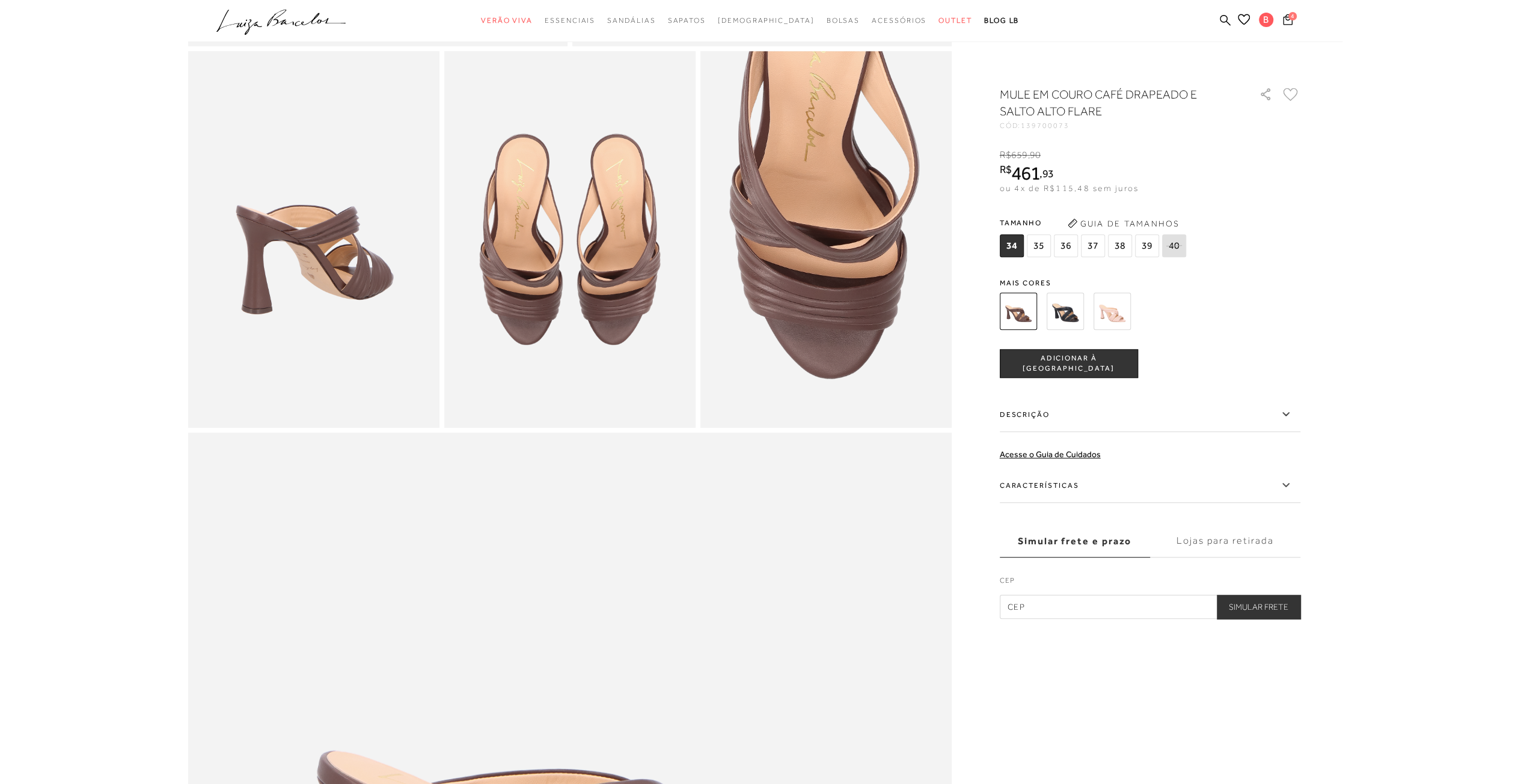
scroll to position [421, 0]
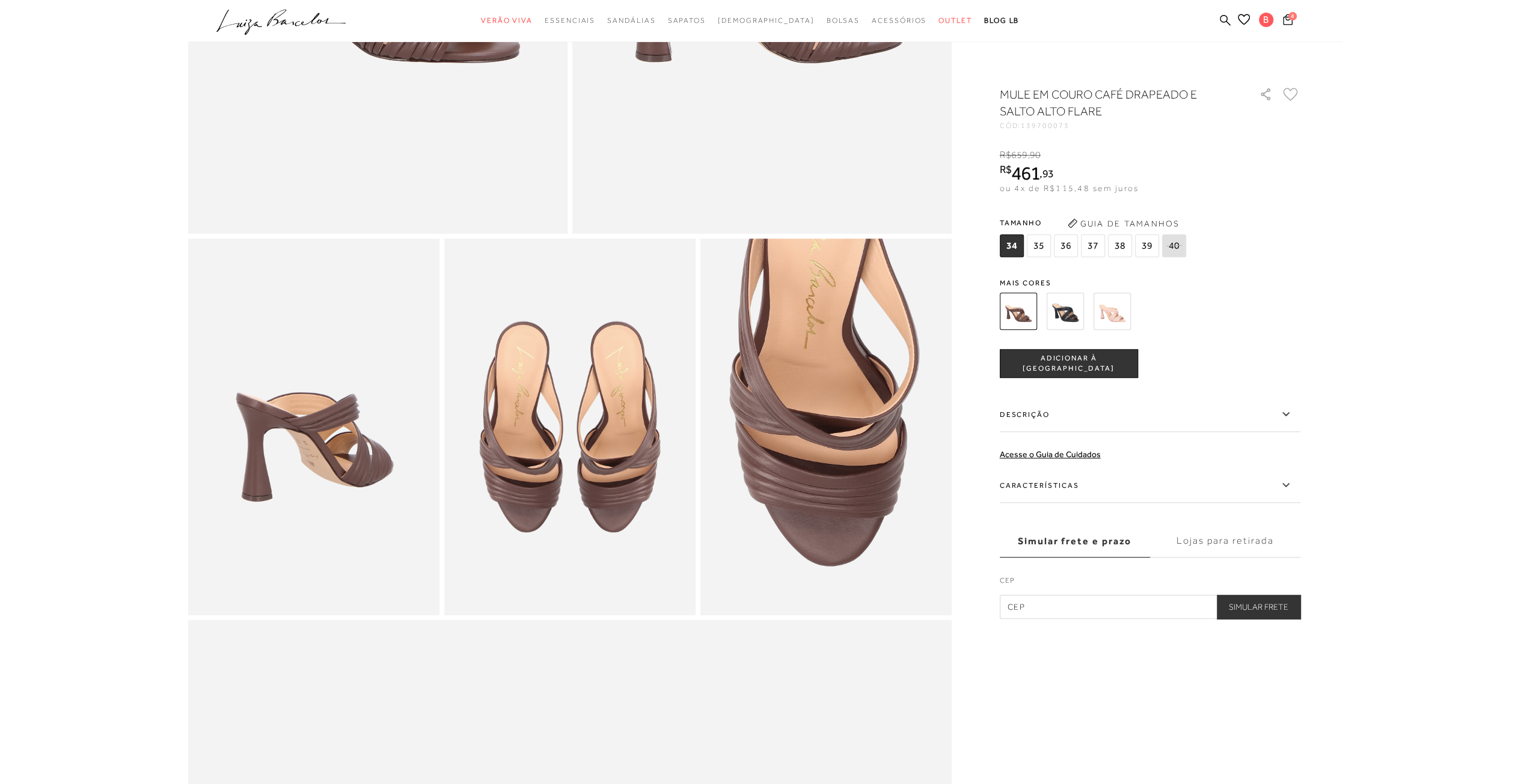
click at [1103, 306] on img at bounding box center [1112, 312] width 37 height 37
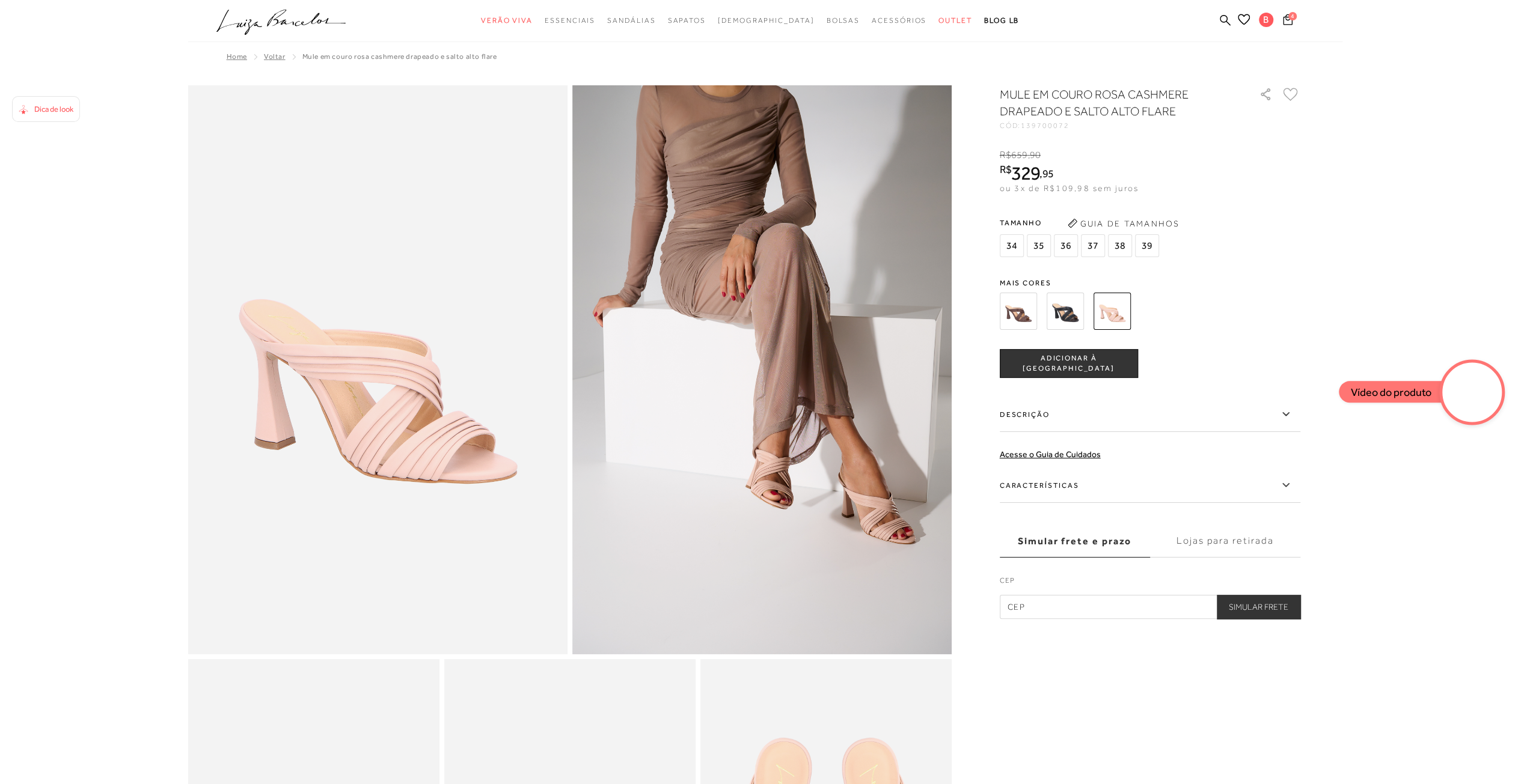
click at [1288, 93] on icon at bounding box center [1290, 94] width 15 height 13
click at [1464, 393] on video at bounding box center [1472, 392] width 57 height 57
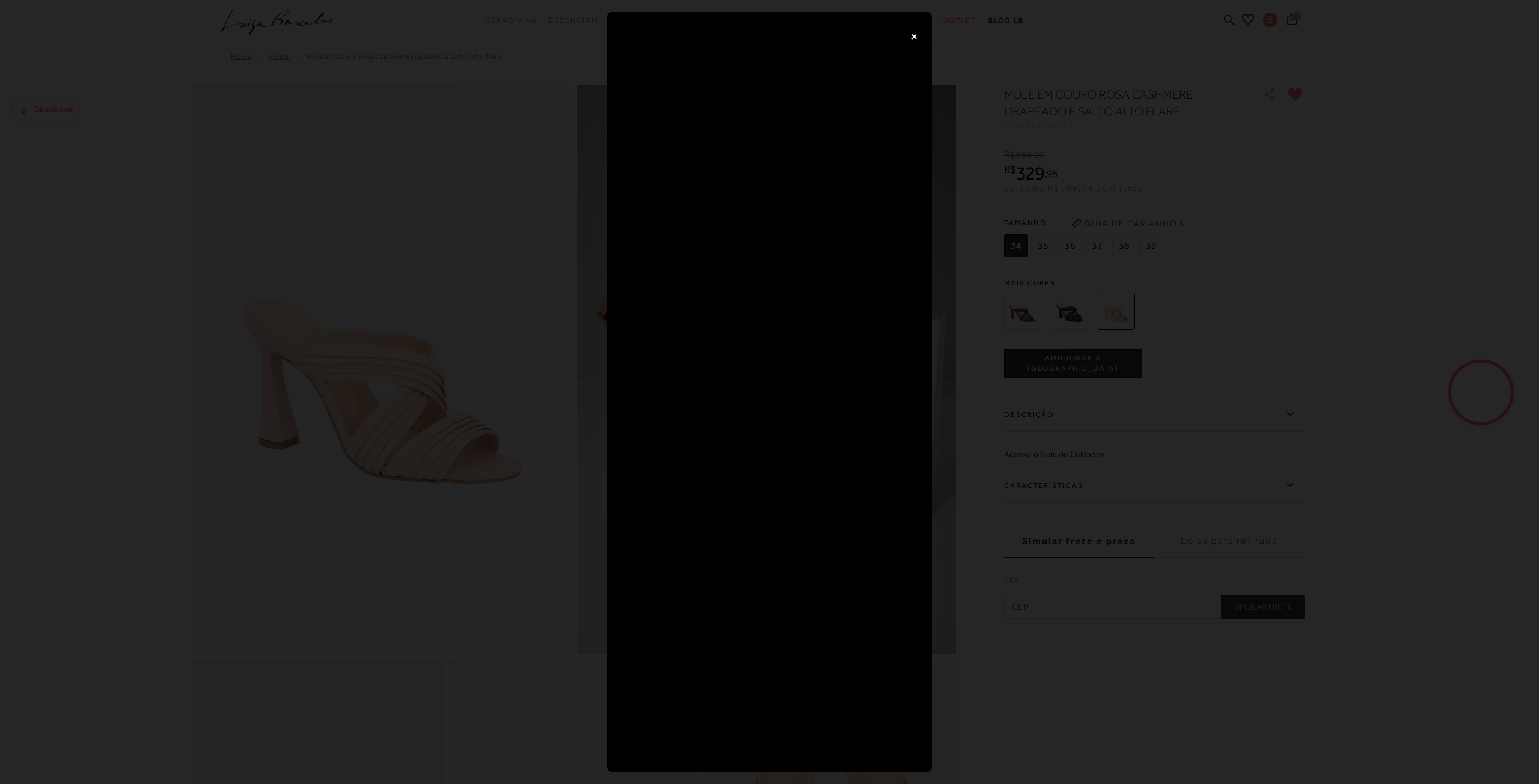
click at [913, 35] on button "×" at bounding box center [914, 36] width 24 height 24
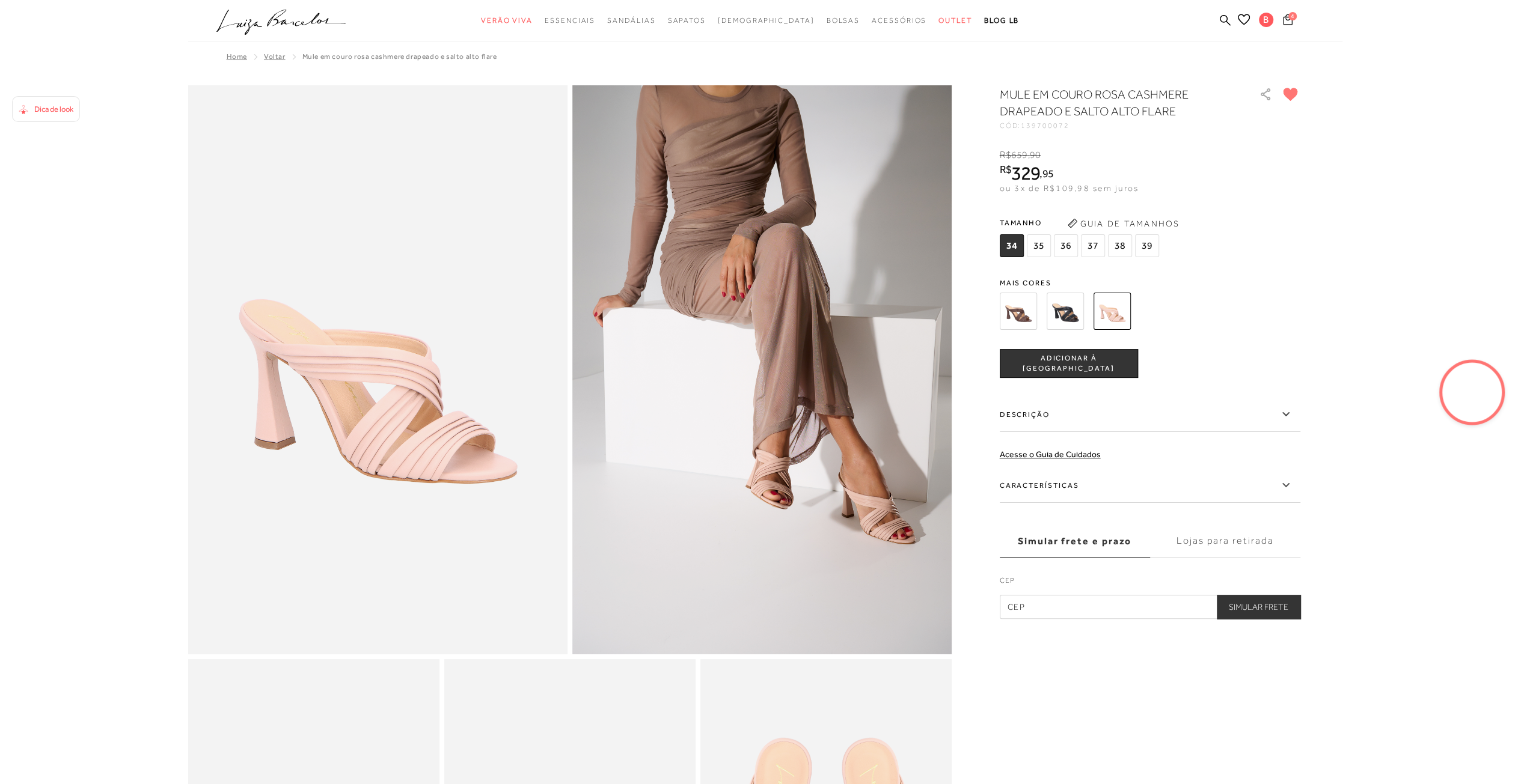
click at [1292, 21] on button "4" at bounding box center [1287, 21] width 17 height 16
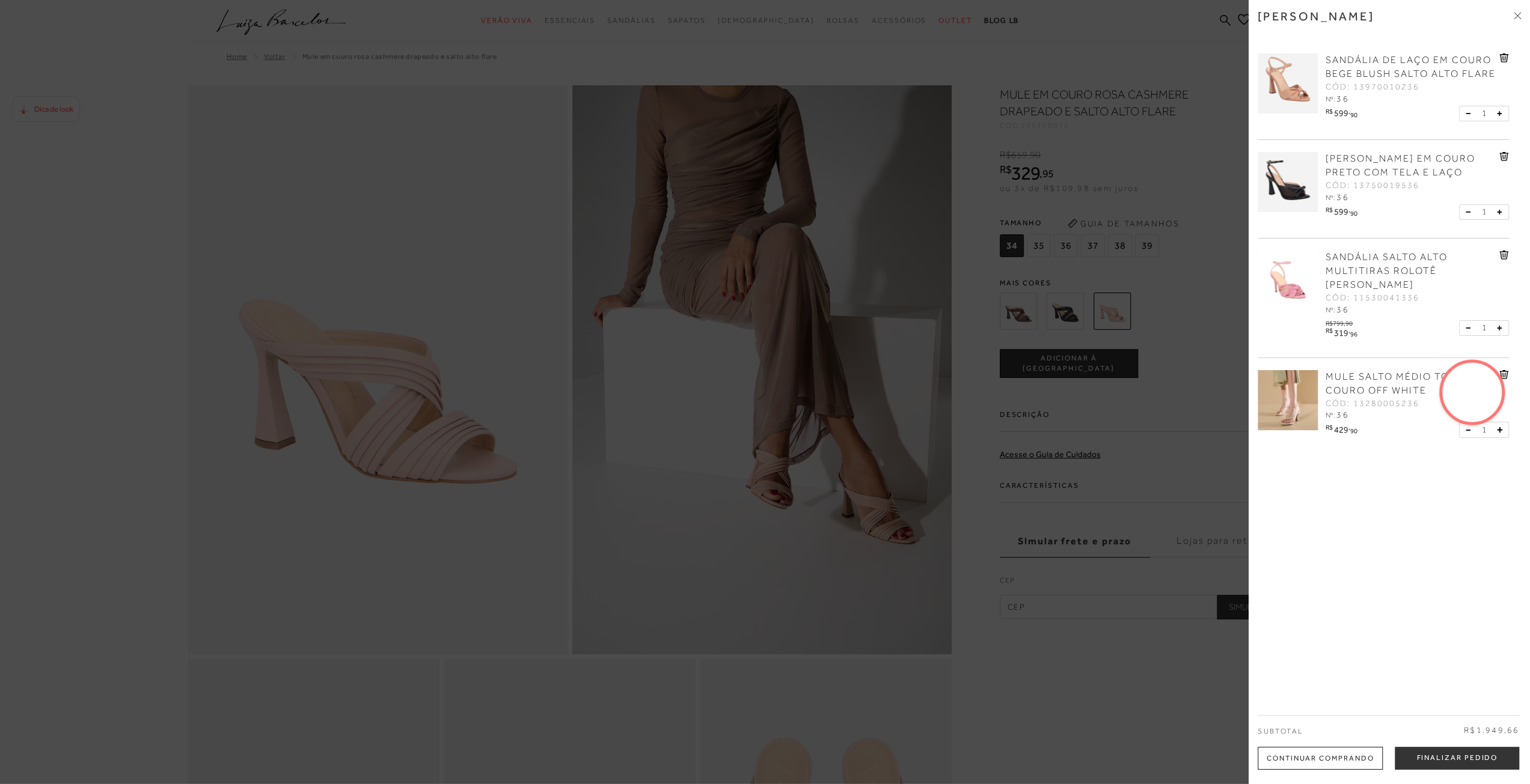
click at [1353, 396] on span "MULE SALTO MÉDIO TOE EM COURO OFF WHITE" at bounding box center [1400, 384] width 149 height 24
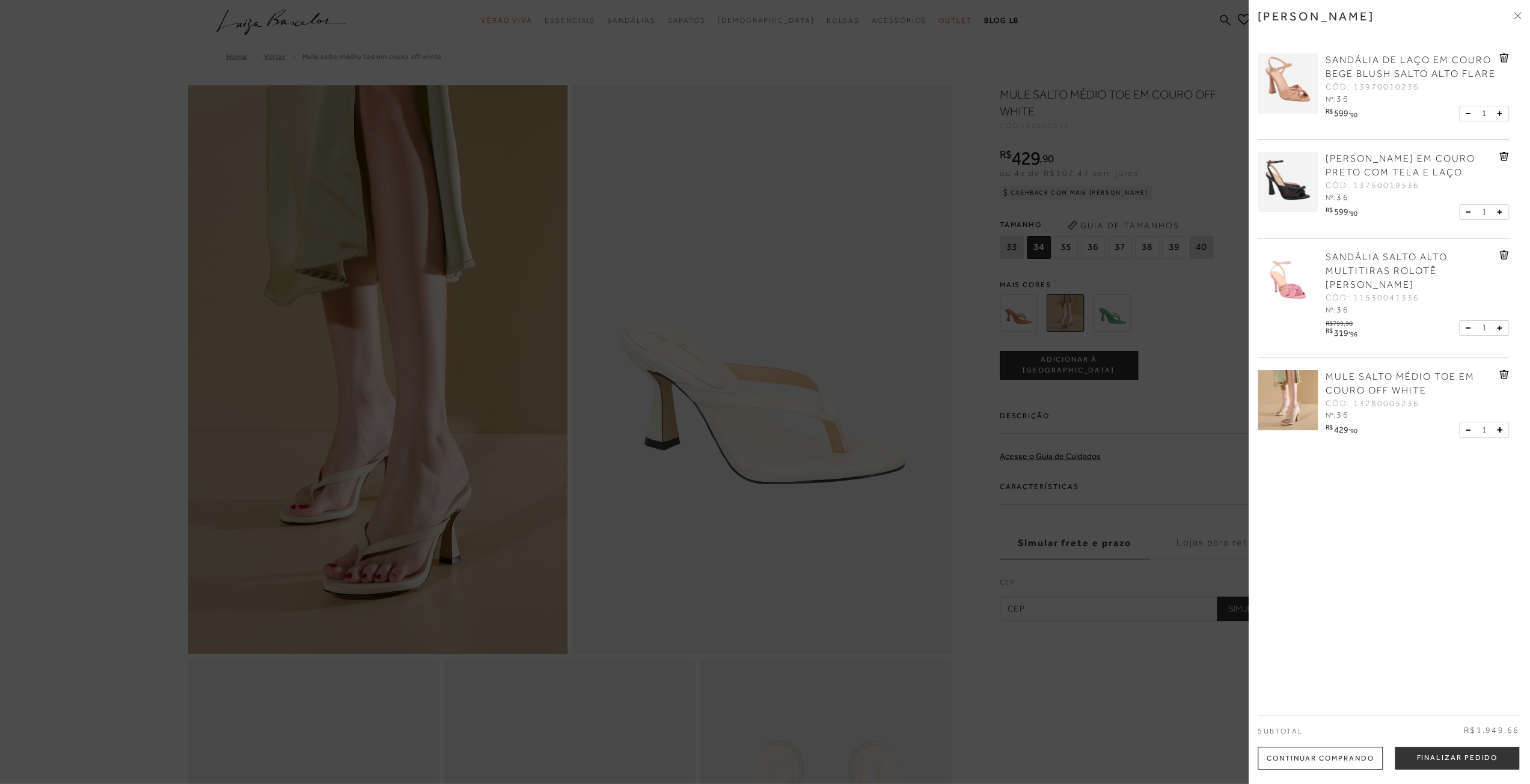
click at [1213, 133] on div at bounding box center [765, 392] width 1530 height 784
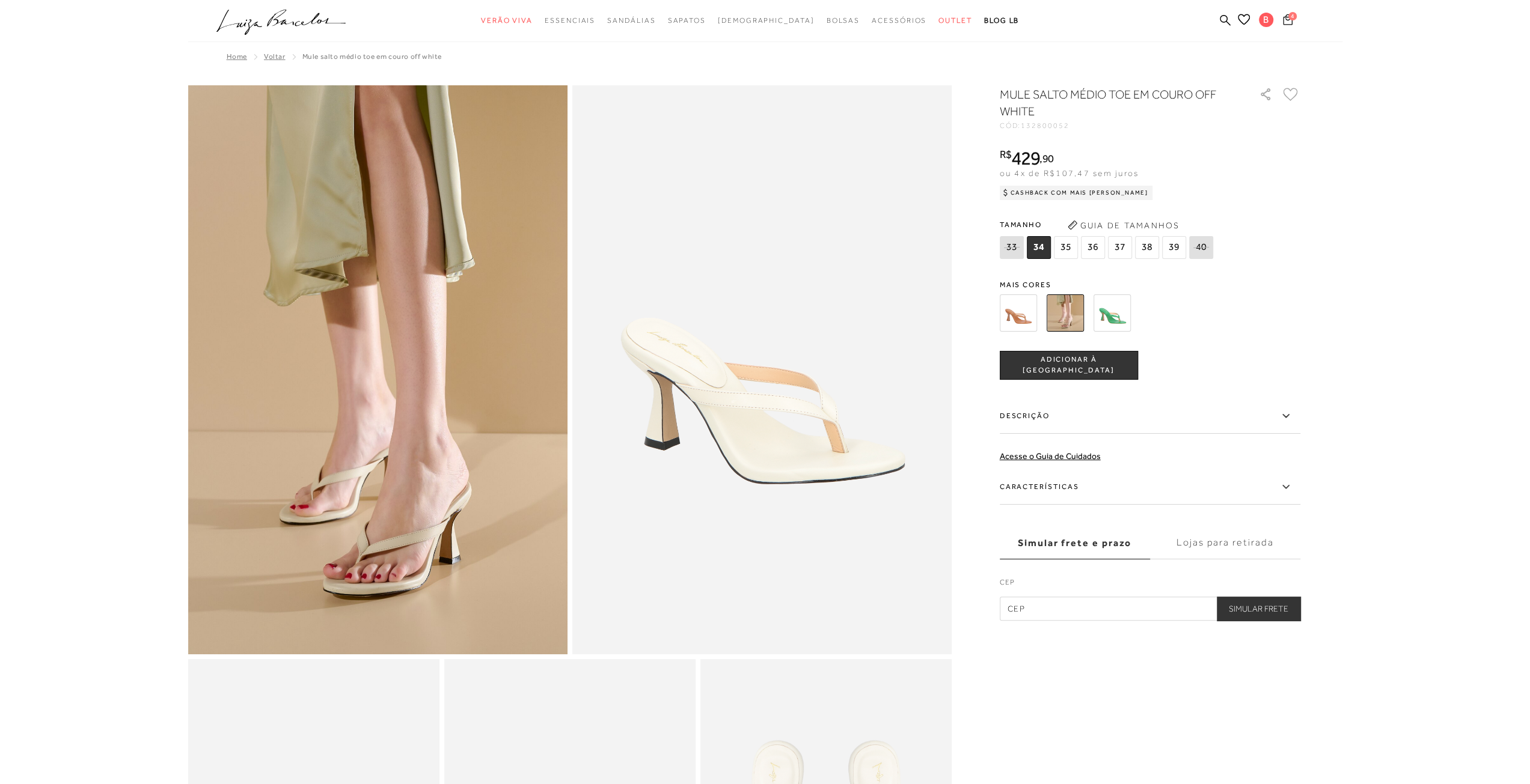
click at [1284, 20] on icon at bounding box center [1287, 20] width 9 height 11
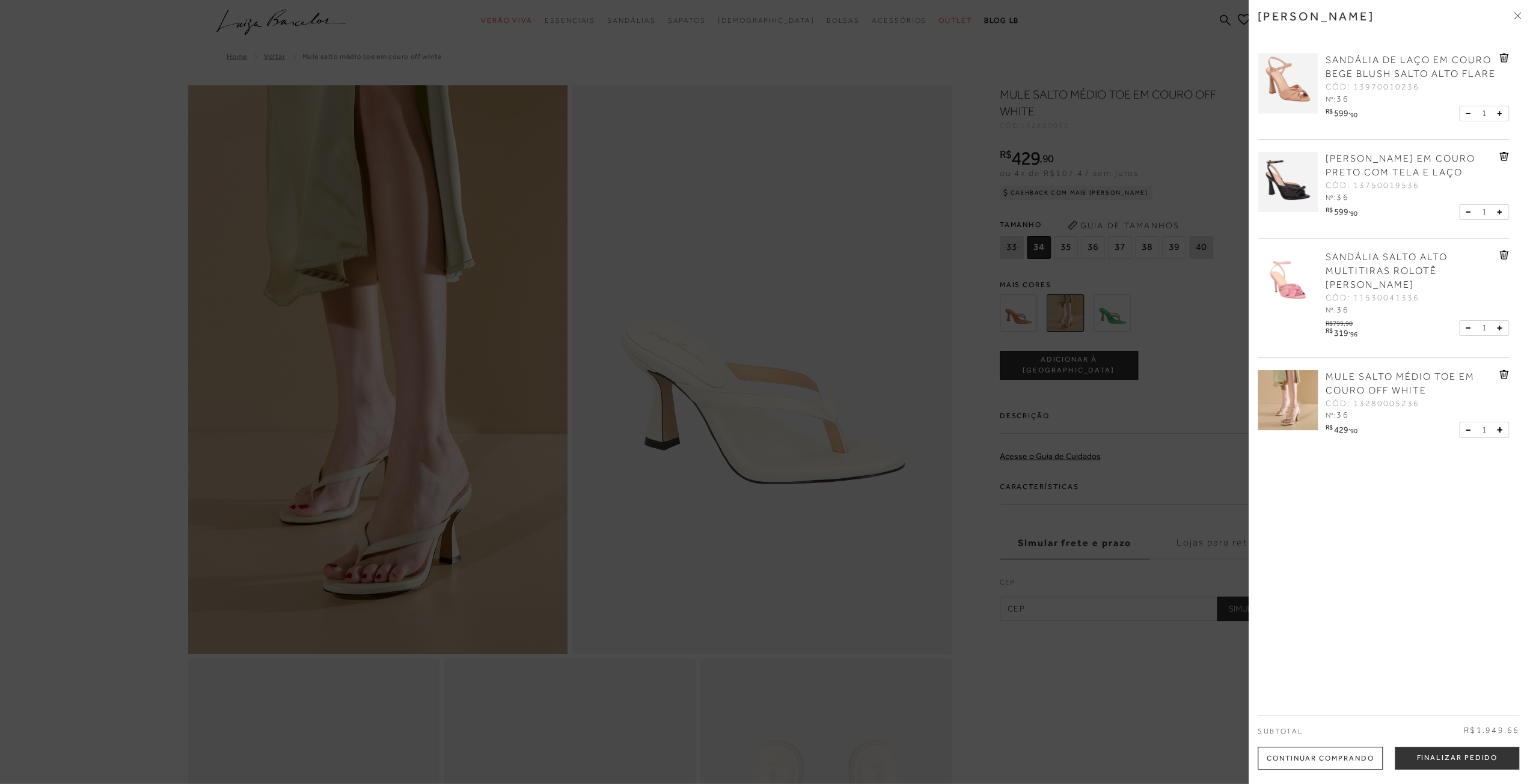
click at [1369, 75] on span "SANDÁLIA DE LAÇO EM COURO BEGE BLUSH SALTO ALTO FLARE" at bounding box center [1411, 67] width 170 height 24
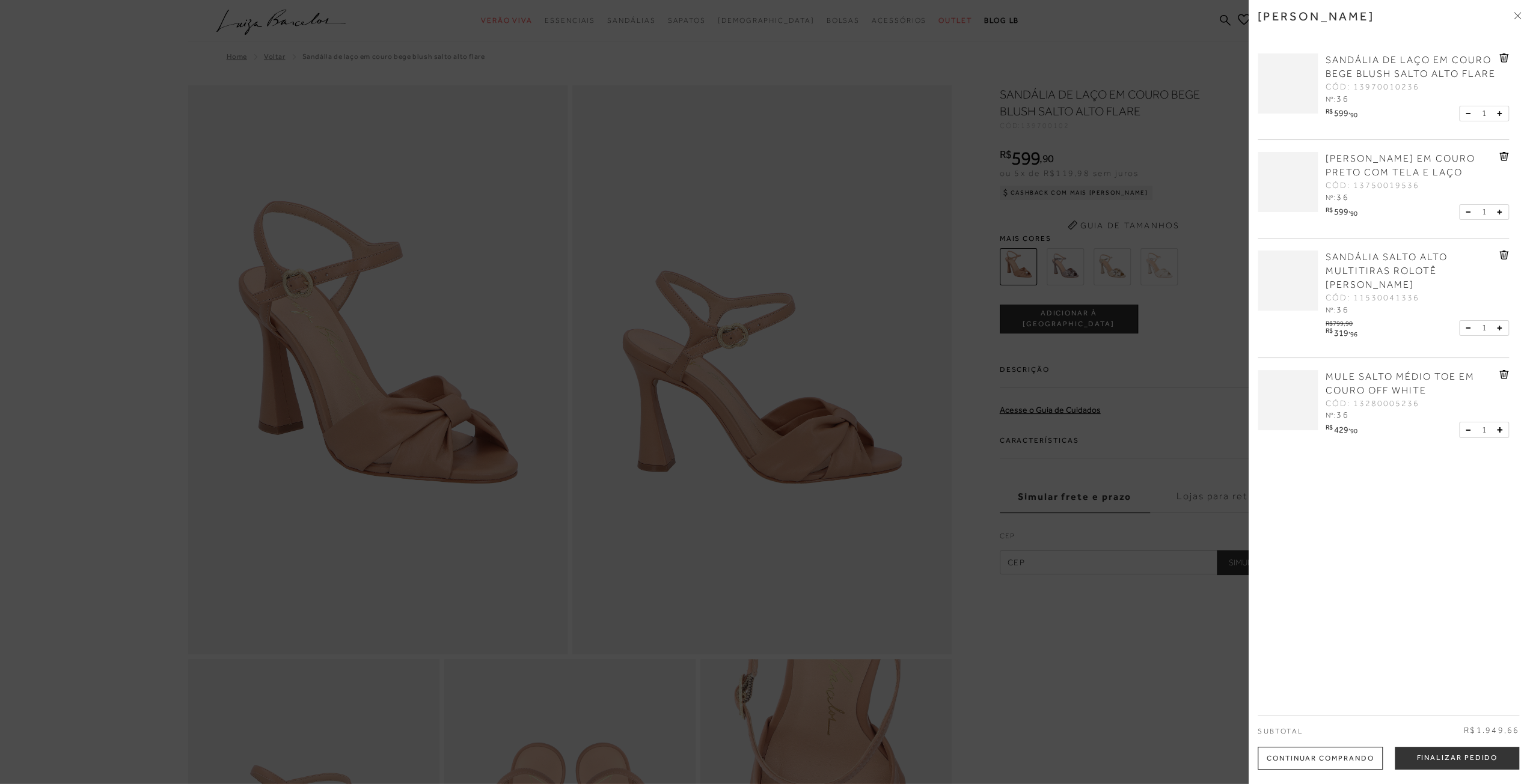
click at [1127, 644] on div at bounding box center [765, 392] width 1530 height 784
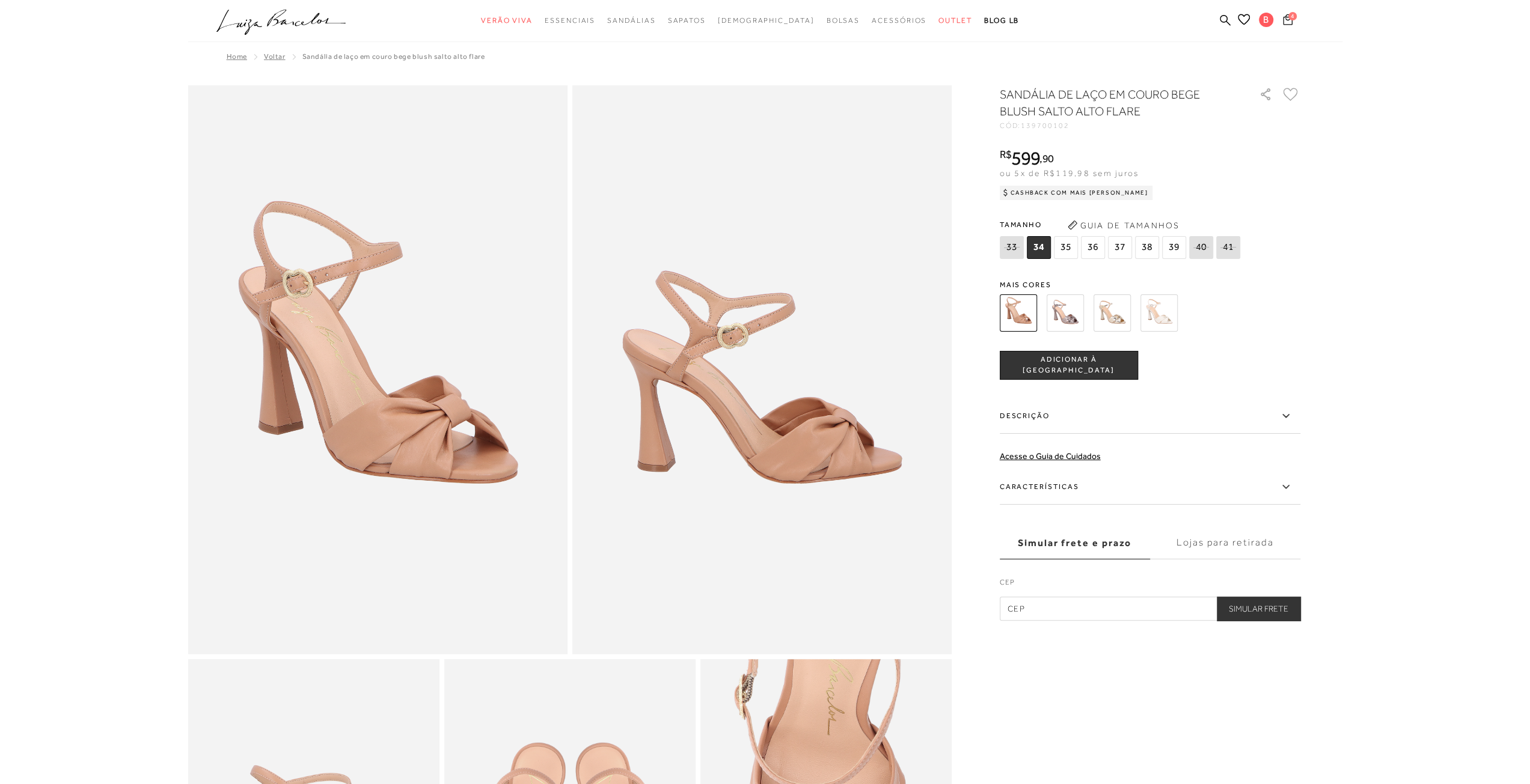
click at [1287, 19] on icon at bounding box center [1287, 20] width 9 height 11
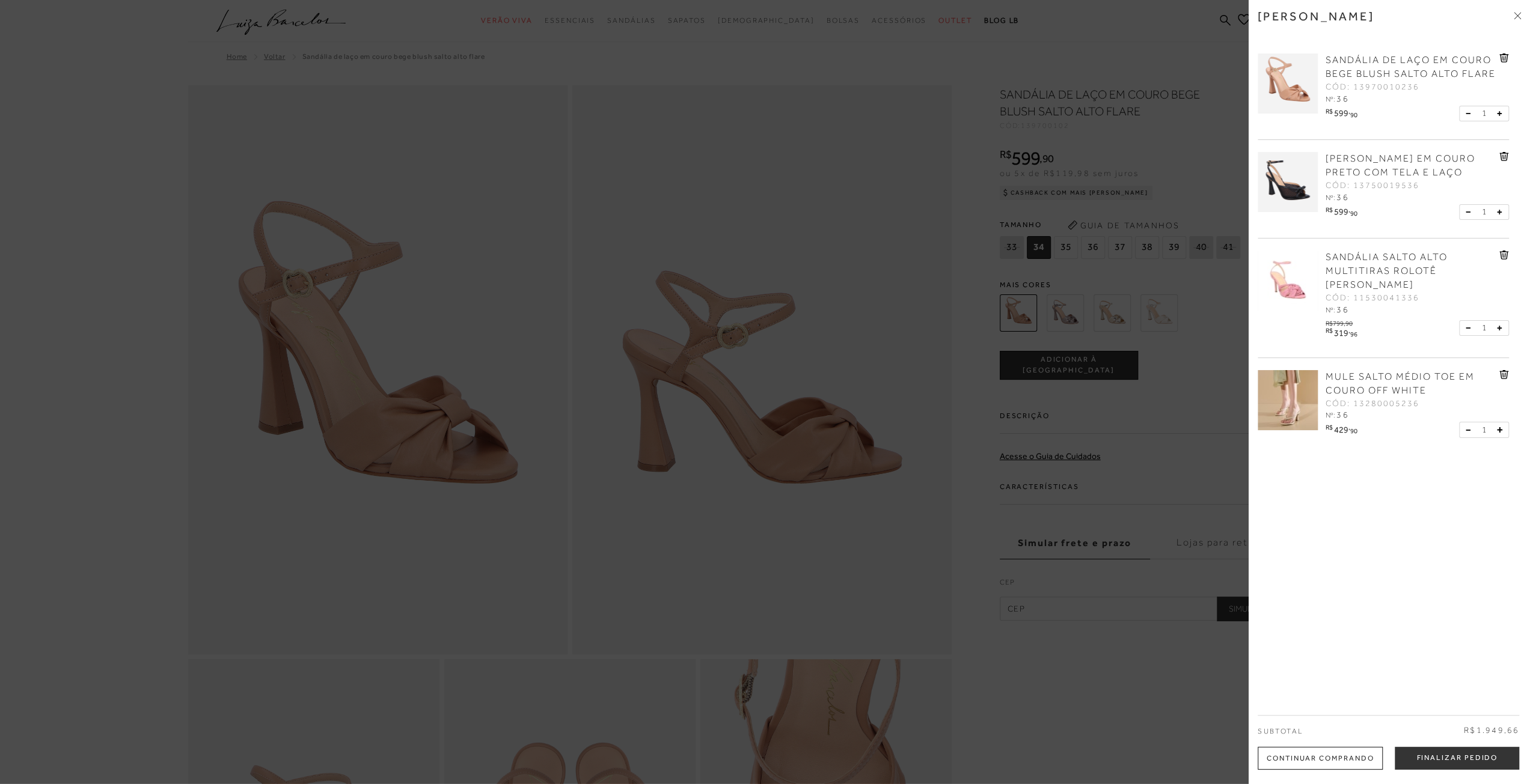
click at [1357, 396] on span "MULE SALTO MÉDIO TOE EM COURO OFF WHITE" at bounding box center [1400, 384] width 149 height 24
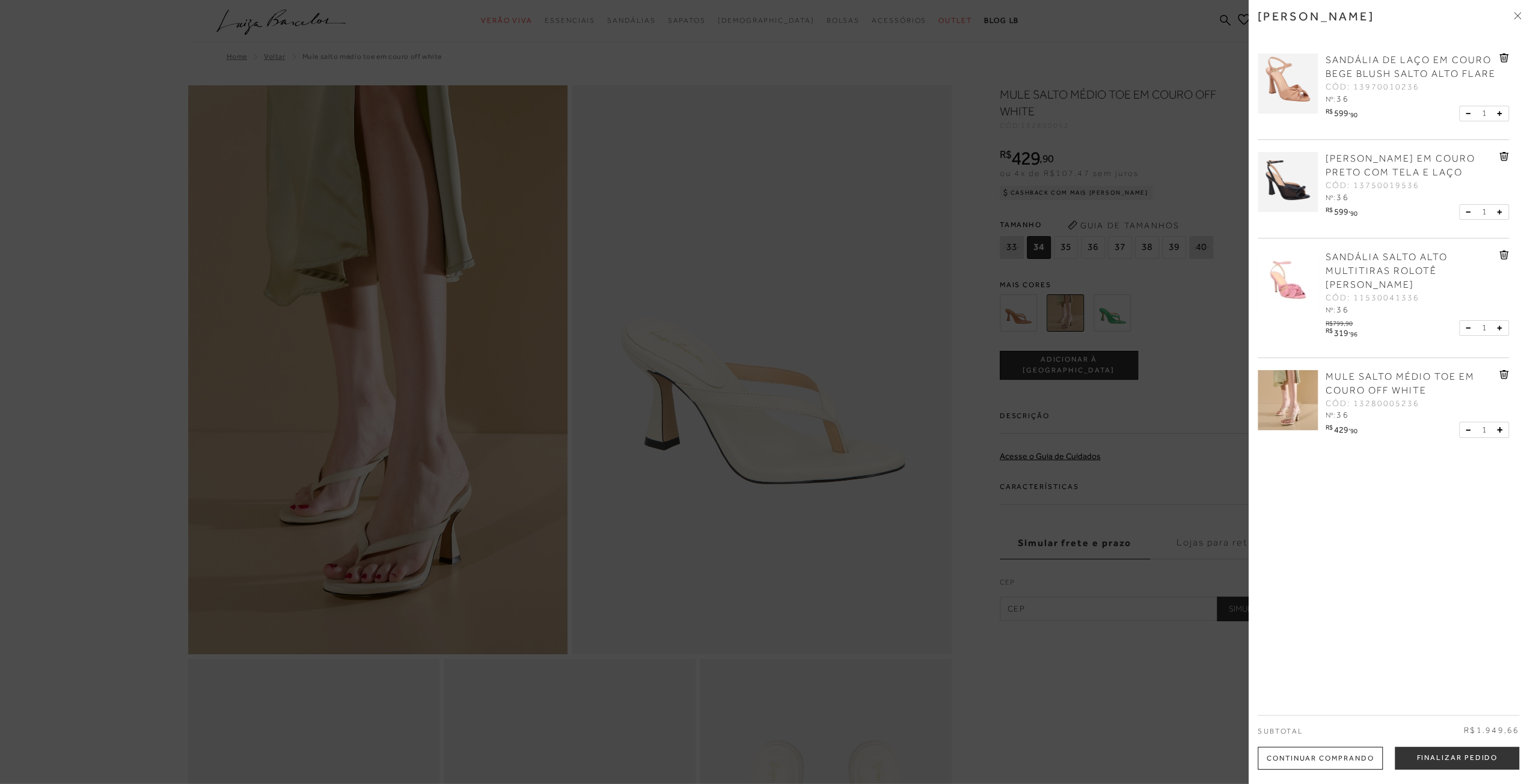
click at [1127, 655] on div at bounding box center [765, 392] width 1530 height 784
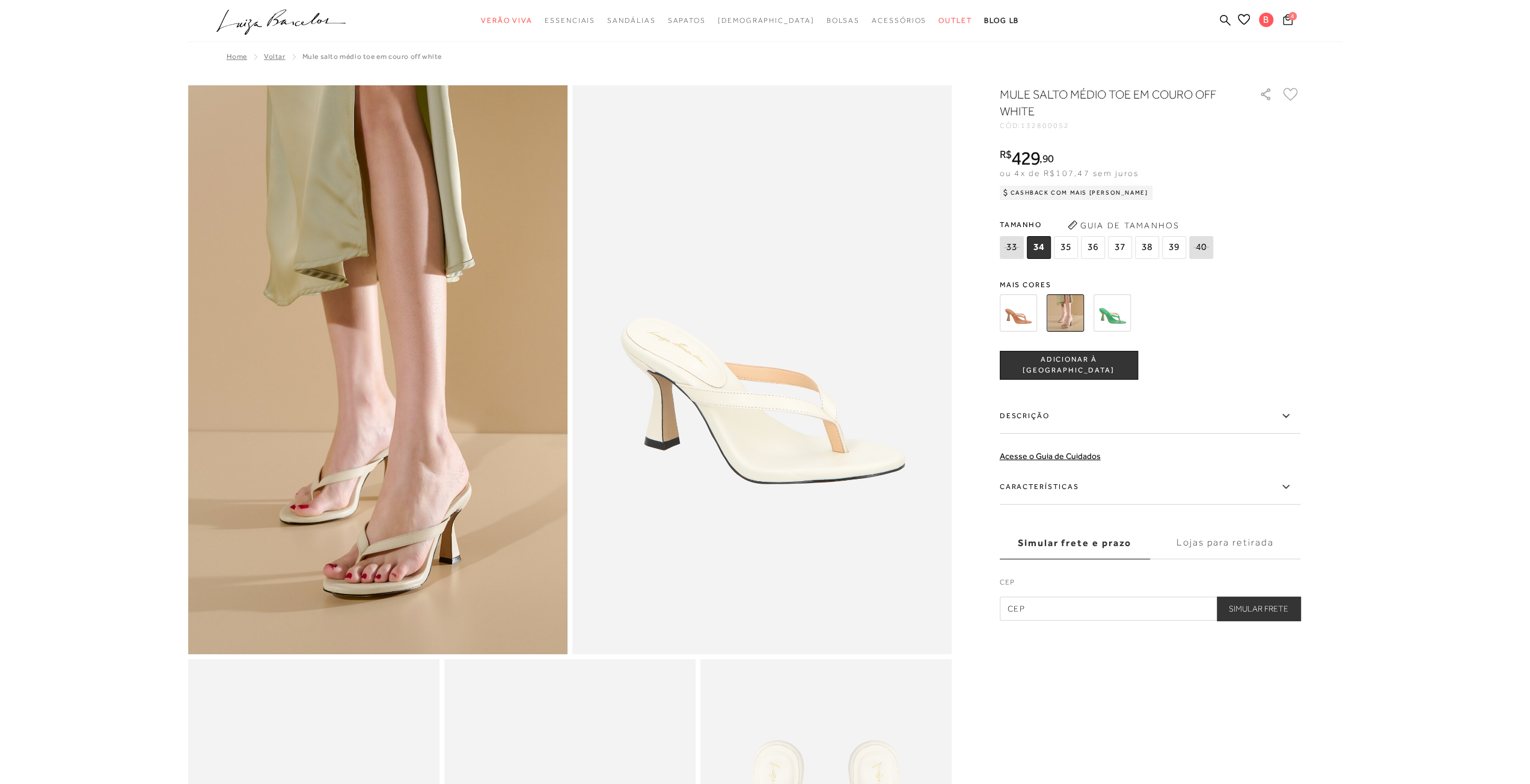
click at [1064, 477] on label "Características" at bounding box center [1150, 487] width 301 height 35
click at [0, 0] on input "Características" at bounding box center [0, 0] width 0 height 0
click at [1287, 21] on icon at bounding box center [1287, 20] width 9 height 11
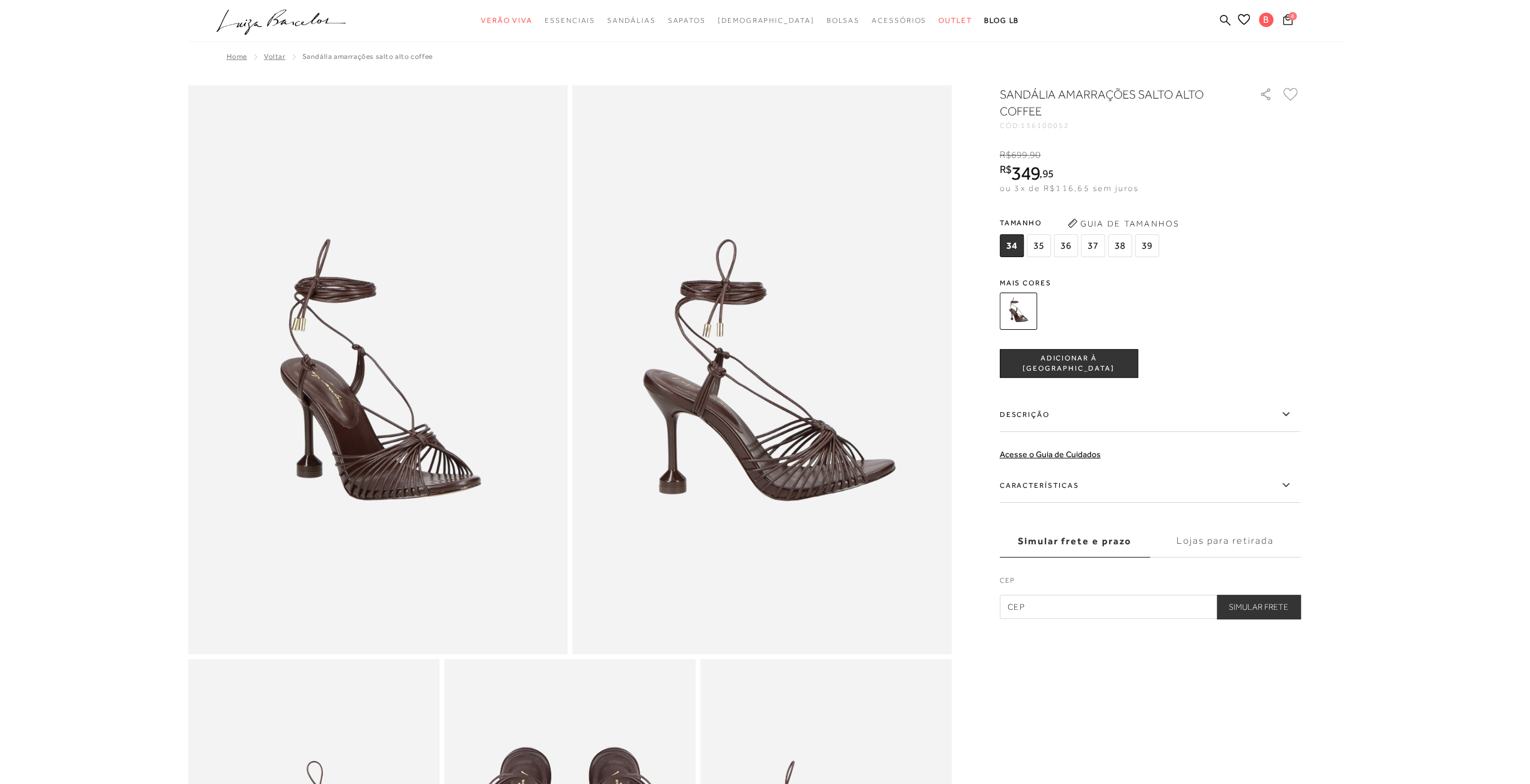
scroll to position [360, 0]
